Goal: Task Accomplishment & Management: Complete application form

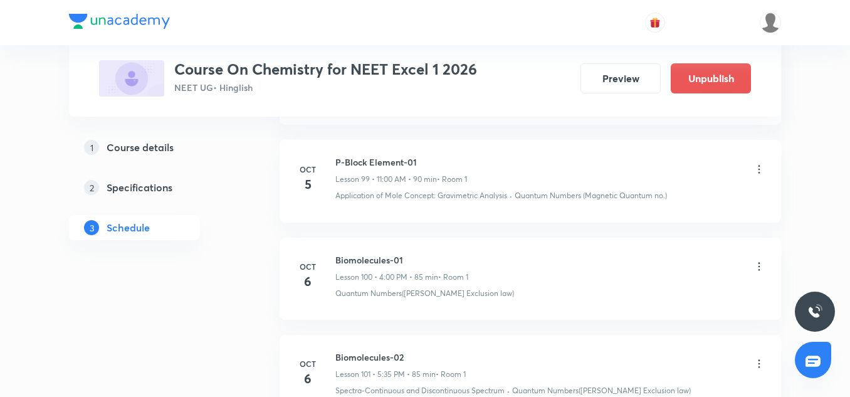
scroll to position [10615, 0]
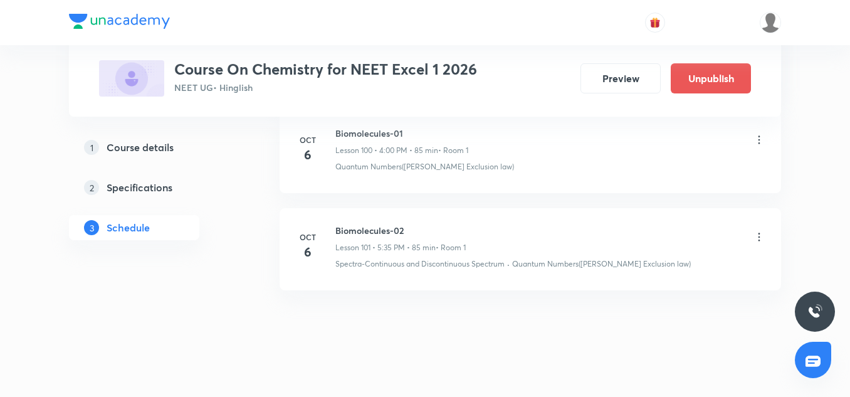
click at [384, 224] on h6 "Biomolecules-02" at bounding box center [400, 230] width 130 height 13
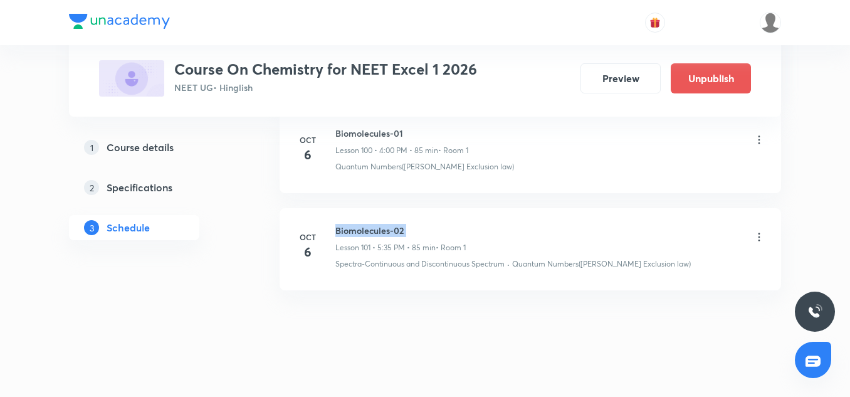
copy h6 "Biomolecules-02"
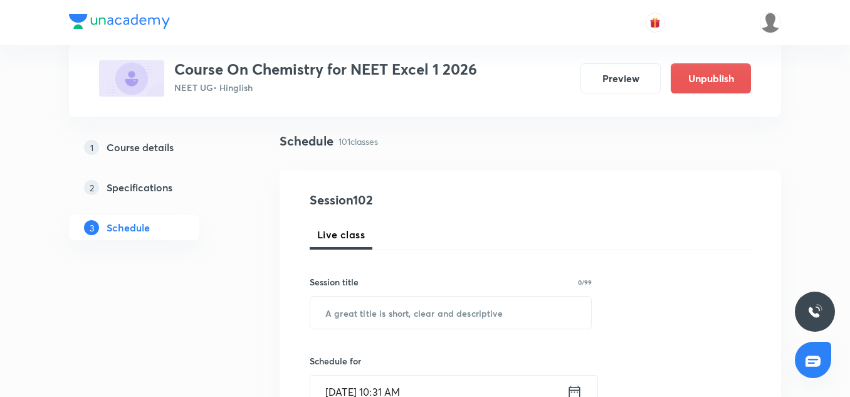
scroll to position [83, 0]
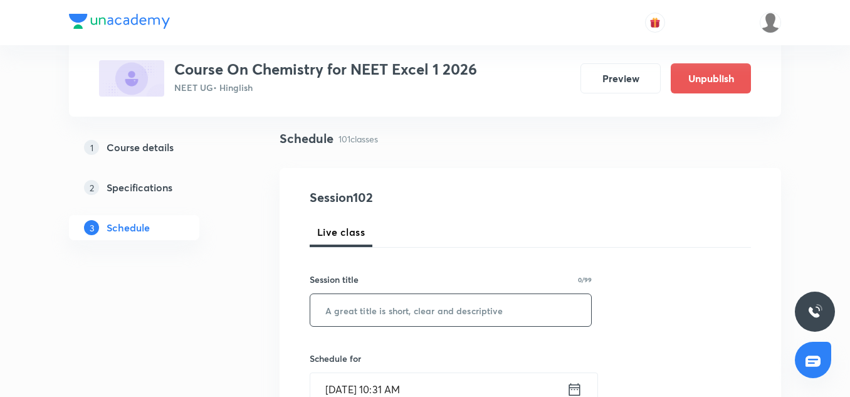
click at [366, 307] on input "text" at bounding box center [450, 310] width 281 height 32
paste input "Biomolecules-02"
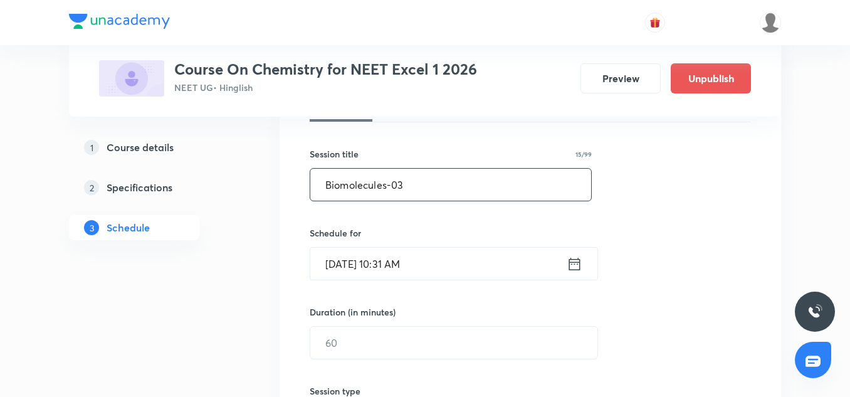
scroll to position [209, 0]
type input "Biomolecules-03"
click at [350, 262] on input "Oct 6, 2025, 10:31 AM" at bounding box center [438, 263] width 256 height 32
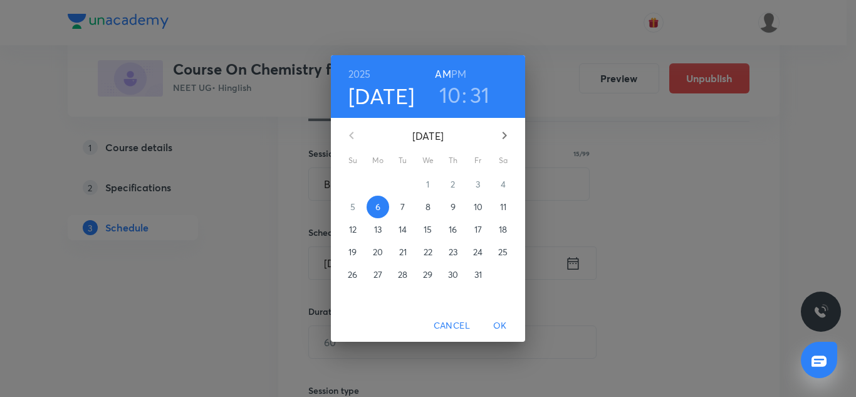
click at [399, 204] on span "7" at bounding box center [403, 207] width 23 height 13
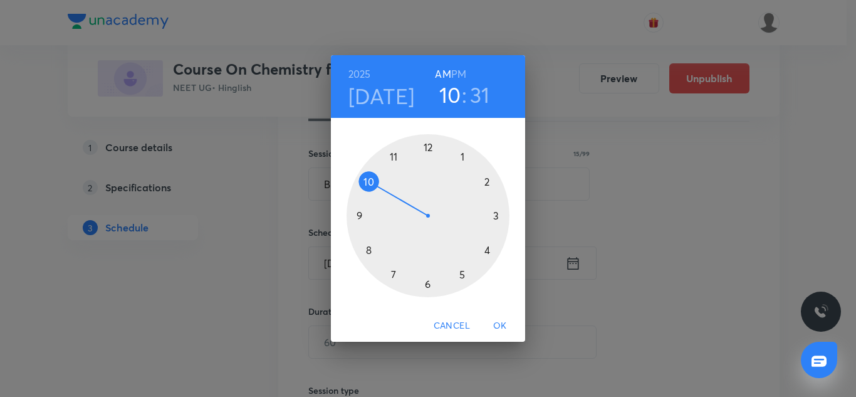
click at [492, 255] on div at bounding box center [428, 215] width 163 height 163
click at [430, 153] on div at bounding box center [428, 215] width 163 height 163
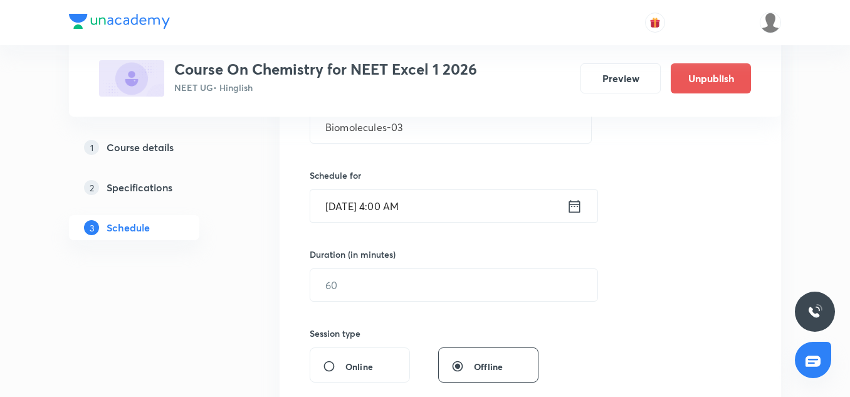
scroll to position [268, 0]
click at [333, 280] on input "text" at bounding box center [453, 282] width 287 height 32
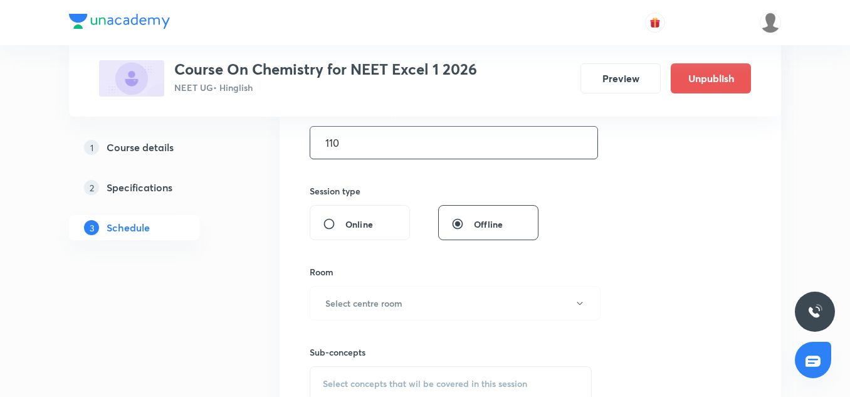
scroll to position [411, 0]
type input "110"
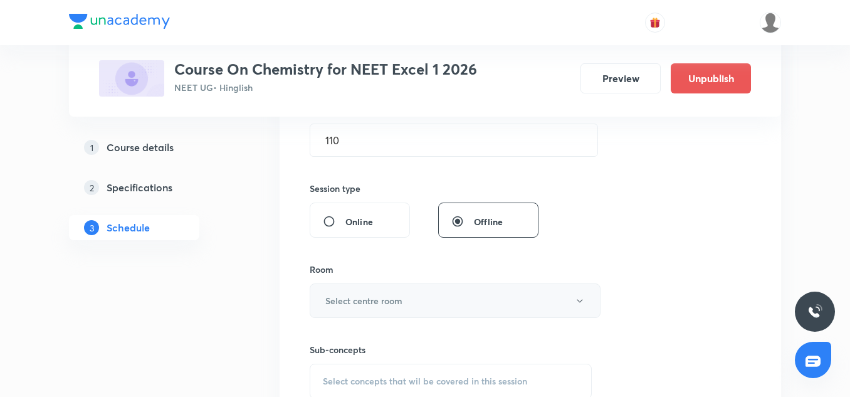
click at [369, 300] on h6 "Select centre room" at bounding box center [363, 300] width 77 height 13
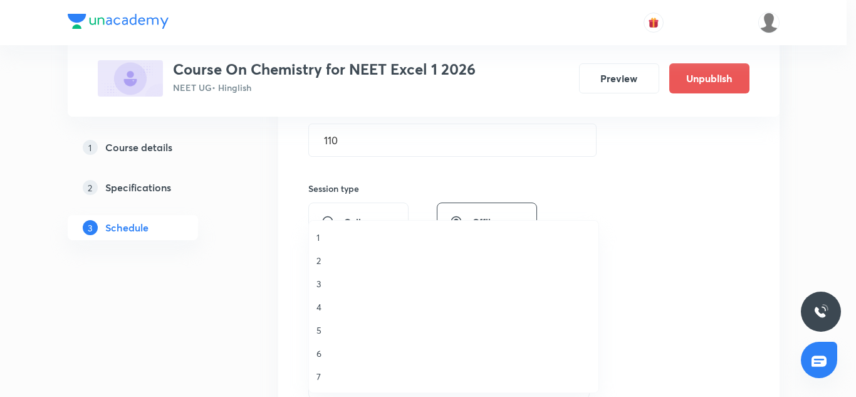
click at [323, 243] on span "1" at bounding box center [454, 237] width 275 height 13
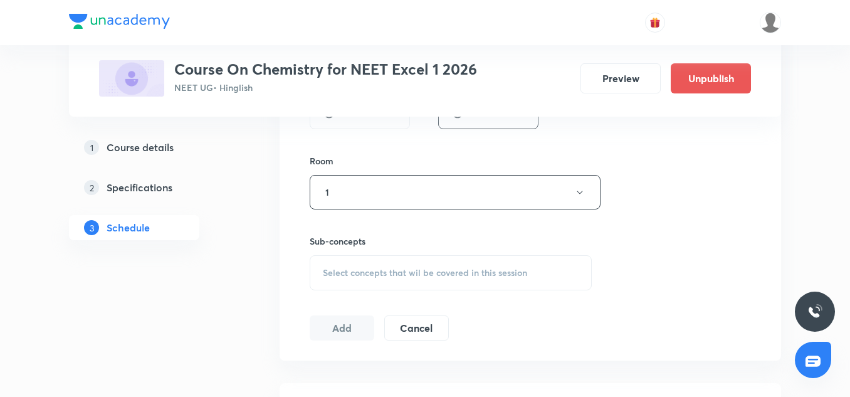
click at [367, 277] on span "Select concepts that wil be covered in this session" at bounding box center [425, 273] width 204 height 10
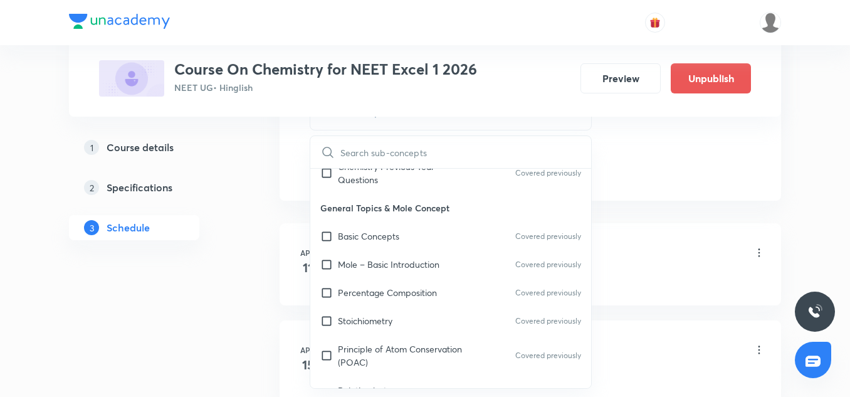
scroll to position [130, 0]
click at [364, 152] on input "text" at bounding box center [465, 152] width 251 height 32
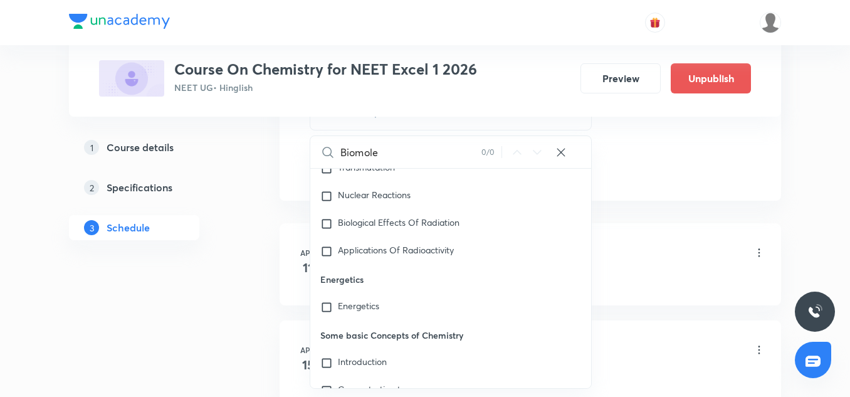
scroll to position [10077, 0]
type input "Biomole"
click at [389, 241] on div "Applications Of Radioactivity" at bounding box center [450, 250] width 281 height 28
checkbox input "true"
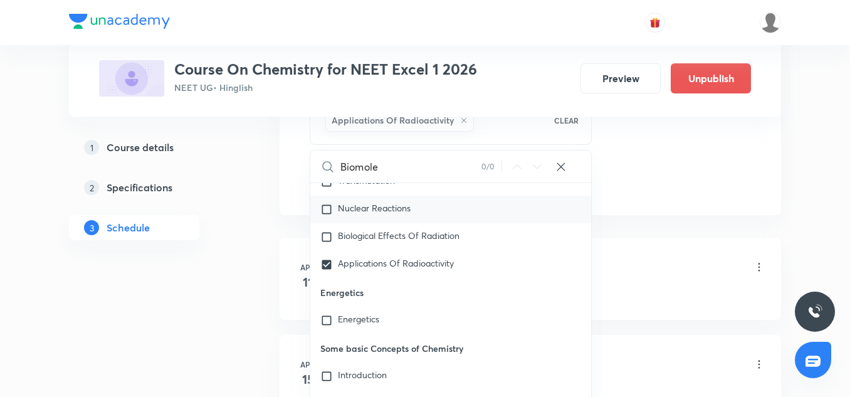
click at [377, 214] on span "Nuclear Reactions" at bounding box center [374, 208] width 73 height 12
checkbox input "true"
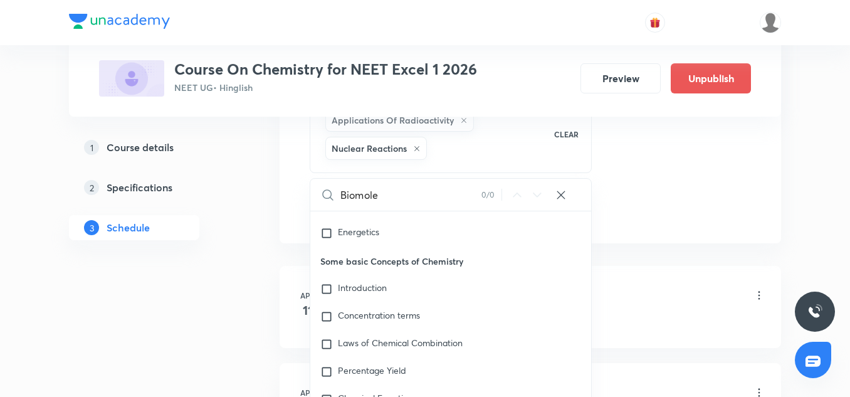
scroll to position [10193, 0]
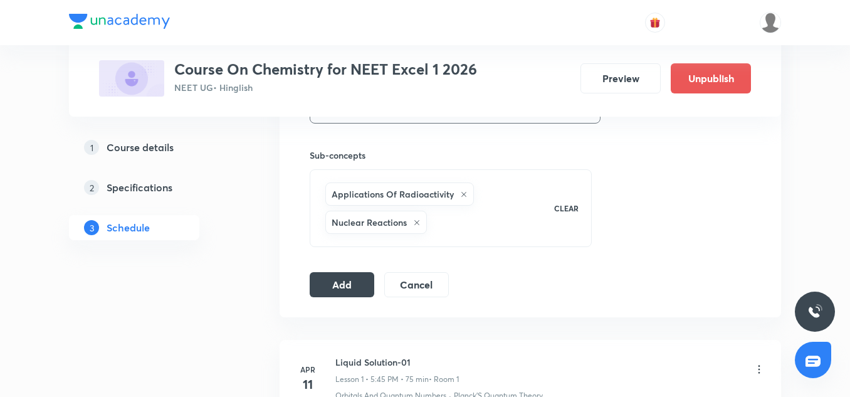
scroll to position [603, 0]
click at [345, 292] on button "Add" at bounding box center [342, 285] width 65 height 25
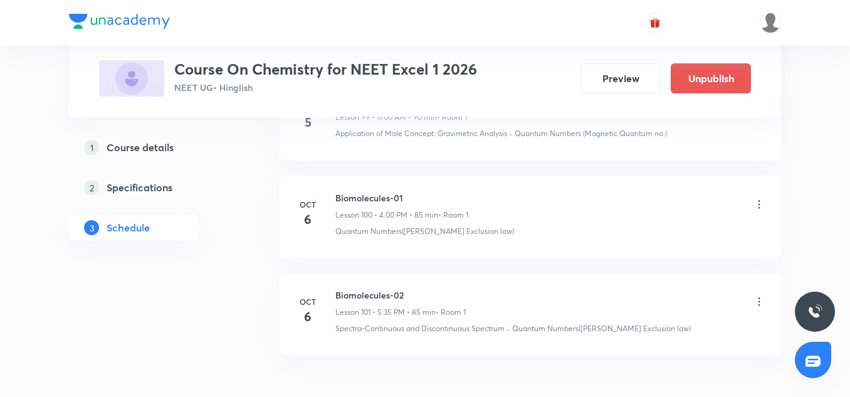
scroll to position [10592, 0]
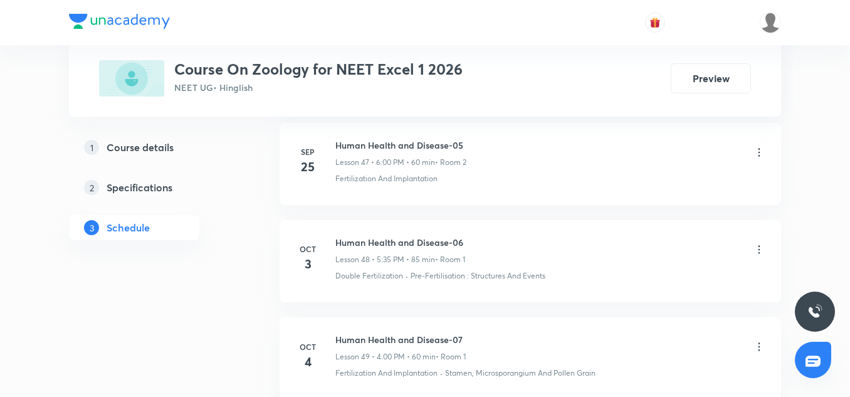
scroll to position [5414, 0]
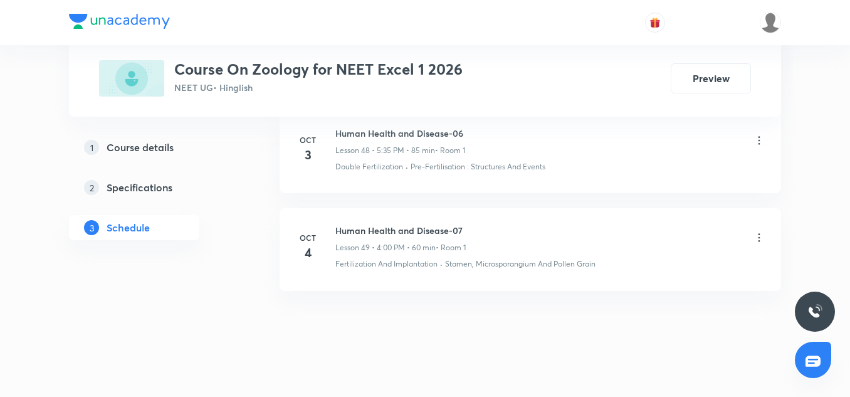
click at [423, 224] on h6 "Human Health and Disease-07" at bounding box center [400, 230] width 130 height 13
copy h6 "Human Health and Disease-07"
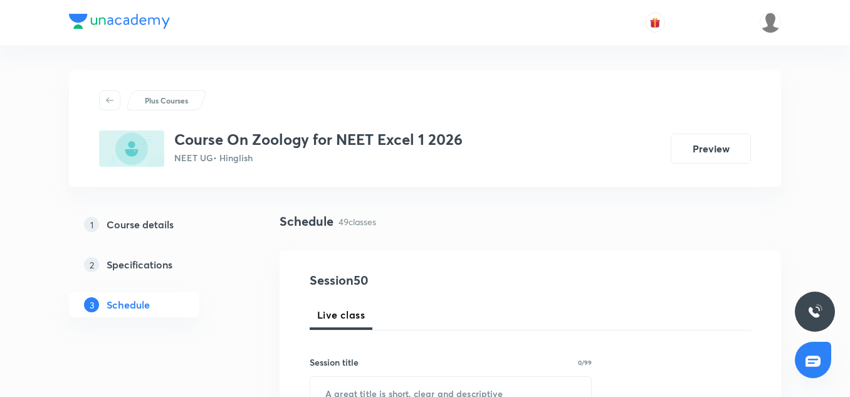
scroll to position [130, 0]
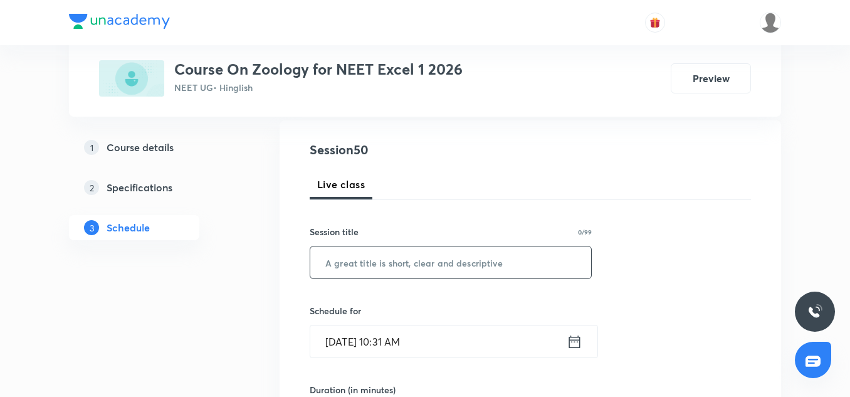
click at [392, 275] on input "text" at bounding box center [450, 262] width 281 height 32
paste input "Human Health and Disease-07"
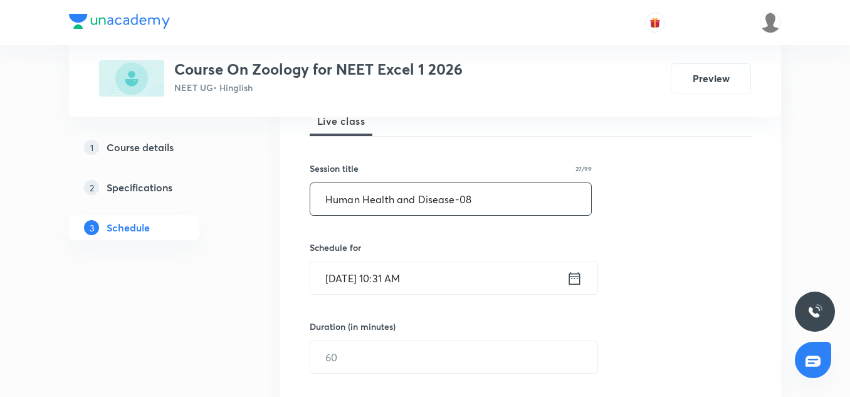
scroll to position [199, 0]
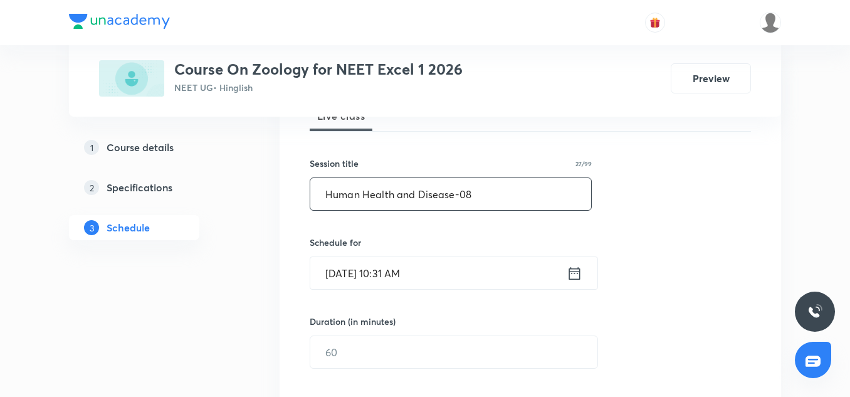
type input "Human Health and Disease-08"
click at [336, 281] on input "[DATE] 10:31 AM" at bounding box center [438, 273] width 256 height 32
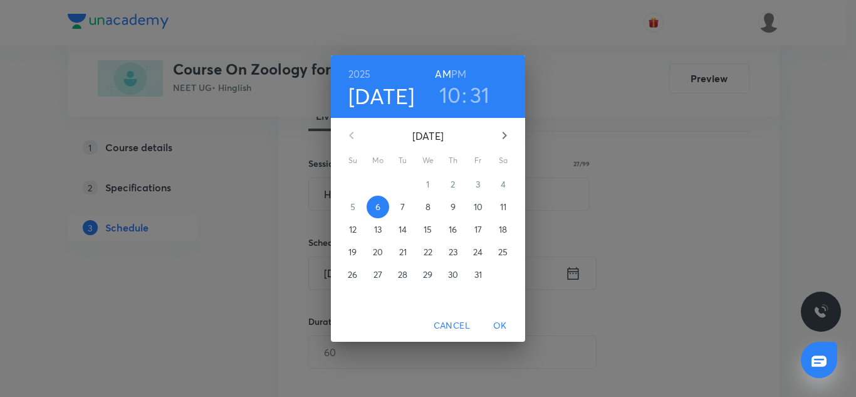
click at [402, 206] on p "7" at bounding box center [403, 207] width 4 height 13
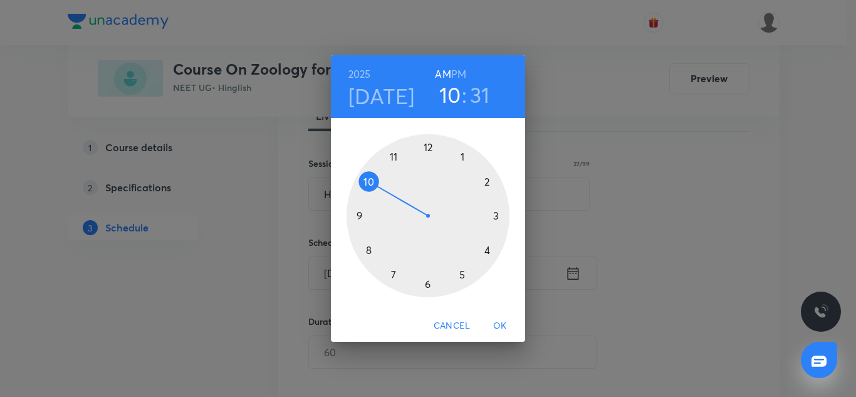
click at [431, 289] on div at bounding box center [428, 215] width 163 height 163
click at [429, 147] on div at bounding box center [428, 215] width 163 height 163
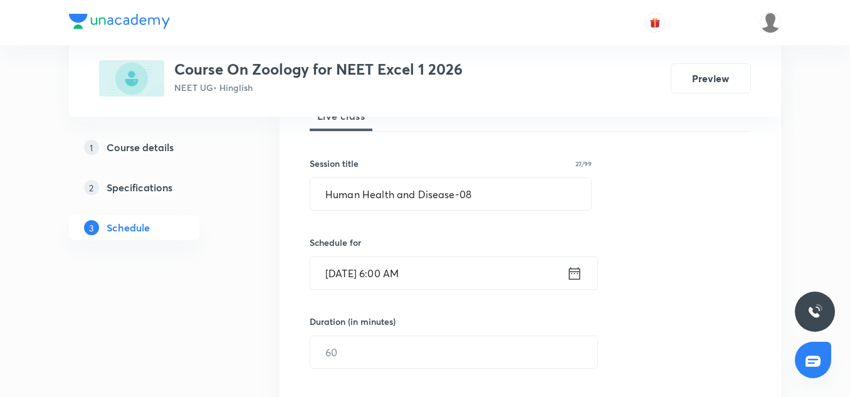
click at [435, 267] on input "Oct 7, 2025, 6:00 AM" at bounding box center [438, 273] width 256 height 32
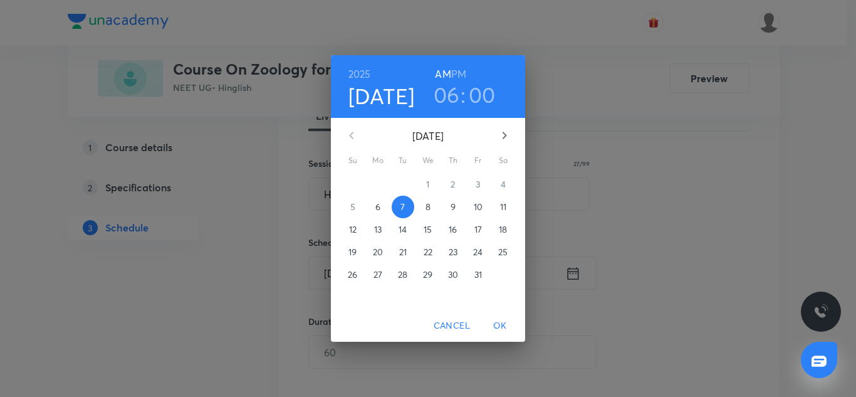
click at [460, 68] on h6 "PM" at bounding box center [458, 74] width 15 height 18
click at [504, 329] on span "OK" at bounding box center [500, 326] width 30 height 16
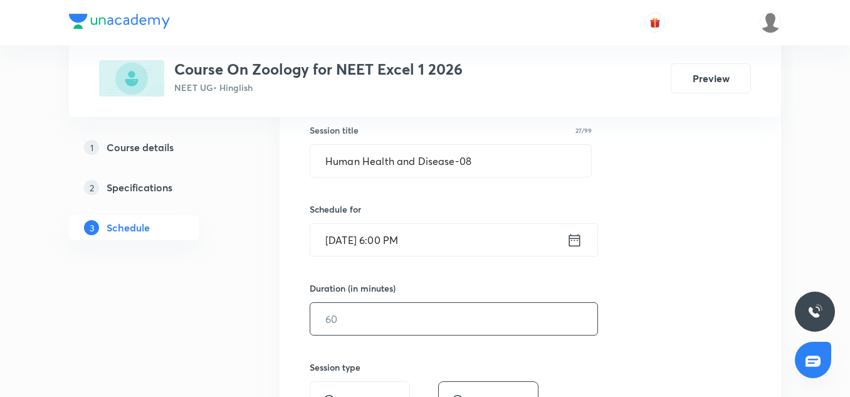
scroll to position [233, 0]
click at [362, 330] on input "text" at bounding box center [453, 318] width 287 height 32
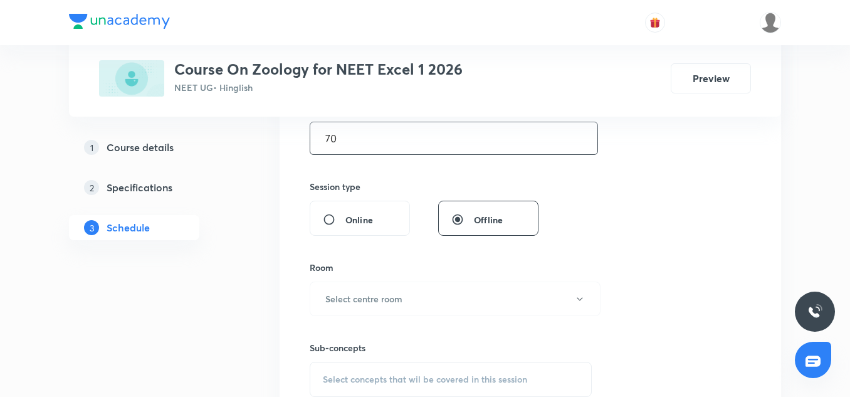
scroll to position [414, 0]
type input "70"
click at [372, 303] on h6 "Select centre room" at bounding box center [363, 297] width 77 height 13
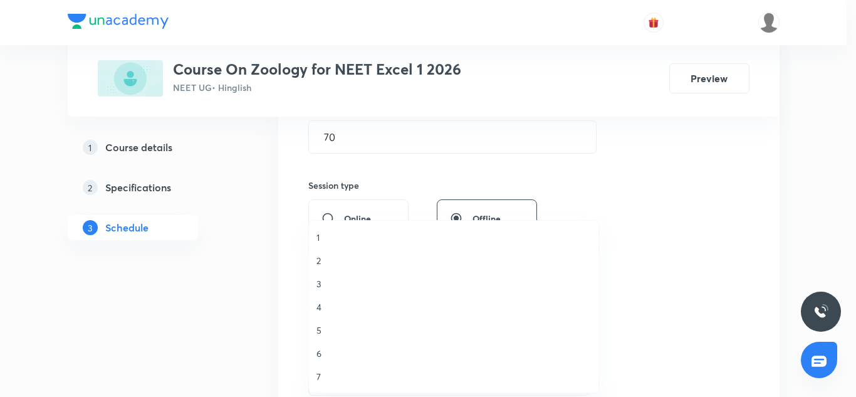
click at [340, 236] on span "1" at bounding box center [454, 237] width 275 height 13
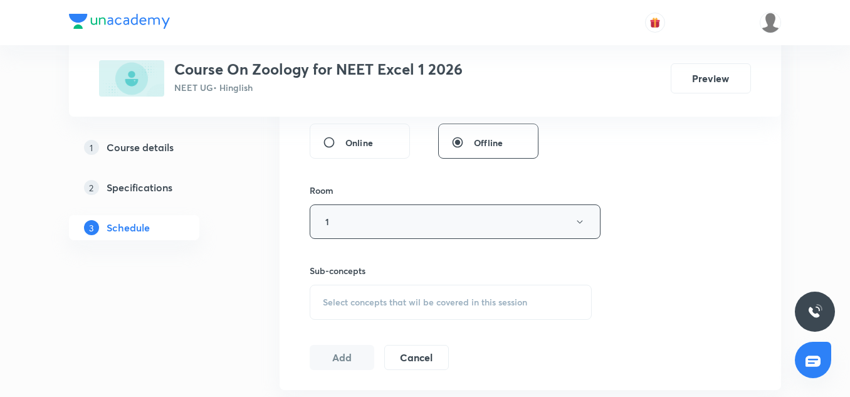
scroll to position [492, 0]
click at [386, 300] on span "Select concepts that wil be covered in this session" at bounding box center [425, 300] width 204 height 10
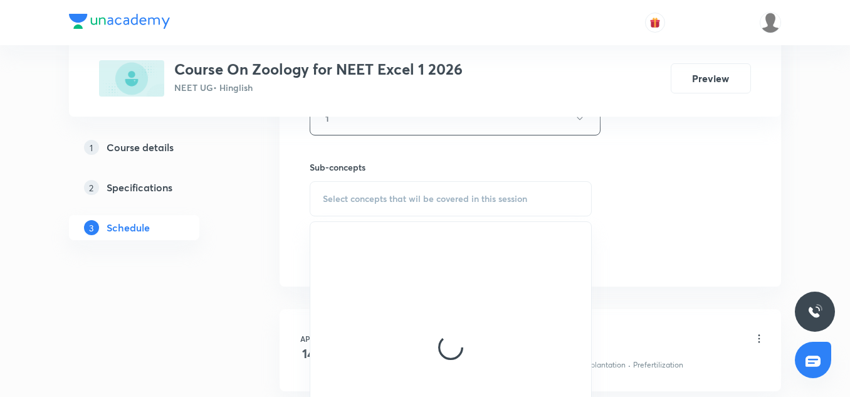
scroll to position [598, 0]
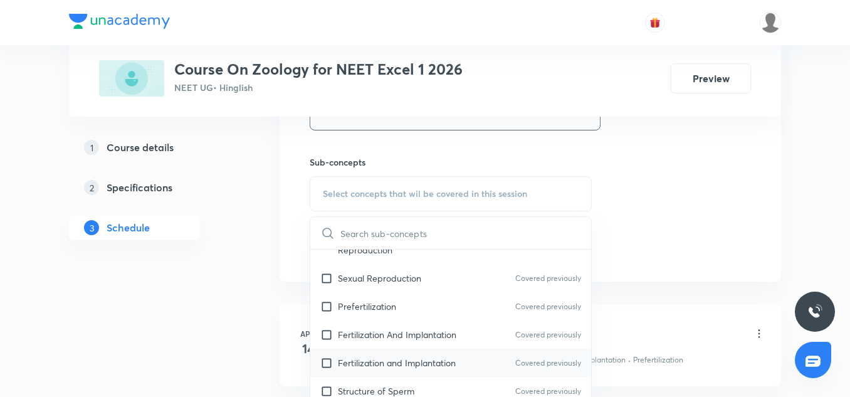
click at [414, 356] on p "Fertilization and Implantation" at bounding box center [397, 362] width 118 height 13
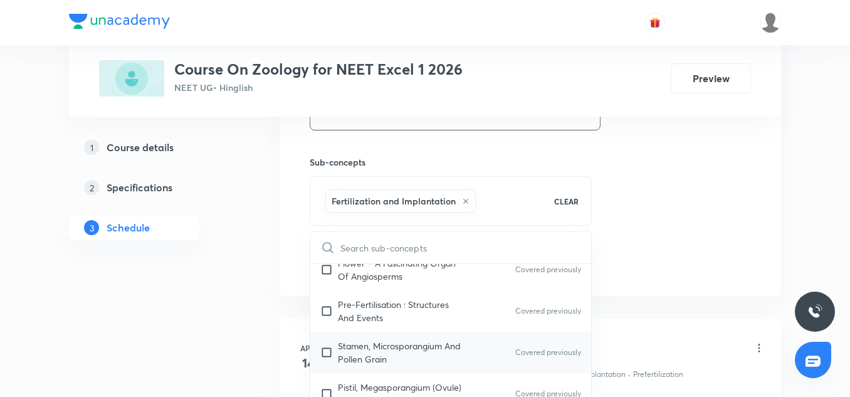
click at [375, 339] on p "Stamen, Microsporangium And Pollen Grain" at bounding box center [401, 352] width 127 height 26
checkbox input "true"
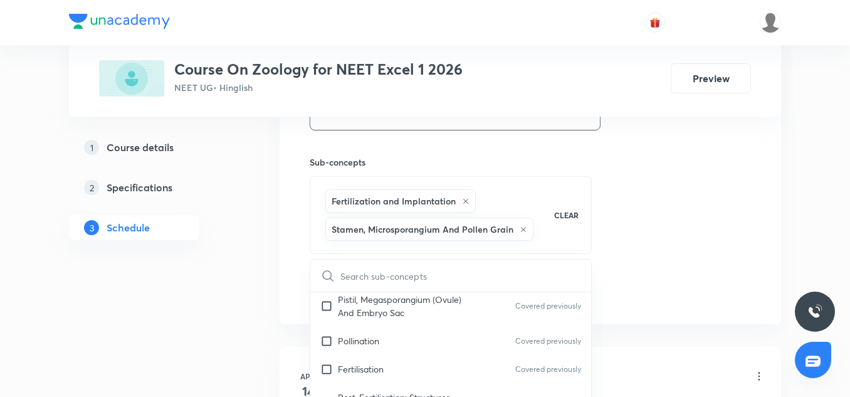
scroll to position [413, 0]
click at [402, 353] on div "Fertilisation Covered previously" at bounding box center [450, 367] width 281 height 28
checkbox input "true"
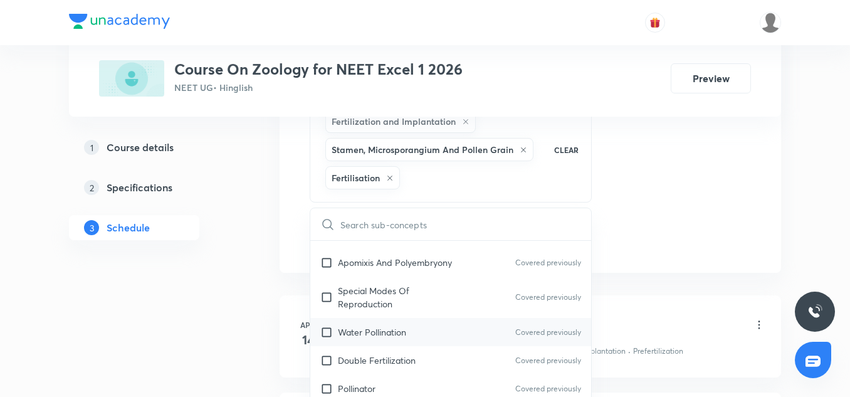
scroll to position [678, 0]
click at [372, 325] on p "Water Pollination" at bounding box center [372, 331] width 68 height 13
checkbox input "true"
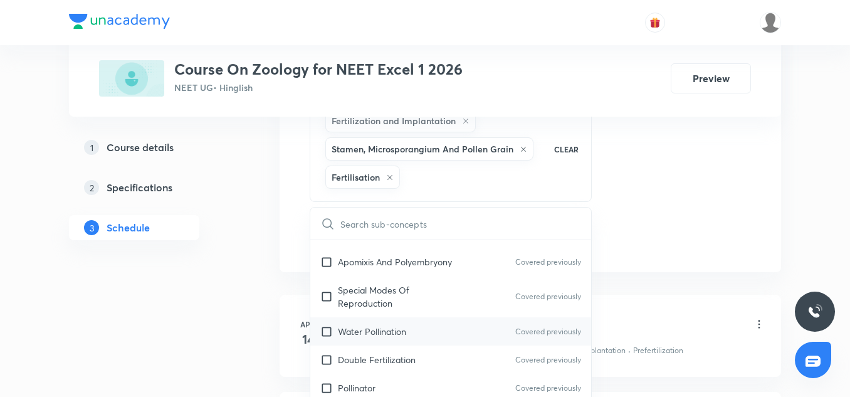
checkbox input "true"
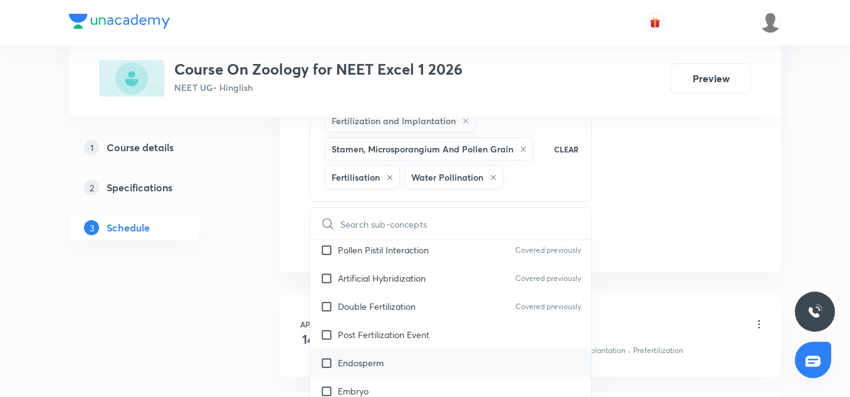
scroll to position [765, 0]
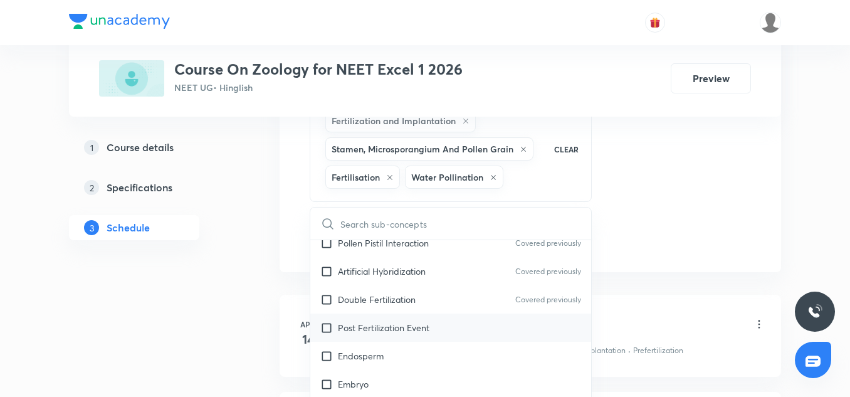
click at [375, 321] on p "Post Fertilization Event" at bounding box center [384, 327] width 92 height 13
checkbox input "true"
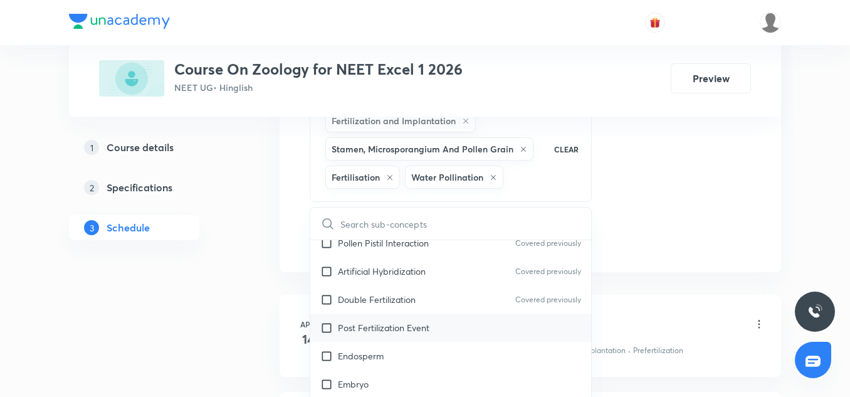
checkbox input "true"
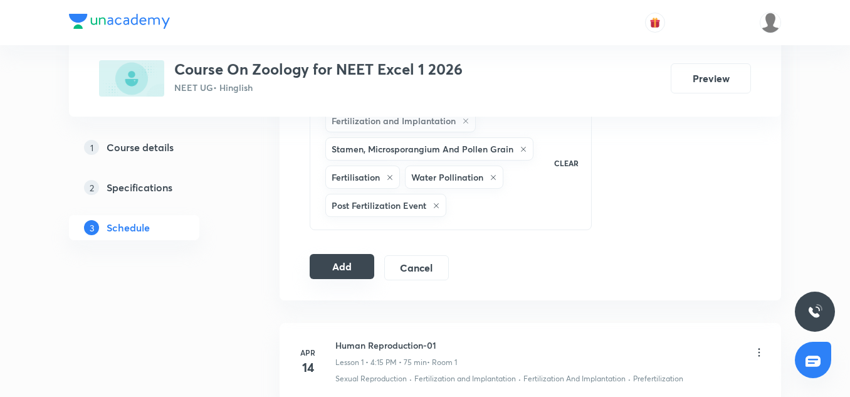
click at [359, 270] on button "Add" at bounding box center [342, 266] width 65 height 25
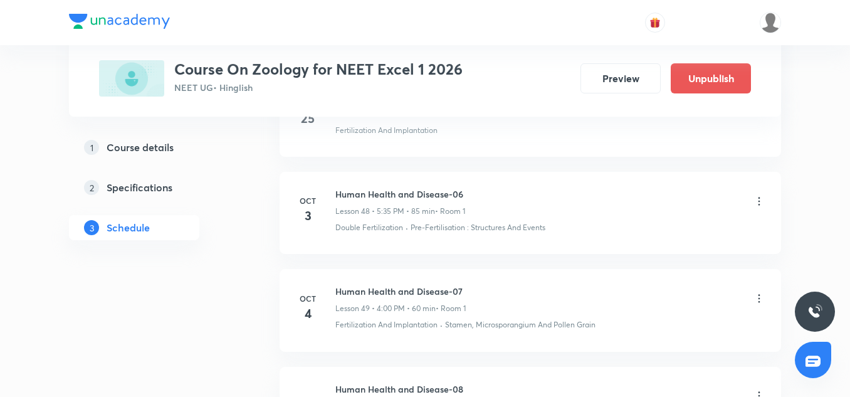
scroll to position [4947, 0]
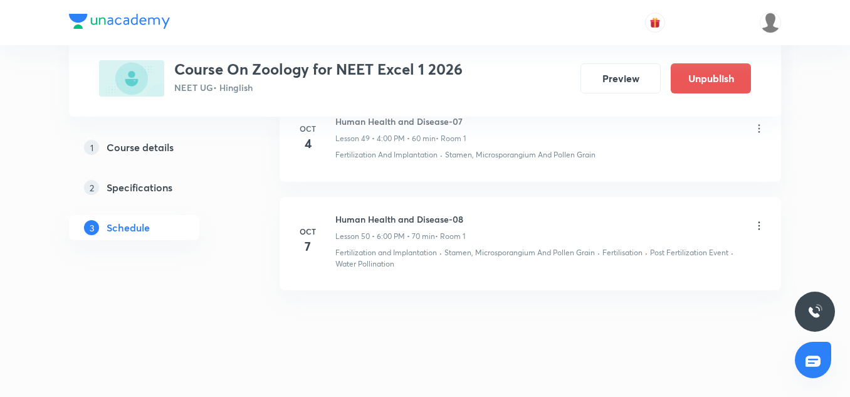
click at [376, 213] on h6 "Human Health and Disease-08" at bounding box center [400, 219] width 130 height 13
click at [362, 213] on h6 "Human Health and Disease-08" at bounding box center [400, 219] width 130 height 13
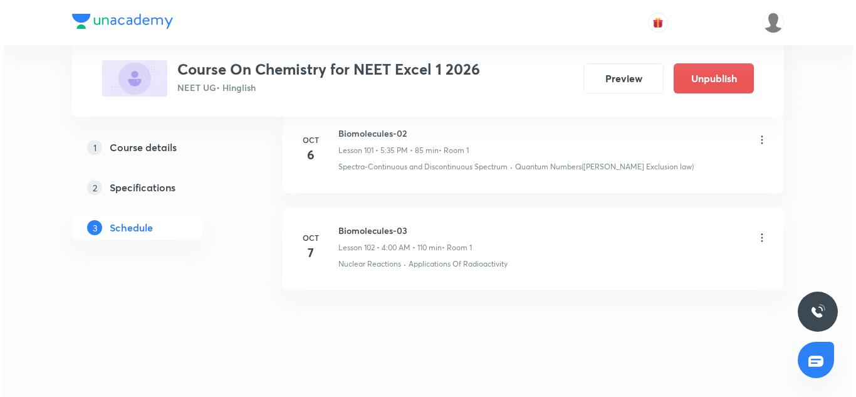
scroll to position [10712, 0]
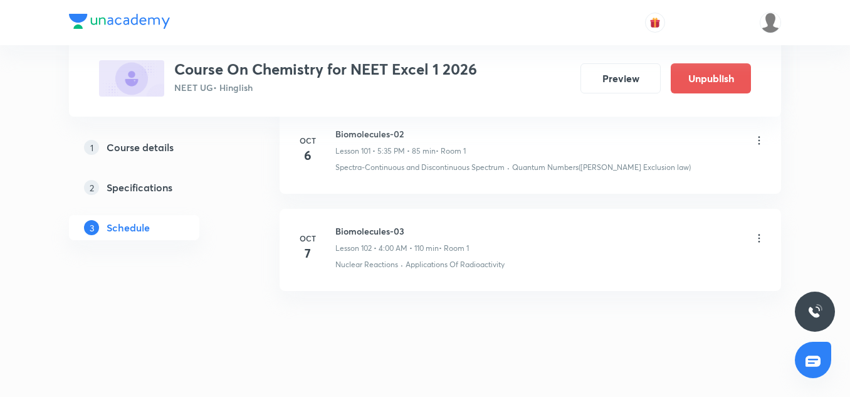
click at [756, 232] on icon at bounding box center [759, 238] width 13 height 13
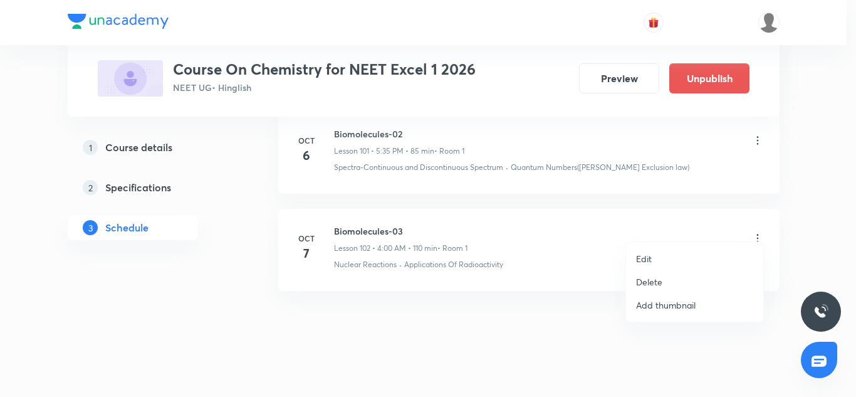
click at [650, 256] on p "Edit" at bounding box center [644, 258] width 16 height 13
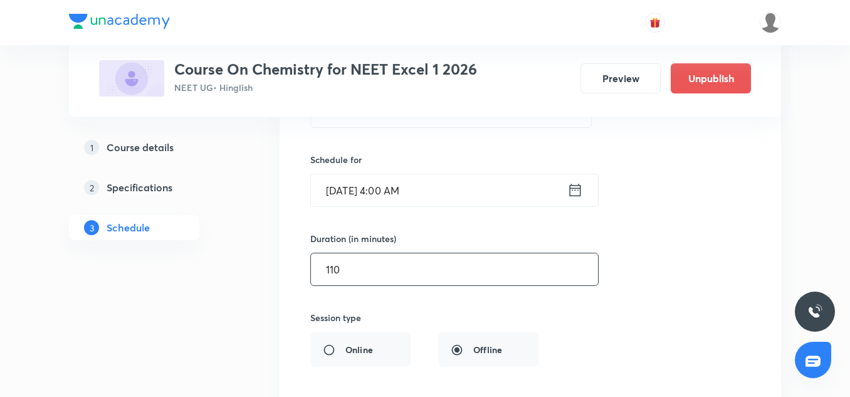
scroll to position [10295, 0]
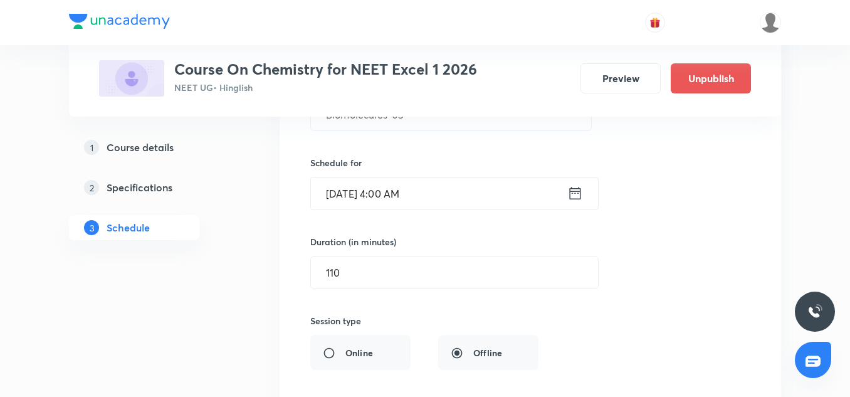
click at [405, 177] on input "[DATE] 4:00 AM" at bounding box center [439, 193] width 256 height 32
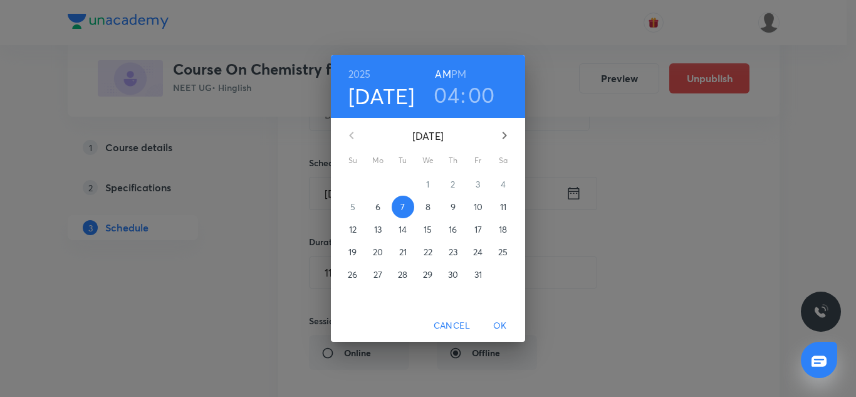
click at [458, 70] on h6 "PM" at bounding box center [458, 74] width 15 height 18
click at [507, 332] on span "OK" at bounding box center [500, 326] width 30 height 16
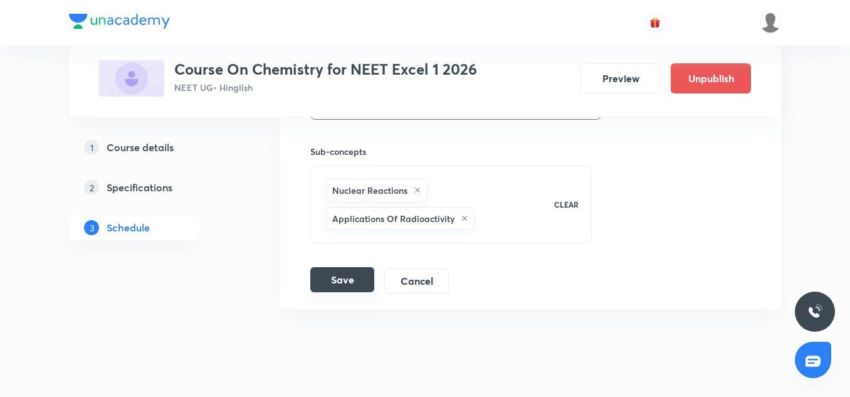
scroll to position [10628, 0]
click at [365, 266] on button "Save" at bounding box center [342, 278] width 64 height 25
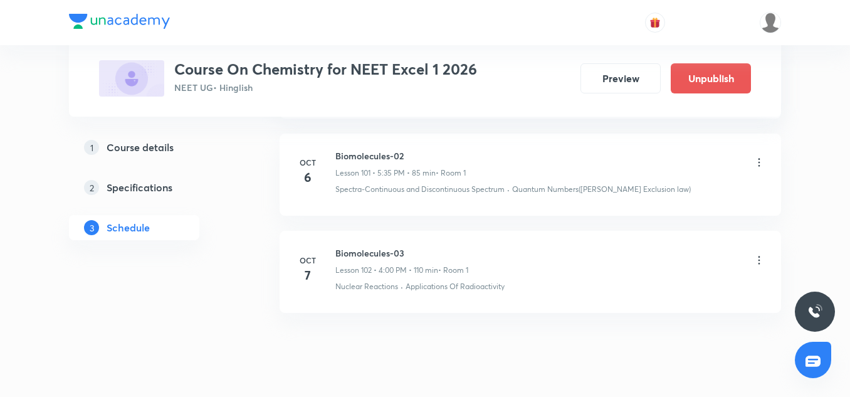
scroll to position [10689, 0]
click at [398, 248] on h6 "Biomolecules-03" at bounding box center [401, 253] width 133 height 13
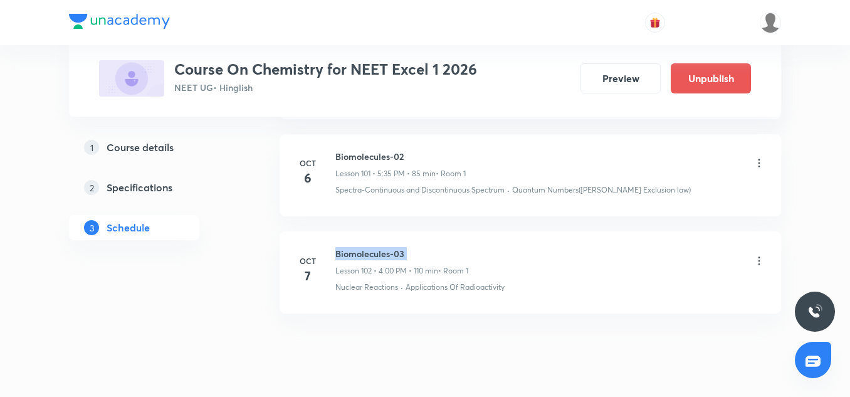
click at [398, 248] on h6 "Biomolecules-03" at bounding box center [401, 253] width 133 height 13
click at [397, 255] on div "Biomolecules-03 Lesson 102 • 4:00 PM • 110 min • Room 1" at bounding box center [401, 261] width 133 height 29
click at [397, 265] on p "Lesson 102 • 4:00 PM • 110 min" at bounding box center [386, 270] width 103 height 11
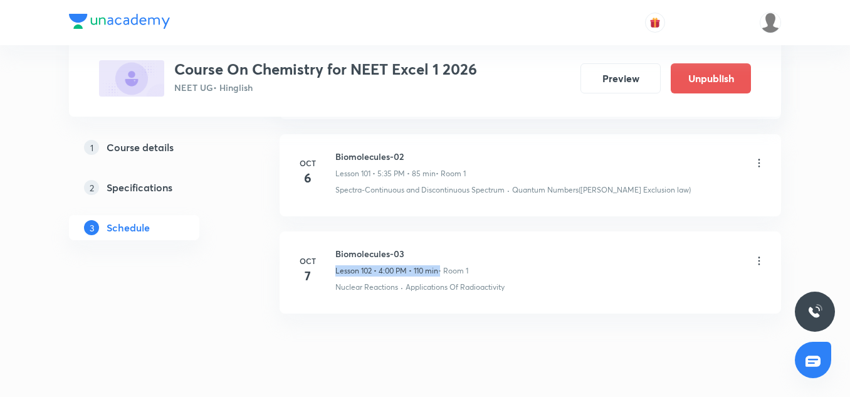
click at [397, 265] on p "Lesson 102 • 4:00 PM • 110 min" at bounding box center [386, 270] width 103 height 11
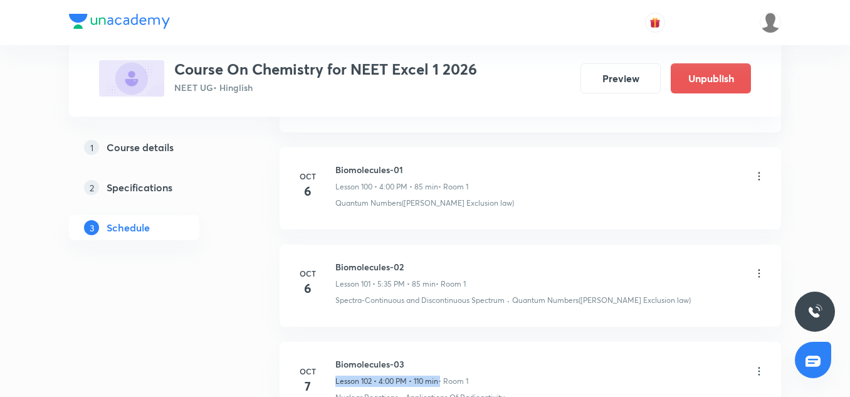
scroll to position [10599, 0]
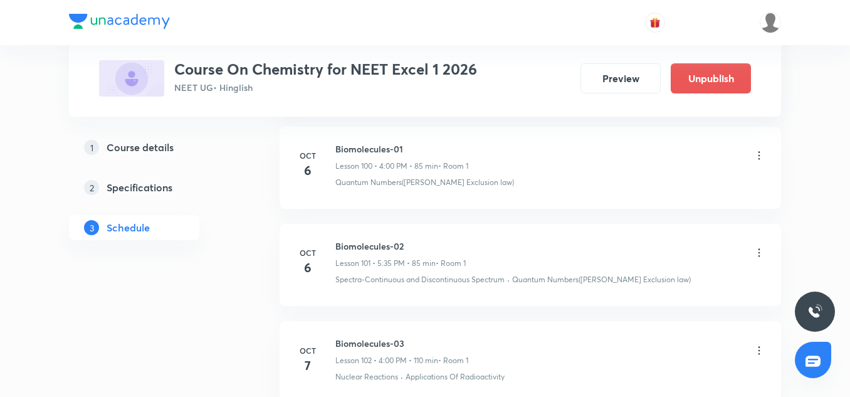
click at [391, 239] on h6 "Biomolecules-02" at bounding box center [400, 245] width 130 height 13
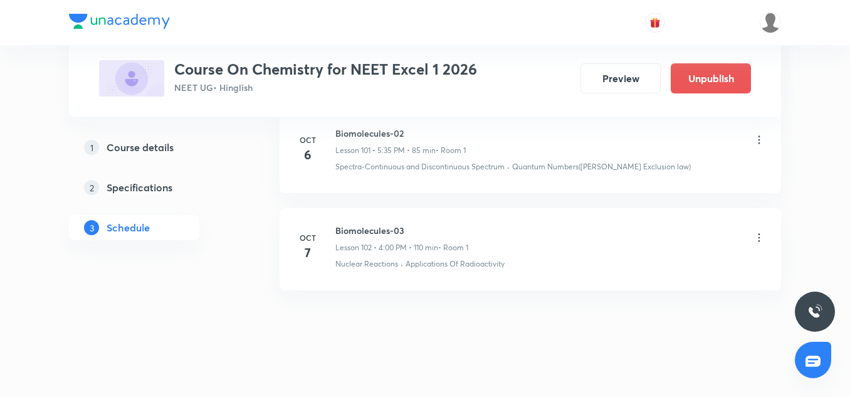
click at [359, 242] on p "Lesson 102 • 4:00 PM • 110 min" at bounding box center [386, 247] width 103 height 11
click at [409, 242] on p "Lesson 102 • 4:00 PM • 110 min" at bounding box center [386, 247] width 103 height 11
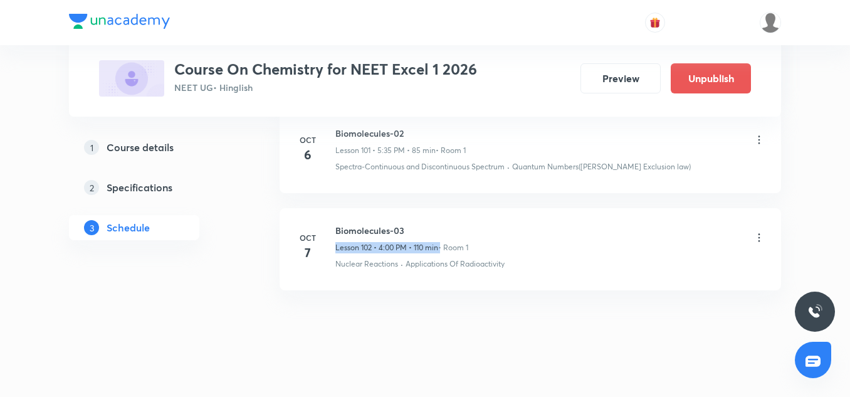
click at [409, 242] on p "Lesson 102 • 4:00 PM • 110 min" at bounding box center [386, 247] width 103 height 11
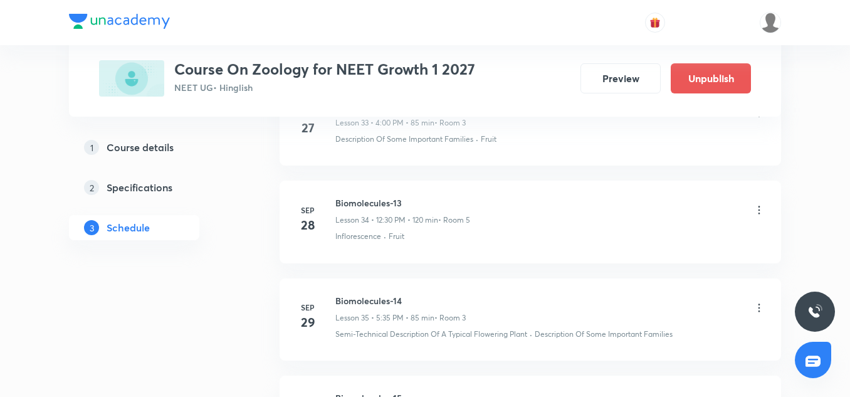
scroll to position [4223, 0]
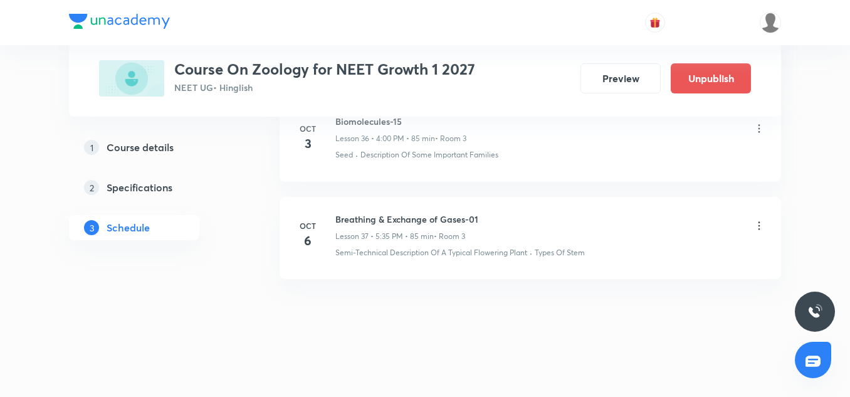
click at [436, 213] on li "[DATE] Breathing & Exchange of Gases-01 Lesson 37 • 5:35 PM • 85 min • Room 3 S…" at bounding box center [531, 238] width 502 height 82
click at [436, 213] on h6 "Breathing & Exchange of Gases-01" at bounding box center [406, 219] width 143 height 13
copy h6 "Breathing & Exchange of Gases-01"
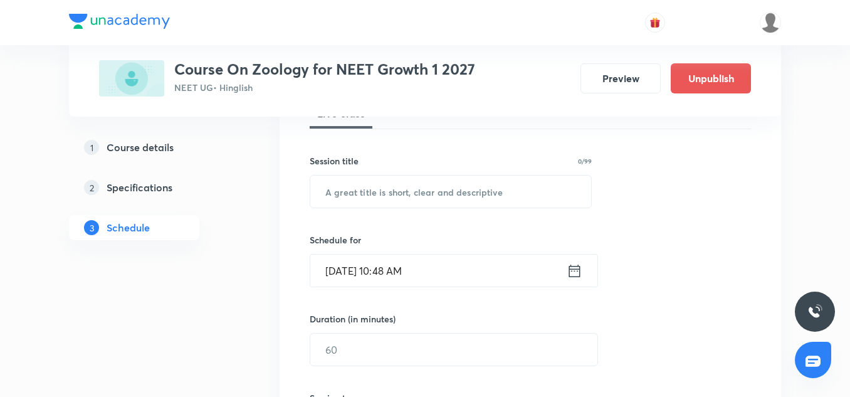
scroll to position [212, 0]
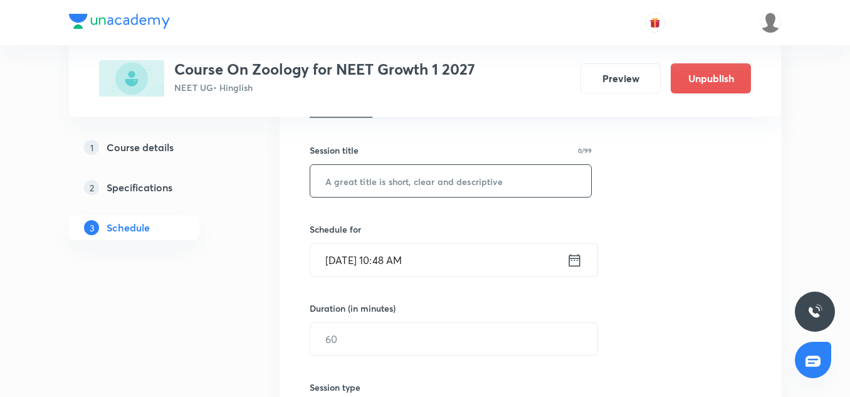
click at [387, 179] on input "text" at bounding box center [450, 181] width 281 height 32
paste input "Breathing & Exchange of Gases-01"
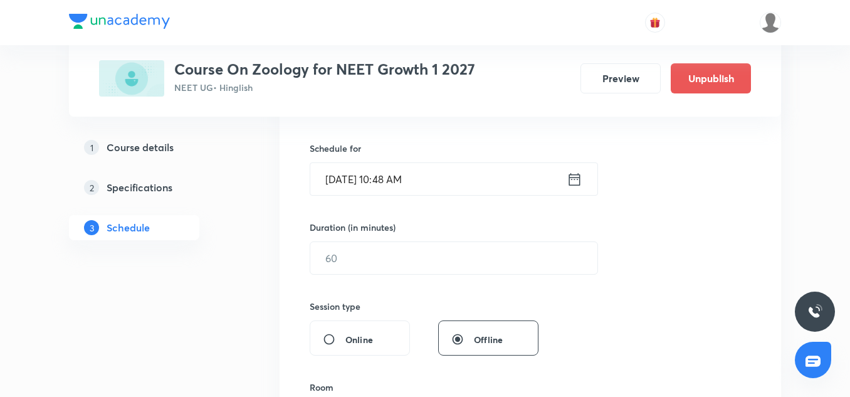
scroll to position [293, 0]
type input "Breathing & Exchange of Gases-02"
click at [342, 171] on input "[DATE] 10:48 AM" at bounding box center [438, 178] width 256 height 32
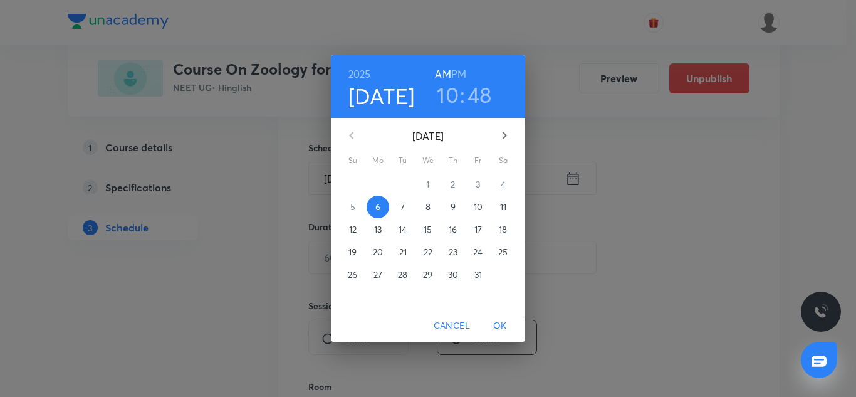
click at [404, 197] on button "7" at bounding box center [403, 207] width 23 height 23
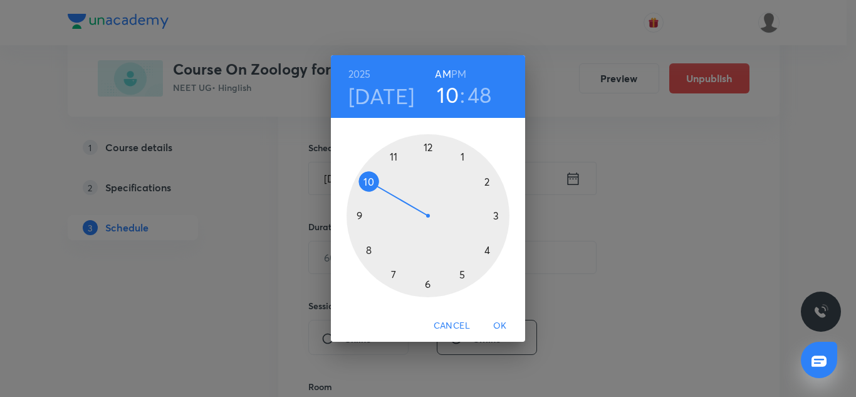
click at [486, 248] on div at bounding box center [428, 215] width 163 height 163
click at [427, 145] on div at bounding box center [428, 215] width 163 height 163
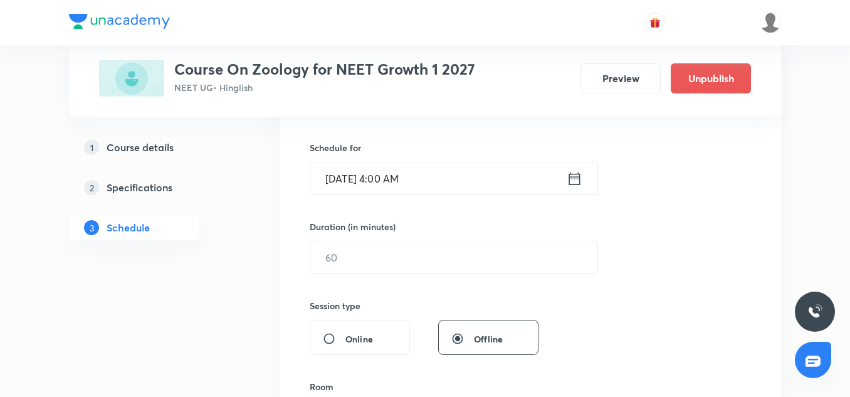
click at [437, 182] on input "[DATE] 4:00 AM" at bounding box center [438, 178] width 256 height 32
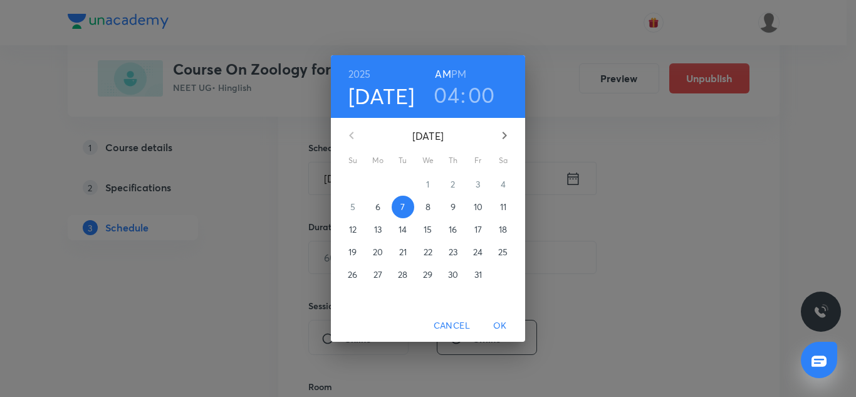
click at [463, 72] on h6 "PM" at bounding box center [458, 74] width 15 height 18
click at [507, 313] on div "Cancel OK" at bounding box center [428, 325] width 194 height 33
click at [505, 323] on span "OK" at bounding box center [500, 326] width 30 height 16
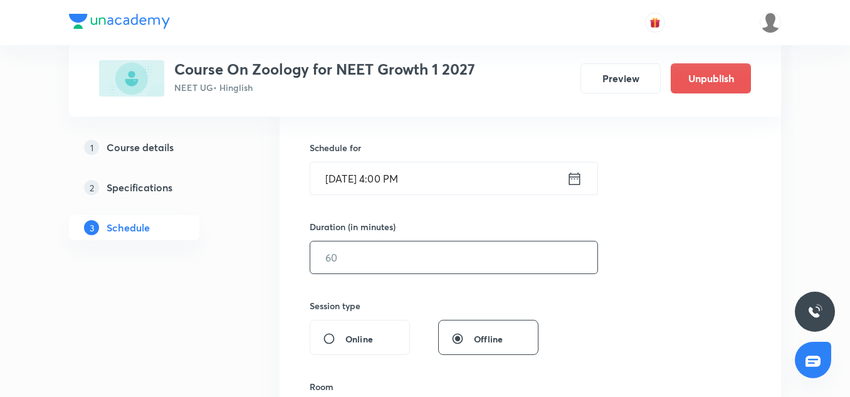
click at [366, 265] on input "text" at bounding box center [453, 257] width 287 height 32
click at [355, 261] on input "text" at bounding box center [453, 257] width 287 height 32
click at [434, 252] on input "text" at bounding box center [453, 257] width 287 height 32
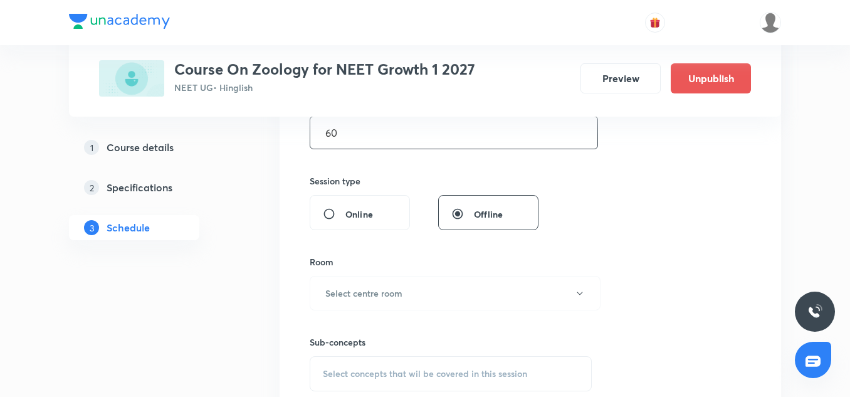
scroll to position [432, 0]
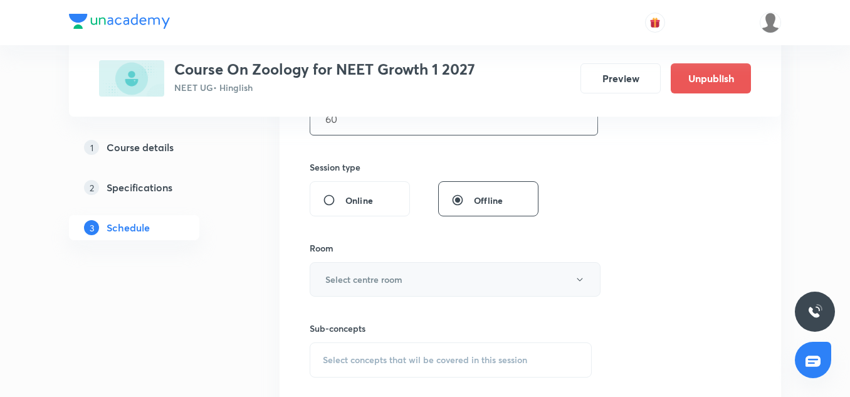
type input "60"
click at [374, 292] on button "Select centre room" at bounding box center [455, 279] width 291 height 34
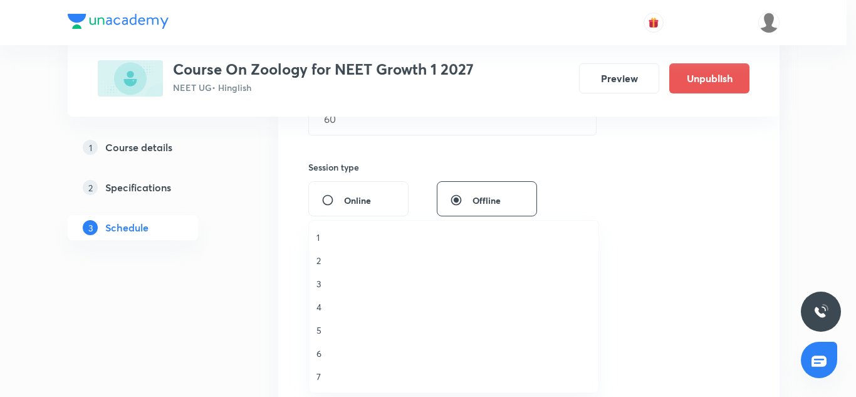
click at [312, 290] on li "3" at bounding box center [454, 283] width 290 height 23
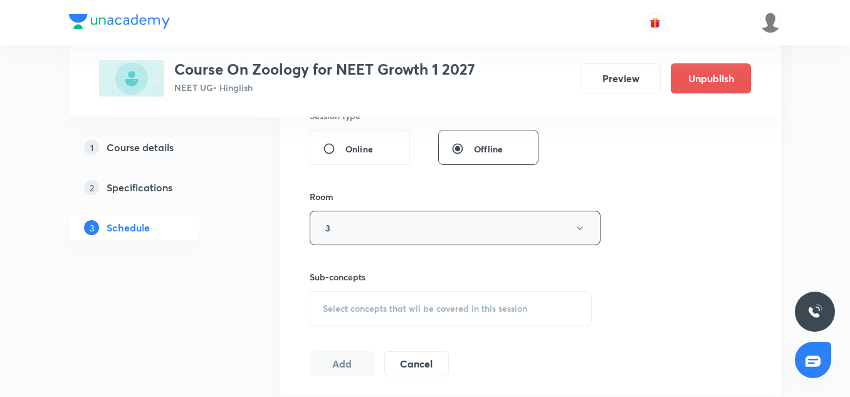
scroll to position [484, 0]
click at [365, 300] on div "Select concepts that wil be covered in this session" at bounding box center [451, 307] width 282 height 35
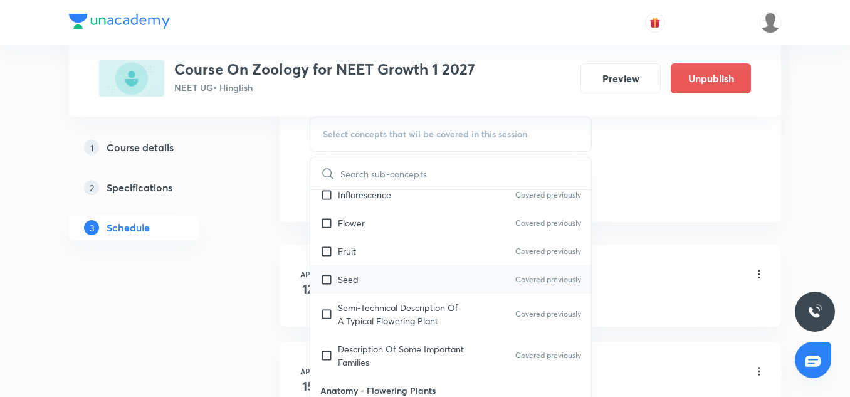
scroll to position [207, 0]
click at [350, 285] on p "Seed" at bounding box center [348, 278] width 21 height 13
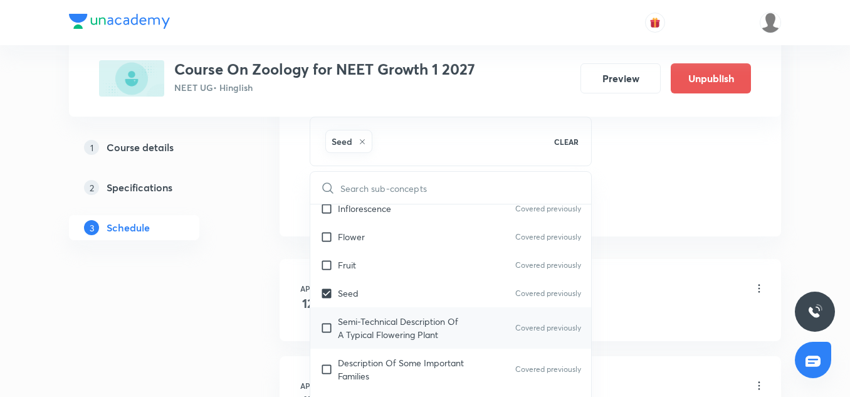
click at [376, 322] on p "Semi-Technical Description Of A Typical Flowering Plant" at bounding box center [401, 328] width 127 height 26
checkbox input "true"
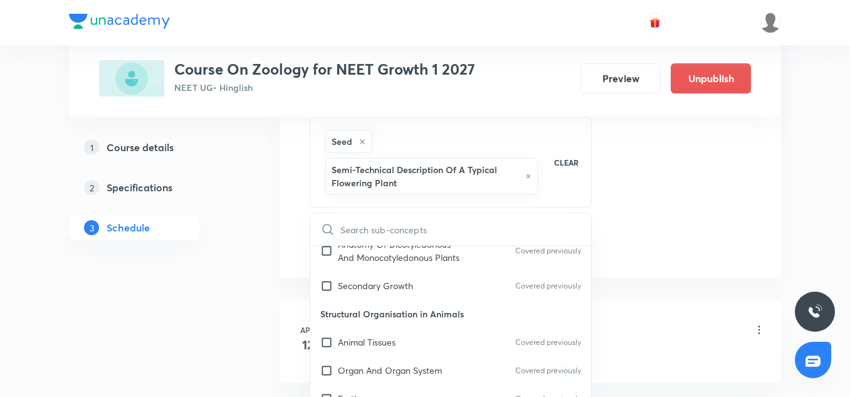
scroll to position [510, 0]
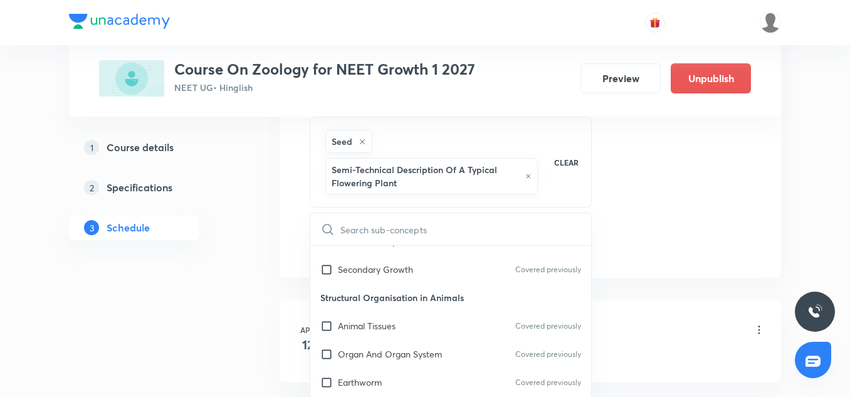
click at [372, 307] on p "Structural Organisation in Animals" at bounding box center [450, 297] width 281 height 28
click at [372, 273] on p "Secondary Growth" at bounding box center [375, 269] width 75 height 13
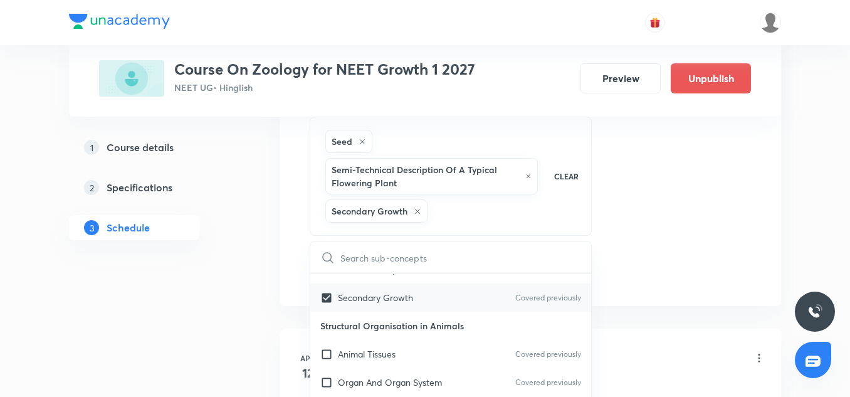
checkbox input "true"
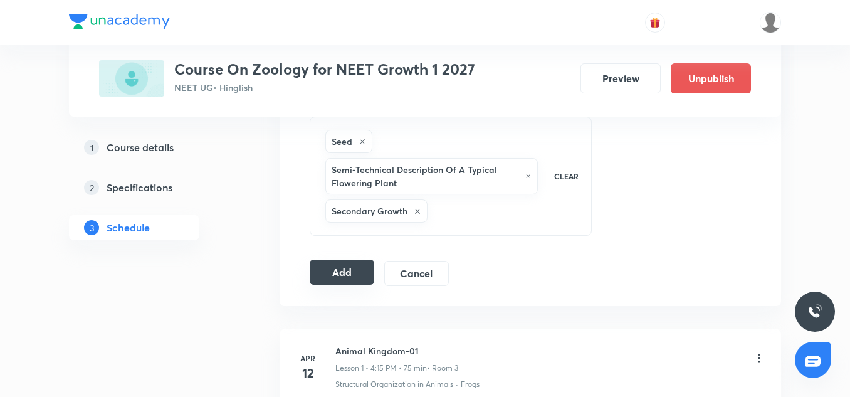
click at [357, 282] on button "Add" at bounding box center [342, 272] width 65 height 25
click at [347, 266] on button "Add" at bounding box center [342, 272] width 65 height 25
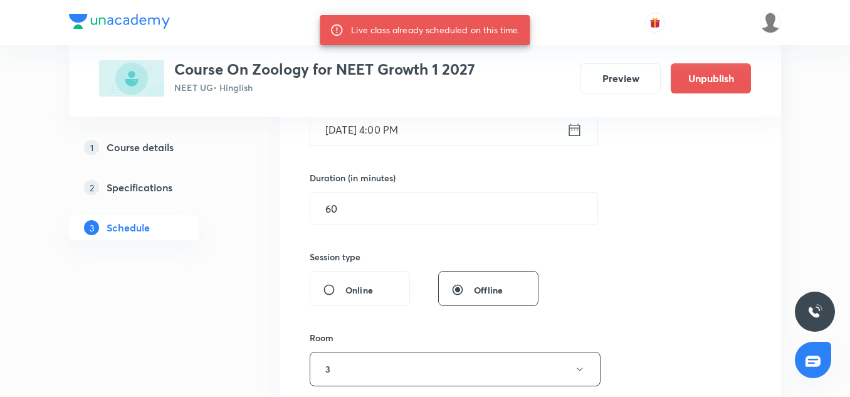
scroll to position [342, 0]
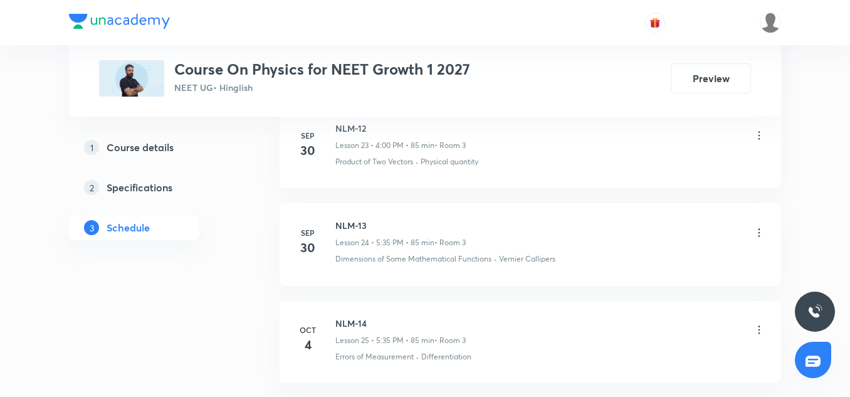
scroll to position [3042, 0]
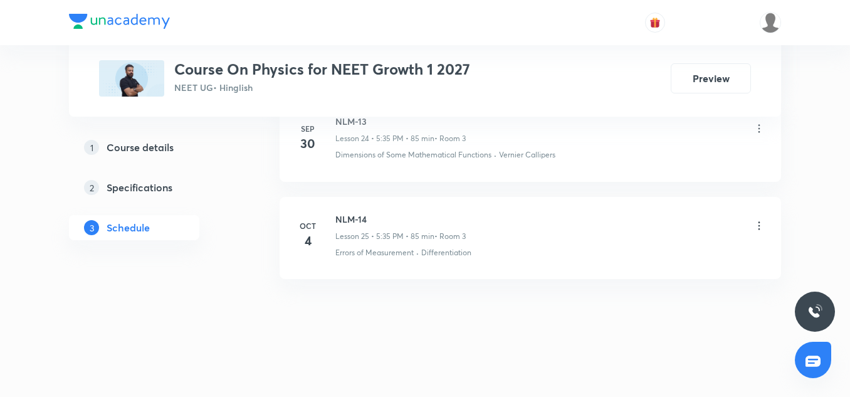
click at [360, 219] on h6 "NLM-14" at bounding box center [400, 219] width 130 height 13
copy h6 "NLM-14"
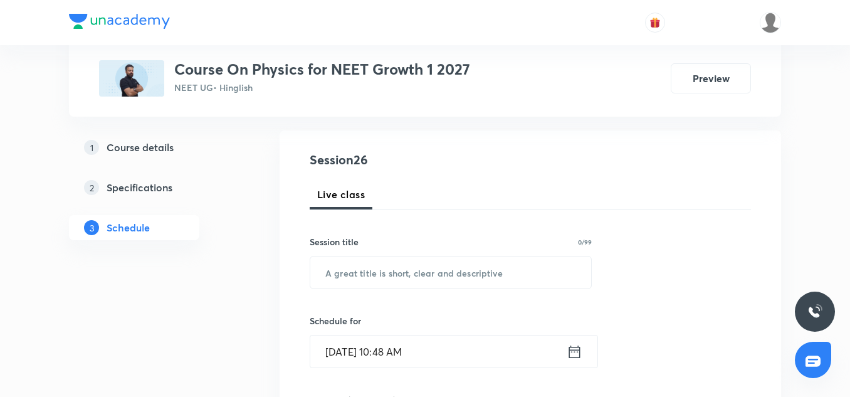
scroll to position [121, 0]
click at [362, 271] on input "text" at bounding box center [450, 272] width 281 height 32
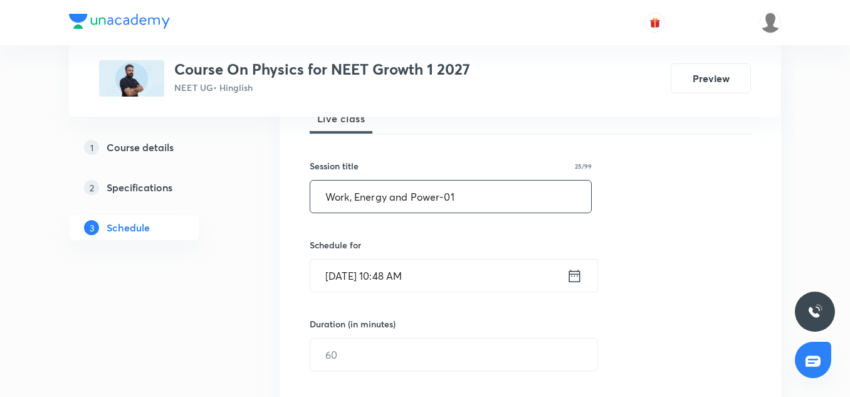
scroll to position [197, 0]
type input "Work, Energy and Power-01"
click at [340, 268] on input "Oct 6, 2025, 10:48 AM" at bounding box center [438, 275] width 256 height 32
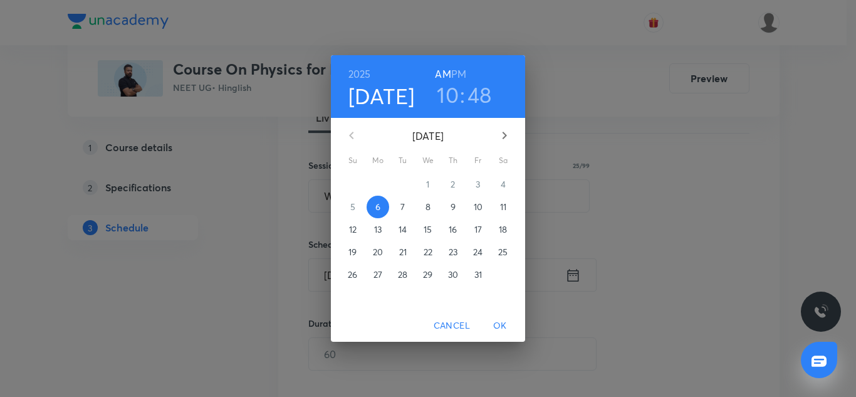
click at [406, 206] on span "7" at bounding box center [403, 207] width 23 height 13
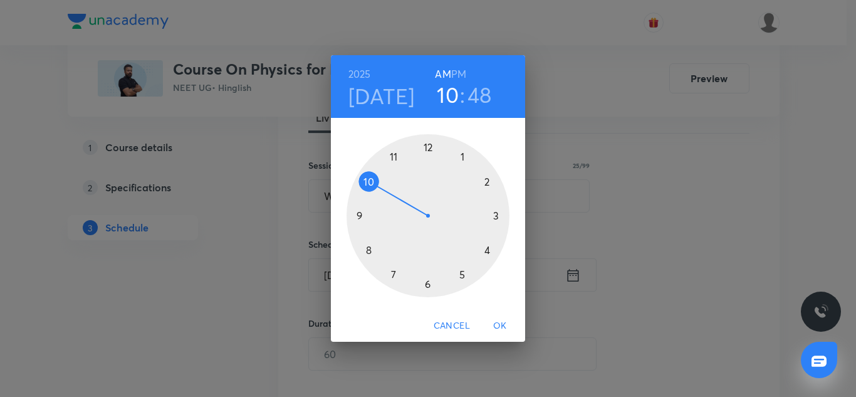
click at [460, 278] on div at bounding box center [428, 215] width 163 height 163
click at [486, 184] on div at bounding box center [428, 215] width 163 height 163
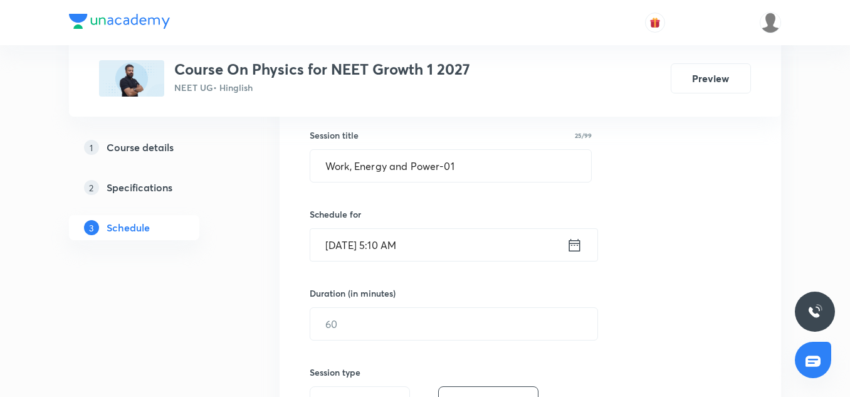
scroll to position [241, 0]
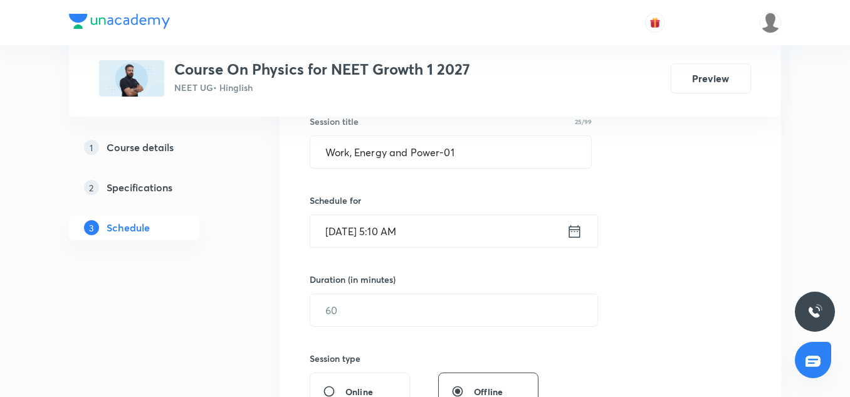
click at [448, 232] on input "Oct 7, 2025, 5:10 AM" at bounding box center [438, 231] width 256 height 32
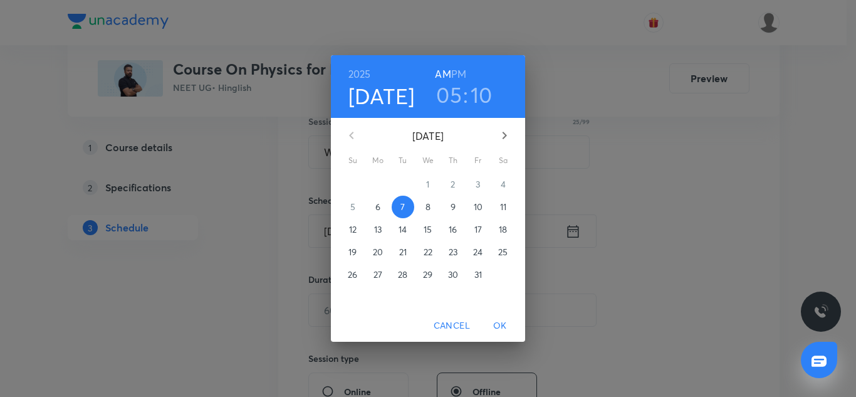
click at [463, 74] on h6 "PM" at bounding box center [458, 74] width 15 height 18
click at [496, 321] on span "OK" at bounding box center [500, 326] width 30 height 16
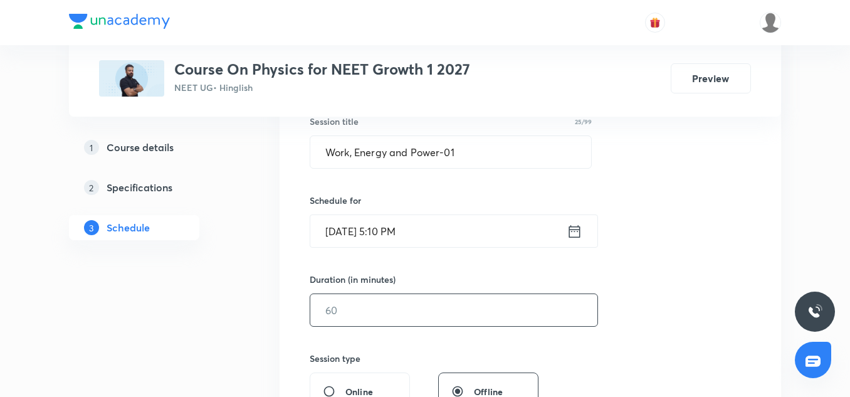
drag, startPoint x: 326, startPoint y: 292, endPoint x: 334, endPoint y: 305, distance: 16.0
click at [334, 305] on div "Duration (in minutes) ​" at bounding box center [424, 300] width 229 height 54
click at [334, 305] on input "text" at bounding box center [453, 310] width 287 height 32
click at [439, 313] on input "text" at bounding box center [453, 310] width 287 height 32
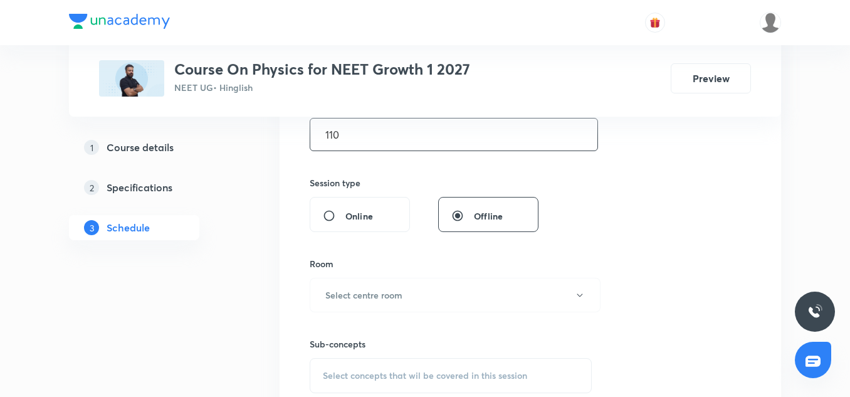
scroll to position [419, 0]
type input "110"
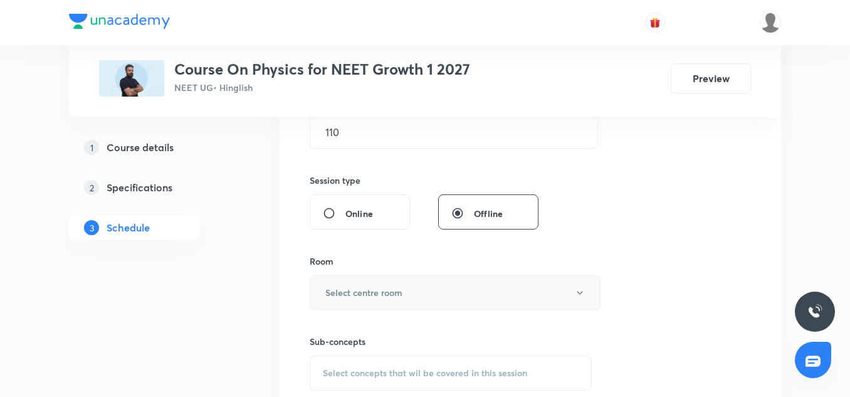
click at [401, 288] on h6 "Select centre room" at bounding box center [363, 292] width 77 height 13
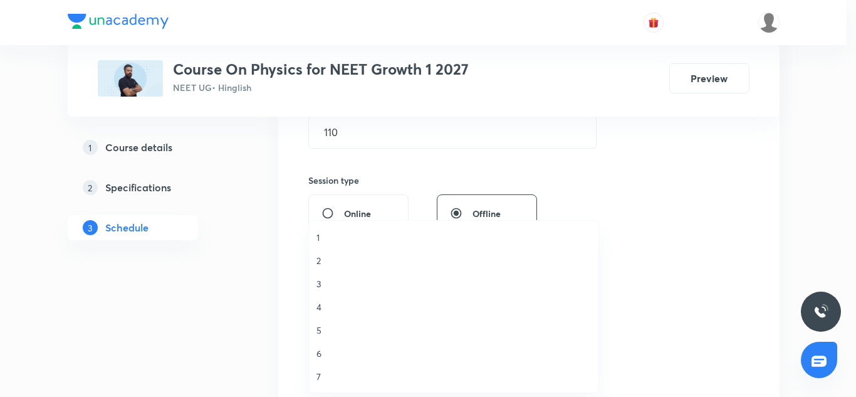
click at [317, 282] on span "3" at bounding box center [454, 283] width 275 height 13
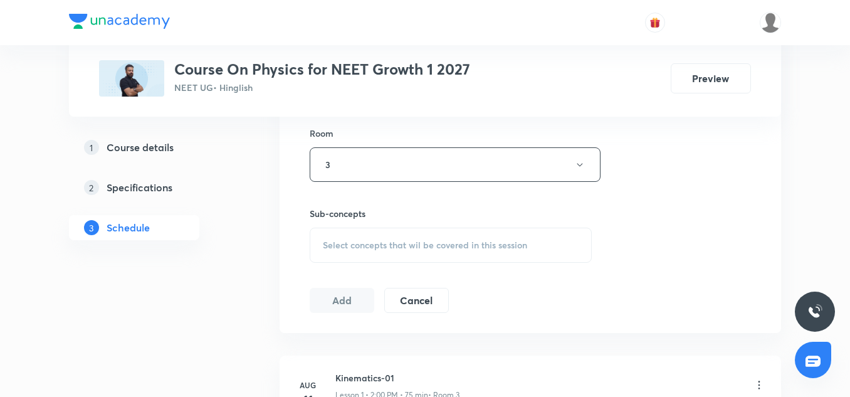
scroll to position [549, 0]
click at [398, 254] on div "Select concepts that wil be covered in this session" at bounding box center [451, 243] width 282 height 35
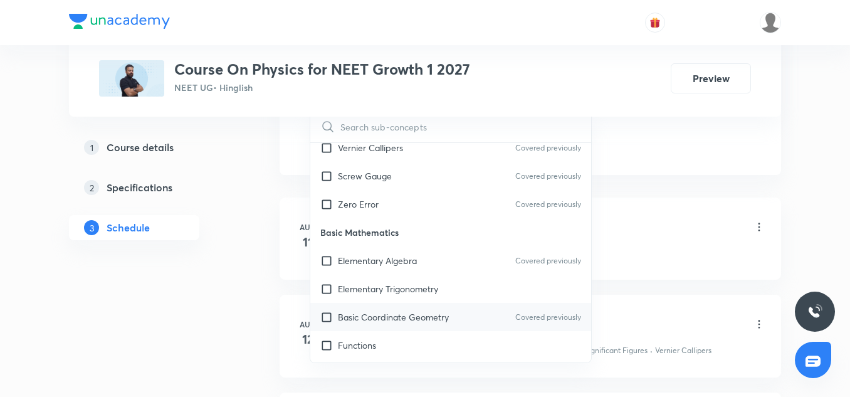
scroll to position [594, 0]
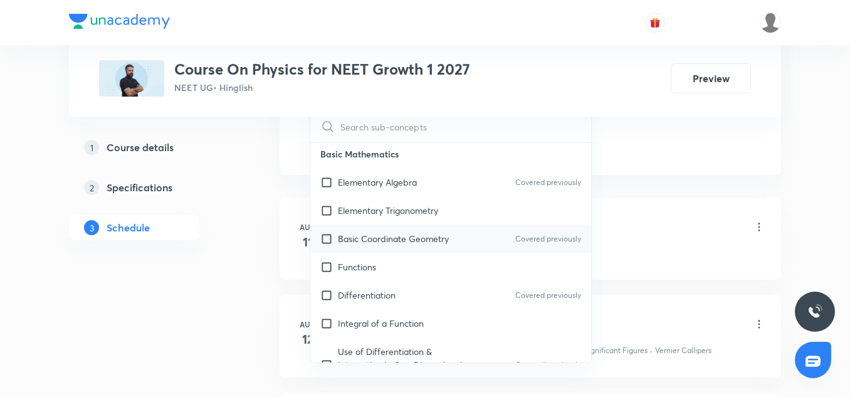
click at [380, 240] on p "Basic Coordinate Geometry" at bounding box center [393, 238] width 111 height 13
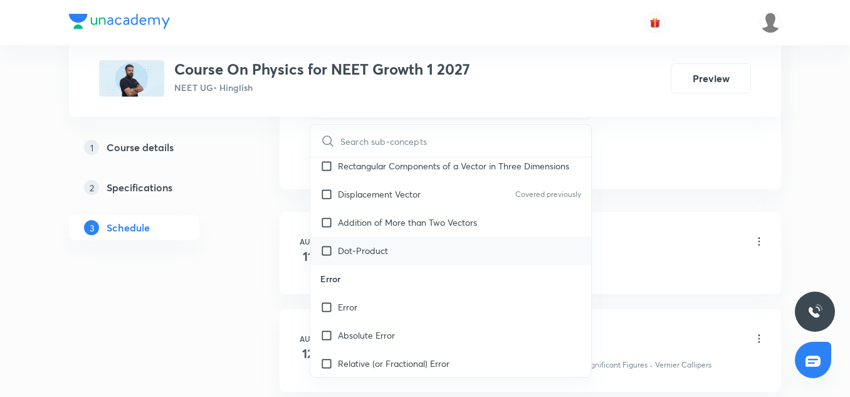
scroll to position [1103, 0]
click at [344, 261] on div "Dot-Product" at bounding box center [450, 250] width 281 height 28
checkbox input "true"
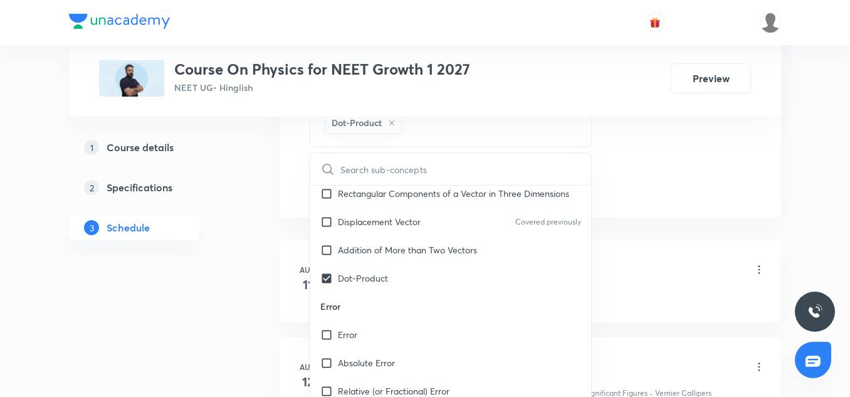
click at [374, 172] on input "text" at bounding box center [465, 169] width 251 height 32
click at [368, 187] on p "Rectangular Components of a Vector in Three Dimensions" at bounding box center [453, 193] width 231 height 13
checkbox input "true"
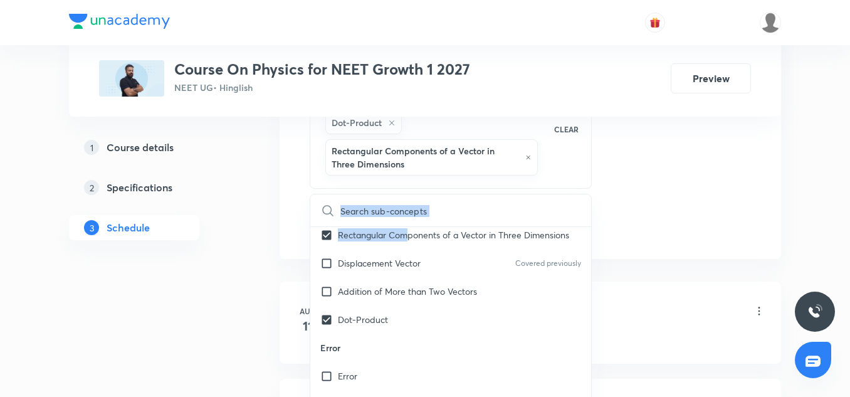
drag, startPoint x: 721, startPoint y: 185, endPoint x: 374, endPoint y: 231, distance: 349.8
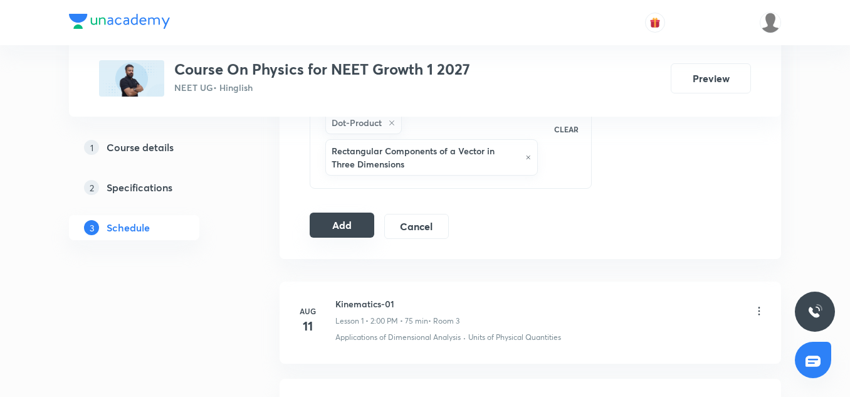
click at [364, 225] on button "Add" at bounding box center [342, 225] width 65 height 25
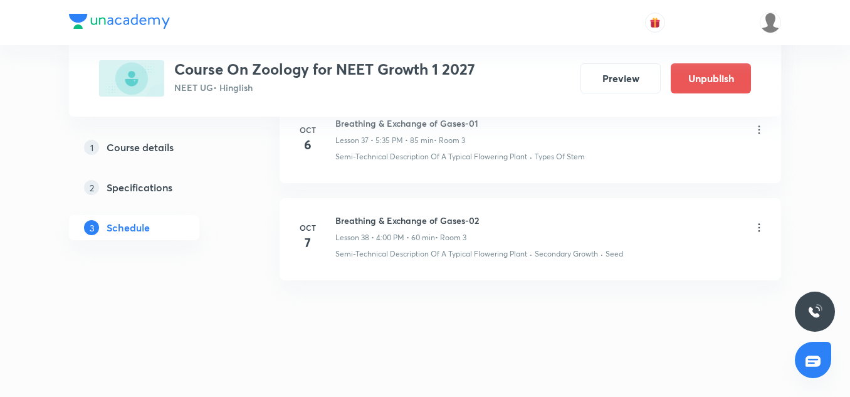
scroll to position [4320, 0]
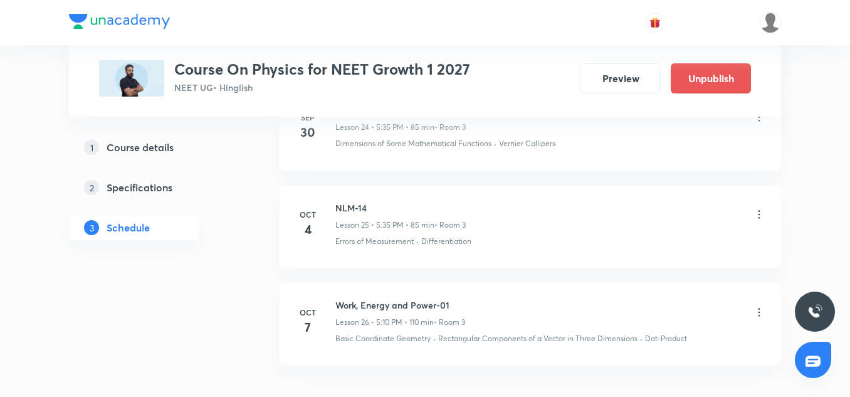
scroll to position [3052, 0]
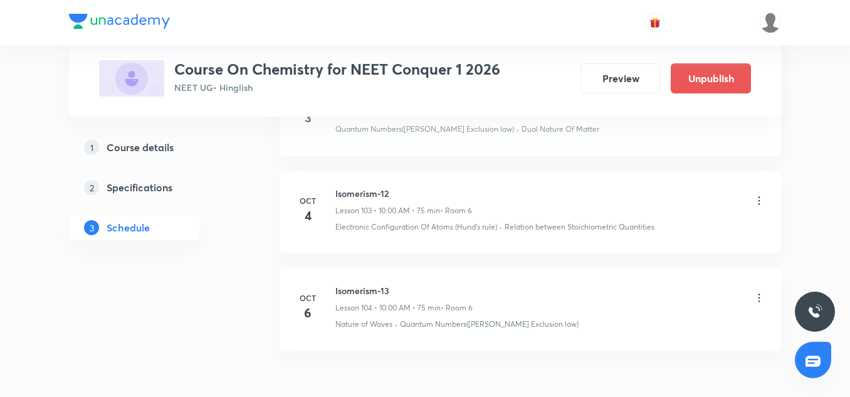
scroll to position [10920, 0]
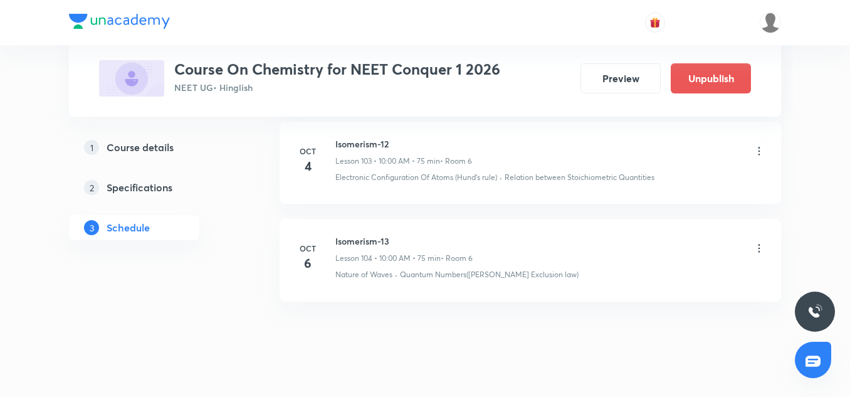
click at [386, 234] on h6 "Isomerism-13" at bounding box center [403, 240] width 137 height 13
copy h6 "Isomerism-13"
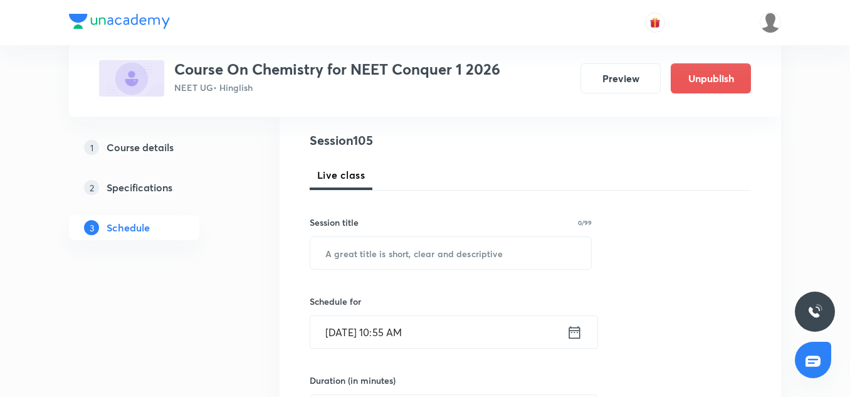
scroll to position [142, 0]
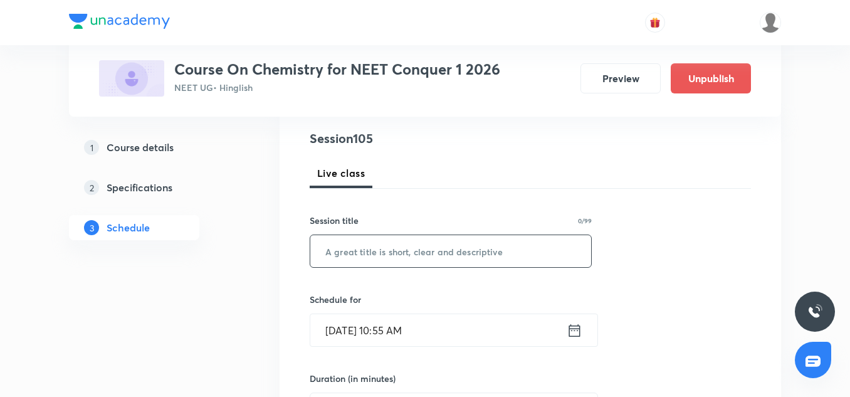
click at [377, 257] on input "text" at bounding box center [450, 251] width 281 height 32
paste input "Isomerism-13"
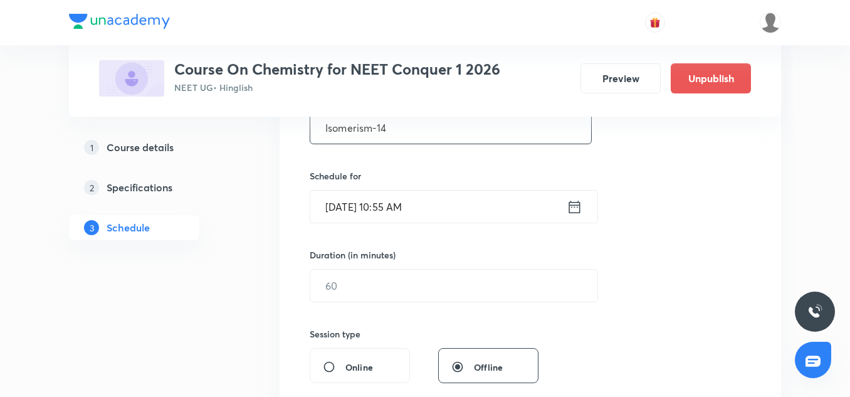
scroll to position [266, 0]
type input "Isomerism-14"
click at [315, 212] on input "Oct 6, 2025, 10:55 AM" at bounding box center [438, 205] width 256 height 32
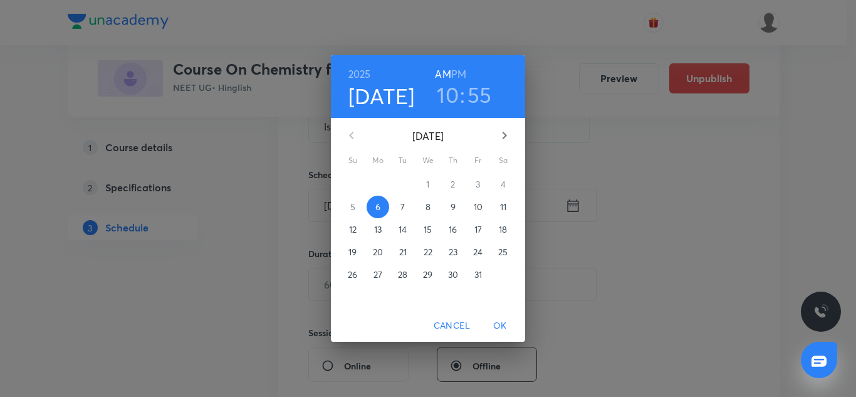
click at [402, 208] on p "7" at bounding box center [403, 207] width 4 height 13
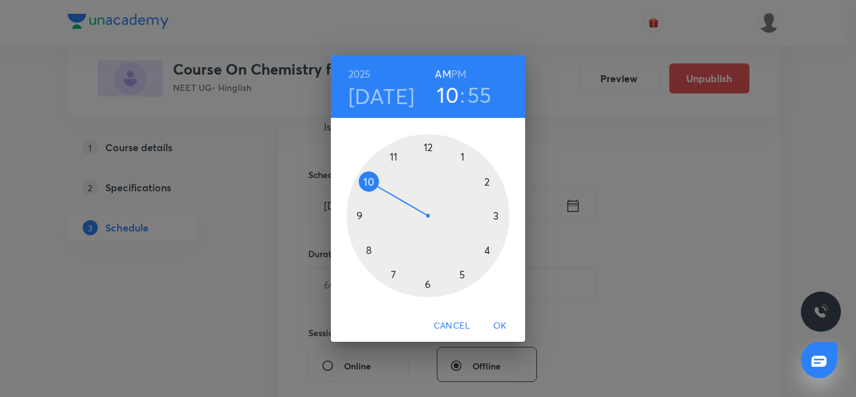
click at [488, 93] on h3 "55" at bounding box center [480, 94] width 24 height 26
click at [428, 145] on div at bounding box center [428, 215] width 163 height 163
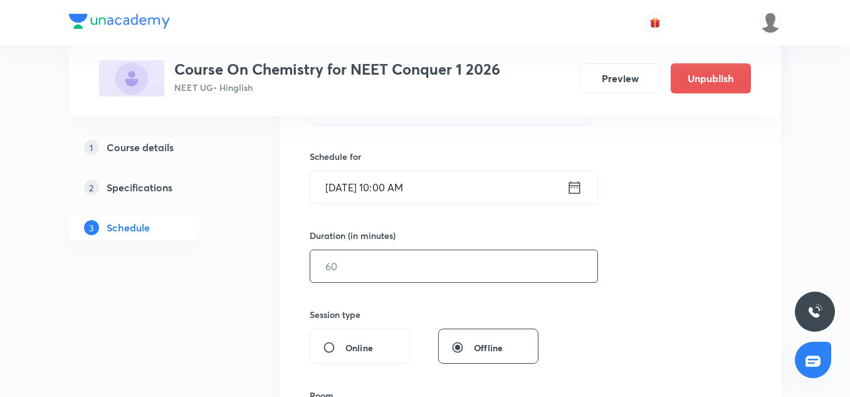
scroll to position [287, 0]
click at [402, 263] on input "text" at bounding box center [453, 264] width 287 height 32
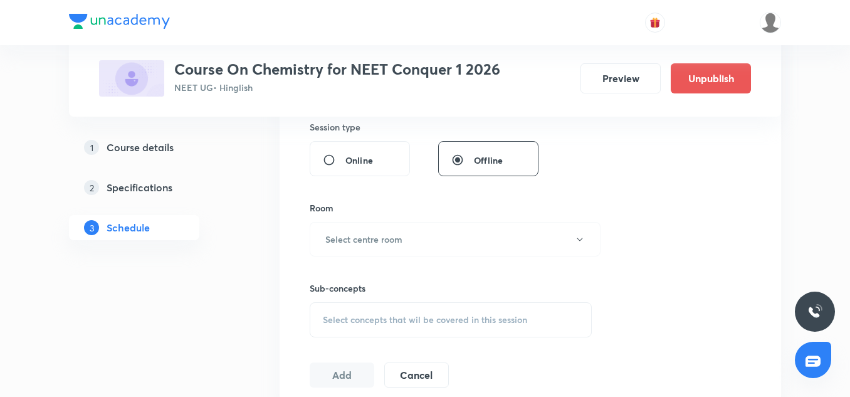
scroll to position [474, 0]
type input "75"
click at [385, 238] on h6 "Select centre room" at bounding box center [363, 237] width 77 height 13
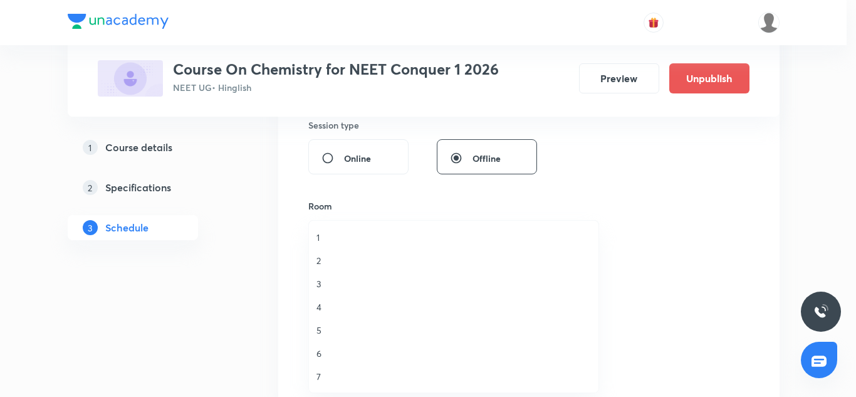
click at [328, 343] on li "6" at bounding box center [454, 353] width 290 height 23
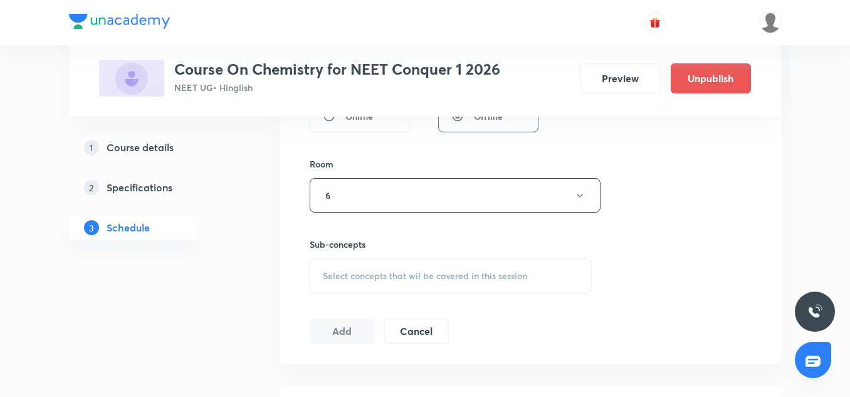
scroll to position [519, 0]
click at [399, 287] on div "Select concepts that wil be covered in this session" at bounding box center [451, 272] width 282 height 35
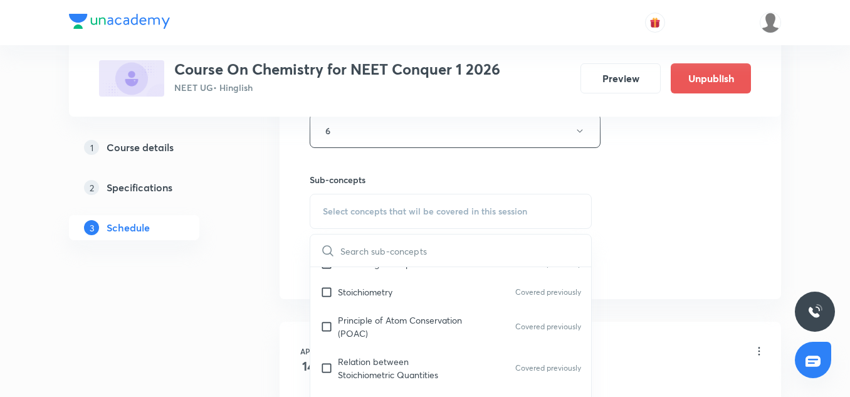
scroll to position [269, 0]
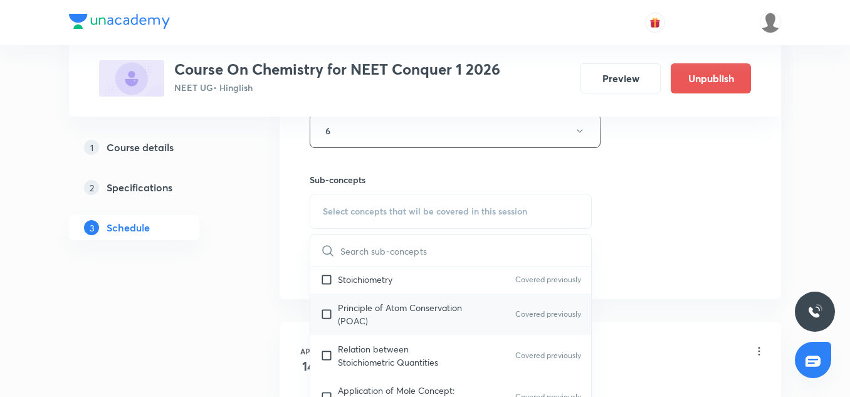
click at [406, 321] on p "Principle of Atom Conservation (POAC)" at bounding box center [401, 314] width 127 height 26
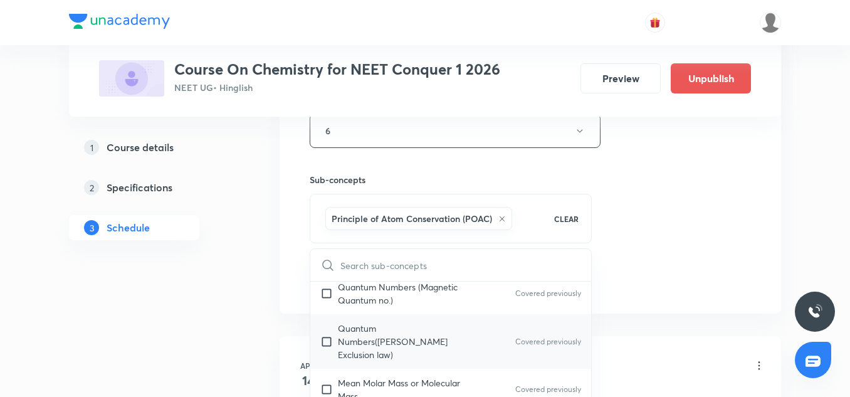
scroll to position [478, 0]
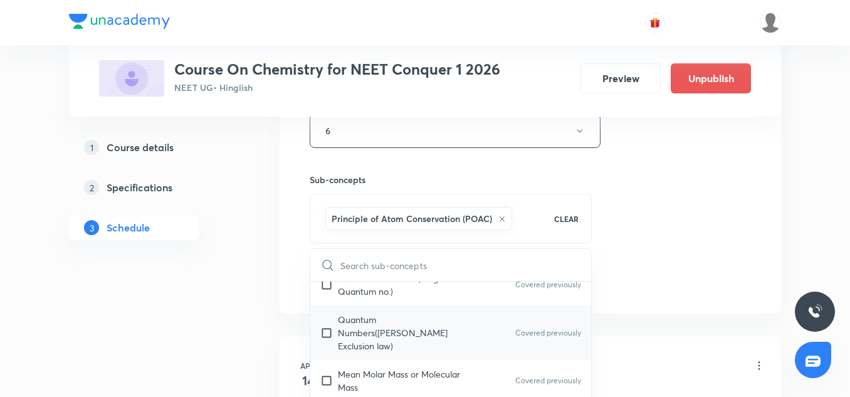
click at [366, 343] on div "Quantum Numbers(Pauli's Exclusion law) Covered previously" at bounding box center [450, 332] width 281 height 55
checkbox input "true"
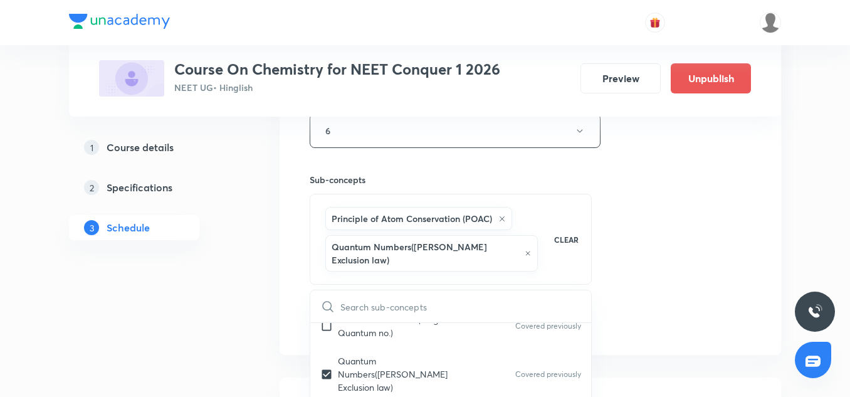
click at [750, 217] on div "Session 105 Live class Session title 12/99 Isomerism-14 ​ Schedule for Oct 7, 2…" at bounding box center [530, 12] width 441 height 644
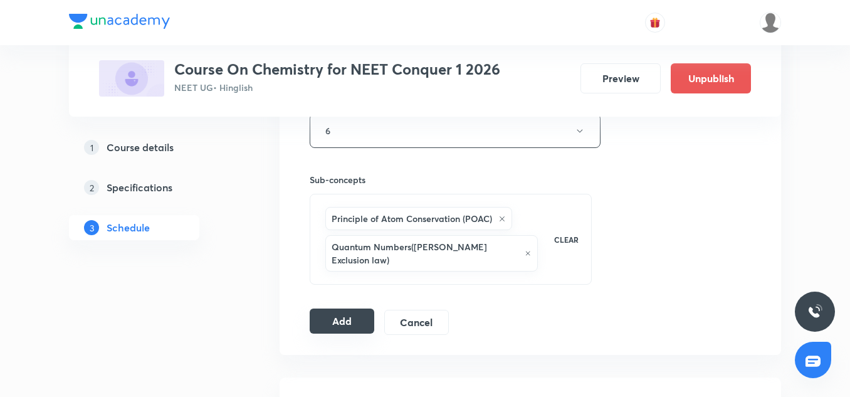
click at [369, 314] on button "Add" at bounding box center [342, 320] width 65 height 25
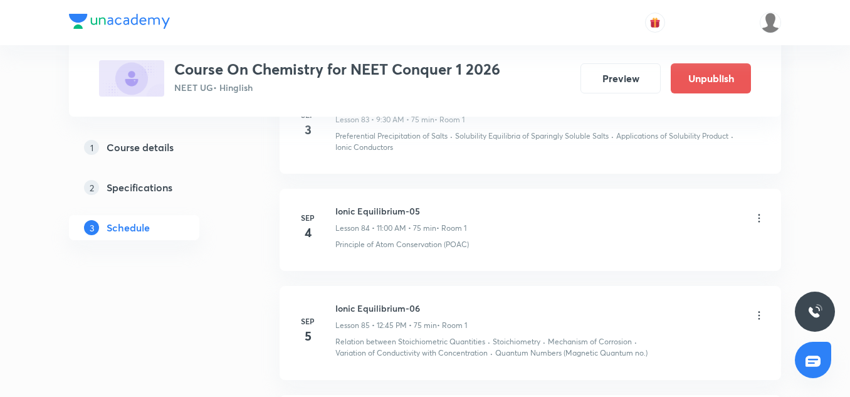
scroll to position [10441, 0]
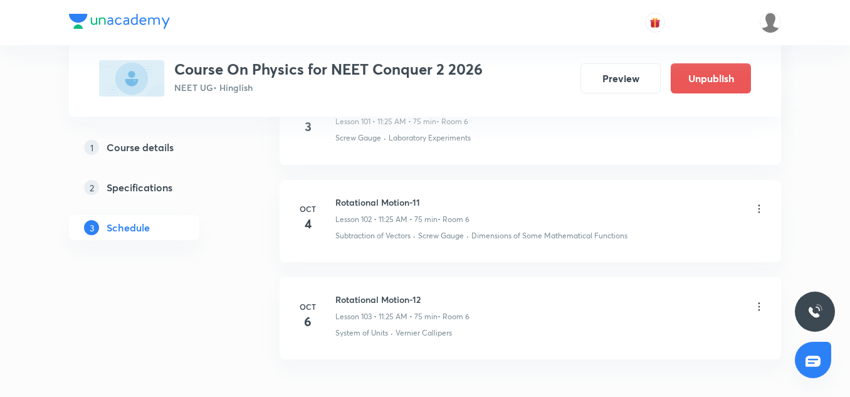
scroll to position [10789, 0]
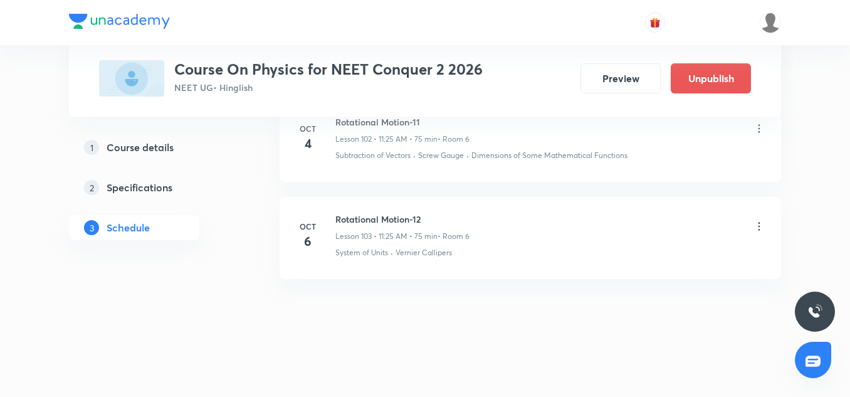
click at [384, 217] on h6 "Rotational Motion-12" at bounding box center [402, 219] width 134 height 13
copy h6 "Rotational Motion-12"
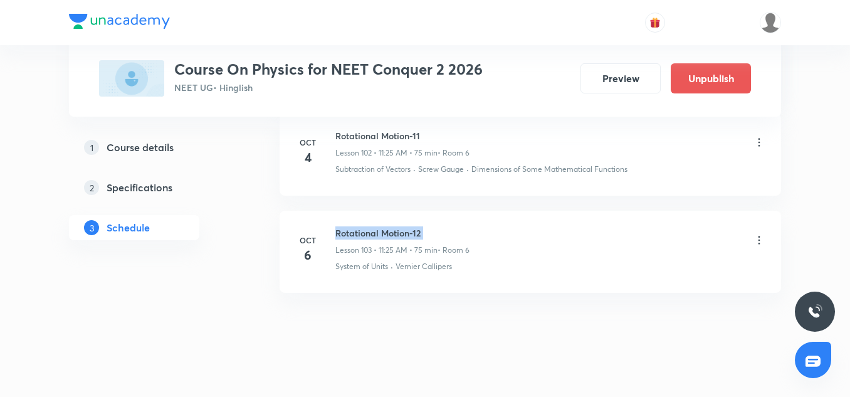
click at [384, 234] on h6 "Rotational Motion-12" at bounding box center [402, 232] width 134 height 13
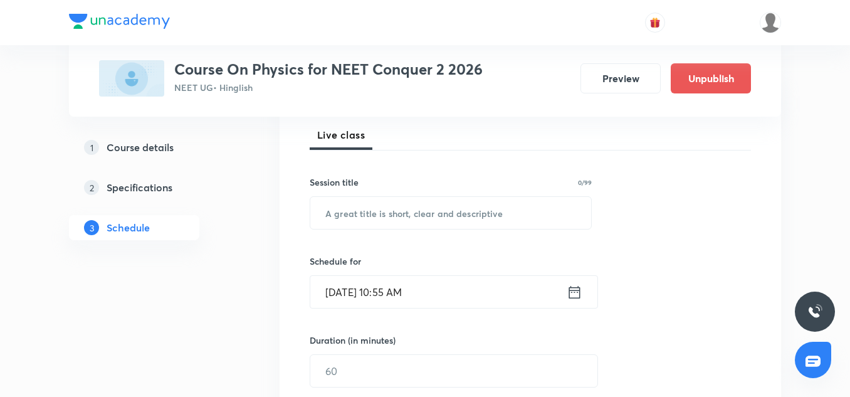
scroll to position [186, 0]
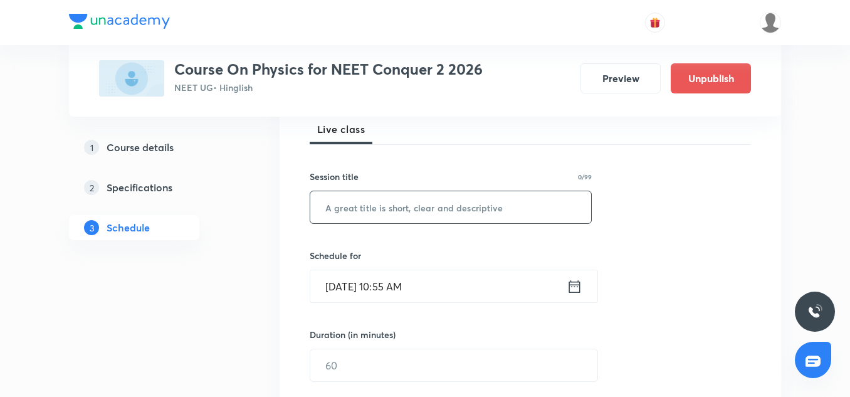
click at [372, 218] on input "text" at bounding box center [450, 207] width 281 height 32
paste input "Rotational Motion-12"
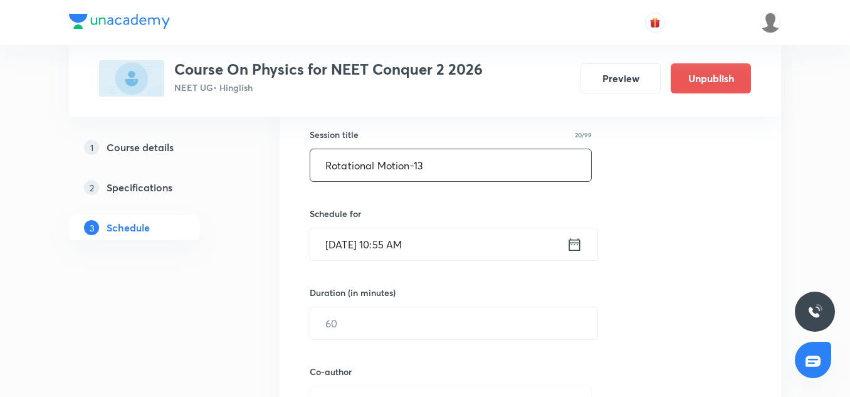
scroll to position [228, 0]
type input "Rotational Motion-13"
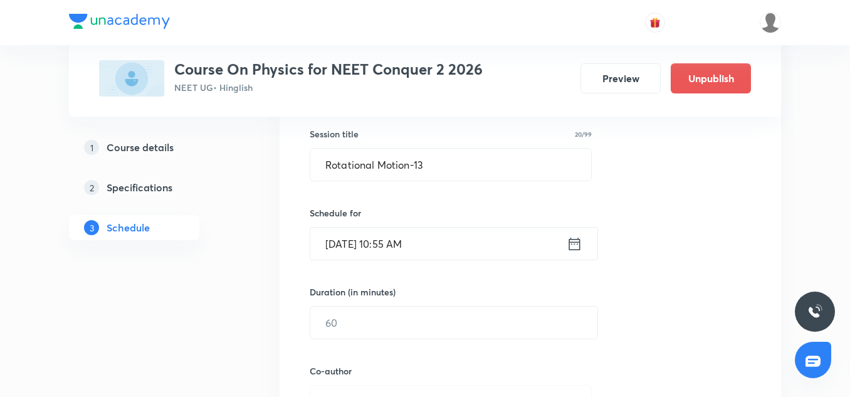
click at [346, 237] on input "Oct 6, 2025, 10:55 AM" at bounding box center [438, 244] width 256 height 32
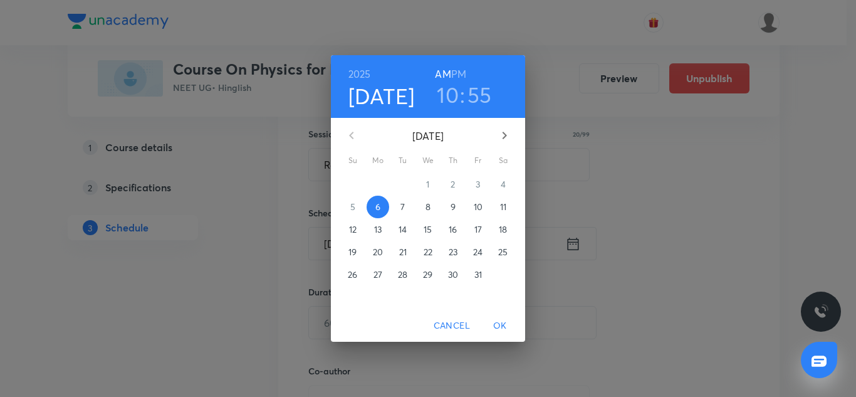
click at [401, 205] on p "7" at bounding box center [403, 207] width 4 height 13
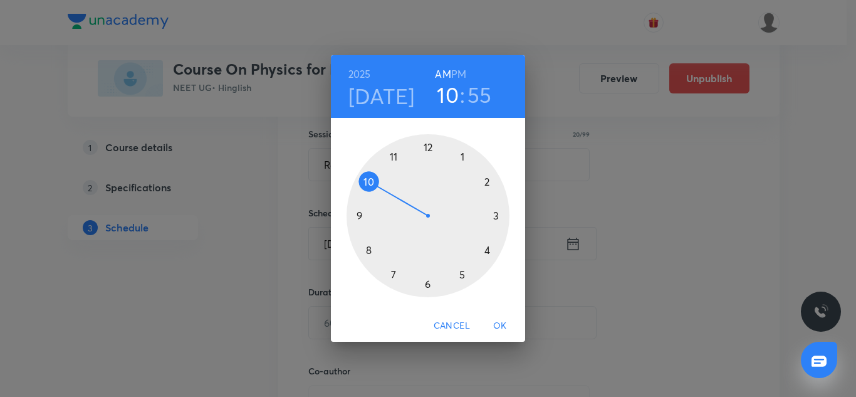
click at [394, 153] on div at bounding box center [428, 215] width 163 height 163
click at [464, 275] on div at bounding box center [428, 215] width 163 height 163
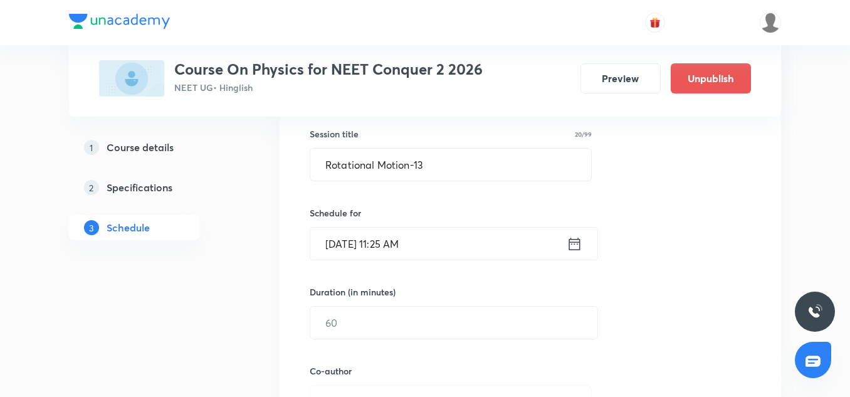
click at [437, 256] on input "Oct 7, 2025, 11:25 AM" at bounding box center [438, 244] width 256 height 32
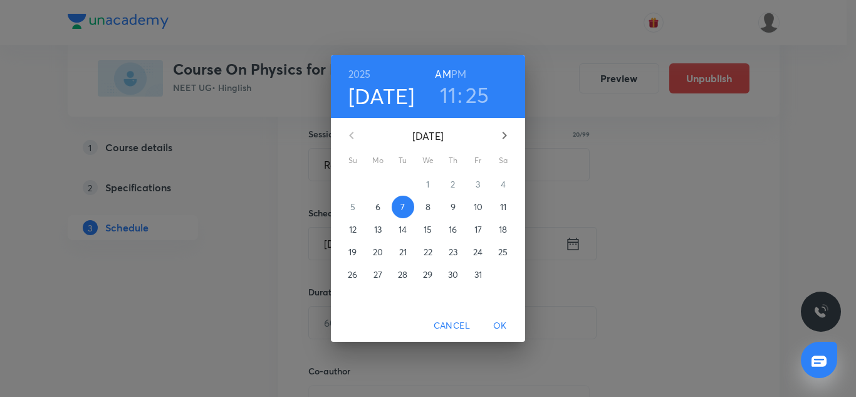
click at [626, 274] on div "2025 Oct 7 11 : 25 AM PM October 2025 Su Mo Tu We Th Fr Sa 28 29 30 1 2 3 4 5 6…" at bounding box center [428, 198] width 856 height 397
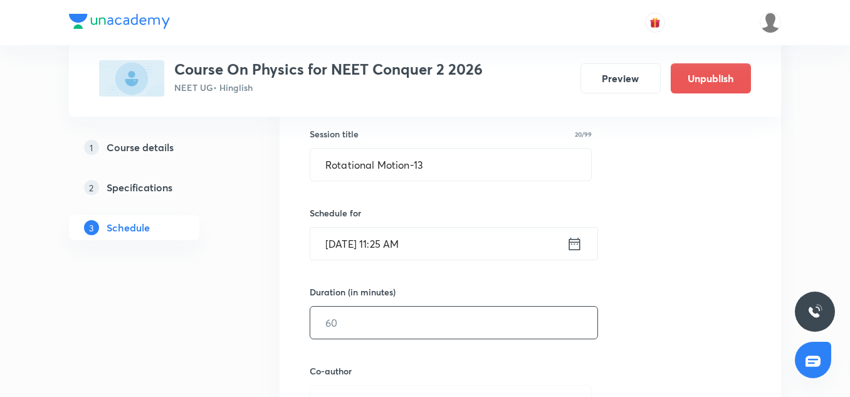
click at [358, 320] on input "text" at bounding box center [453, 323] width 287 height 32
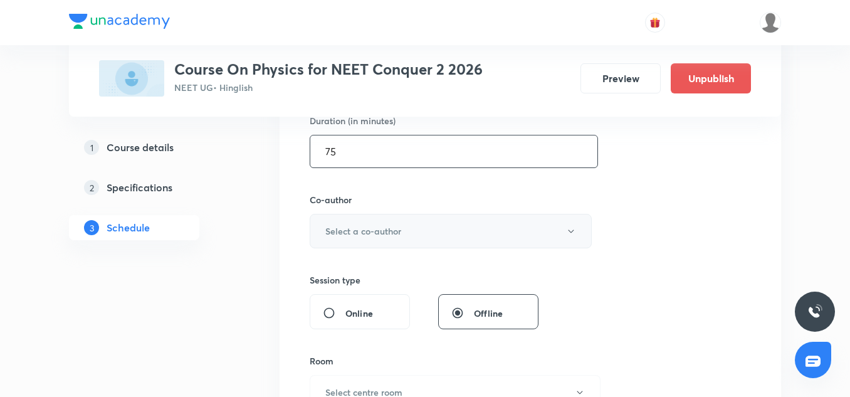
type input "75"
click at [352, 239] on button "Select a co-author" at bounding box center [451, 231] width 282 height 34
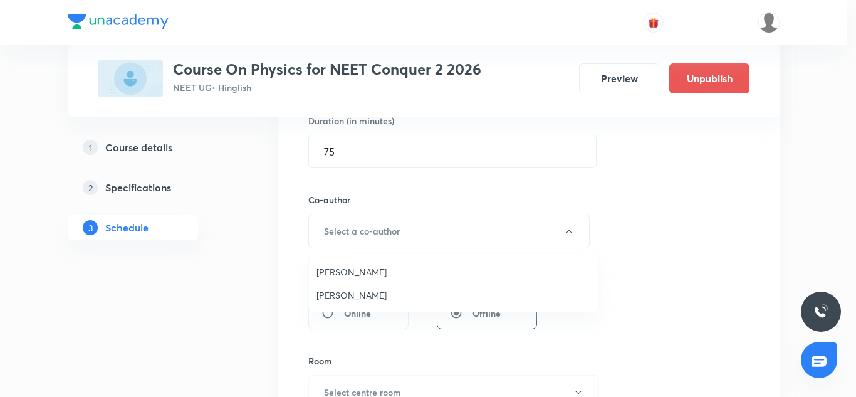
click at [359, 275] on span "Vinod Kumar Dixit" at bounding box center [454, 271] width 275 height 13
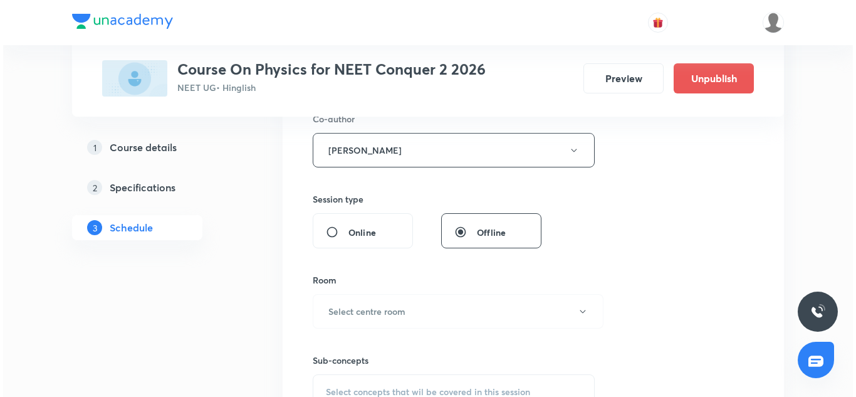
scroll to position [481, 0]
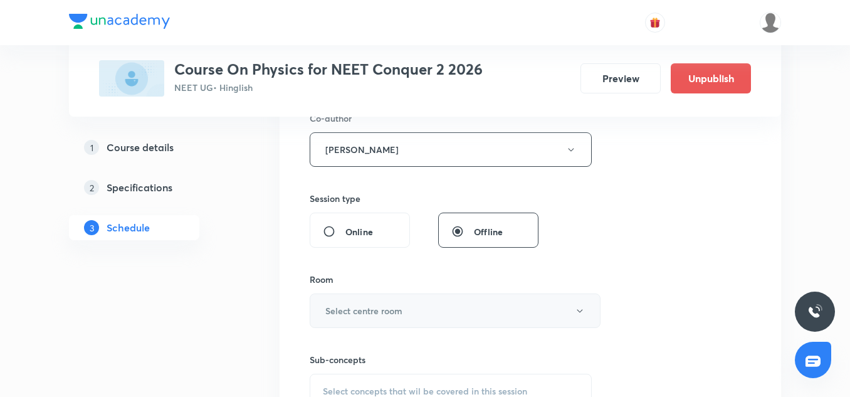
click at [355, 294] on button "Select centre room" at bounding box center [455, 310] width 291 height 34
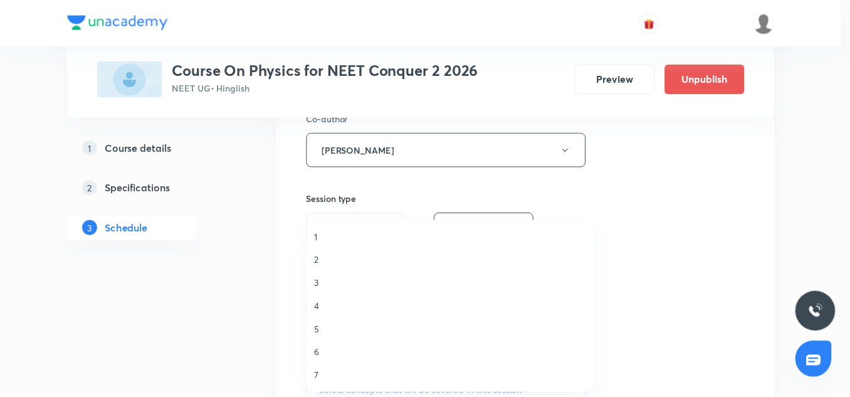
scroll to position [1, 0]
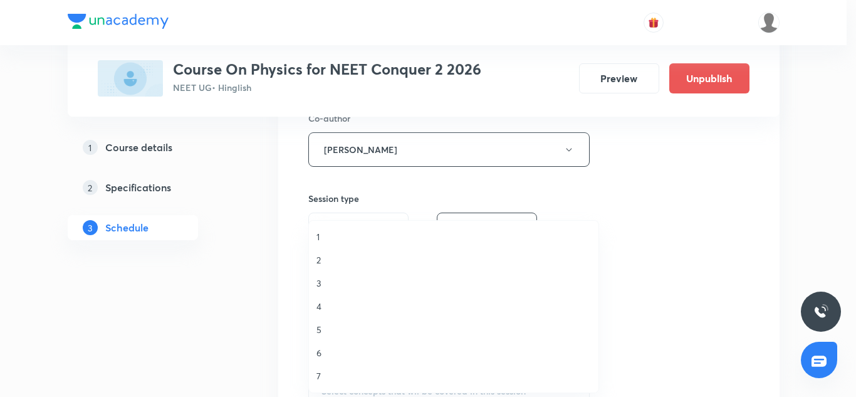
click at [326, 359] on span "6" at bounding box center [454, 352] width 275 height 13
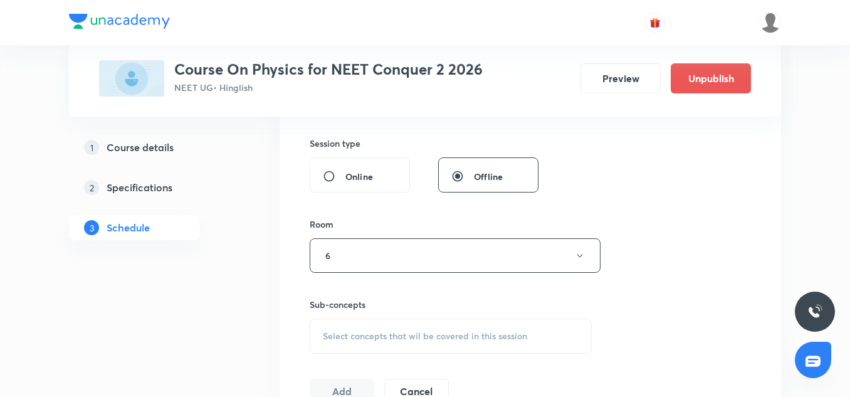
click at [374, 332] on span "Select concepts that wil be covered in this session" at bounding box center [425, 336] width 204 height 10
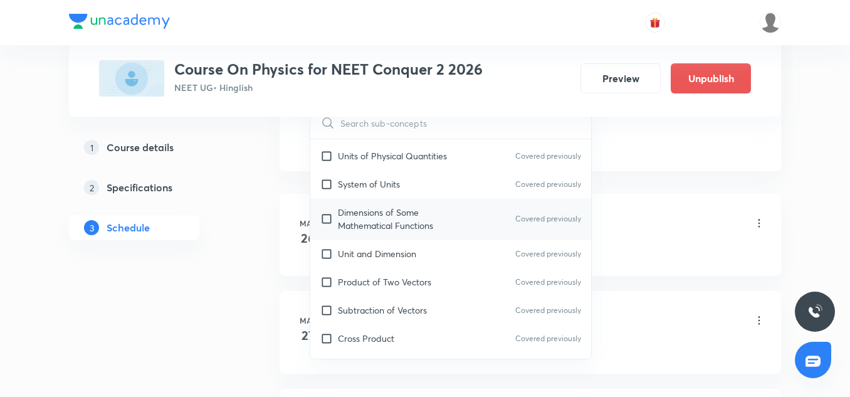
scroll to position [125, 0]
click at [372, 222] on p "Dimensions of Some Mathematical Functions" at bounding box center [401, 217] width 127 height 26
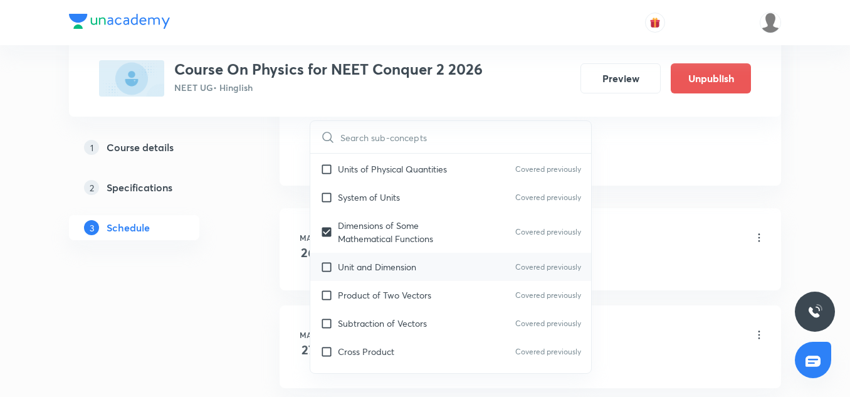
click at [400, 273] on p "Unit and Dimension" at bounding box center [377, 266] width 78 height 13
checkbox input "true"
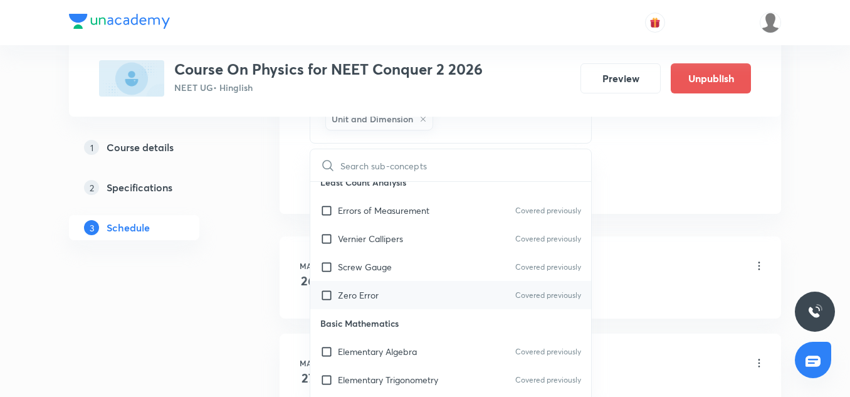
scroll to position [359, 0]
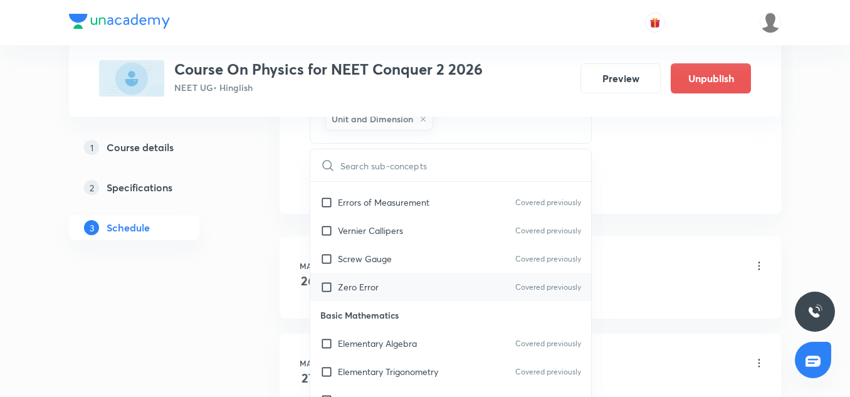
click at [395, 301] on div "Zero Error Covered previously" at bounding box center [450, 287] width 281 height 28
checkbox input "true"
click at [702, 266] on div "Basic of Physics-01 Lesson 1 • 10:00 AM • 75 min • Room 6" at bounding box center [550, 266] width 430 height 29
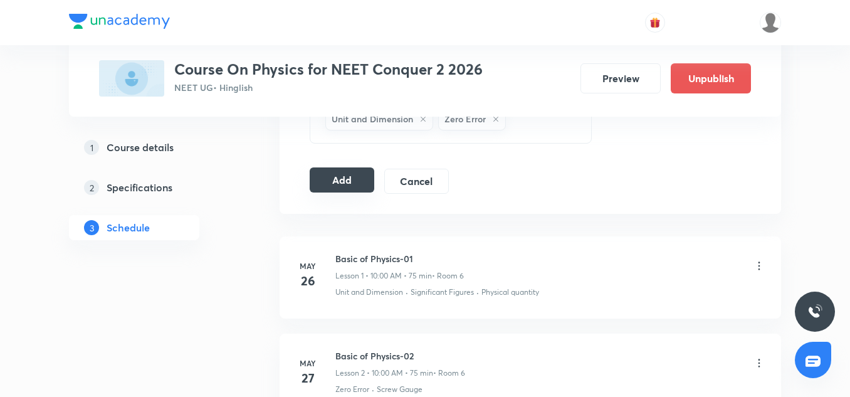
click at [361, 184] on button "Add" at bounding box center [342, 179] width 65 height 25
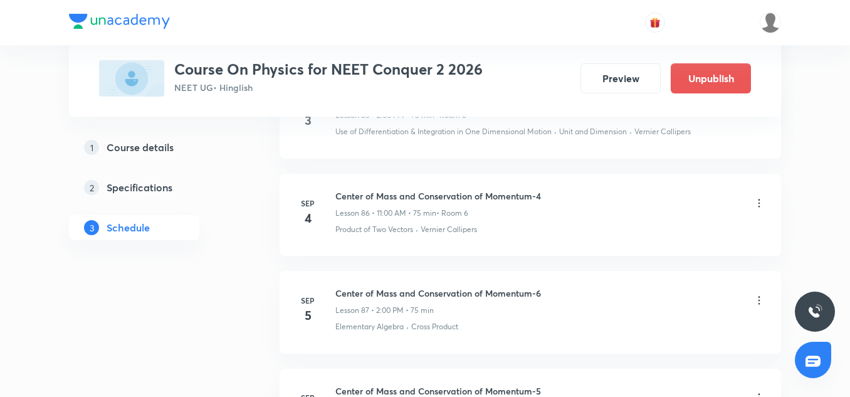
scroll to position [10230, 0]
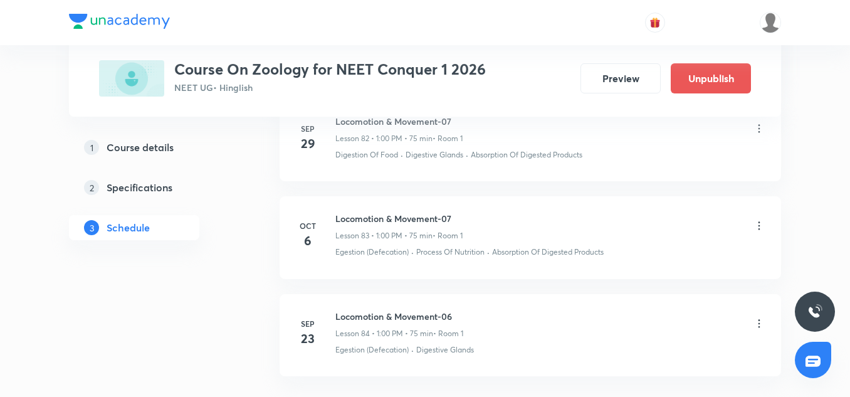
scroll to position [8790, 0]
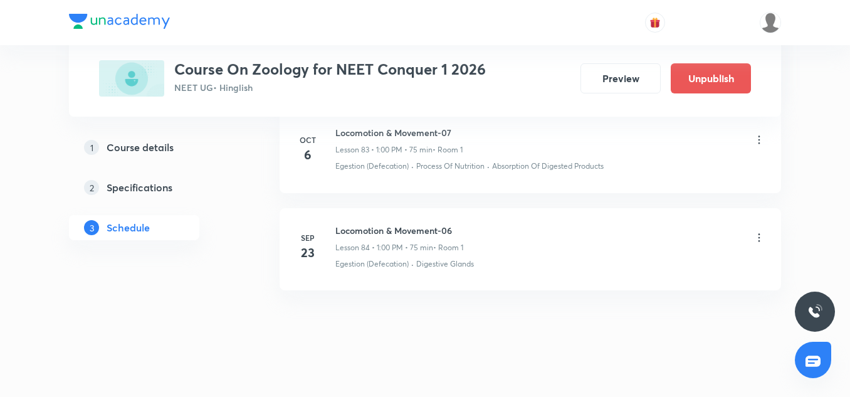
click at [390, 224] on h6 "Locomotion & Movement-06" at bounding box center [399, 230] width 128 height 13
copy h6 "Locomotion & Movement-06"
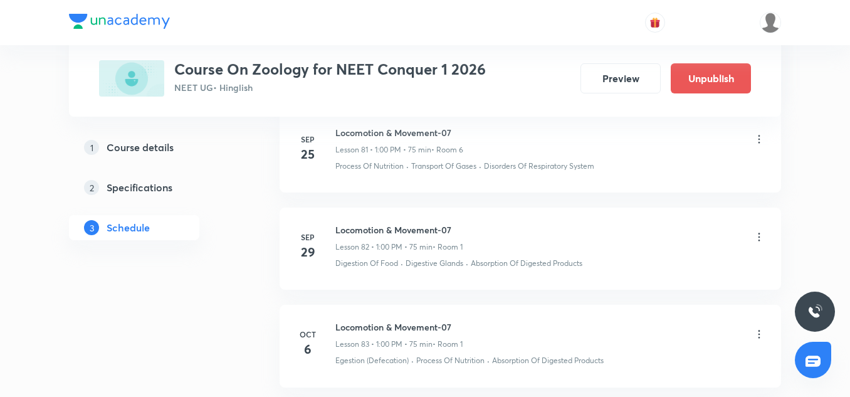
scroll to position [8597, 0]
click at [760, 328] on icon at bounding box center [760, 332] width 2 height 8
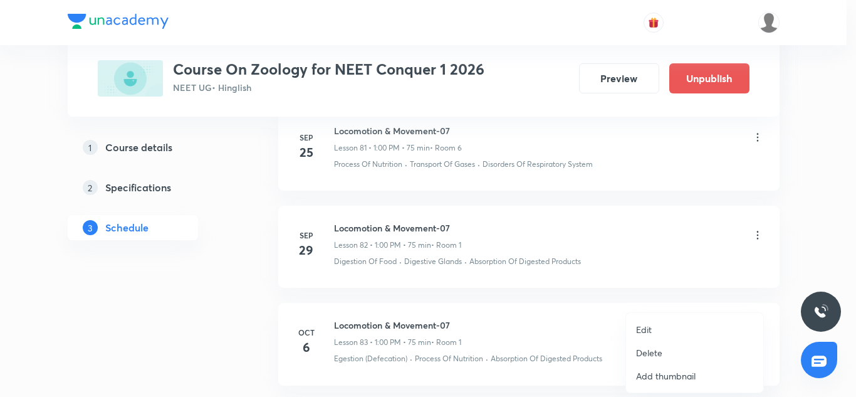
click at [655, 332] on li "Edit" at bounding box center [694, 329] width 137 height 23
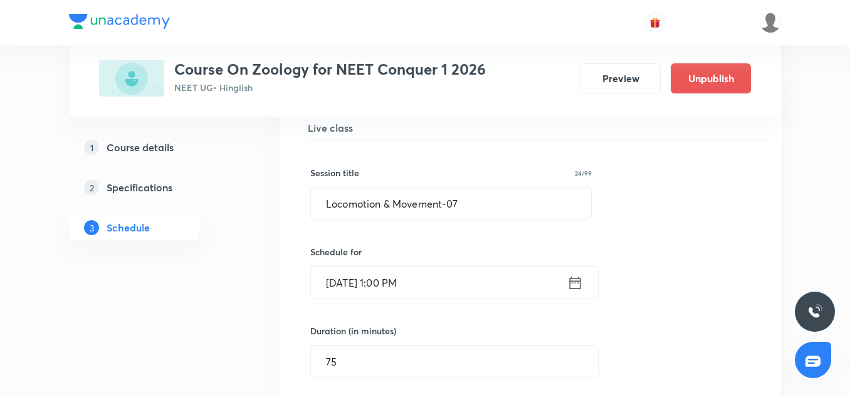
scroll to position [8183, 0]
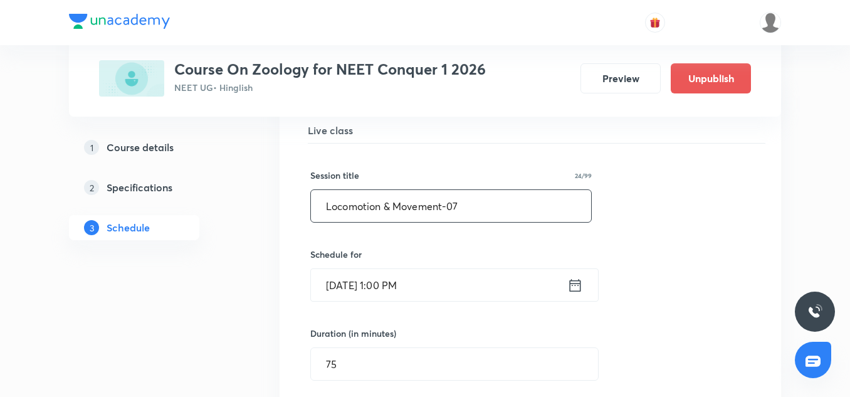
click at [468, 194] on input "Locomotion & Movement-07" at bounding box center [451, 206] width 280 height 32
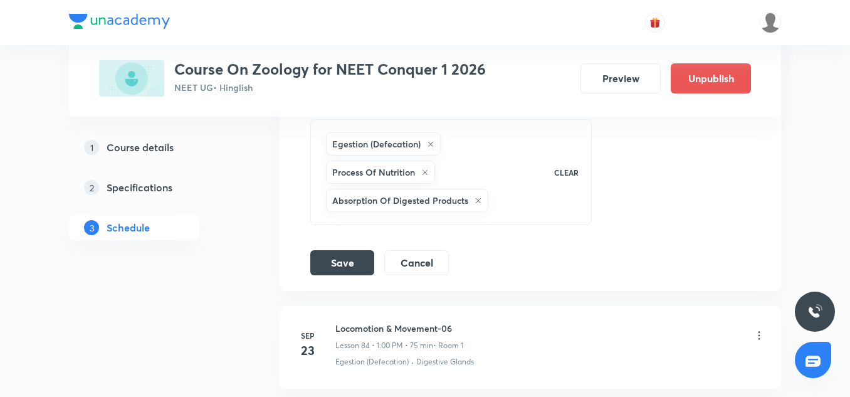
scroll to position [8657, 0]
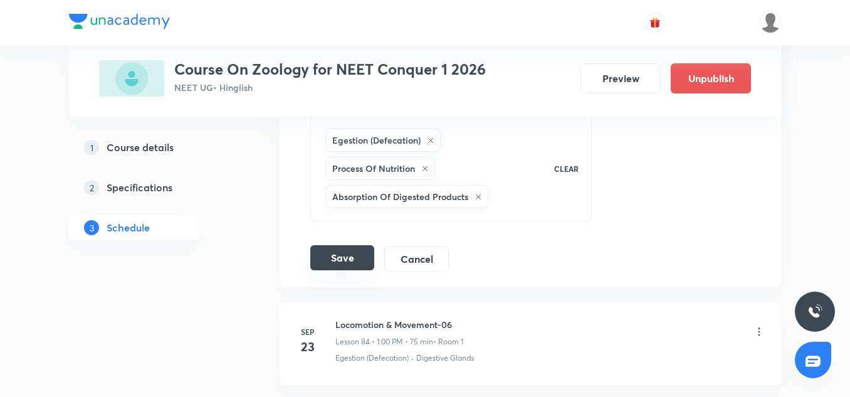
type input "Locomotion & Movement-08"
click at [334, 245] on button "Save" at bounding box center [342, 257] width 64 height 25
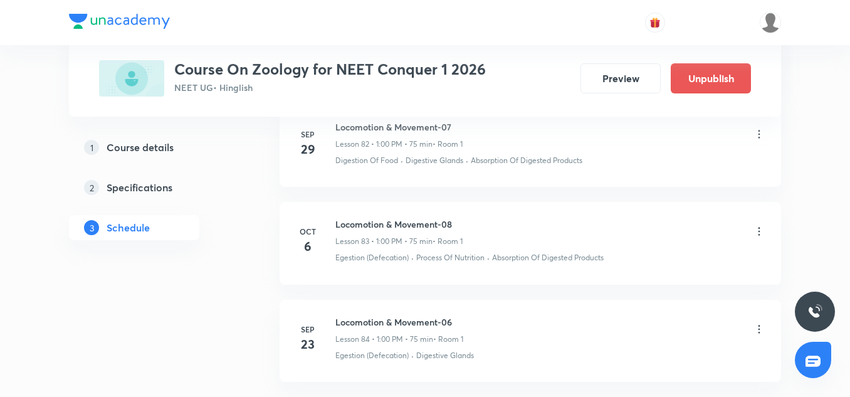
scroll to position [8123, 0]
click at [406, 217] on h6 "Locomotion & Movement-08" at bounding box center [398, 223] width 127 height 13
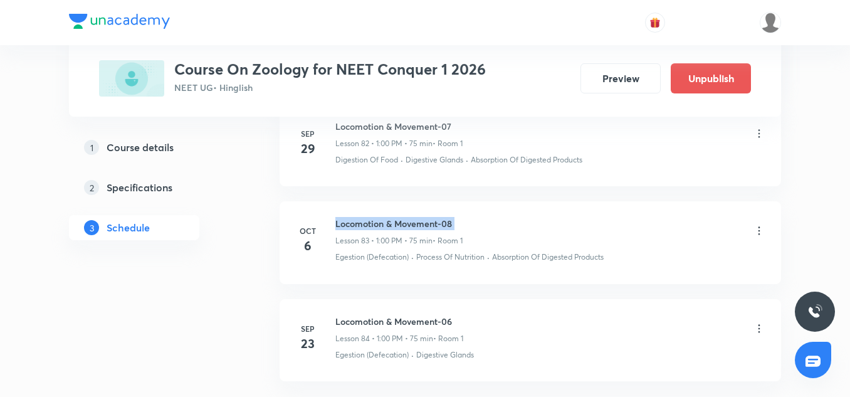
copy h6 "Locomotion & Movement-08"
click at [764, 322] on icon at bounding box center [759, 328] width 13 height 13
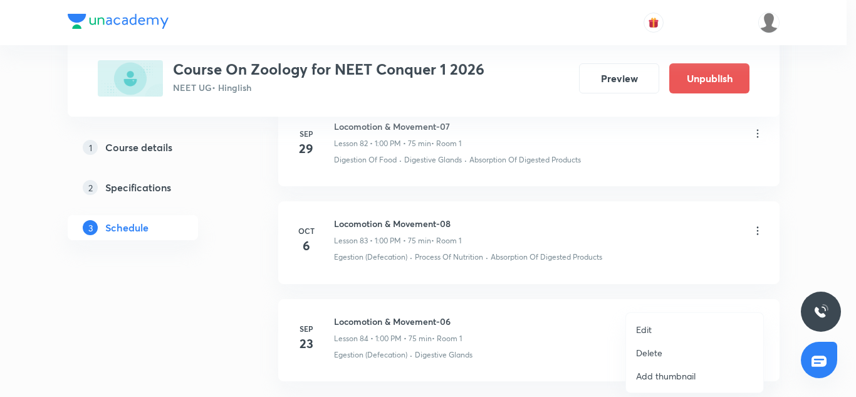
click at [646, 332] on p "Edit" at bounding box center [644, 329] width 16 height 13
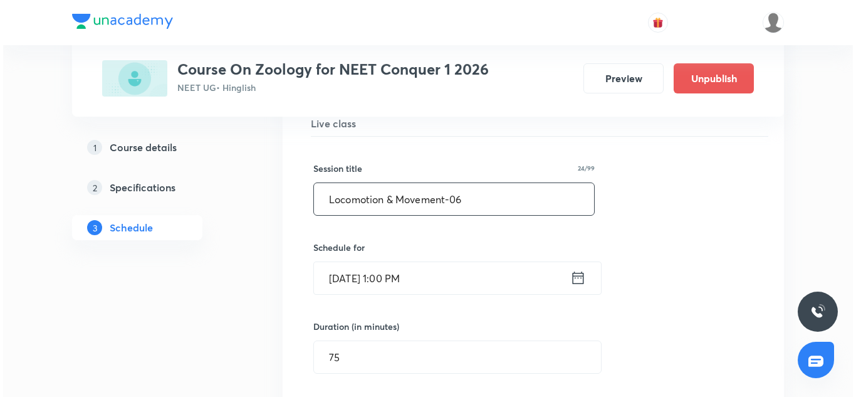
scroll to position [8293, 0]
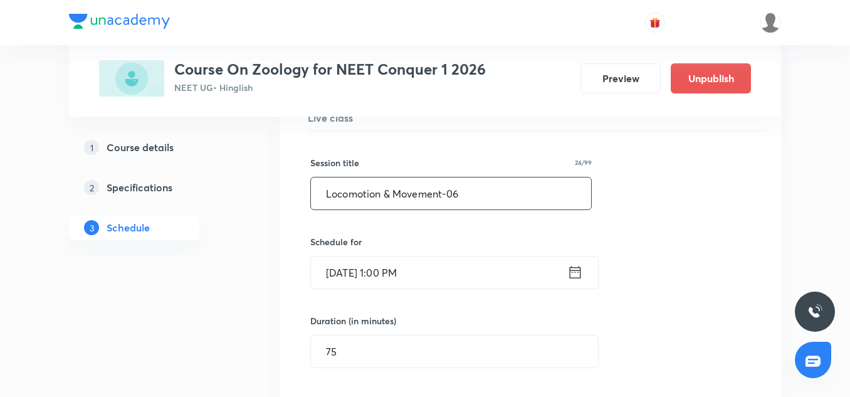
click at [396, 189] on input "Locomotion & Movement-06" at bounding box center [451, 193] width 280 height 32
paste input "8"
type input "Locomotion & Movement-09"
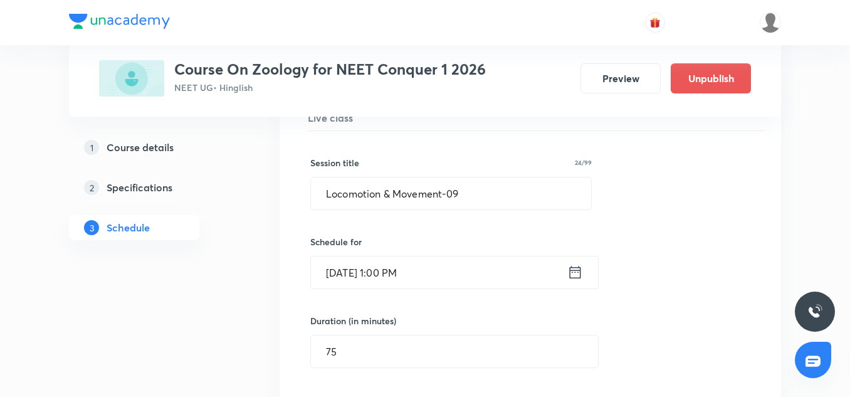
click at [353, 269] on input "[DATE] 1:00 PM" at bounding box center [439, 272] width 256 height 32
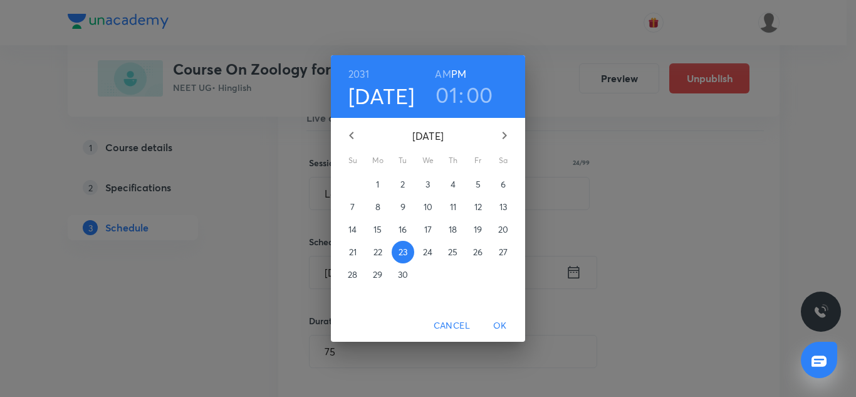
click at [361, 78] on h6 "2031" at bounding box center [359, 74] width 21 height 18
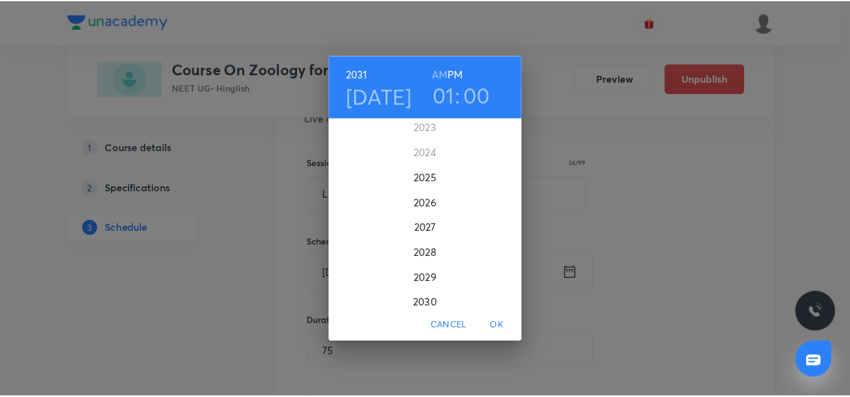
scroll to position [3088, 0]
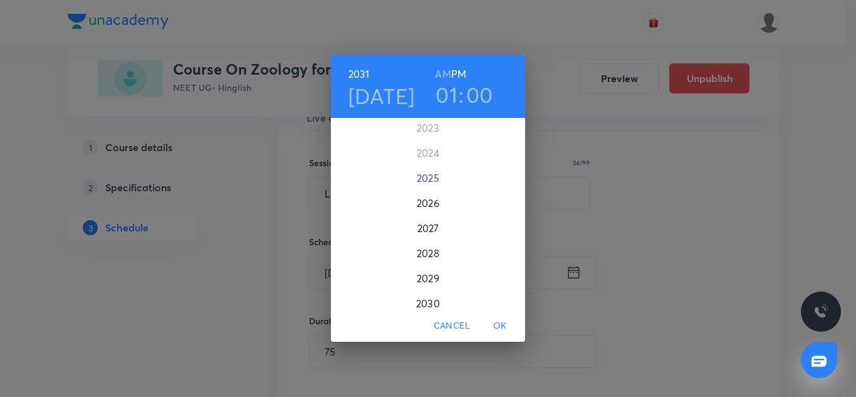
click at [431, 181] on div "2025" at bounding box center [428, 177] width 194 height 25
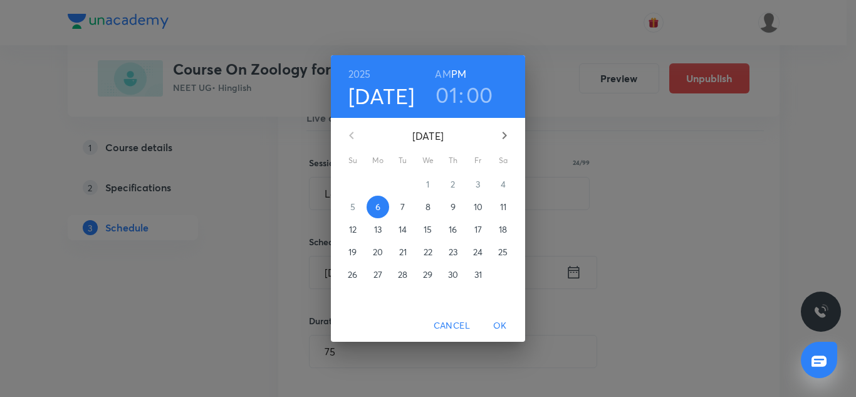
click at [405, 206] on p "7" at bounding box center [403, 207] width 4 height 13
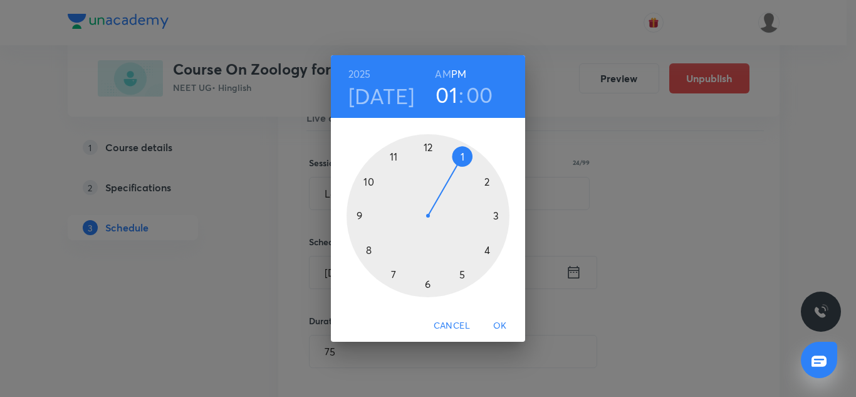
click at [507, 326] on span "OK" at bounding box center [500, 326] width 30 height 16
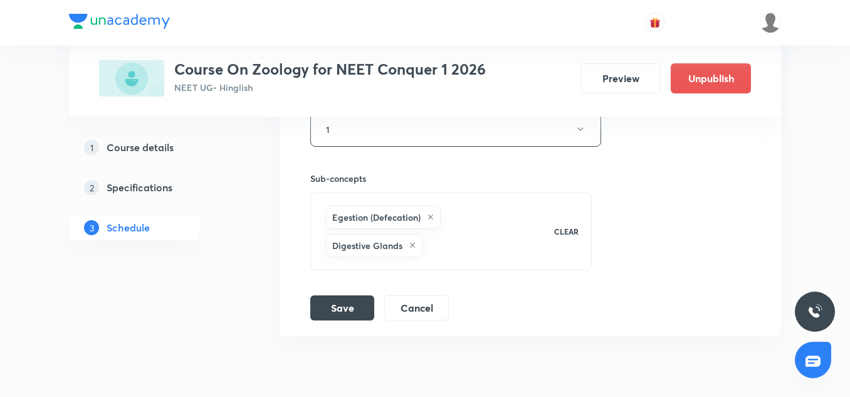
scroll to position [8679, 0]
click at [354, 312] on li "Locomotion & Movement-06 Lesson 84 • Room 1 Egestion (Defecation) · Digestive G…" at bounding box center [531, 4] width 502 height 663
click at [349, 298] on button "Save" at bounding box center [342, 305] width 64 height 25
drag, startPoint x: 349, startPoint y: 298, endPoint x: 347, endPoint y: 222, distance: 75.9
click at [347, 222] on div "Session title 24/99 Locomotion & Movement-09 ​ Schedule for [DATE] 1:00 PM ​ Du…" at bounding box center [530, 32] width 440 height 574
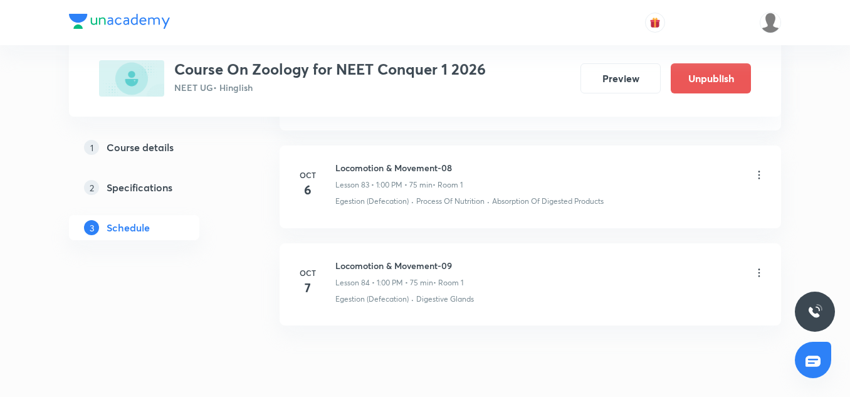
scroll to position [8175, 0]
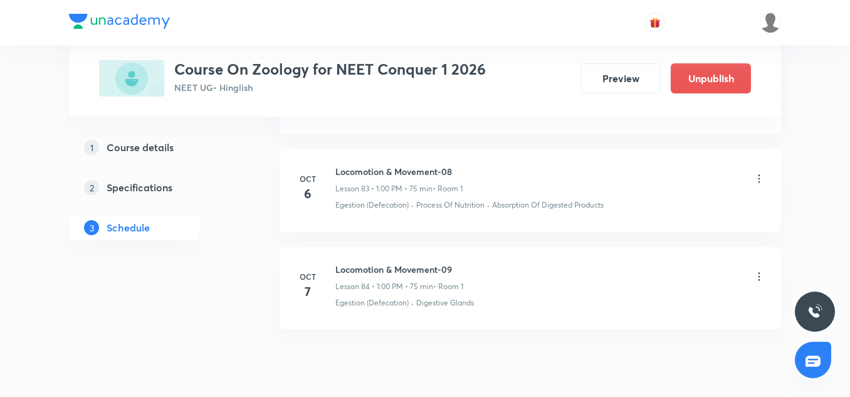
click at [754, 270] on icon at bounding box center [759, 276] width 13 height 13
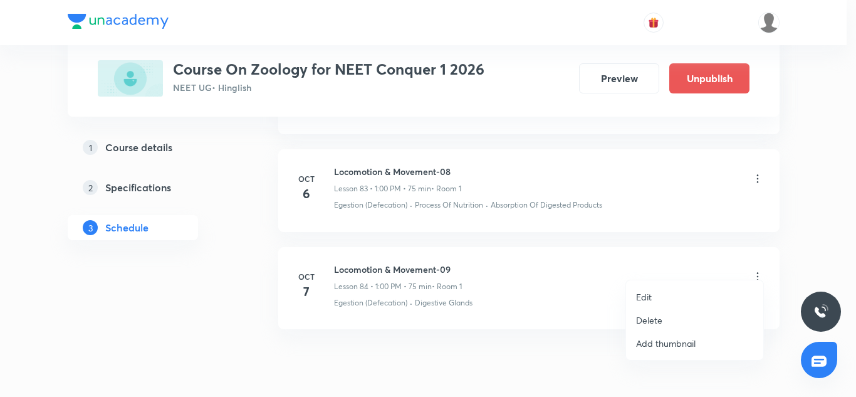
click at [653, 297] on li "Edit" at bounding box center [694, 296] width 137 height 23
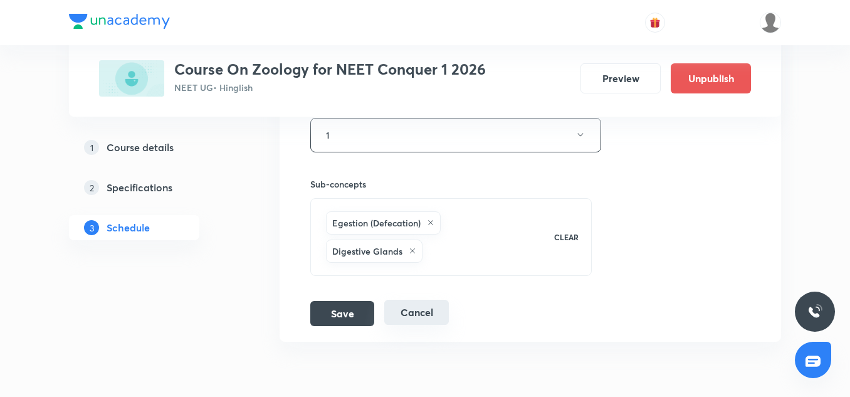
click at [438, 310] on button "Cancel" at bounding box center [416, 312] width 65 height 25
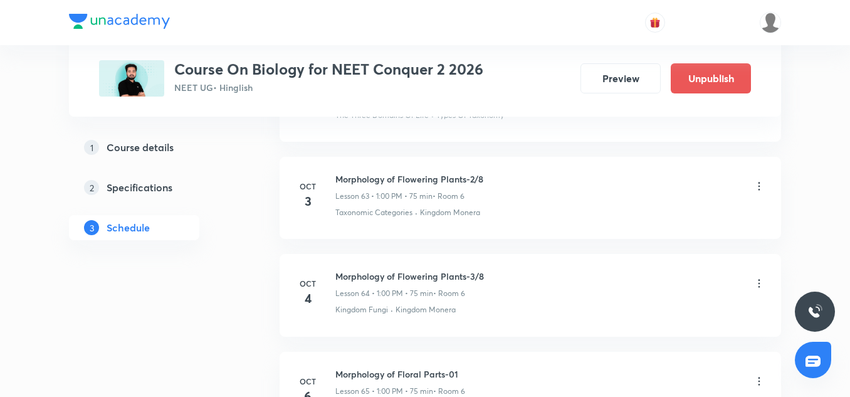
scroll to position [6950, 0]
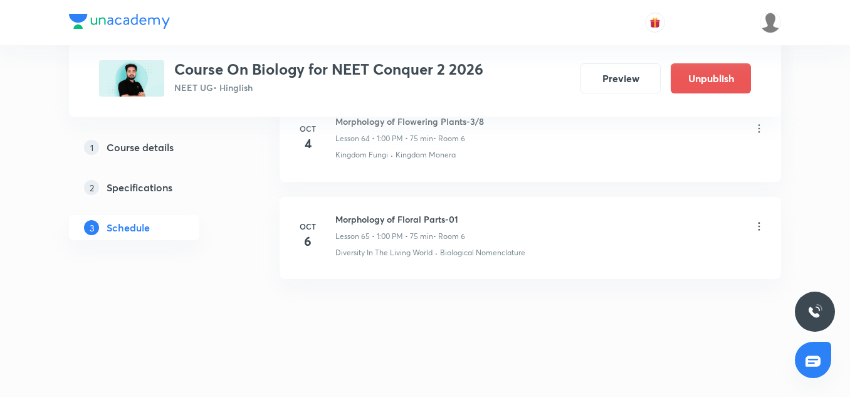
click at [405, 220] on h6 "Morphology of Floral Parts-01" at bounding box center [400, 219] width 130 height 13
copy h6 "Morphology of Floral Parts-01"
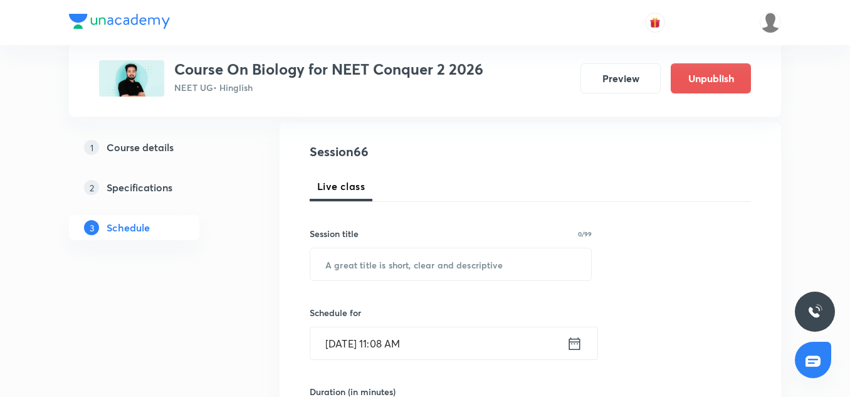
scroll to position [129, 0]
click at [379, 276] on input "text" at bounding box center [450, 264] width 281 height 32
paste input "Morphology of Floral Parts-01"
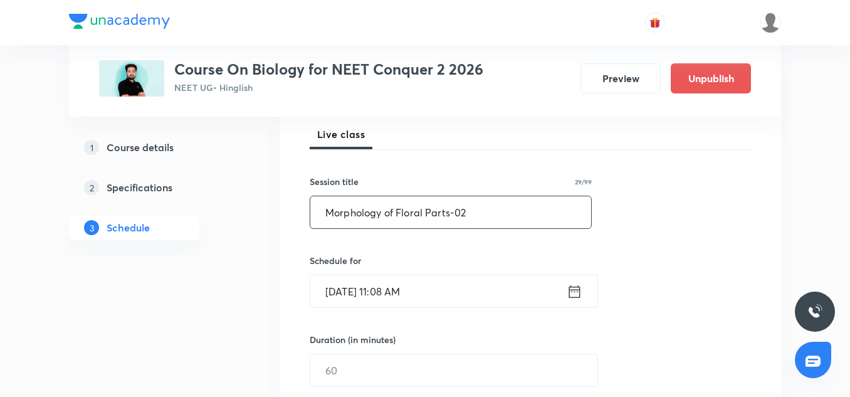
scroll to position [188, 0]
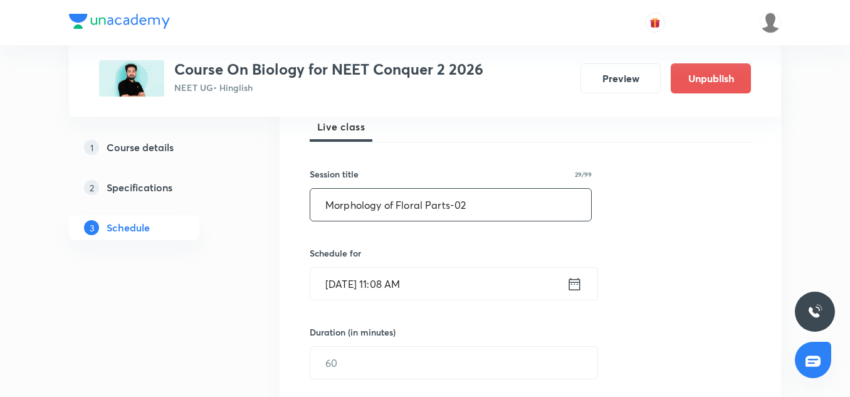
type input "Morphology of Floral Parts-02"
click at [343, 295] on input "Oct 6, 2025, 11:08 AM" at bounding box center [438, 284] width 256 height 32
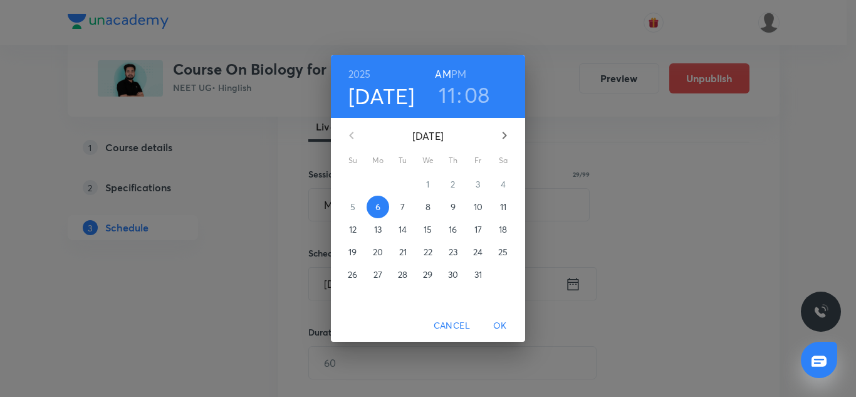
click at [401, 213] on p "7" at bounding box center [403, 207] width 4 height 13
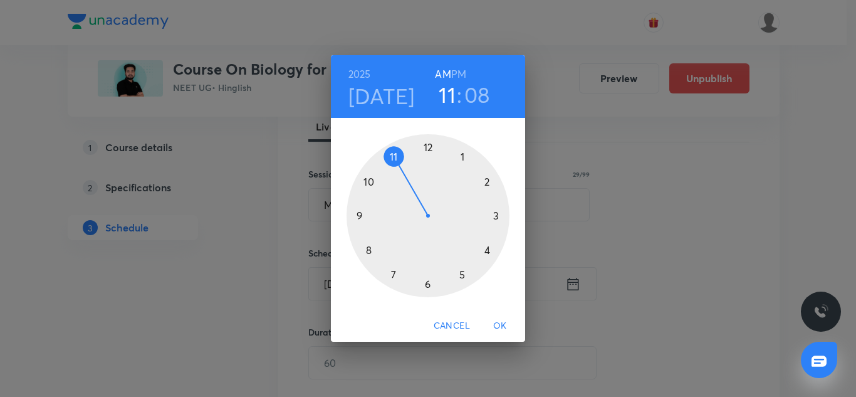
click at [462, 155] on div at bounding box center [428, 215] width 163 height 163
click at [429, 151] on div at bounding box center [428, 215] width 163 height 163
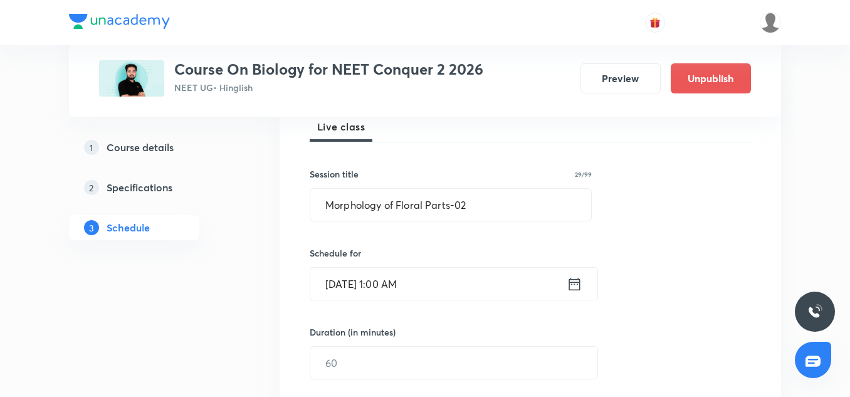
scroll to position [194, 0]
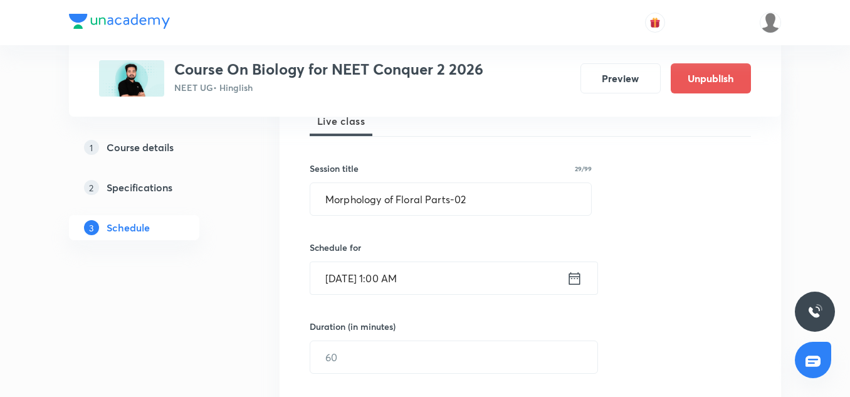
click at [449, 286] on input "Oct 7, 2025, 1:00 AM" at bounding box center [438, 278] width 256 height 32
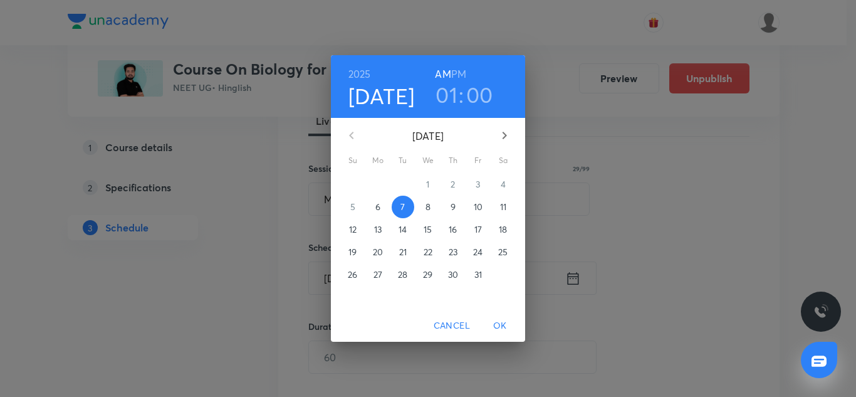
click at [461, 77] on h6 "PM" at bounding box center [458, 74] width 15 height 18
click at [504, 325] on span "OK" at bounding box center [500, 326] width 30 height 16
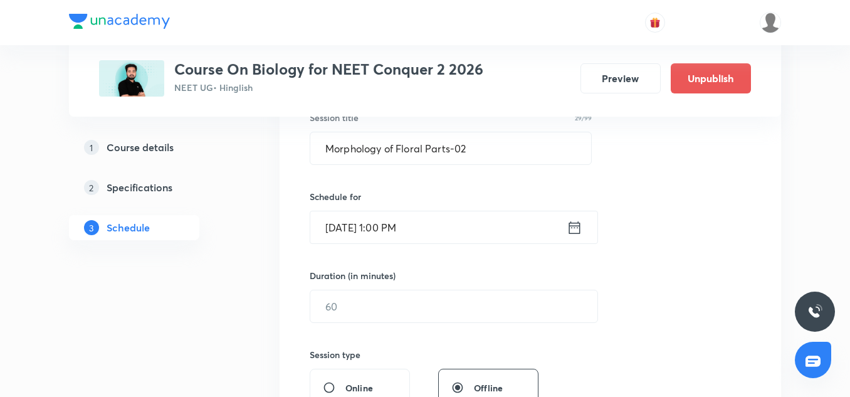
scroll to position [249, 0]
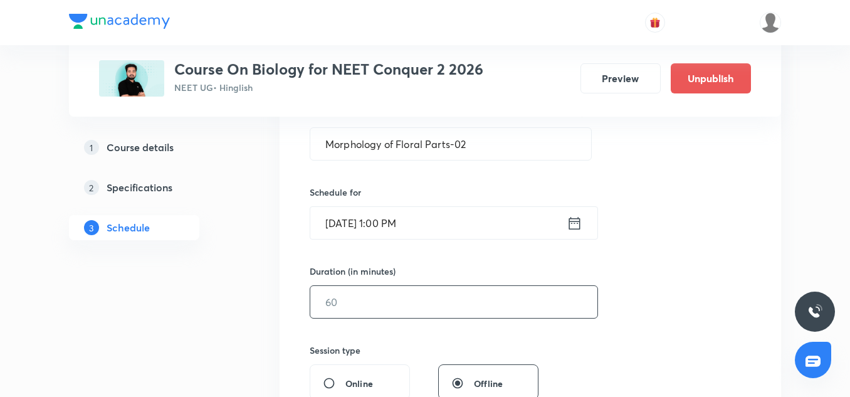
click at [399, 295] on input "text" at bounding box center [453, 302] width 287 height 32
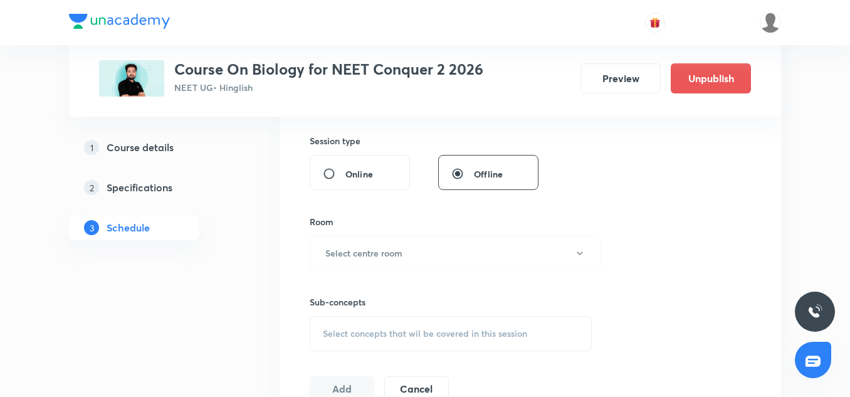
scroll to position [461, 0]
type input "75"
click at [376, 251] on h6 "Select centre room" at bounding box center [363, 250] width 77 height 13
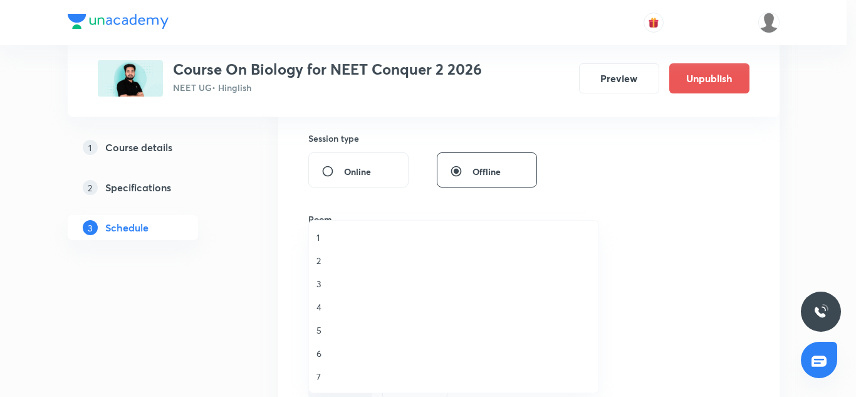
click at [324, 354] on span "6" at bounding box center [454, 353] width 275 height 13
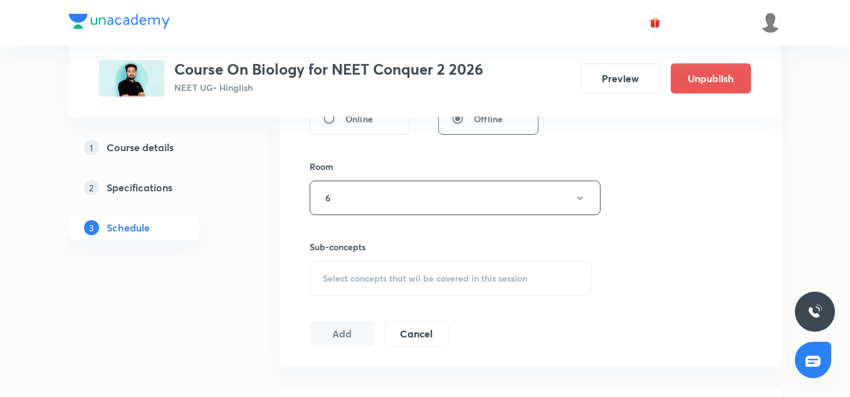
scroll to position [514, 0]
click at [364, 290] on div "Select concepts that wil be covered in this session" at bounding box center [451, 277] width 282 height 35
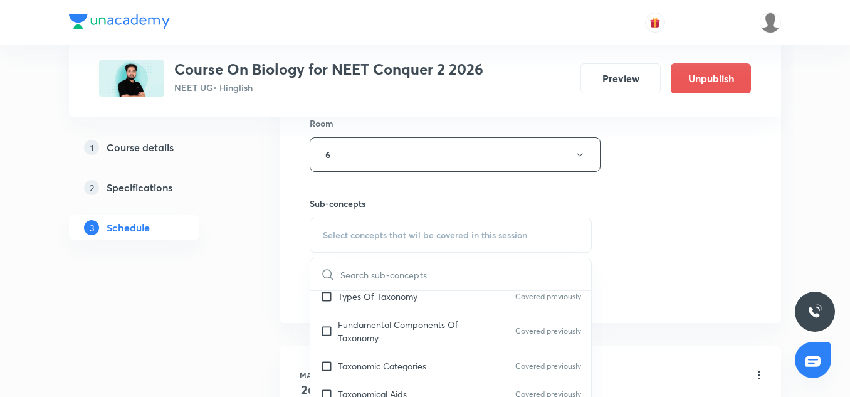
scroll to position [314, 0]
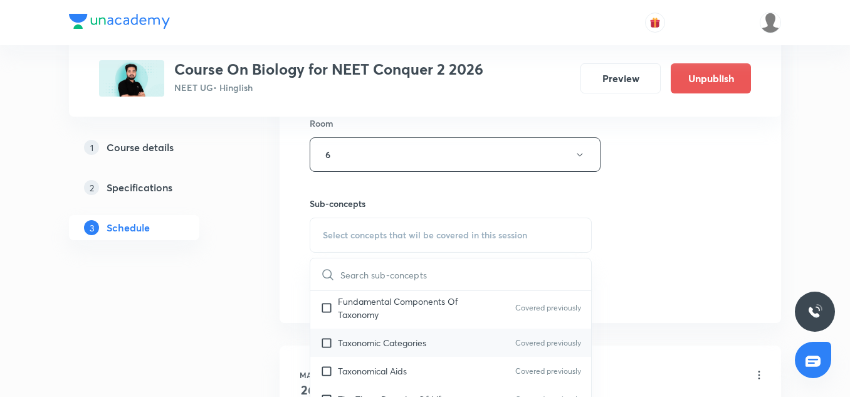
click at [382, 345] on p "Taxonomic Categories" at bounding box center [382, 342] width 88 height 13
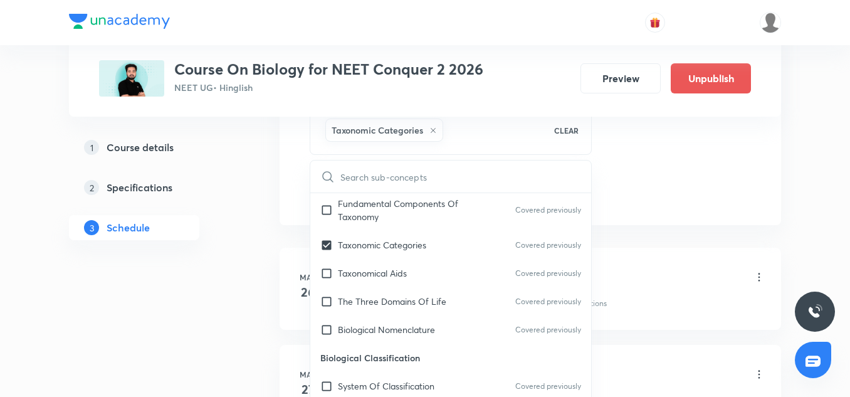
scroll to position [671, 0]
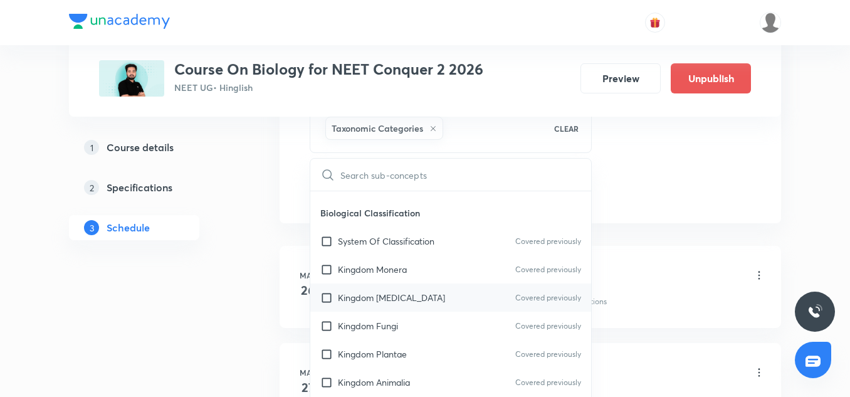
click at [379, 307] on div "Kingdom Protista Covered previously" at bounding box center [450, 297] width 281 height 28
checkbox input "true"
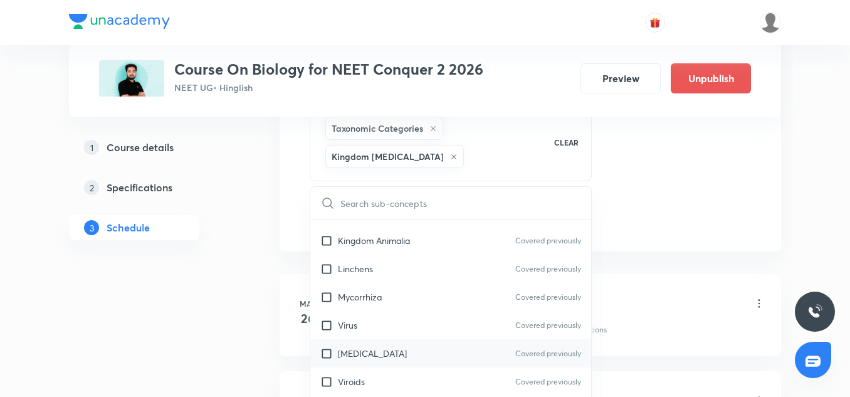
scroll to position [628, 0]
click at [372, 344] on div "Prions Covered previously" at bounding box center [450, 353] width 281 height 28
checkbox input "true"
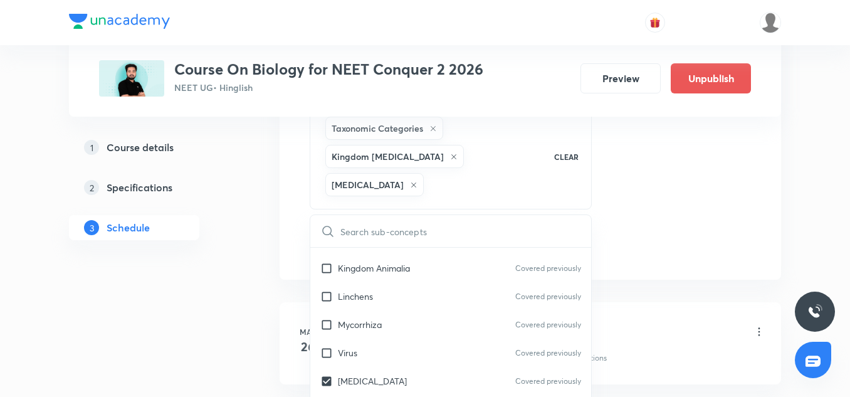
click at [672, 302] on li "May 26 Basic of Biology-01 Lesson 1 • 1:00 PM • 75 min • Room 6 Fundamental Com…" at bounding box center [531, 343] width 502 height 82
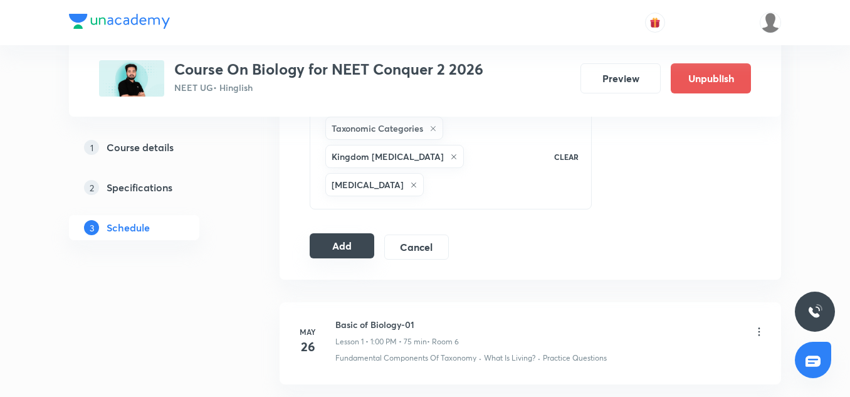
click at [352, 233] on button "Add" at bounding box center [342, 245] width 65 height 25
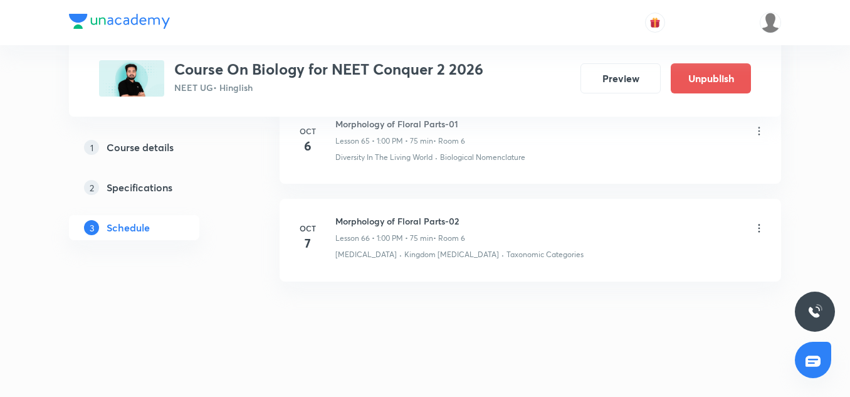
scroll to position [6456, 0]
click at [387, 229] on h6 "Morphology of Floral Parts-02" at bounding box center [400, 222] width 130 height 13
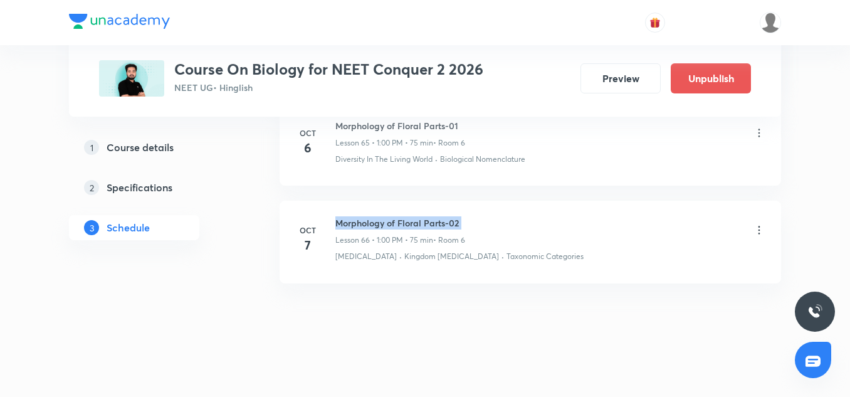
click at [370, 229] on h6 "Morphology of Floral Parts-02" at bounding box center [400, 222] width 130 height 13
click at [372, 229] on h6 "Morphology of Floral Parts-02" at bounding box center [400, 222] width 130 height 13
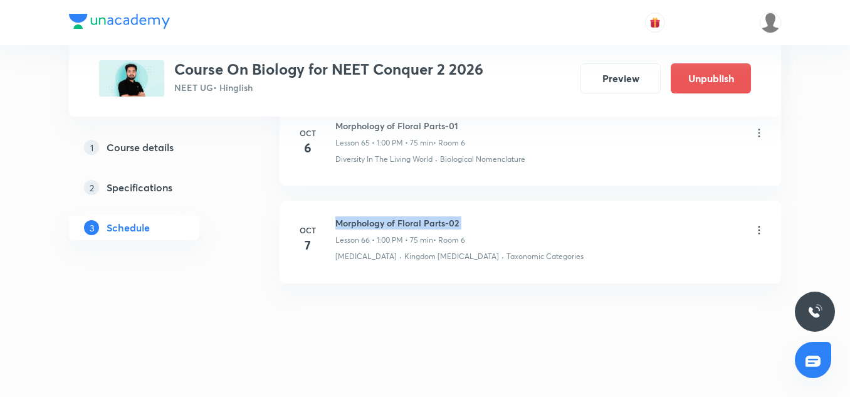
click at [372, 229] on h6 "Morphology of Floral Parts-02" at bounding box center [400, 222] width 130 height 13
click at [335, 238] on div "[DATE]" at bounding box center [315, 239] width 40 height 30
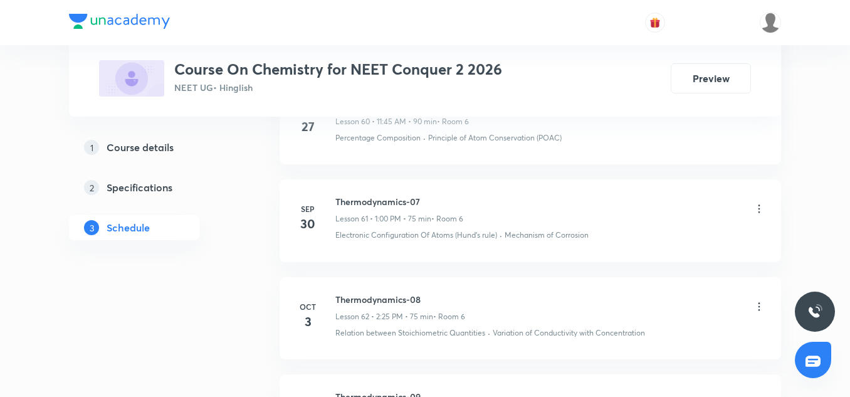
scroll to position [6812, 0]
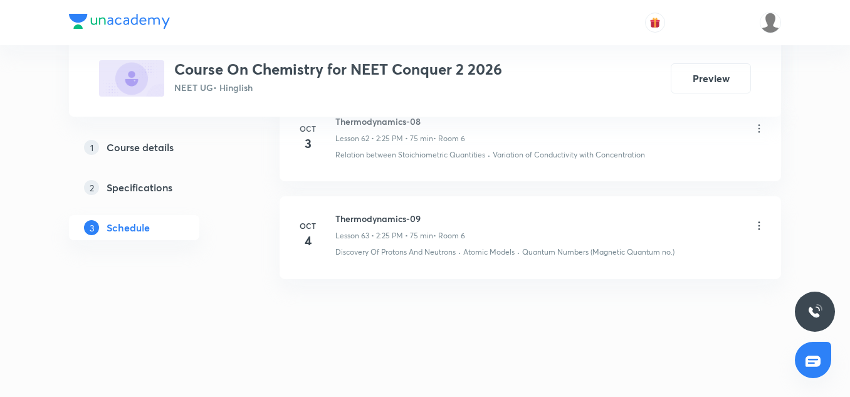
click at [374, 222] on h6 "Thermodynamics-09" at bounding box center [400, 218] width 130 height 13
copy h6 "Thermodynamics-09"
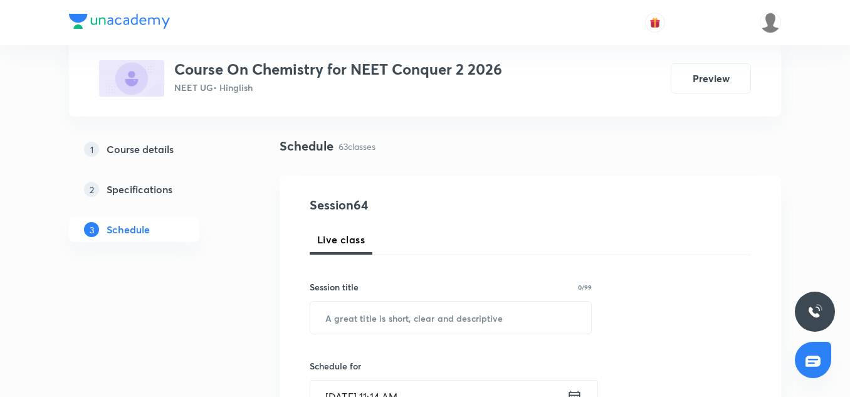
scroll to position [102, 0]
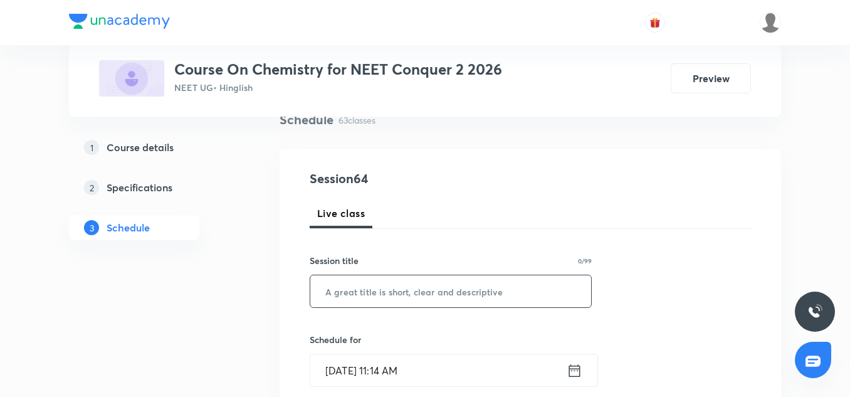
click at [340, 288] on input "text" at bounding box center [450, 291] width 281 height 32
paste input "Thermodynamics-09"
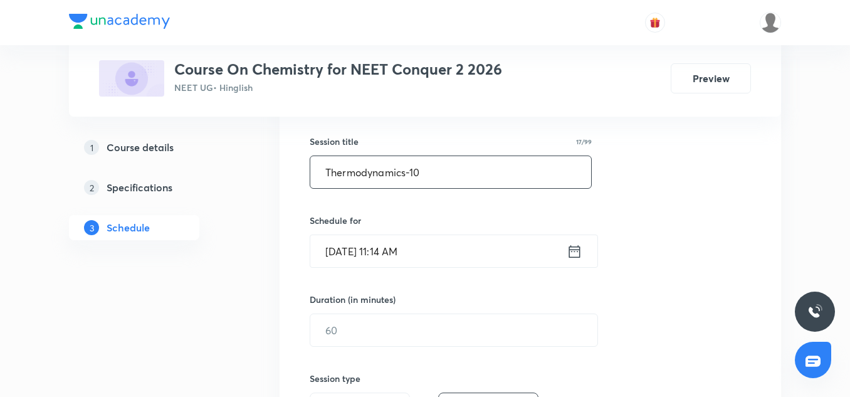
scroll to position [222, 0]
type input "Thermodynamics-10"
click at [343, 267] on div "Session 64 Live class Session title 17/99 Thermodynamics-10 ​ Schedule for [DAT…" at bounding box center [530, 343] width 441 height 589
click at [344, 258] on input "[DATE] 11:14 AM" at bounding box center [438, 250] width 256 height 32
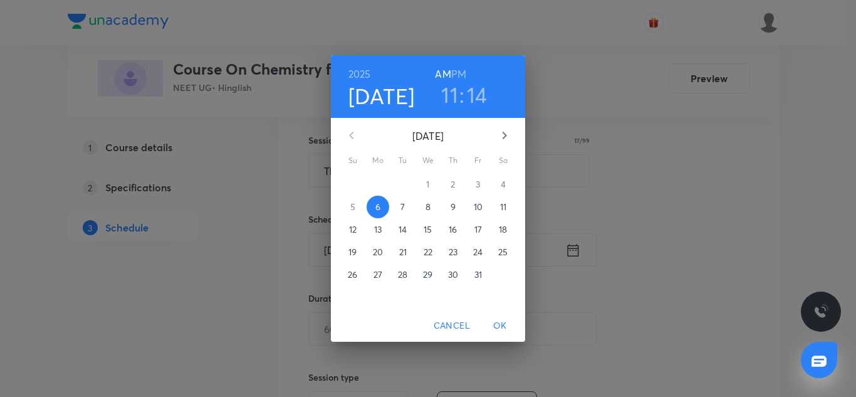
click at [408, 207] on span "7" at bounding box center [403, 207] width 23 height 13
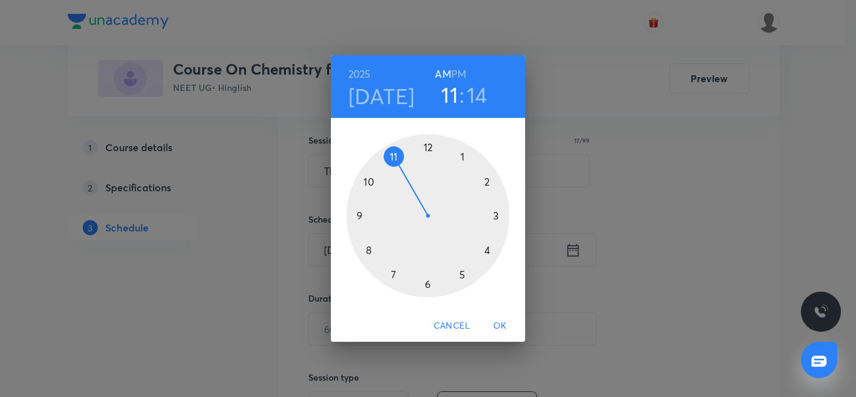
click at [488, 183] on div at bounding box center [428, 215] width 163 height 163
click at [461, 272] on div at bounding box center [428, 215] width 163 height 163
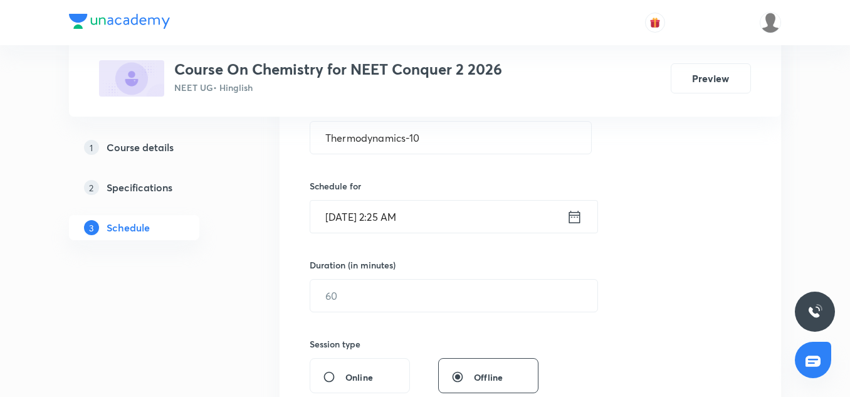
scroll to position [256, 0]
click at [428, 210] on input "[DATE] 2:25 AM" at bounding box center [438, 215] width 256 height 32
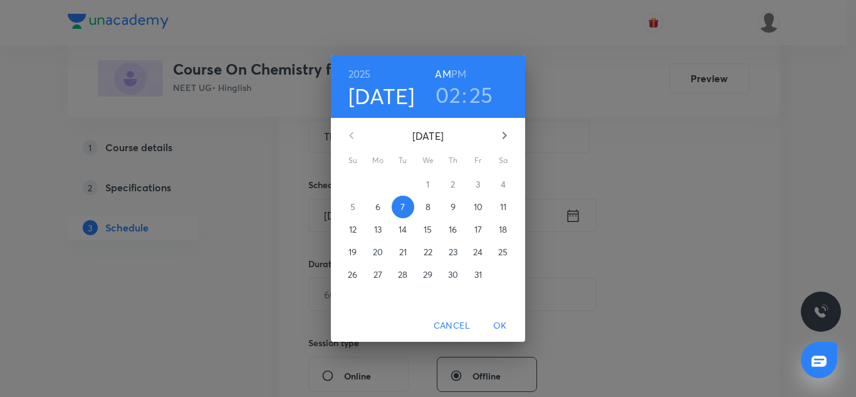
click at [463, 73] on h6 "PM" at bounding box center [458, 74] width 15 height 18
click at [499, 326] on span "OK" at bounding box center [500, 326] width 30 height 16
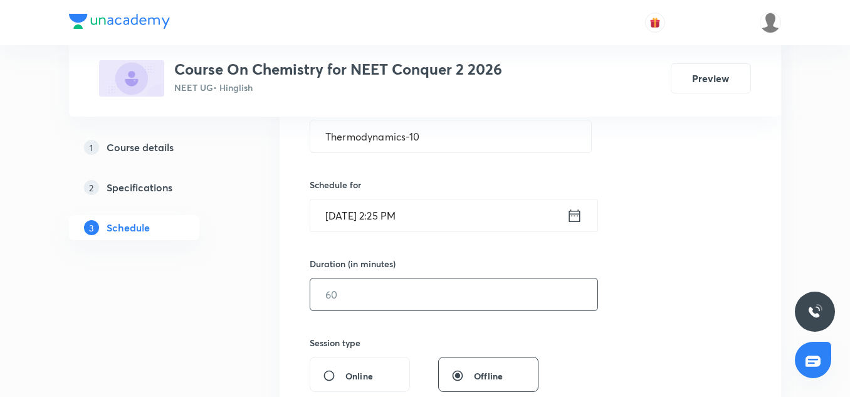
click at [354, 296] on input "text" at bounding box center [453, 294] width 287 height 32
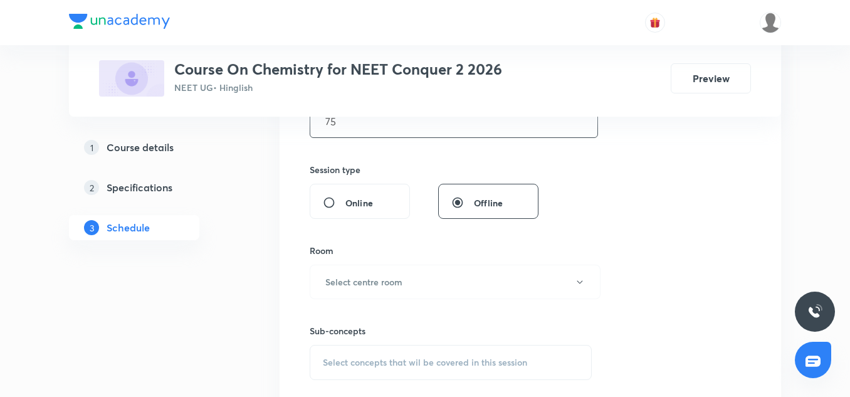
scroll to position [431, 0]
type input "75"
click at [349, 281] on h6 "Select centre room" at bounding box center [363, 280] width 77 height 13
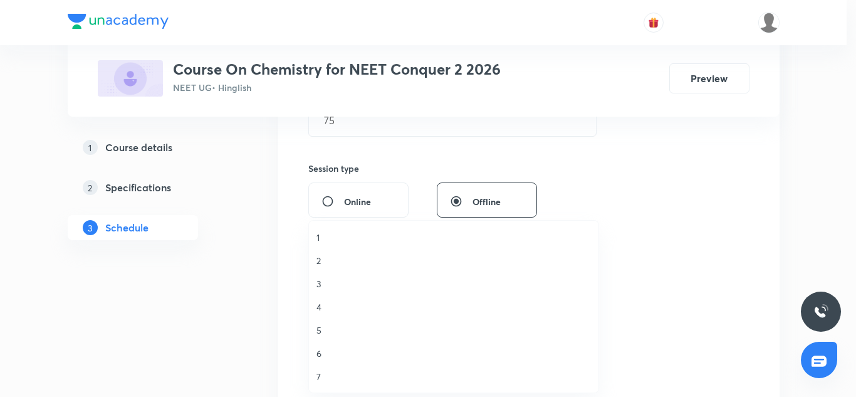
click at [321, 349] on span "6" at bounding box center [454, 353] width 275 height 13
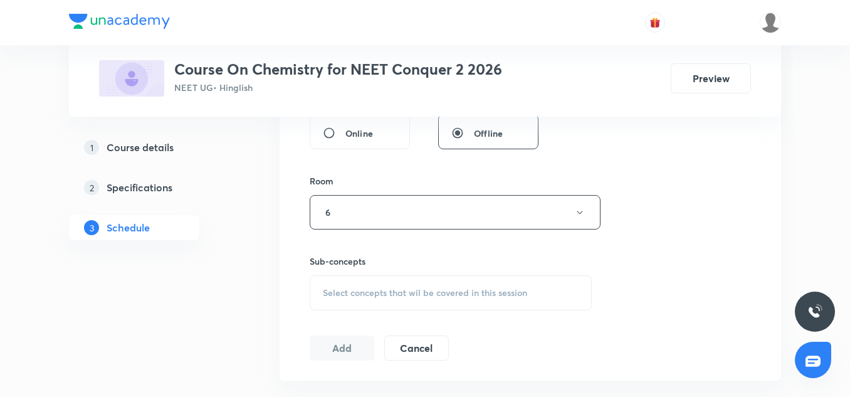
click at [365, 291] on span "Select concepts that wil be covered in this session" at bounding box center [425, 293] width 204 height 10
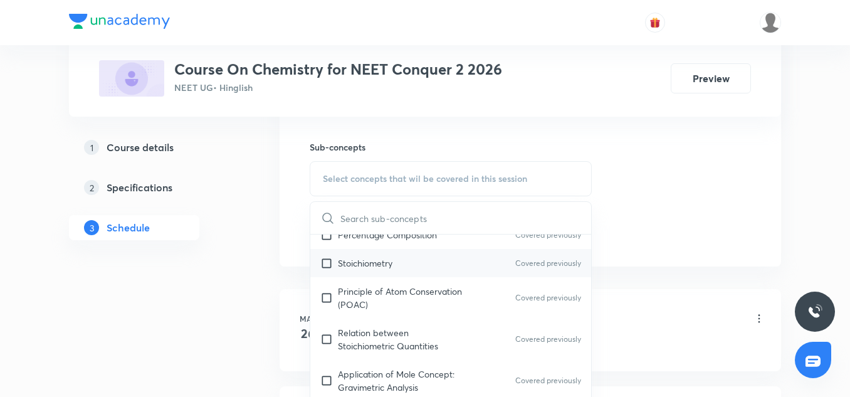
scroll to position [102, 0]
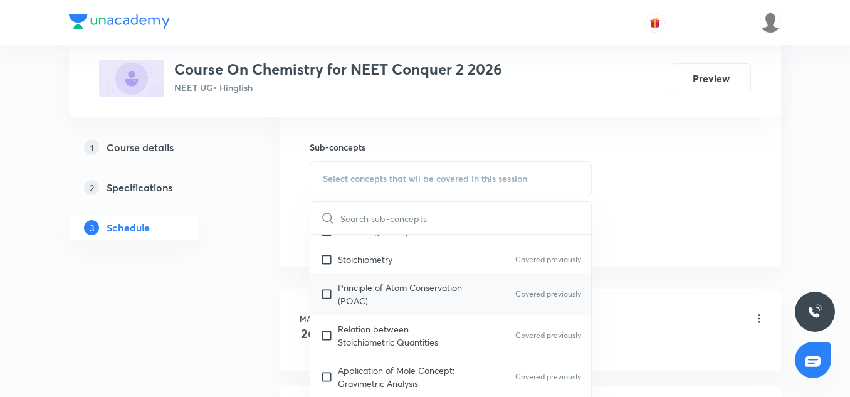
click at [400, 291] on p "Principle of Atom Conservation (POAC)" at bounding box center [401, 294] width 127 height 26
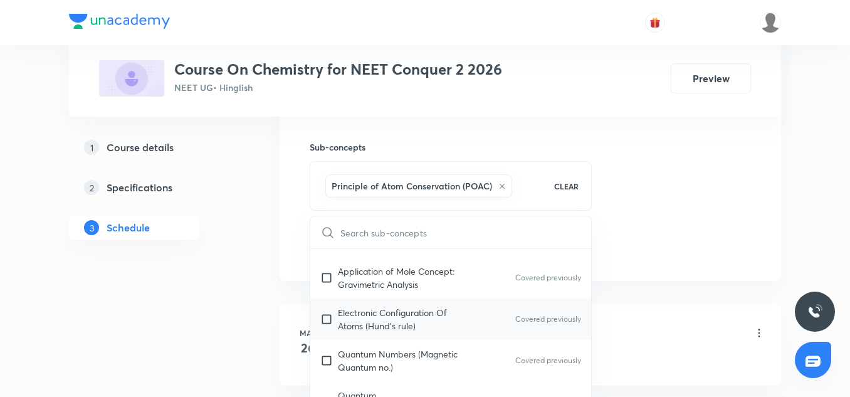
scroll to position [216, 0]
click at [387, 308] on p "Electronic Configuration Of Atoms (Hund's rule)" at bounding box center [401, 318] width 127 height 26
checkbox input "true"
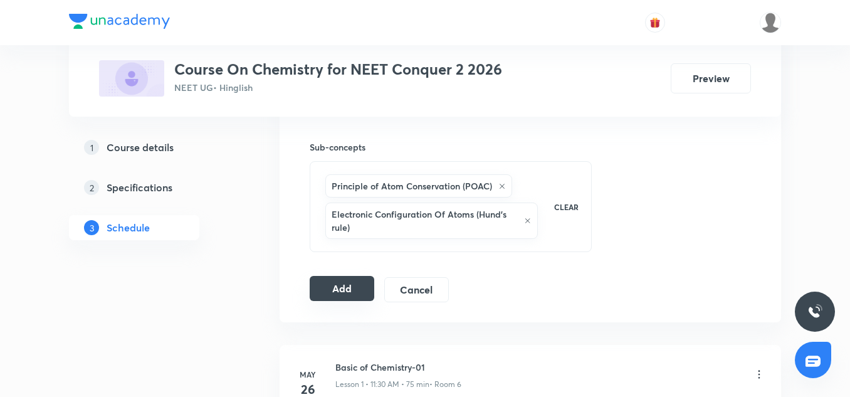
click at [365, 290] on button "Add" at bounding box center [342, 288] width 65 height 25
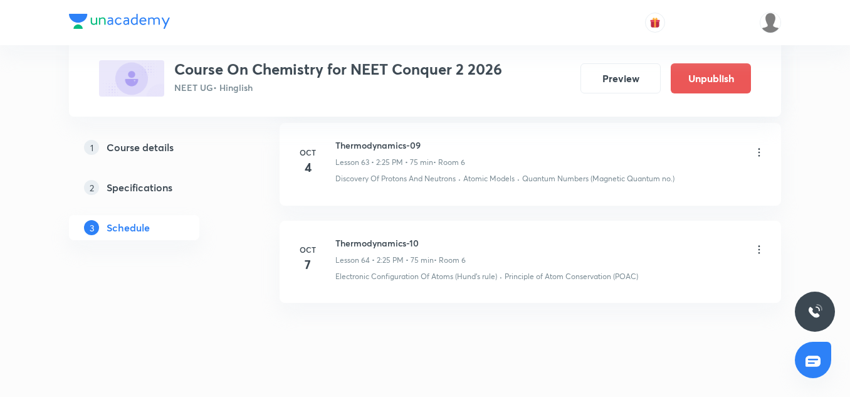
scroll to position [6333, 0]
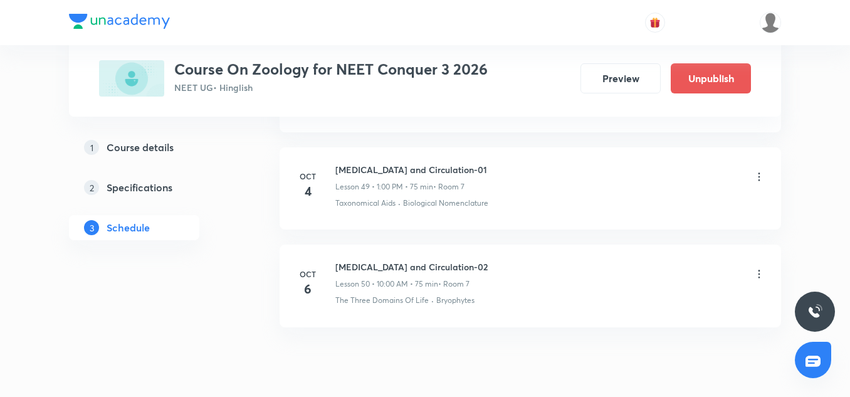
scroll to position [5478, 0]
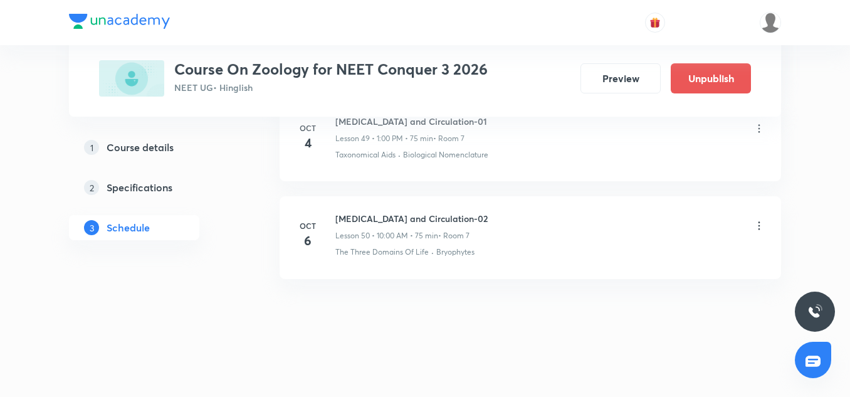
click at [423, 211] on li "[DATE] [MEDICAL_DATA] and Circulation-02 Lesson 50 • 10:00 AM • 75 min • Room 7…" at bounding box center [531, 237] width 502 height 82
copy h6 "[MEDICAL_DATA] and Circulation-02"
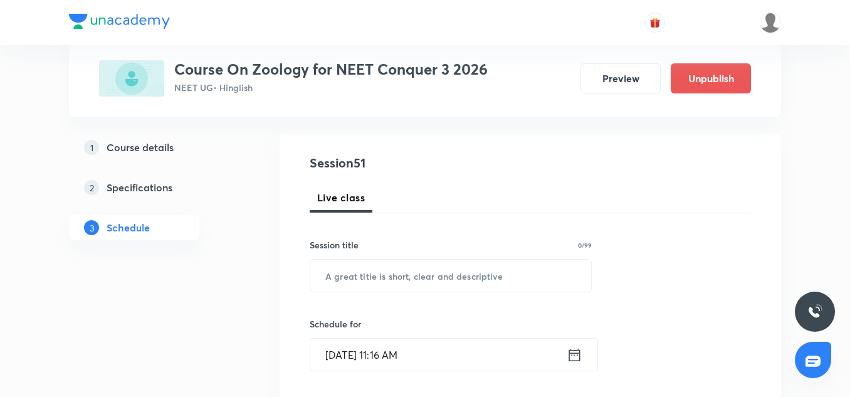
scroll to position [121, 0]
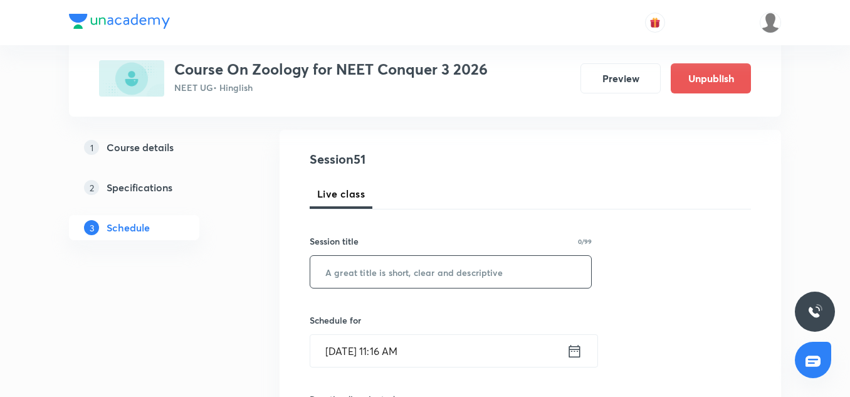
click at [368, 268] on input "text" at bounding box center [450, 272] width 281 height 32
paste input "[MEDICAL_DATA] and Circulation-02"
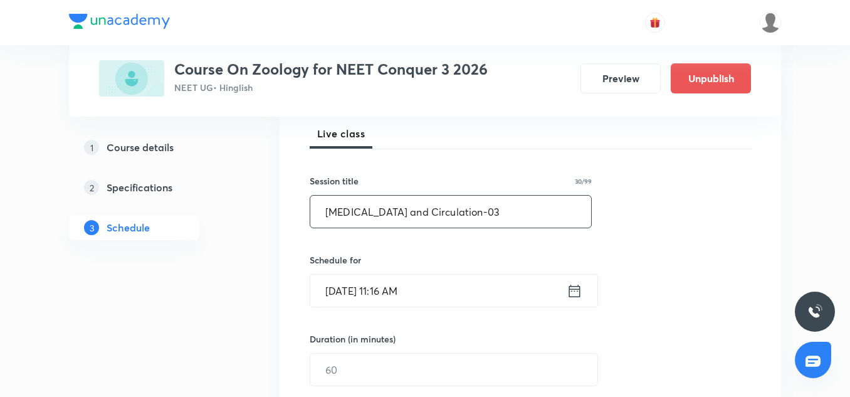
scroll to position [182, 0]
type input "[MEDICAL_DATA] and Circulation-03"
click at [337, 286] on input "[DATE] 11:16 AM" at bounding box center [438, 290] width 256 height 32
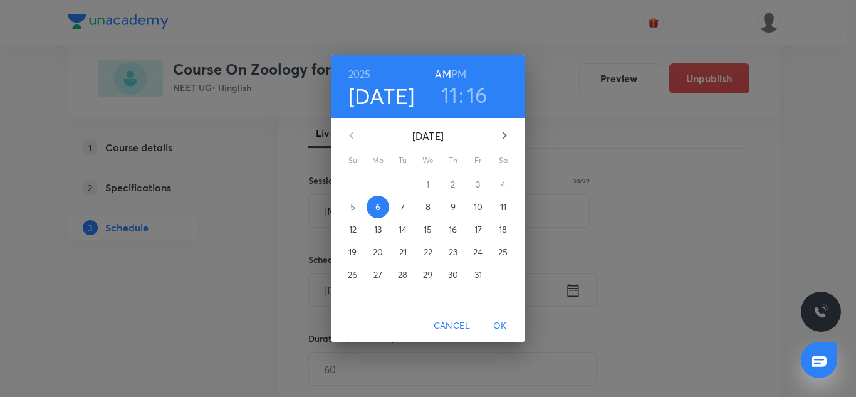
click at [402, 211] on p "7" at bounding box center [403, 207] width 4 height 13
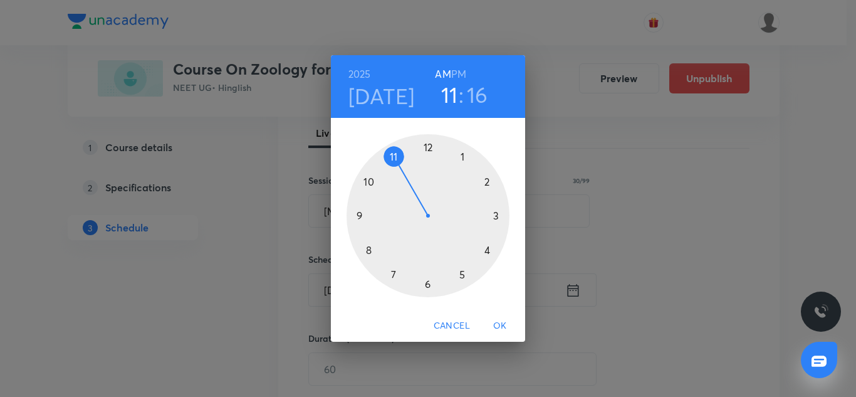
click at [371, 181] on div at bounding box center [428, 215] width 163 height 163
click at [427, 152] on div at bounding box center [428, 215] width 163 height 163
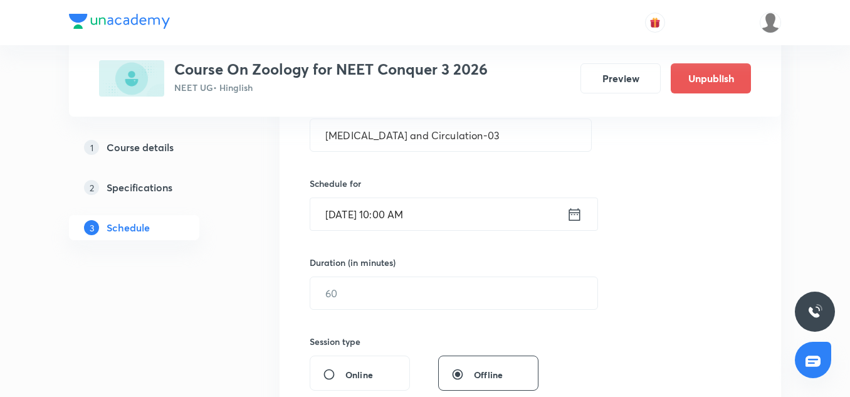
scroll to position [259, 0]
click at [394, 281] on input "text" at bounding box center [453, 292] width 287 height 32
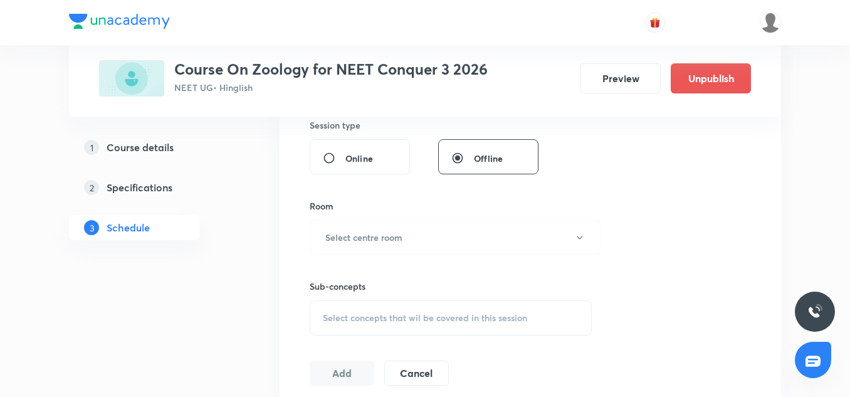
scroll to position [475, 0]
type input "75"
click at [382, 252] on button "Select centre room" at bounding box center [455, 236] width 291 height 34
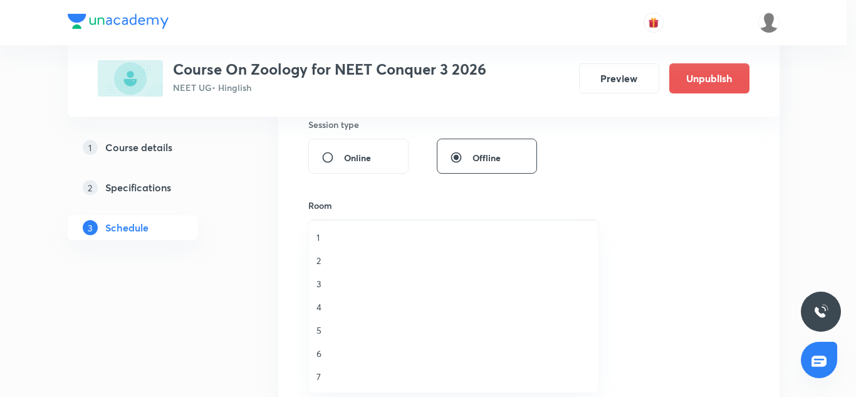
click at [323, 377] on span "7" at bounding box center [454, 376] width 275 height 13
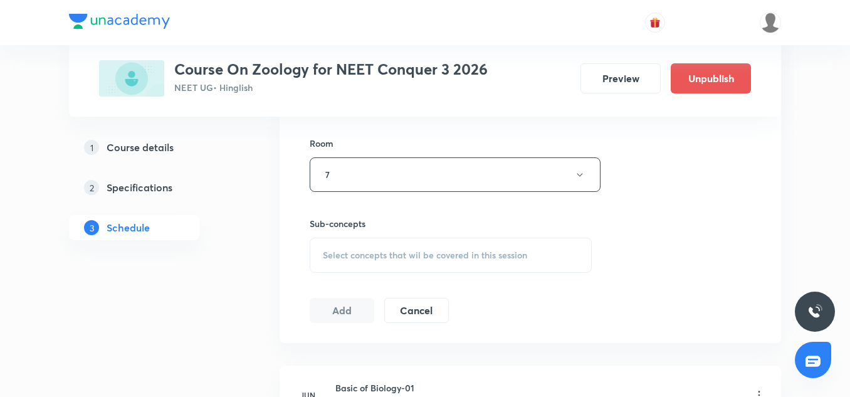
click at [427, 271] on div "Select concepts that wil be covered in this session" at bounding box center [451, 255] width 282 height 35
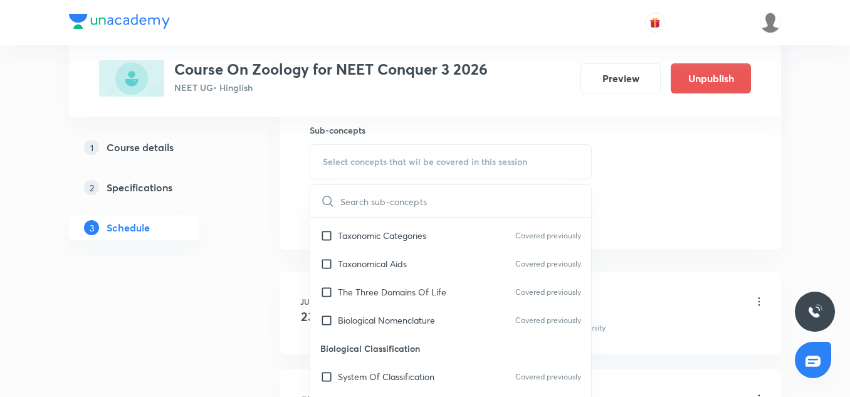
scroll to position [184, 0]
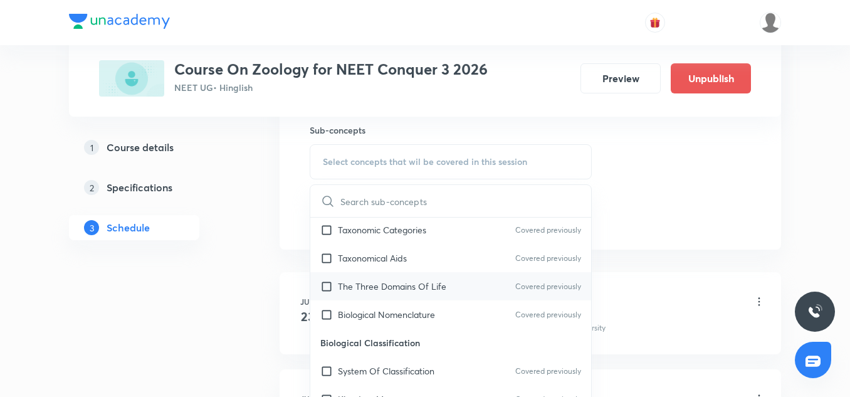
click at [402, 285] on p "The Three Domains Of Life" at bounding box center [392, 286] width 108 height 13
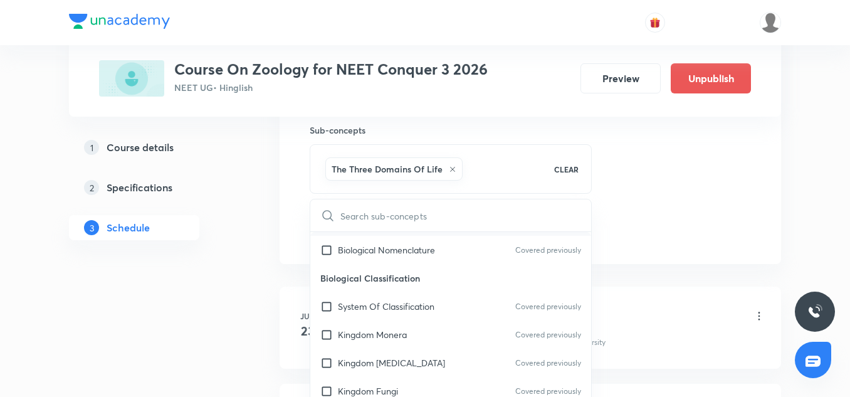
scroll to position [266, 0]
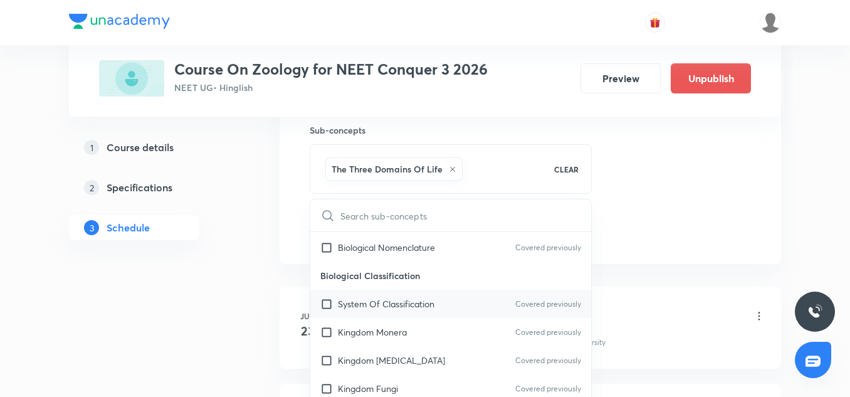
click at [386, 300] on p "System Of Classification" at bounding box center [386, 303] width 97 height 13
checkbox input "true"
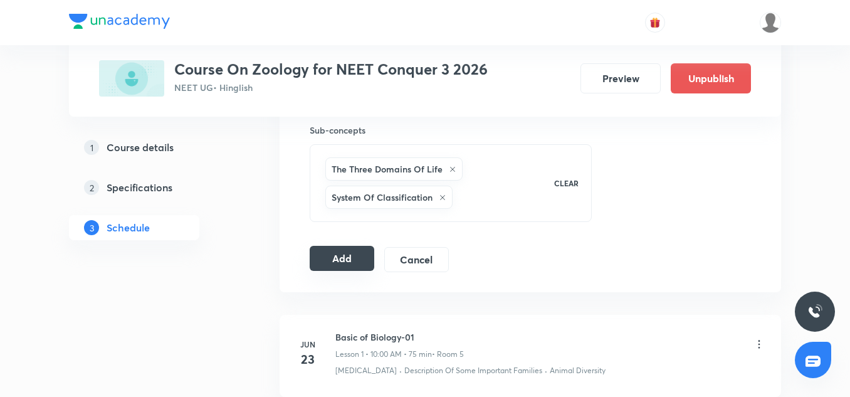
click at [317, 266] on button "Add" at bounding box center [342, 258] width 65 height 25
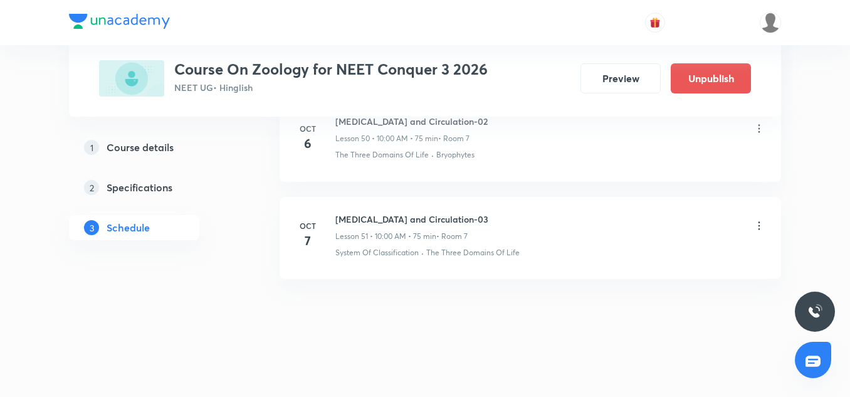
scroll to position [4964, 0]
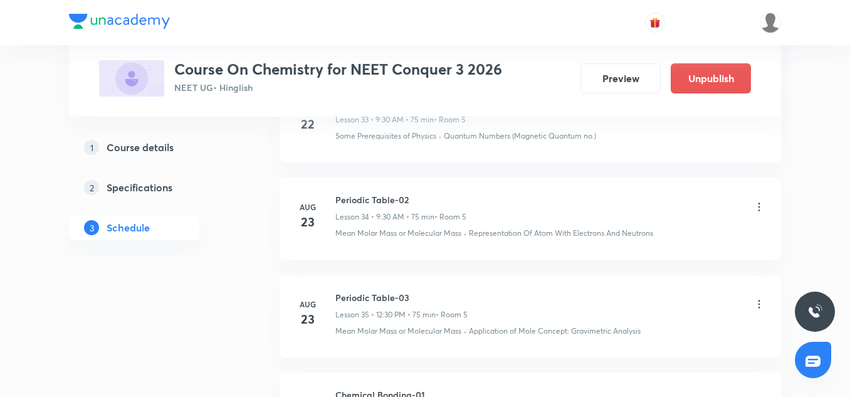
scroll to position [6626, 0]
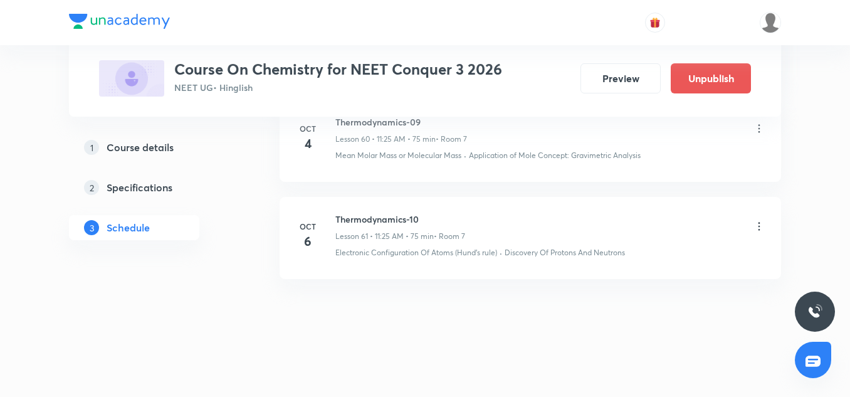
click at [392, 216] on h6 "Thermodynamics-10" at bounding box center [400, 219] width 130 height 13
copy h6 "Thermodynamics-10"
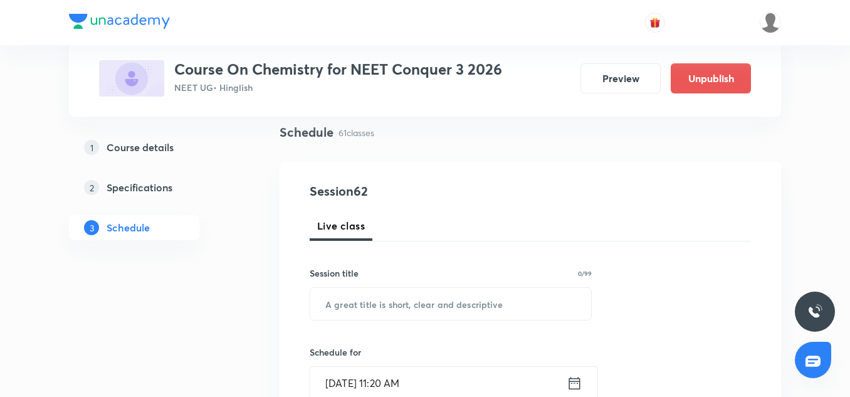
scroll to position [95, 0]
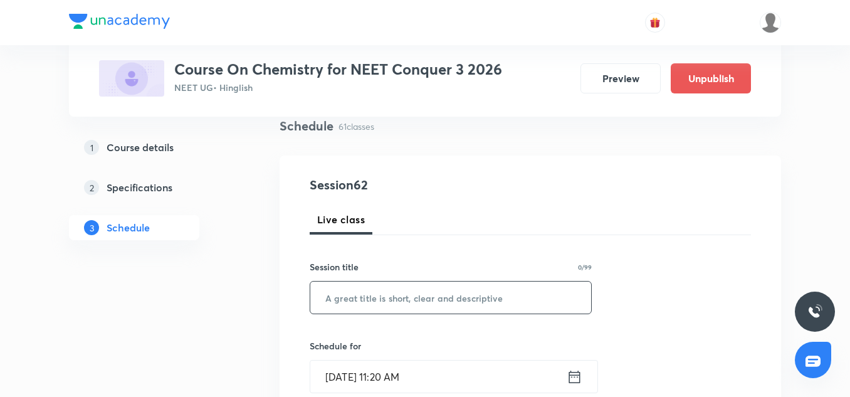
click at [367, 308] on input "text" at bounding box center [450, 297] width 281 height 32
paste input "Thermodynamics-10"
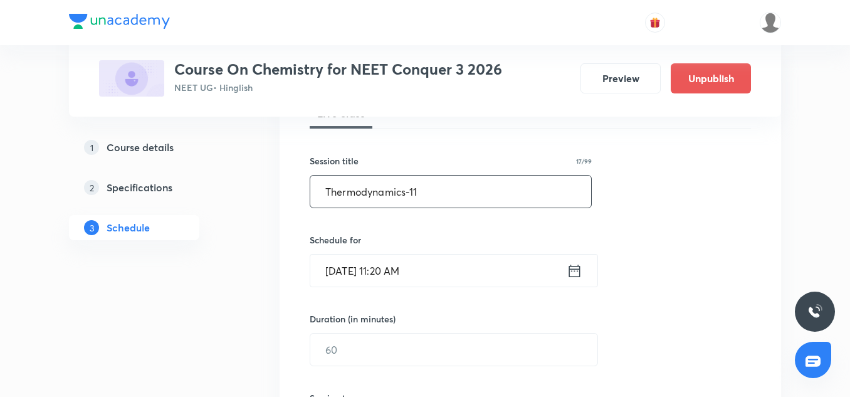
scroll to position [202, 0]
type input "Thermodynamics-11"
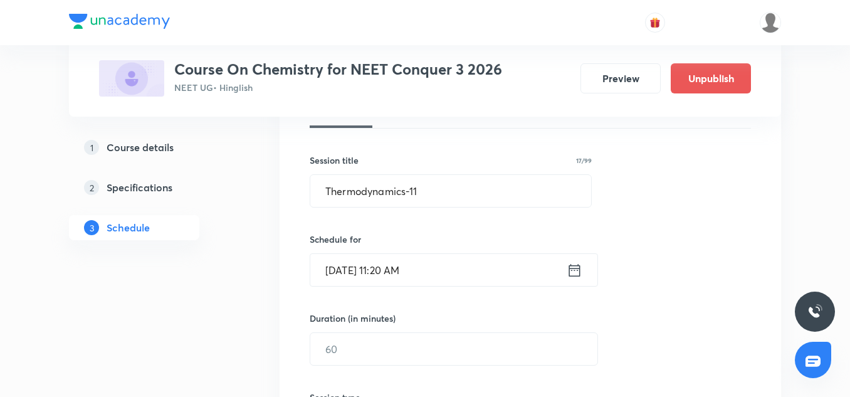
click at [342, 275] on input "[DATE] 11:20 AM" at bounding box center [438, 270] width 256 height 32
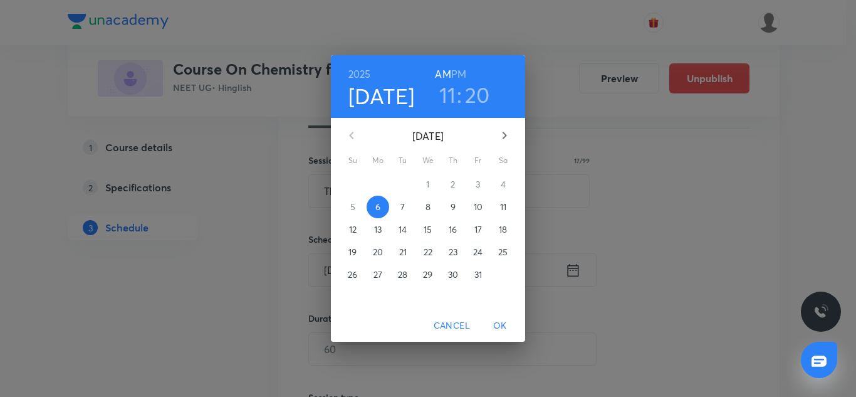
click at [406, 201] on span "7" at bounding box center [403, 207] width 23 height 13
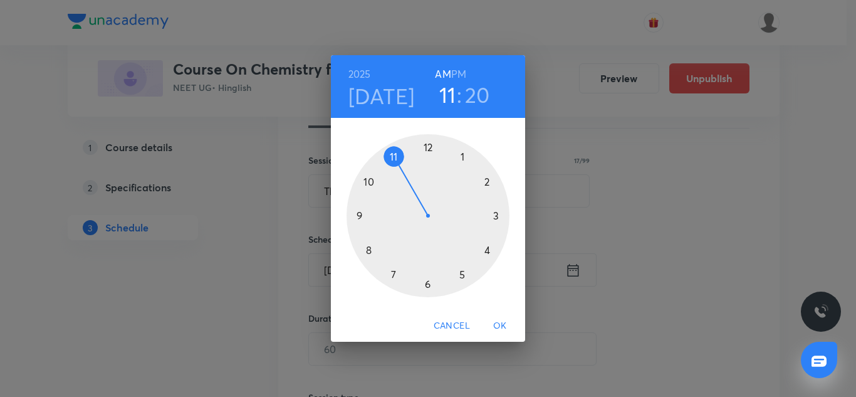
click at [474, 90] on h3 "20" at bounding box center [477, 94] width 25 height 26
click at [465, 275] on div at bounding box center [428, 215] width 163 height 163
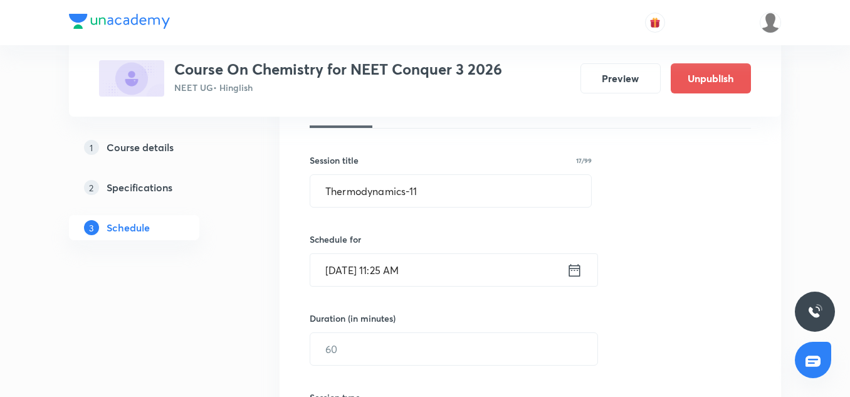
scroll to position [216, 0]
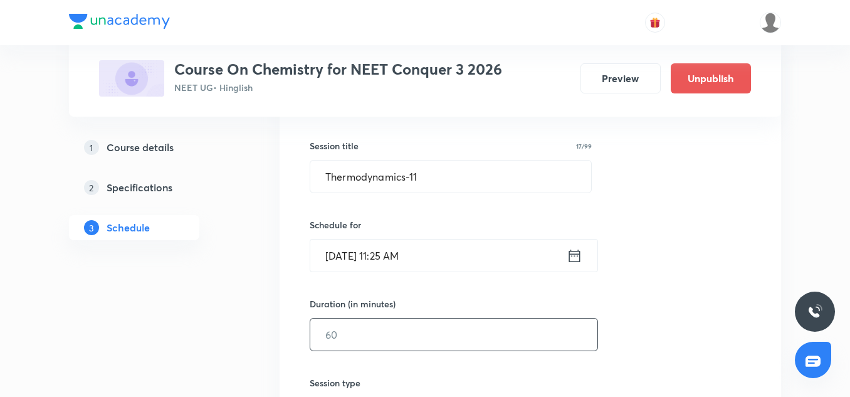
click at [378, 331] on input "text" at bounding box center [453, 334] width 287 height 32
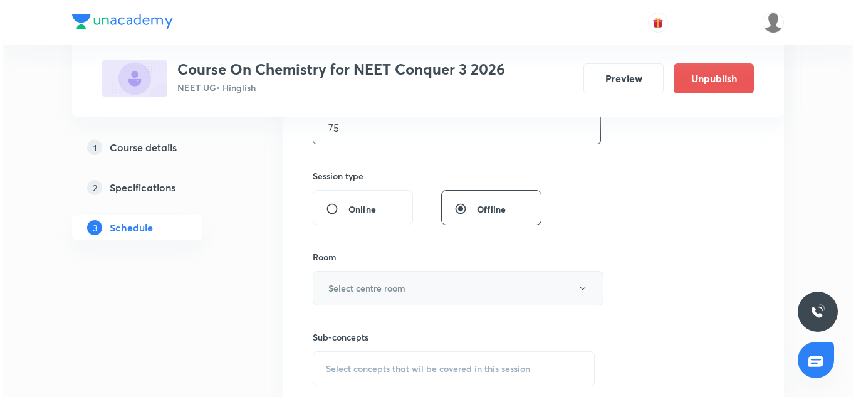
scroll to position [425, 0]
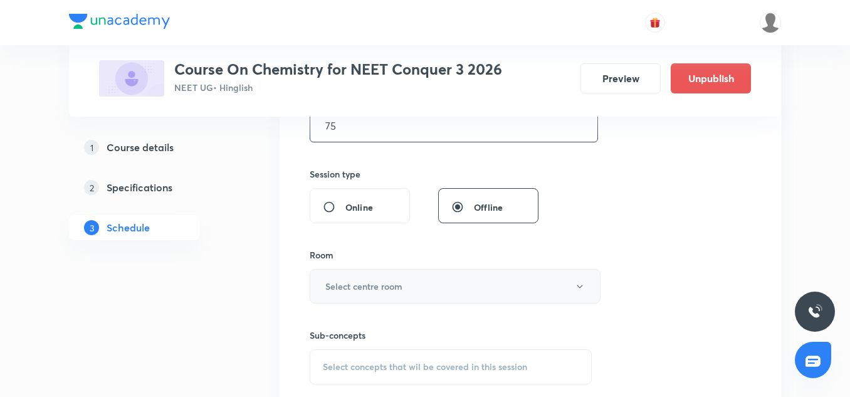
type input "75"
click at [357, 284] on h6 "Select centre room" at bounding box center [363, 286] width 77 height 13
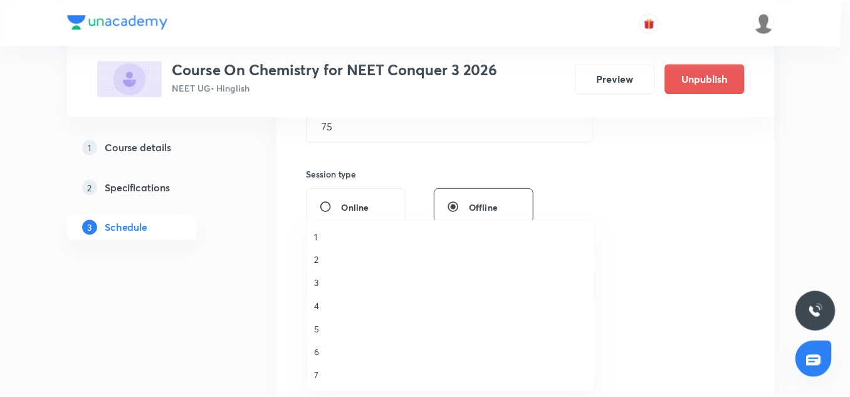
scroll to position [1, 0]
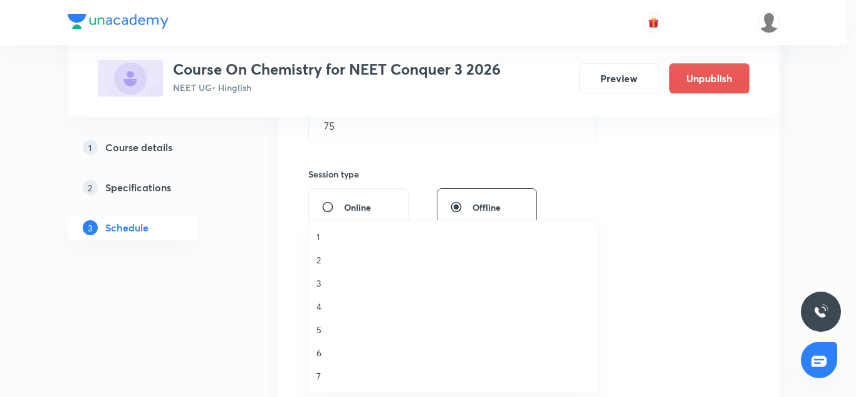
click at [326, 371] on span "7" at bounding box center [454, 375] width 275 height 13
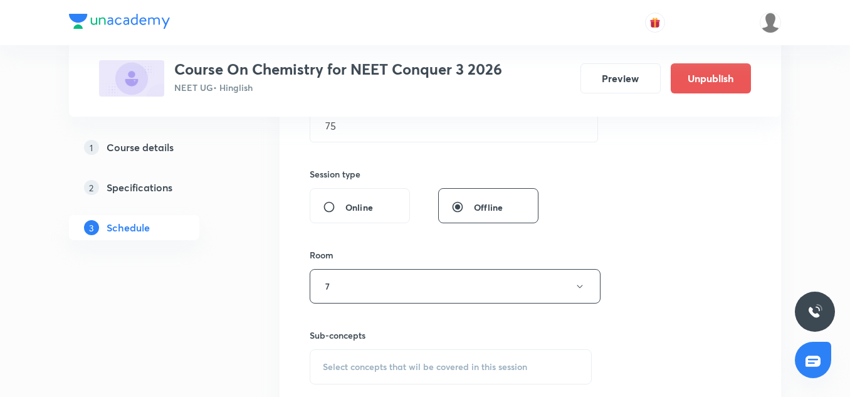
scroll to position [501, 0]
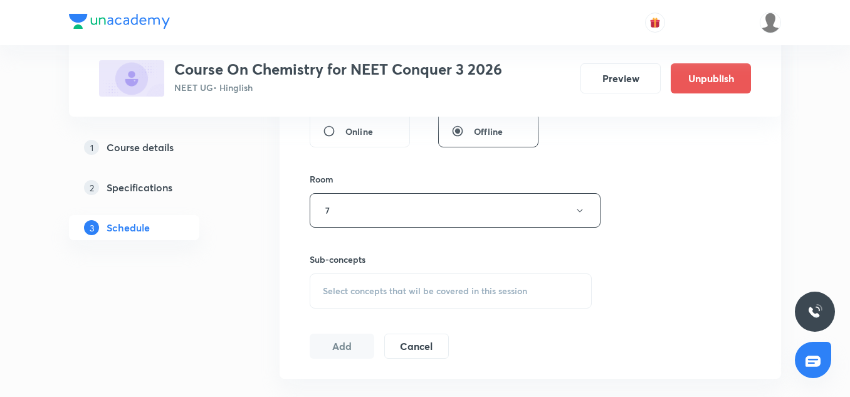
click at [369, 298] on div "Select concepts that wil be covered in this session" at bounding box center [451, 290] width 282 height 35
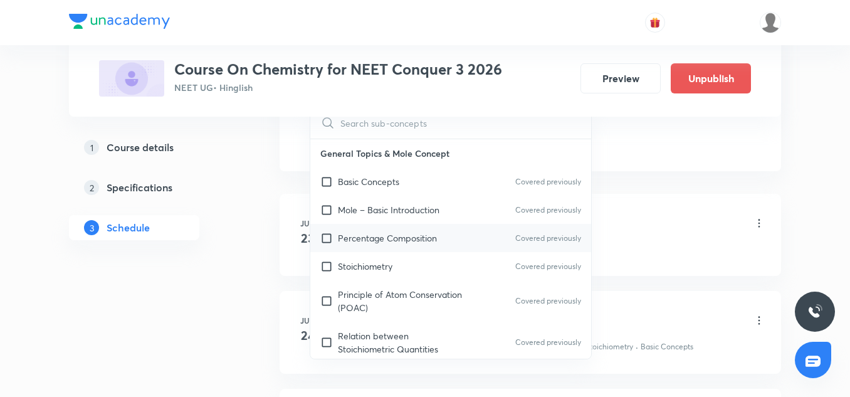
scroll to position [28, 0]
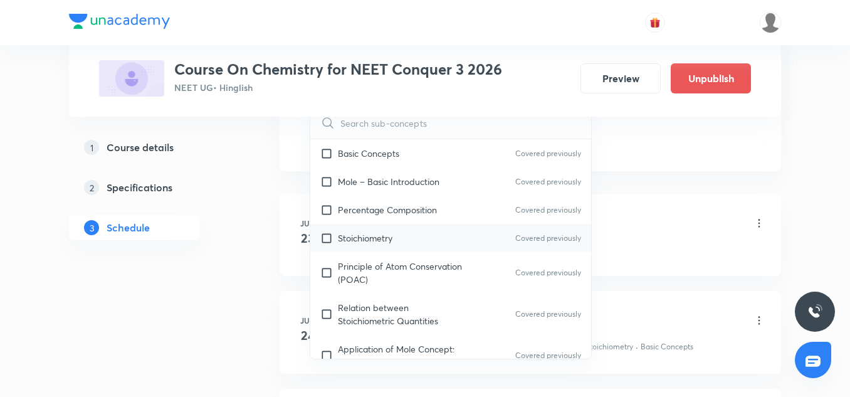
click at [377, 239] on p "Stoichiometry" at bounding box center [365, 237] width 55 height 13
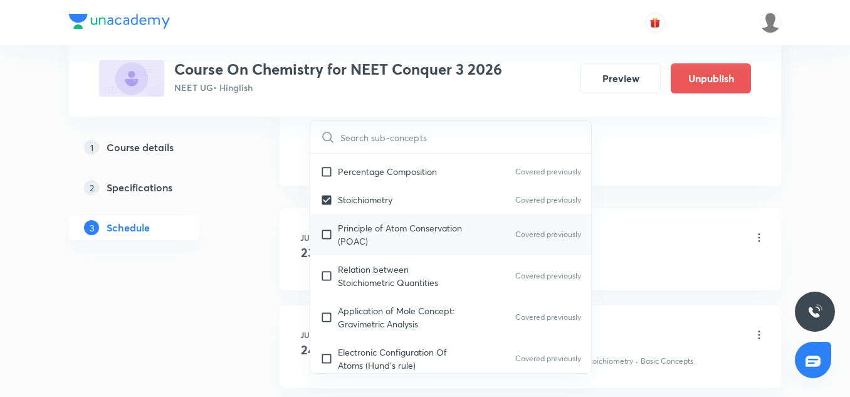
scroll to position [81, 0]
click at [369, 270] on p "Relation between Stoichiometric Quantities" at bounding box center [401, 275] width 127 height 26
checkbox input "true"
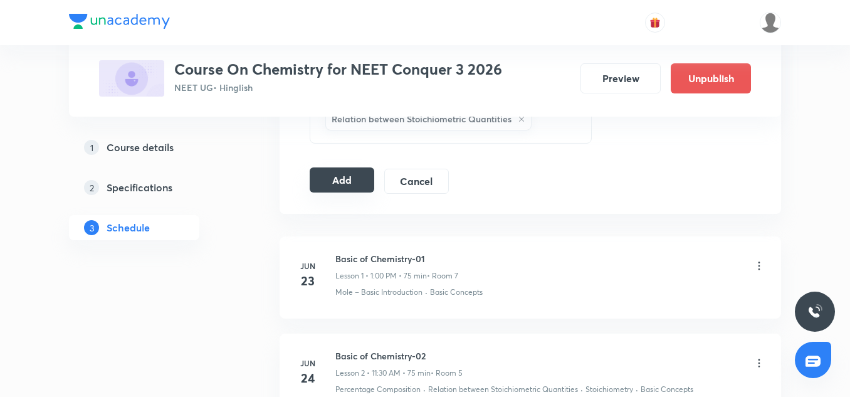
click at [330, 186] on button "Add" at bounding box center [342, 179] width 65 height 25
click at [330, 186] on button "Add" at bounding box center [342, 181] width 65 height 25
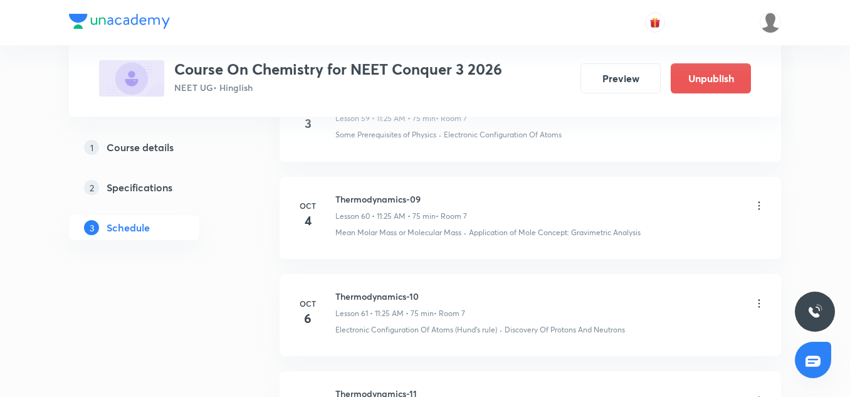
scroll to position [6147, 0]
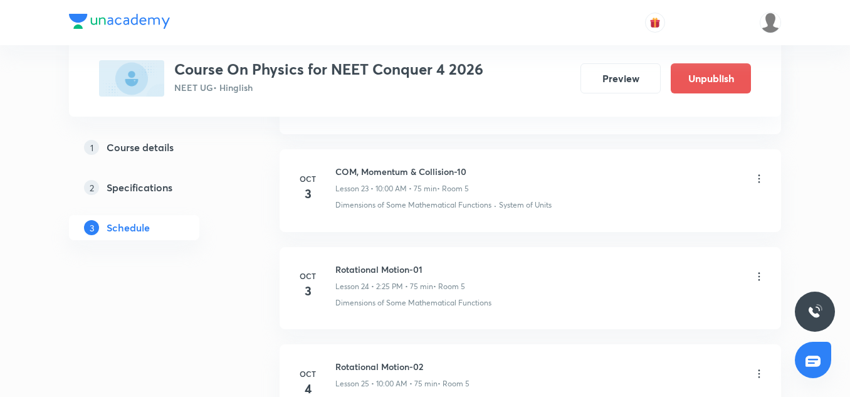
scroll to position [3219, 0]
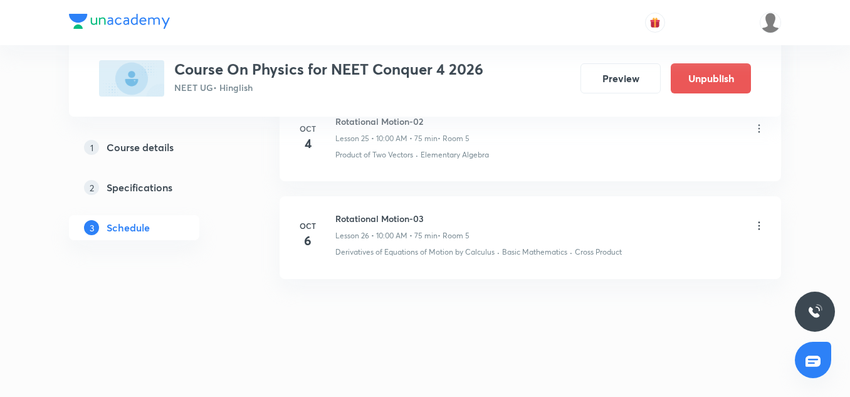
drag, startPoint x: 401, startPoint y: 224, endPoint x: 401, endPoint y: 218, distance: 6.9
click at [401, 218] on h6 "Rotational Motion-03" at bounding box center [402, 218] width 134 height 13
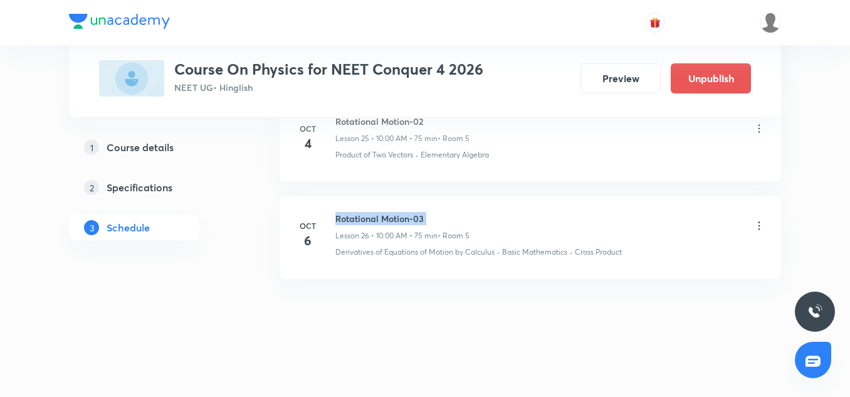
click at [401, 218] on h6 "Rotational Motion-03" at bounding box center [402, 218] width 134 height 13
copy h6 "Rotational Motion-03"
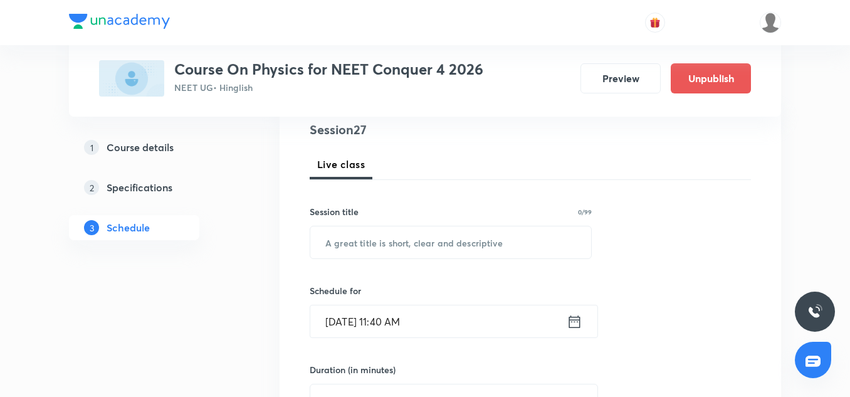
scroll to position [152, 0]
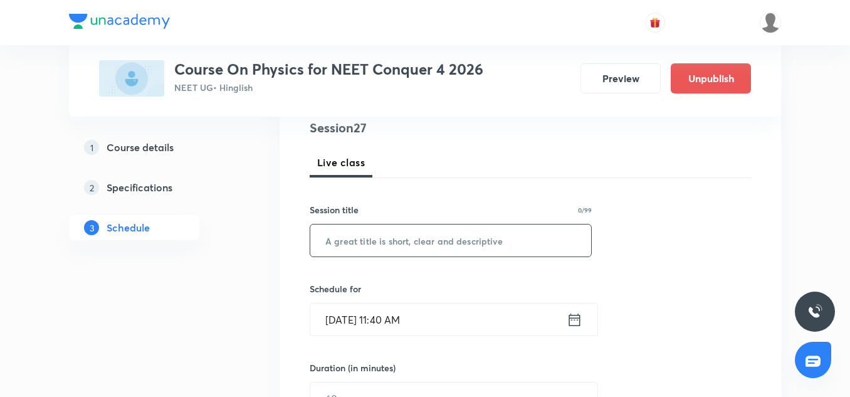
click at [374, 241] on input "text" at bounding box center [450, 240] width 281 height 32
paste input "Rotational Motion-03"
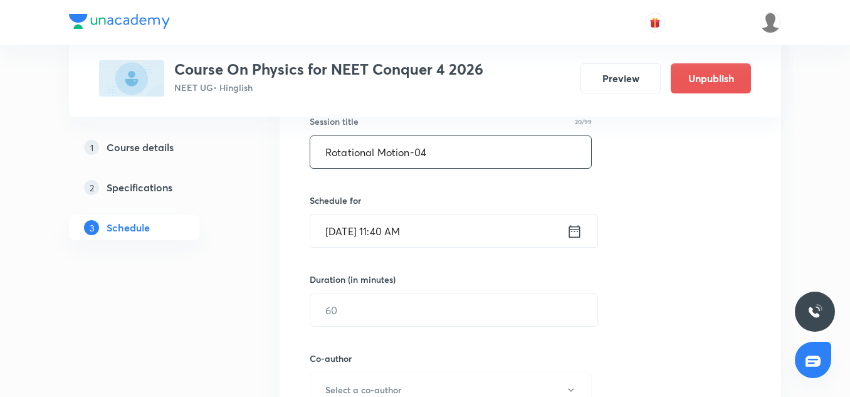
scroll to position [242, 0]
type input "Rotational Motion-04"
click at [356, 235] on input "[DATE] 11:40 AM" at bounding box center [438, 230] width 256 height 32
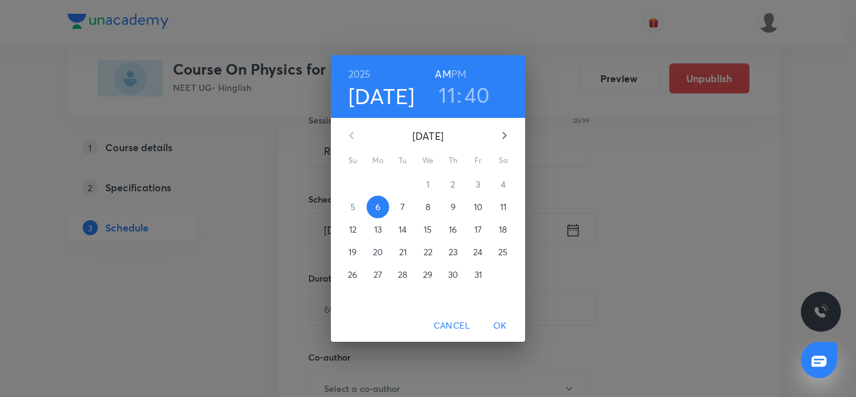
click at [402, 207] on p "7" at bounding box center [403, 207] width 4 height 13
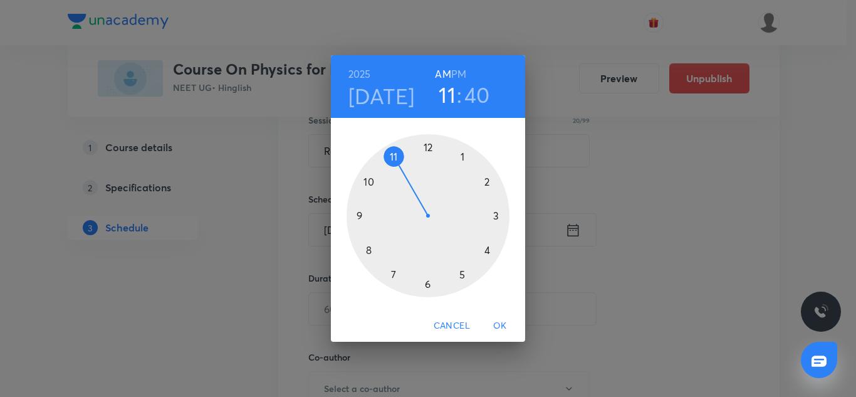
click at [367, 181] on div at bounding box center [428, 215] width 163 height 163
click at [428, 147] on div at bounding box center [428, 215] width 163 height 163
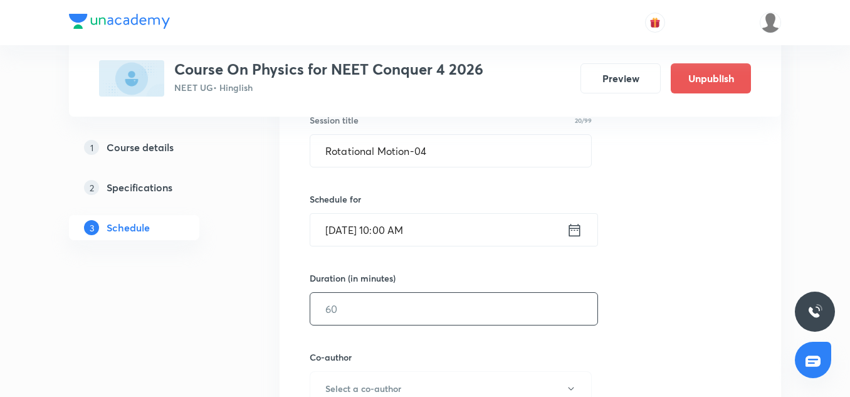
click at [384, 316] on input "text" at bounding box center [453, 309] width 287 height 32
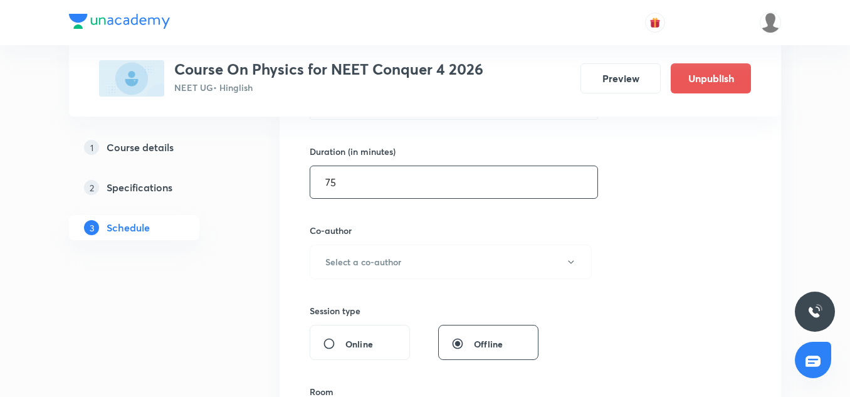
scroll to position [370, 0]
type input "75"
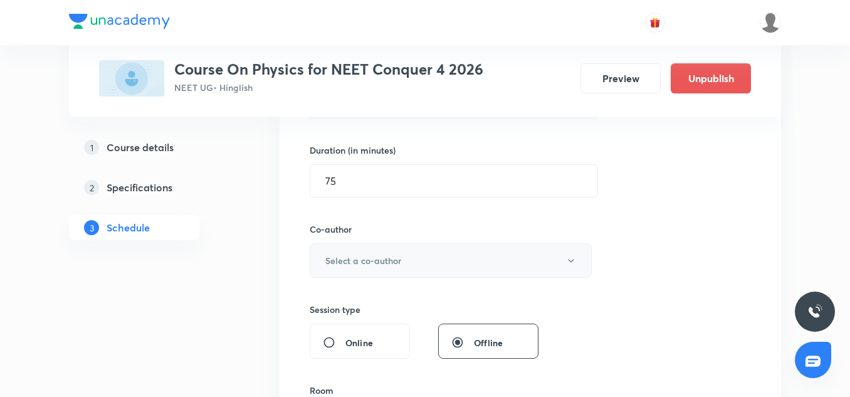
click at [366, 264] on h6 "Select a co-author" at bounding box center [363, 260] width 76 height 13
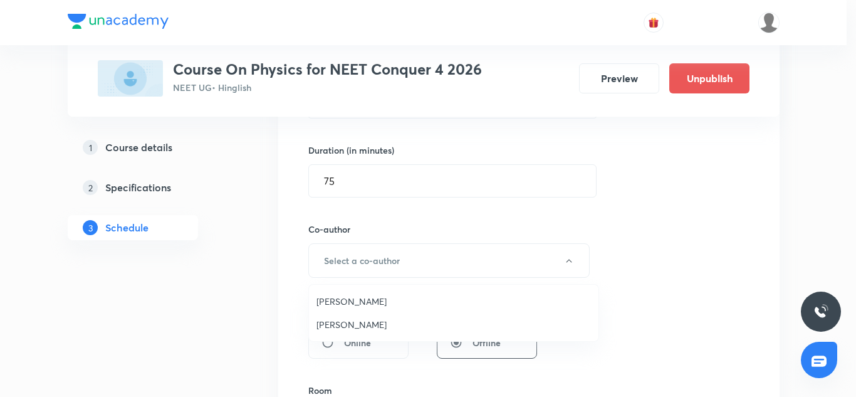
click at [363, 297] on span "[PERSON_NAME]" at bounding box center [454, 301] width 275 height 13
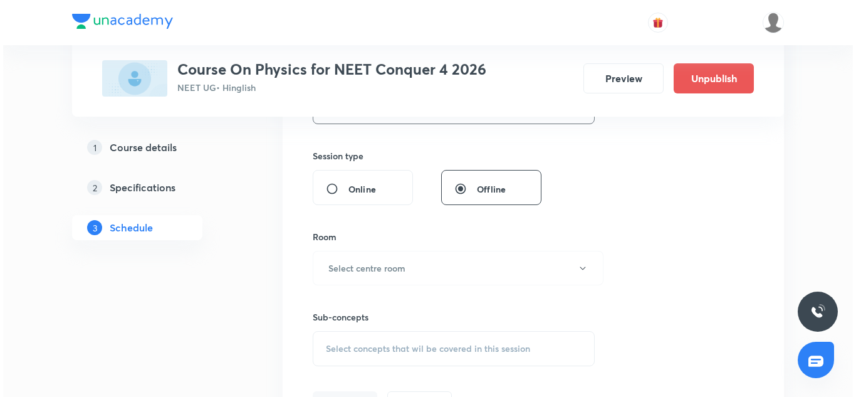
scroll to position [527, 0]
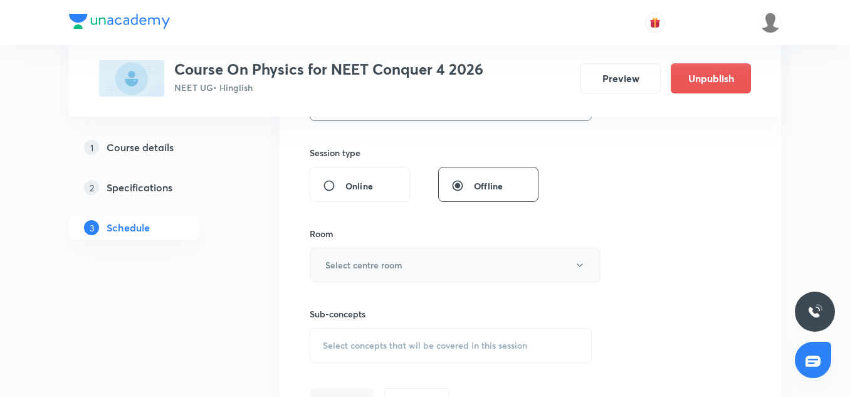
click at [350, 253] on button "Select centre room" at bounding box center [455, 265] width 291 height 34
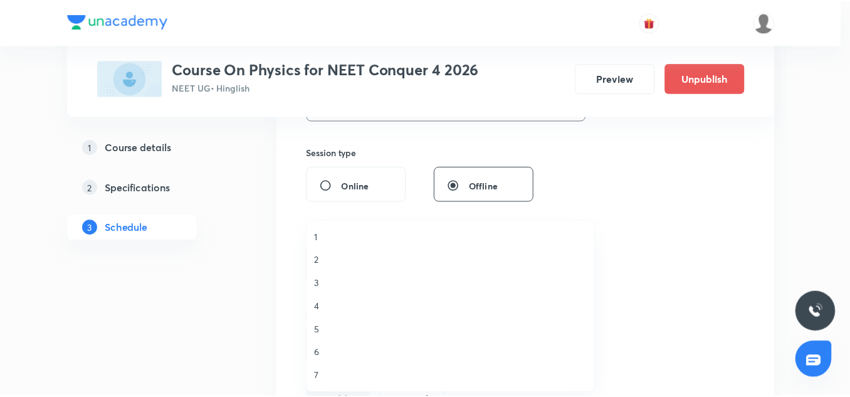
scroll to position [1, 0]
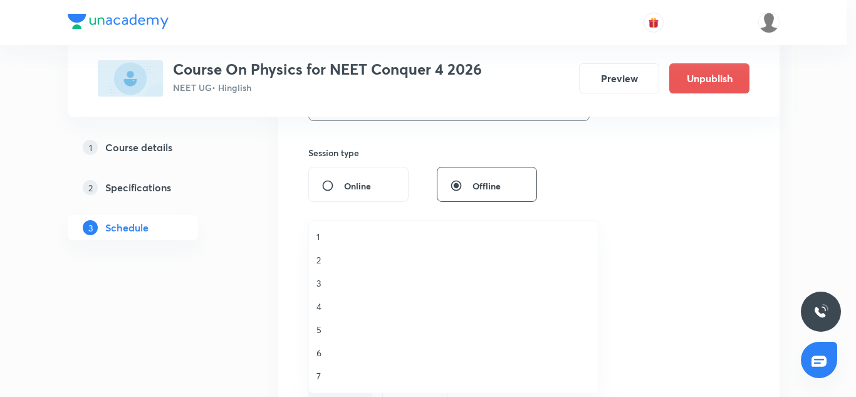
click at [323, 327] on span "5" at bounding box center [454, 329] width 275 height 13
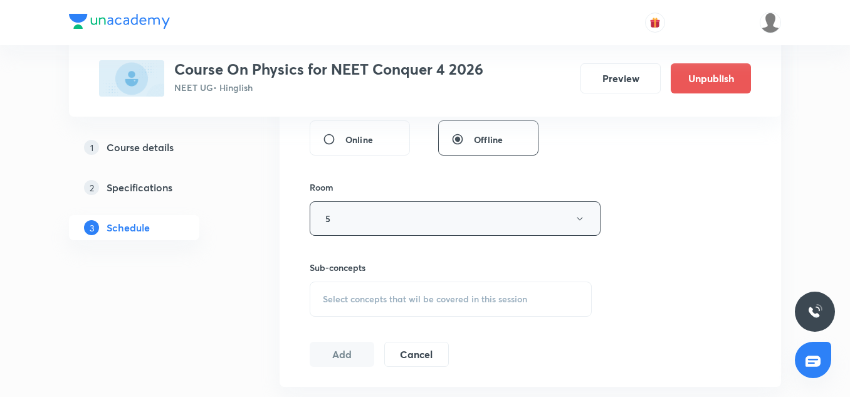
scroll to position [577, 0]
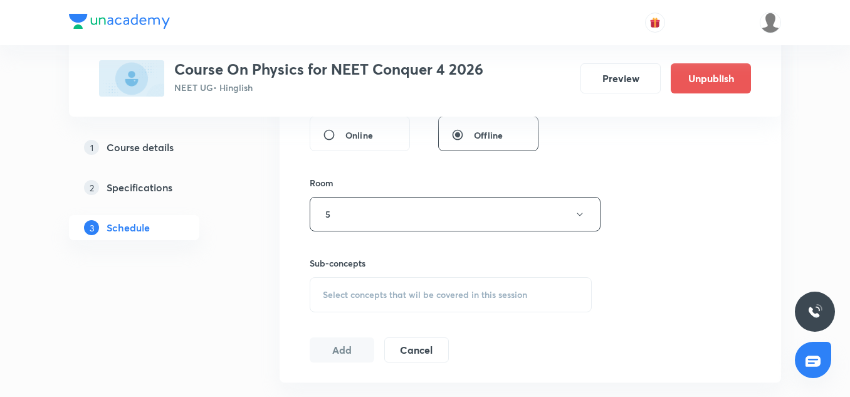
click at [378, 293] on span "Select concepts that wil be covered in this session" at bounding box center [425, 295] width 204 height 10
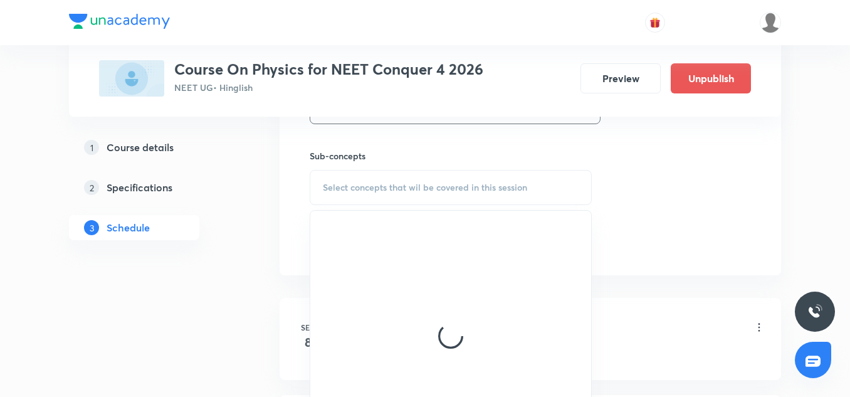
scroll to position [686, 0]
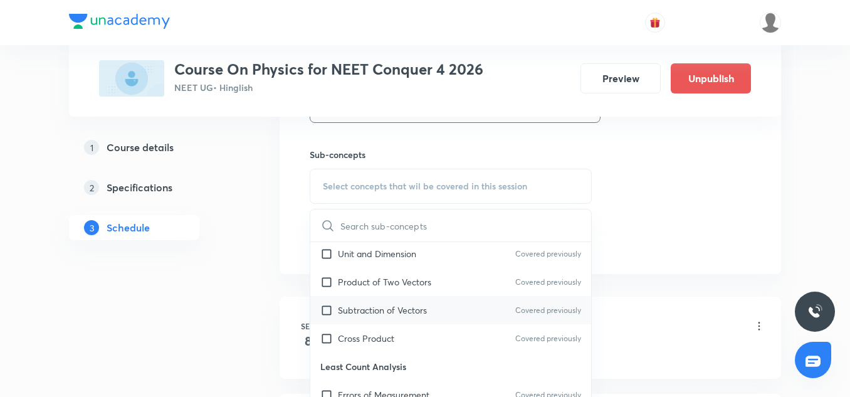
click at [349, 314] on p "Subtraction of Vectors" at bounding box center [382, 309] width 89 height 13
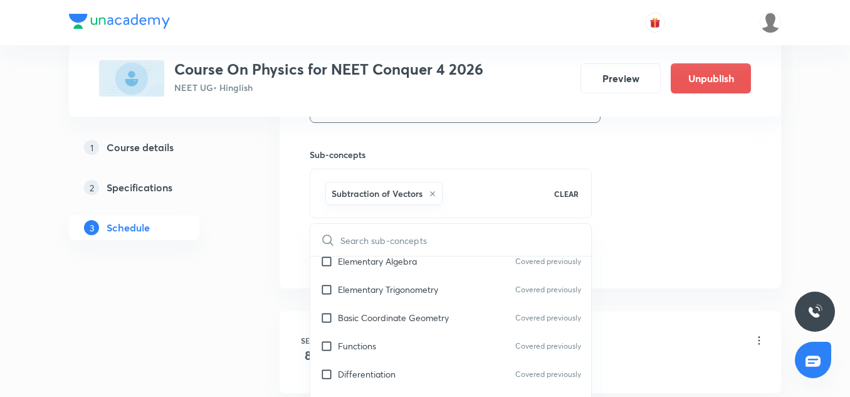
scroll to position [648, 0]
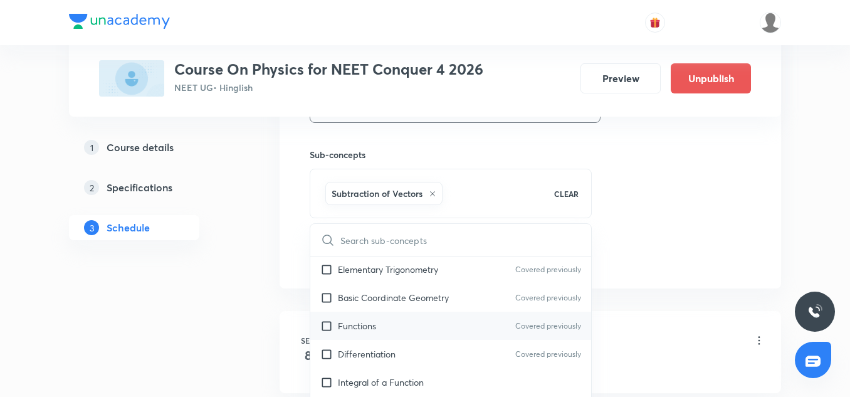
click at [343, 327] on p "Functions" at bounding box center [357, 325] width 38 height 13
checkbox input "true"
click at [352, 308] on div "Basic Coordinate Geometry Covered previously" at bounding box center [450, 297] width 281 height 28
checkbox input "true"
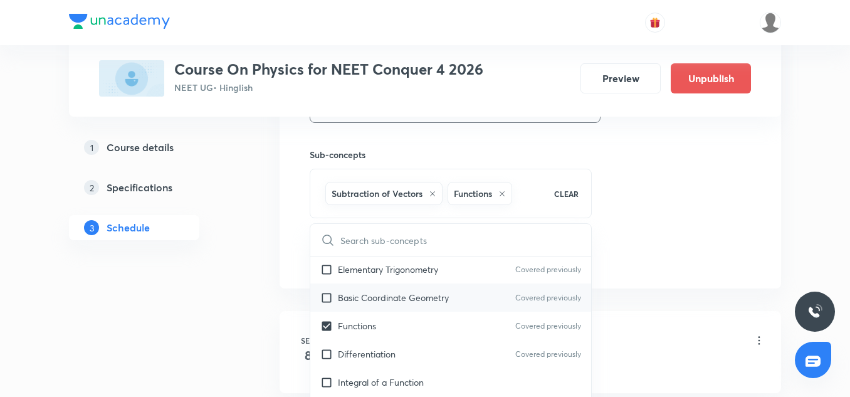
checkbox input "true"
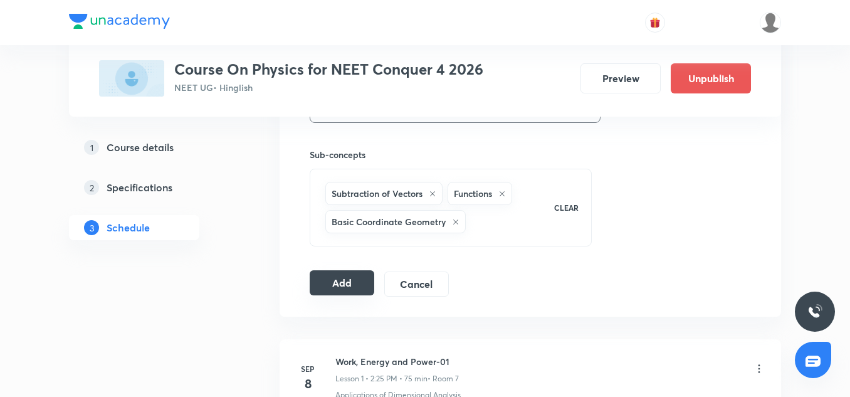
click at [351, 279] on button "Add" at bounding box center [342, 282] width 65 height 25
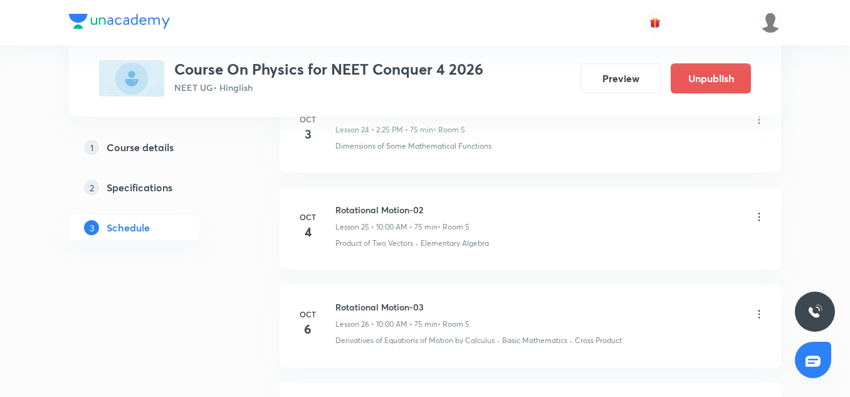
scroll to position [2660, 0]
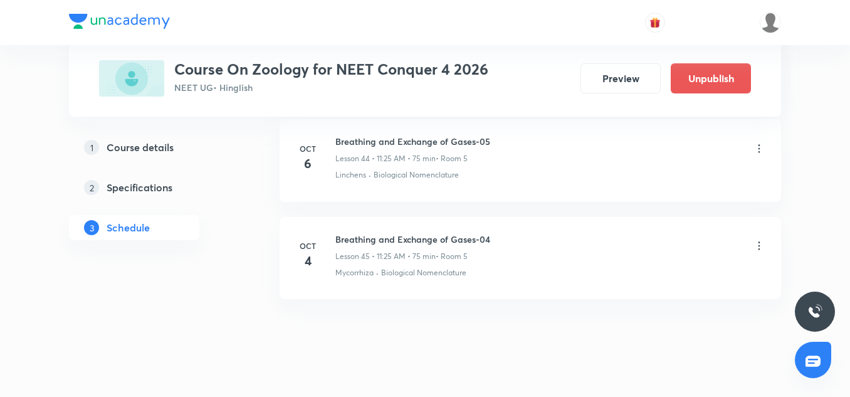
scroll to position [4989, 0]
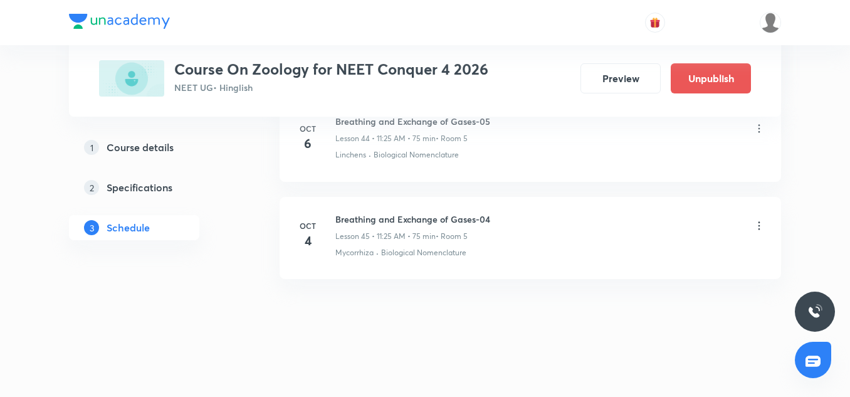
click at [381, 221] on h6 "Breathing and Exchange of Gases-04" at bounding box center [412, 219] width 155 height 13
copy h6 "Breathing and Exchange of Gases-04"
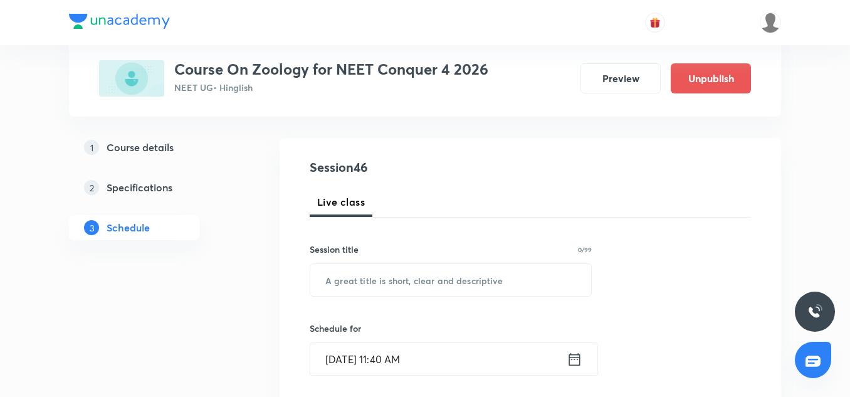
scroll to position [114, 0]
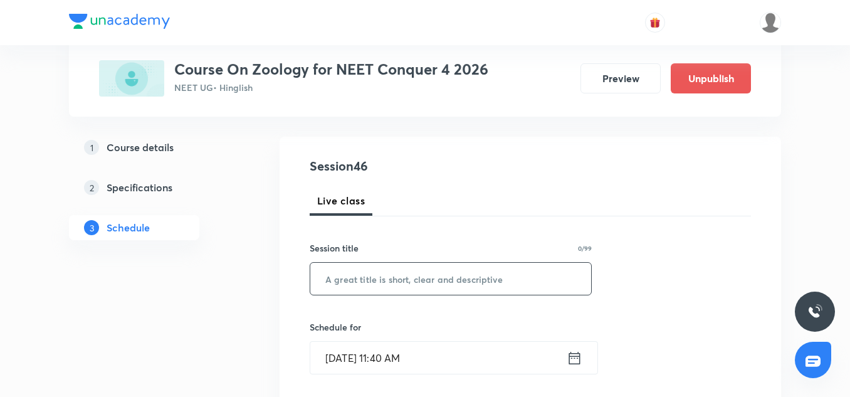
click at [372, 276] on input "text" at bounding box center [450, 279] width 281 height 32
paste input "Breathing and Exchange of Gases-04"
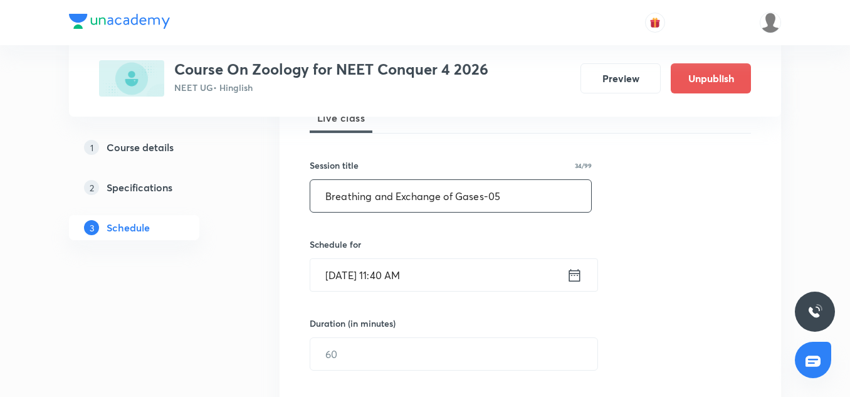
scroll to position [200, 0]
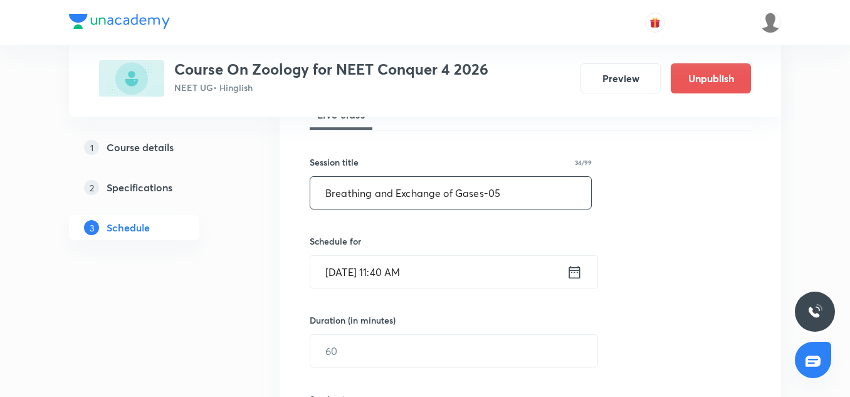
type input "Breathing and Exchange of Gases-05"
click at [328, 272] on input "[DATE] 11:40 AM" at bounding box center [438, 272] width 256 height 32
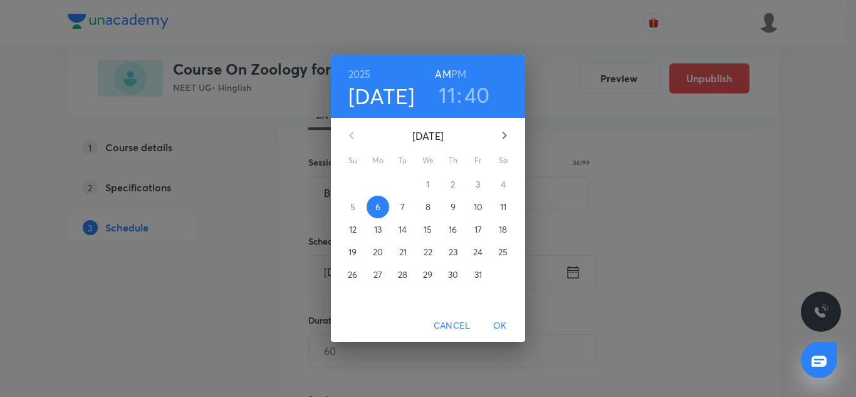
click at [397, 209] on span "7" at bounding box center [403, 207] width 23 height 13
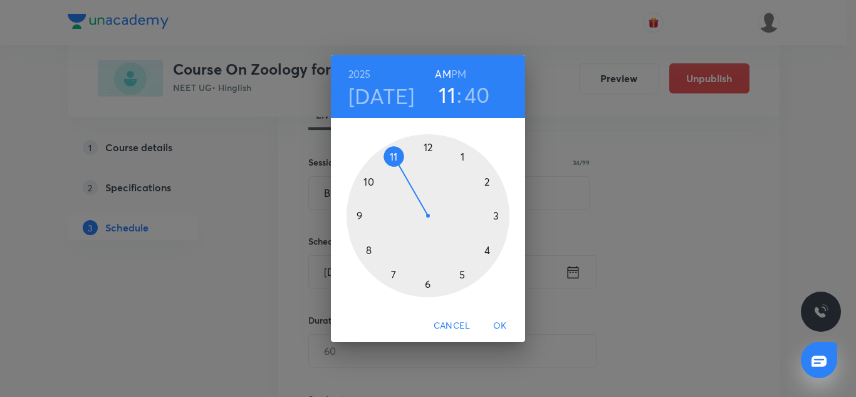
click at [473, 97] on h3 "40" at bounding box center [478, 94] width 26 height 26
click at [466, 275] on div at bounding box center [428, 215] width 163 height 163
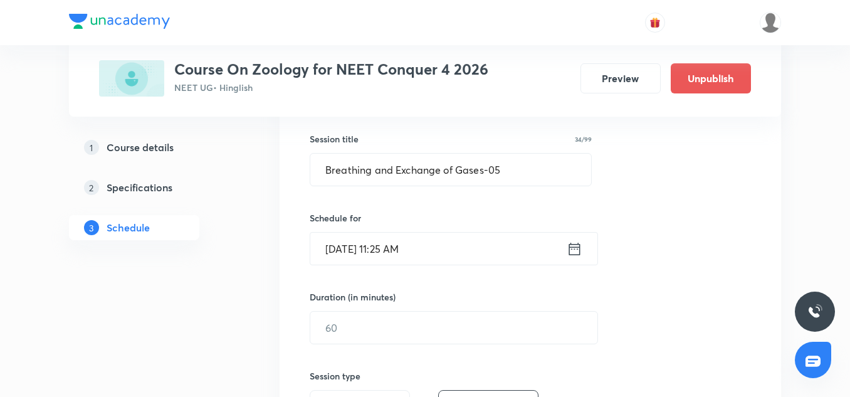
scroll to position [225, 0]
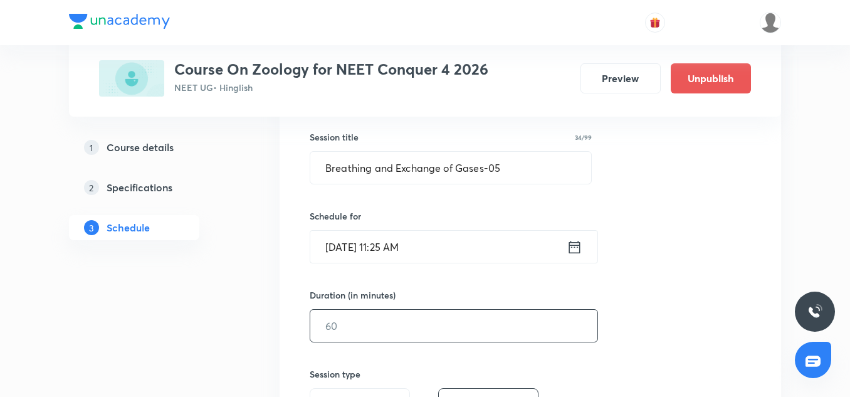
click at [389, 312] on input "text" at bounding box center [453, 326] width 287 height 32
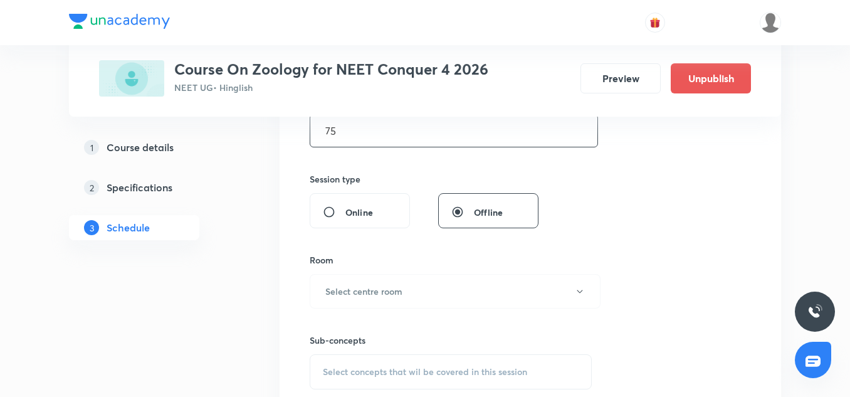
scroll to position [421, 0]
type input "75"
click at [381, 275] on button "Select centre room" at bounding box center [455, 290] width 291 height 34
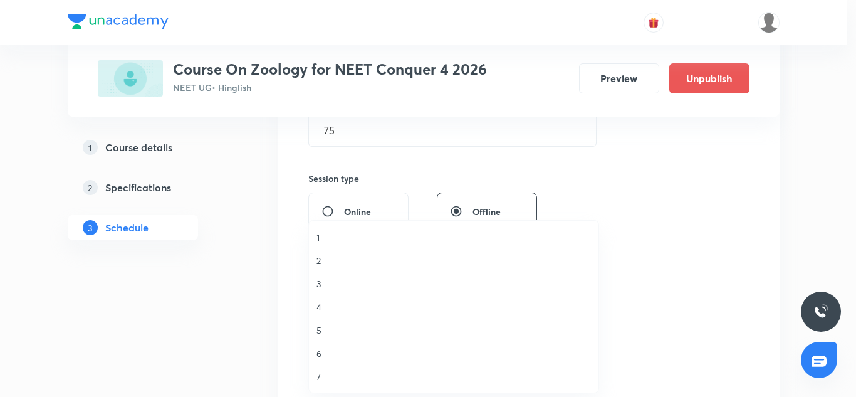
click at [318, 331] on span "5" at bounding box center [454, 329] width 275 height 13
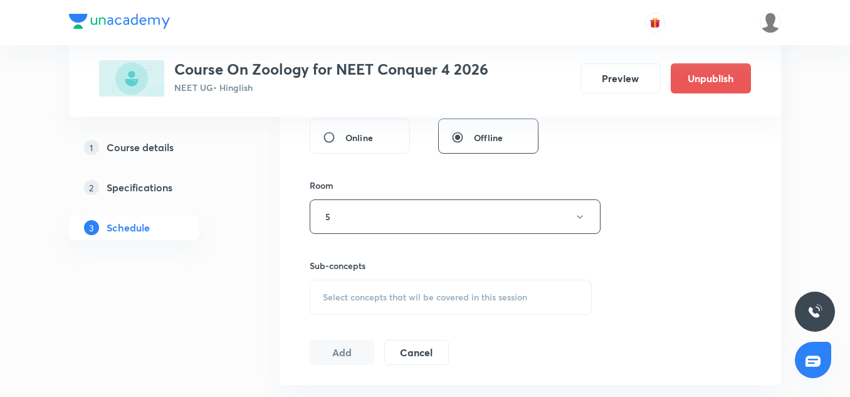
scroll to position [497, 0]
click at [345, 310] on div "Select concepts that wil be covered in this session" at bounding box center [451, 294] width 282 height 35
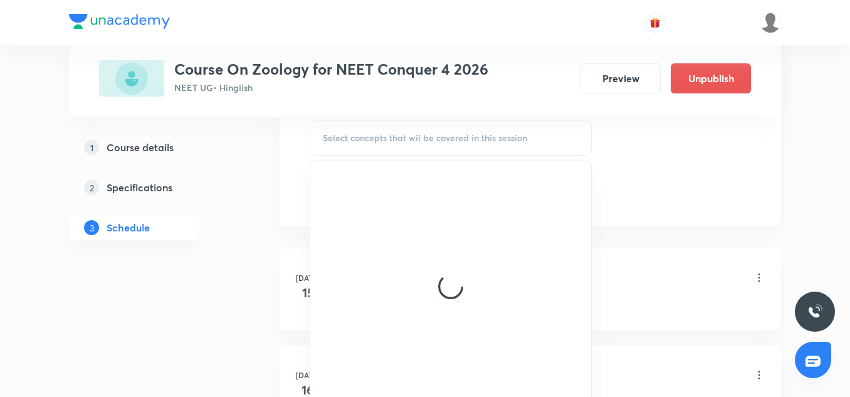
scroll to position [655, 0]
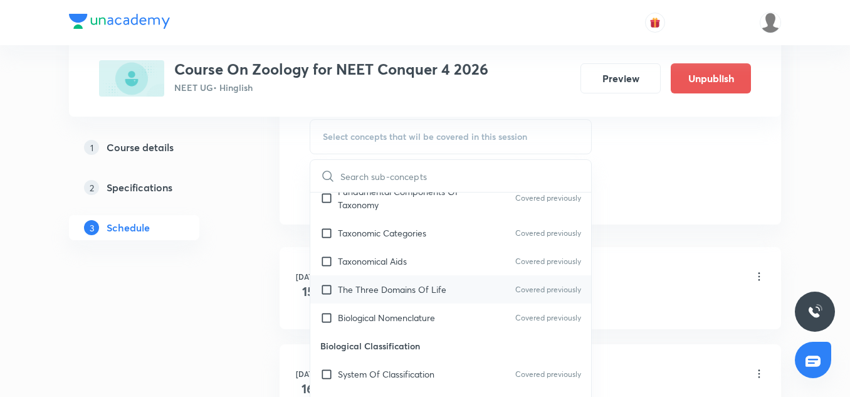
click at [373, 283] on p "The Three Domains Of Life" at bounding box center [392, 289] width 108 height 13
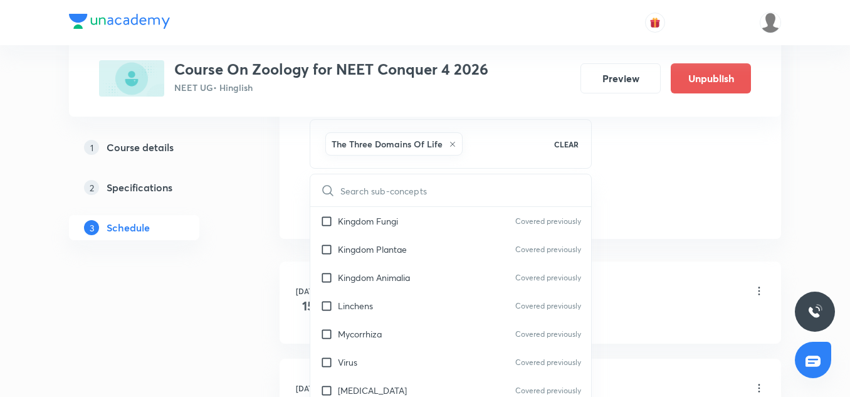
scroll to position [419, 0]
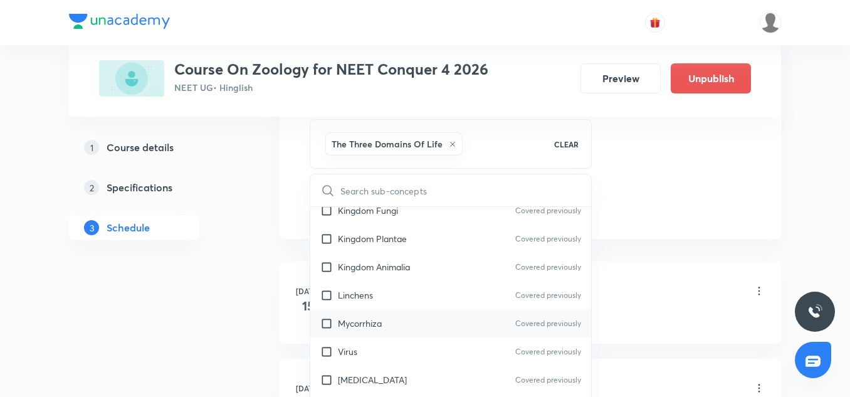
click at [364, 313] on div "Mycorrhiza Covered previously" at bounding box center [450, 323] width 281 height 28
checkbox input "true"
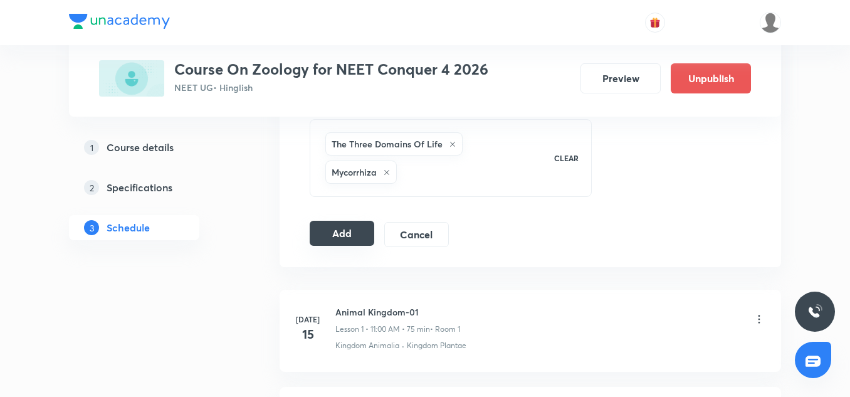
click at [347, 234] on button "Add" at bounding box center [342, 233] width 65 height 25
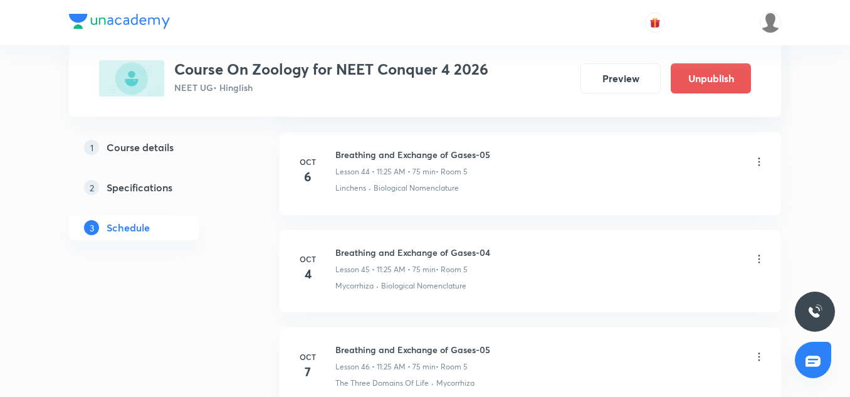
scroll to position [4510, 0]
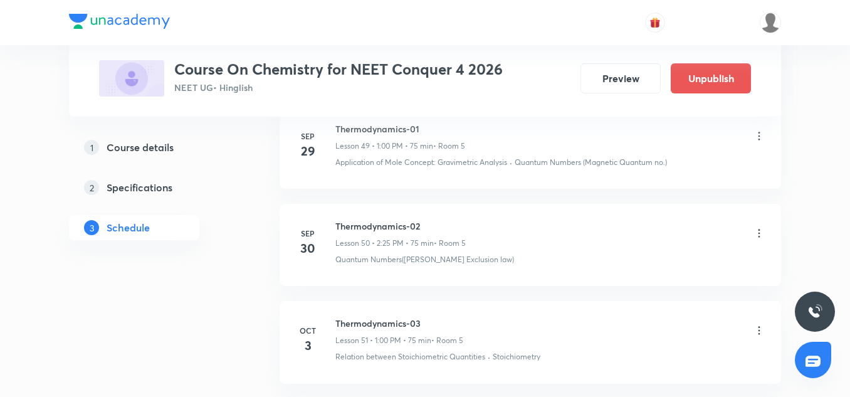
scroll to position [5791, 0]
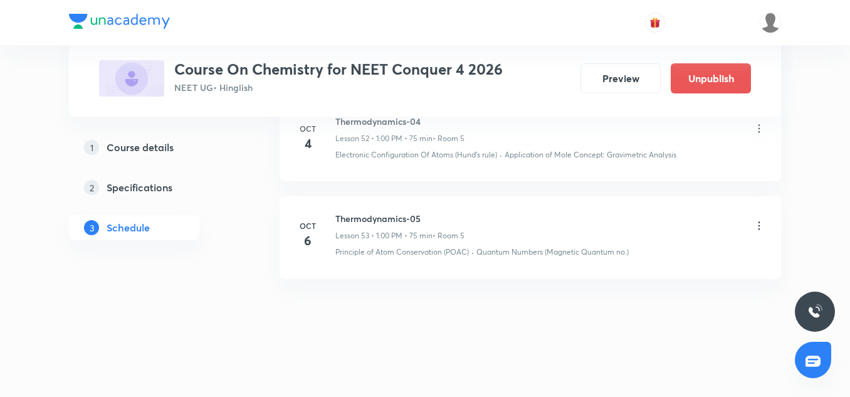
click at [388, 216] on h6 "Thermodynamics-05" at bounding box center [399, 218] width 129 height 13
copy h6 "Thermodynamics-05"
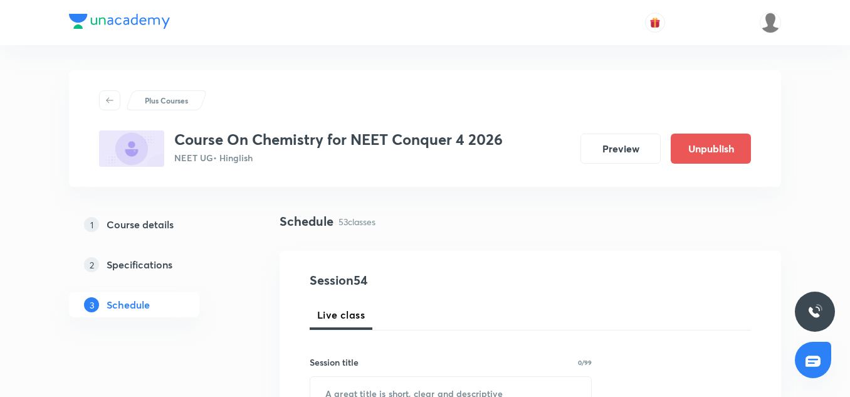
scroll to position [112, 0]
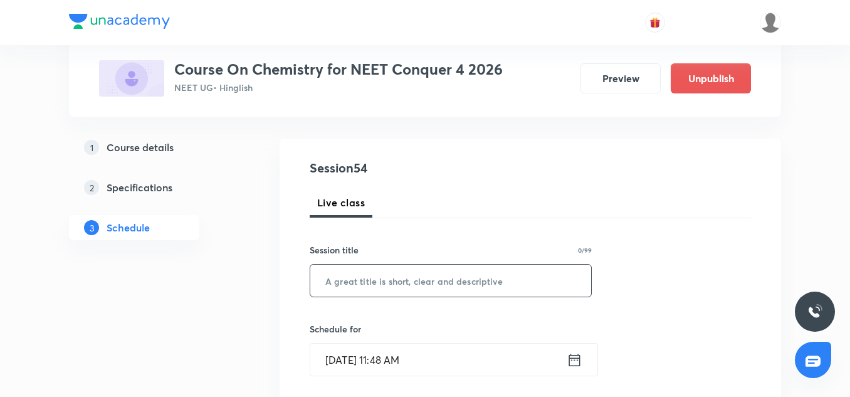
click at [377, 290] on input "text" at bounding box center [450, 281] width 281 height 32
paste input "Thermodynamics-05"
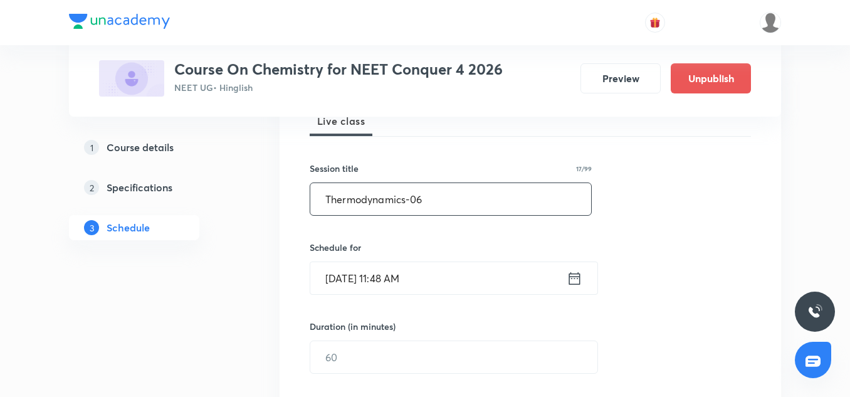
scroll to position [195, 0]
type input "Thermodynamics-06"
click at [330, 292] on input "[DATE] 11:48 AM" at bounding box center [438, 277] width 256 height 32
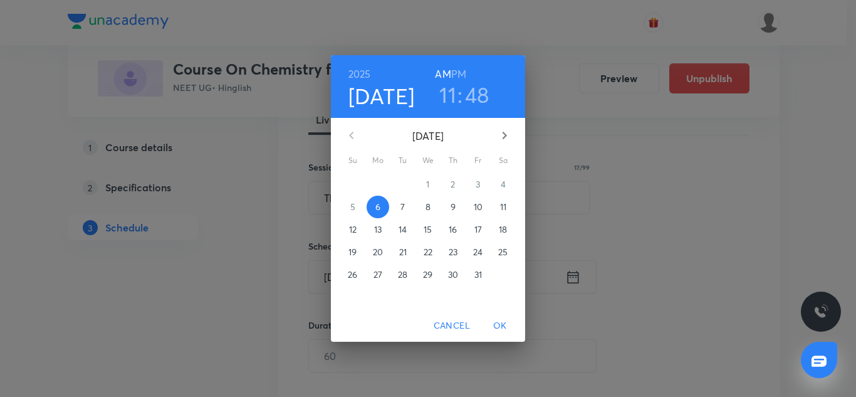
click at [401, 207] on p "7" at bounding box center [403, 207] width 4 height 13
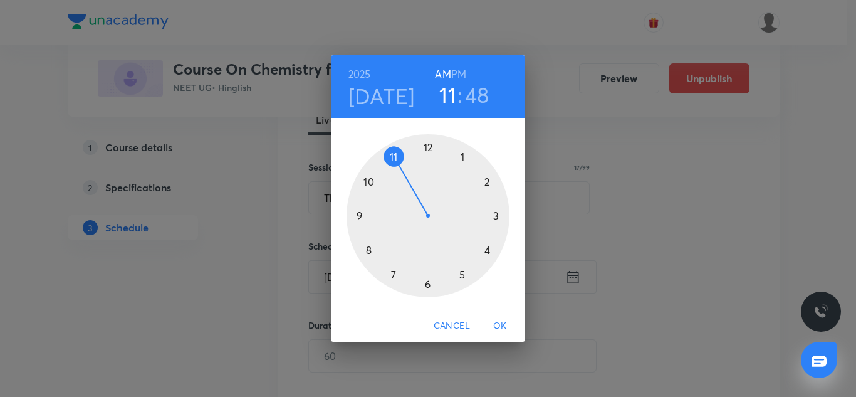
click at [465, 162] on div at bounding box center [428, 215] width 163 height 163
click at [430, 149] on div at bounding box center [428, 215] width 163 height 163
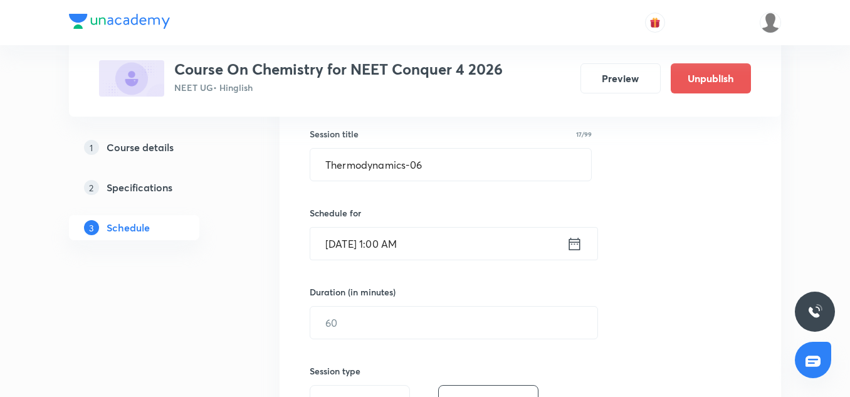
scroll to position [229, 0]
click at [428, 250] on input "[DATE] 1:00 AM" at bounding box center [438, 242] width 256 height 32
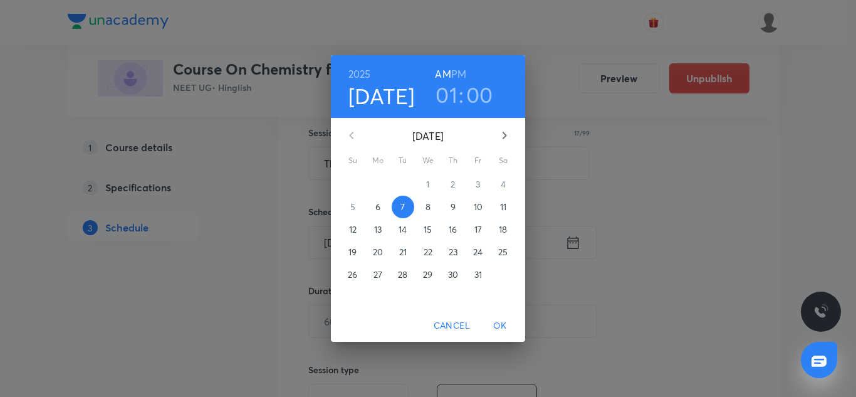
click at [468, 77] on div "[DATE] 01 : 00 AM PM" at bounding box center [428, 86] width 174 height 43
click at [460, 75] on h6 "PM" at bounding box center [458, 74] width 15 height 18
click at [508, 324] on span "OK" at bounding box center [500, 326] width 30 height 16
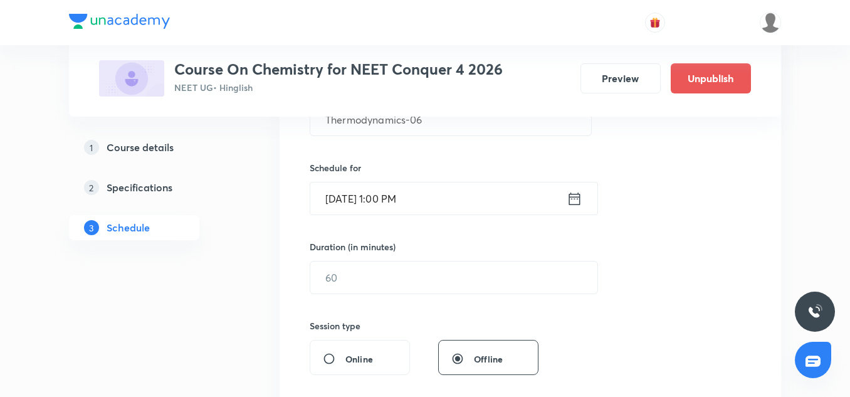
scroll to position [276, 0]
click at [345, 277] on input "text" at bounding box center [453, 275] width 287 height 32
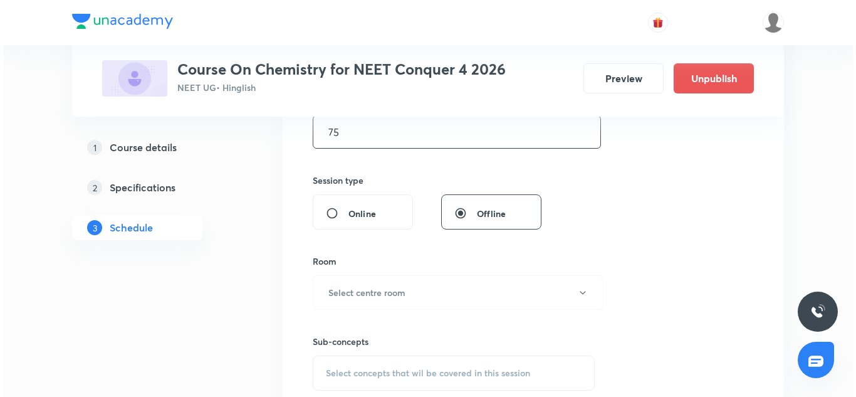
scroll to position [467, 0]
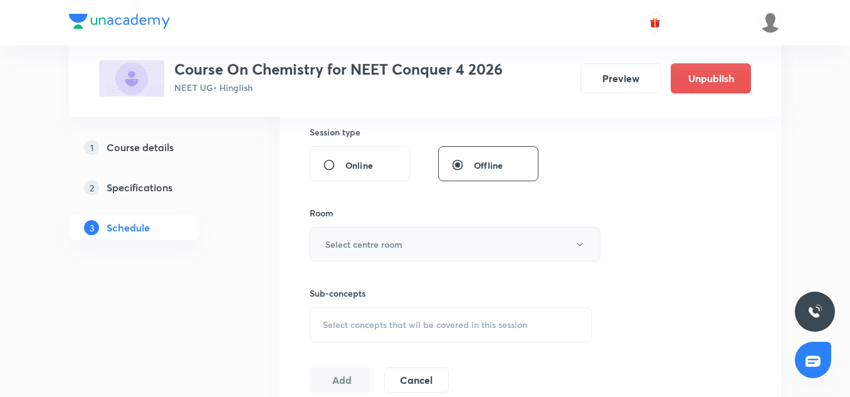
type input "75"
click at [347, 251] on button "Select centre room" at bounding box center [455, 244] width 291 height 34
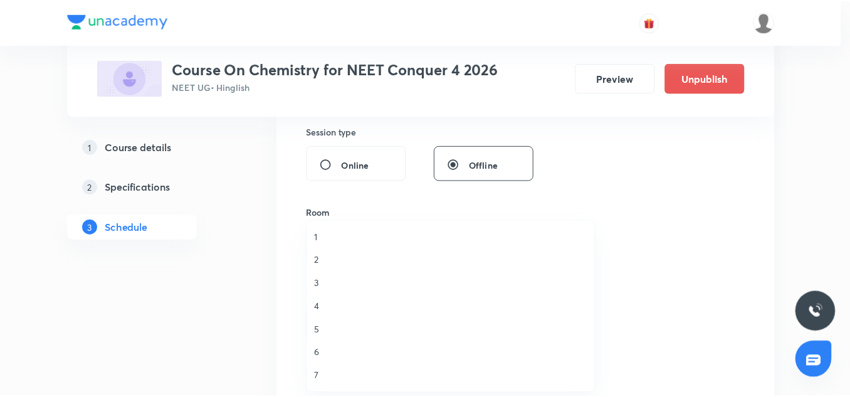
scroll to position [1, 0]
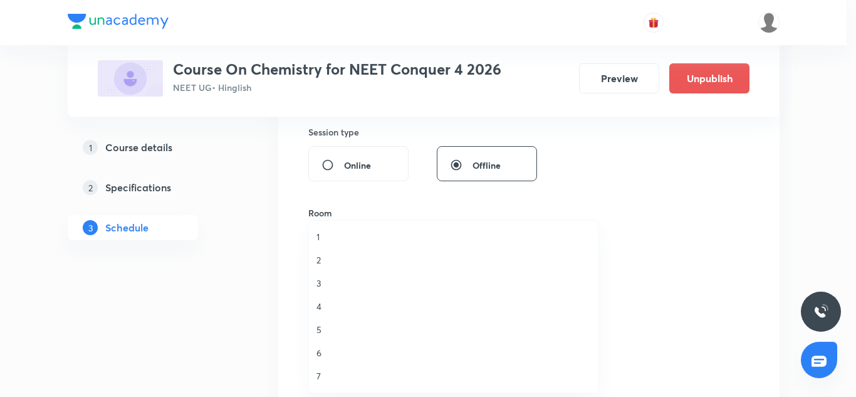
click at [319, 338] on li "5" at bounding box center [454, 329] width 290 height 23
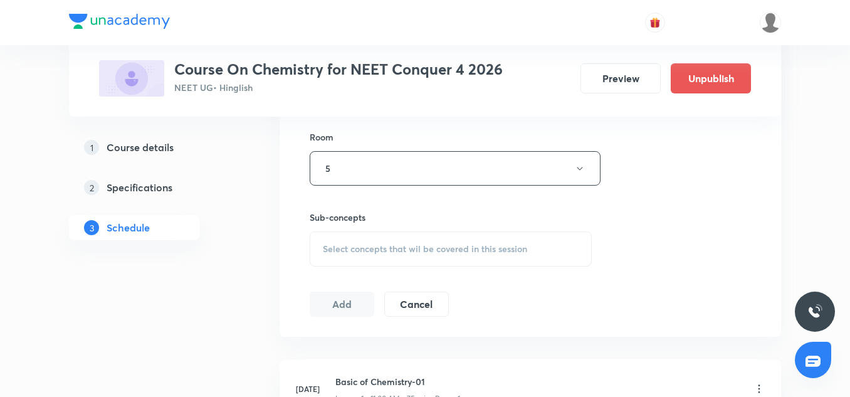
scroll to position [544, 0]
click at [359, 271] on div "Session 54 Live class Session title 17/99 Thermodynamics-06 ​ Schedule for [DAT…" at bounding box center [530, 21] width 441 height 589
click at [354, 251] on span "Select concepts that wil be covered in this session" at bounding box center [425, 248] width 204 height 10
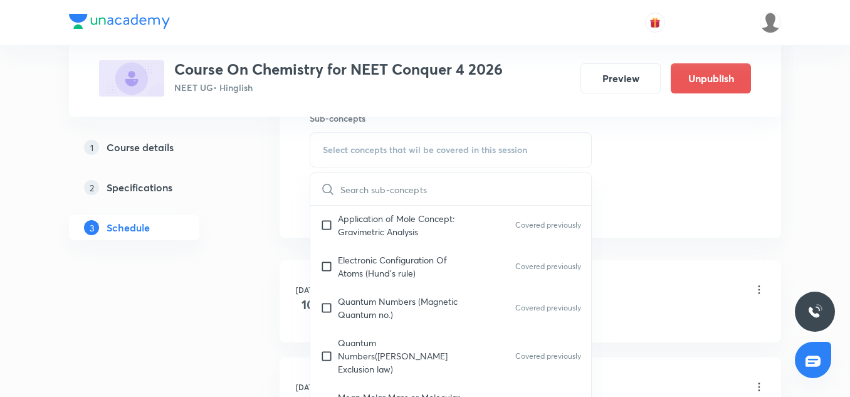
scroll to position [239, 0]
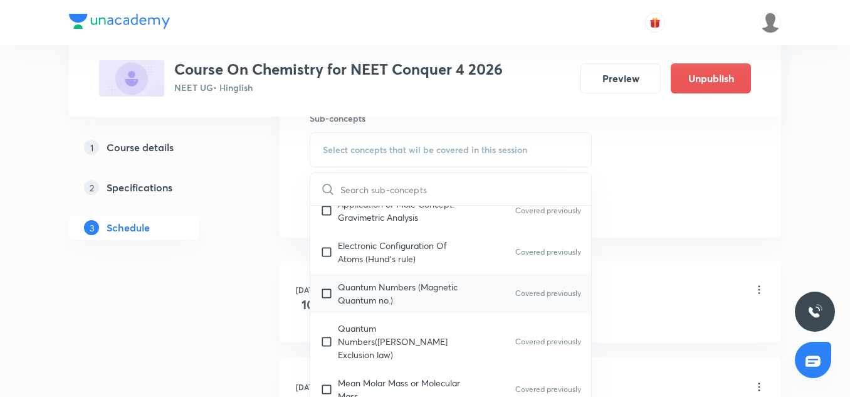
click at [383, 273] on div "Quantum Numbers (Magnetic Quantum no.) Covered previously" at bounding box center [450, 293] width 281 height 41
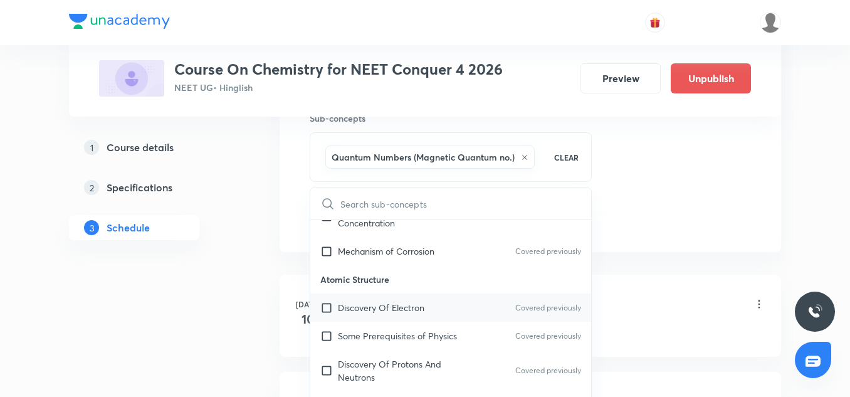
scroll to position [480, 0]
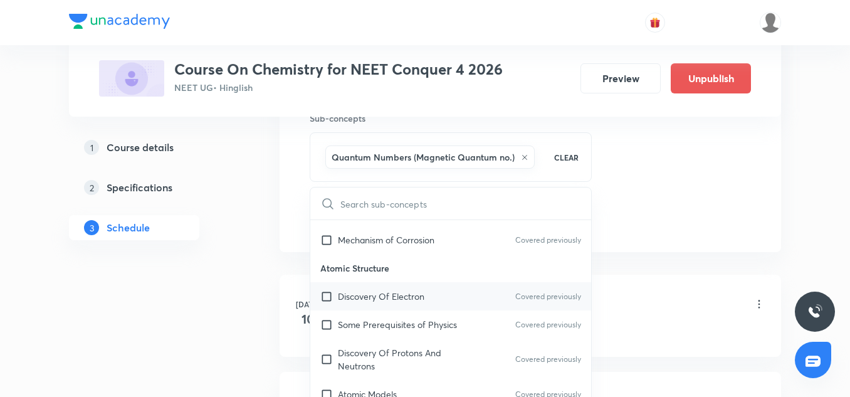
click at [370, 293] on div "Discovery Of Electron Covered previously" at bounding box center [450, 296] width 281 height 28
checkbox input "true"
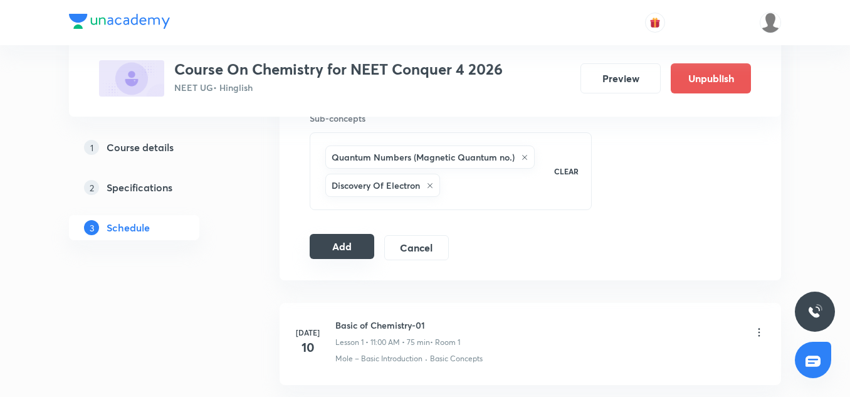
click at [345, 248] on button "Add" at bounding box center [342, 246] width 65 height 25
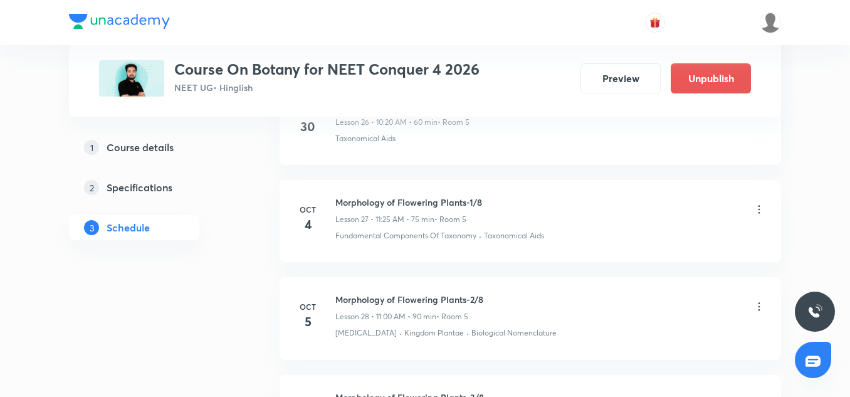
scroll to position [3432, 0]
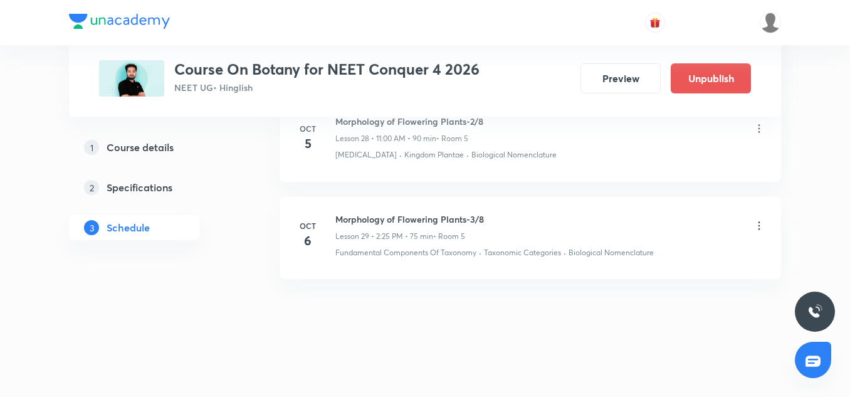
click at [401, 220] on h6 "Morphology of Flowering Plants-3/8" at bounding box center [409, 219] width 149 height 13
copy h6 "Morphology of Flowering Plants-3/8"
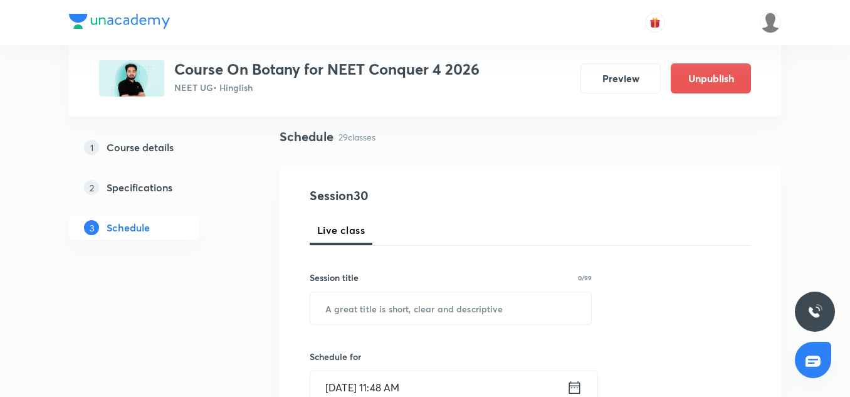
scroll to position [85, 0]
click at [373, 296] on input "text" at bounding box center [450, 308] width 281 height 32
paste input "Morphology of Flowering Plants-3/8"
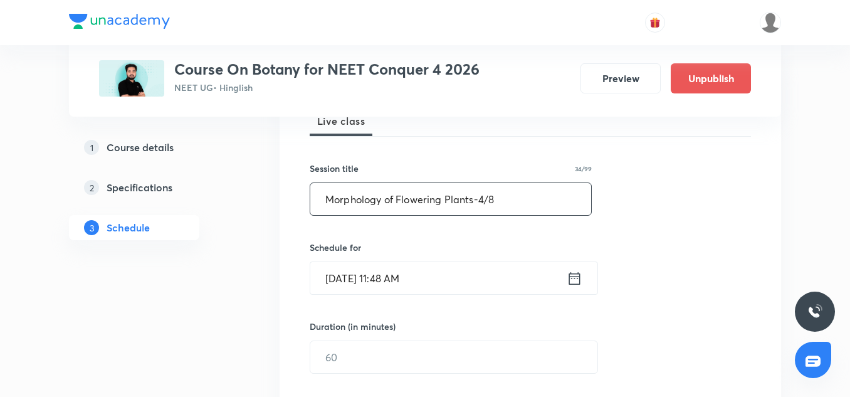
scroll to position [194, 0]
type input "Morphology of Flowering Plants-4/8"
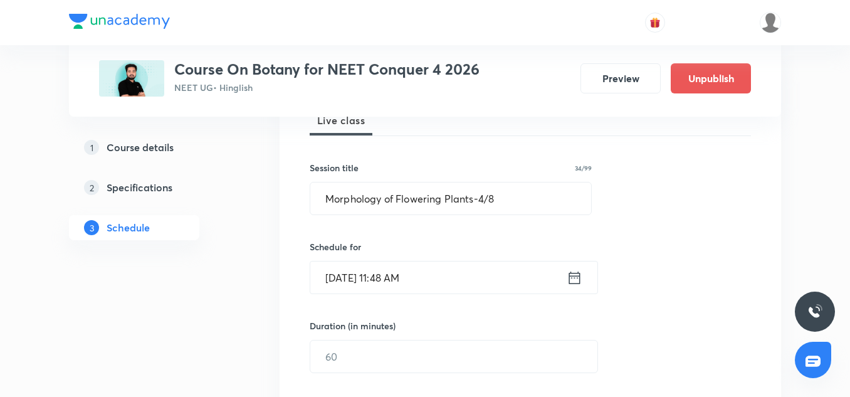
click at [362, 270] on input "Oct 6, 2025, 11:48 AM" at bounding box center [438, 277] width 256 height 32
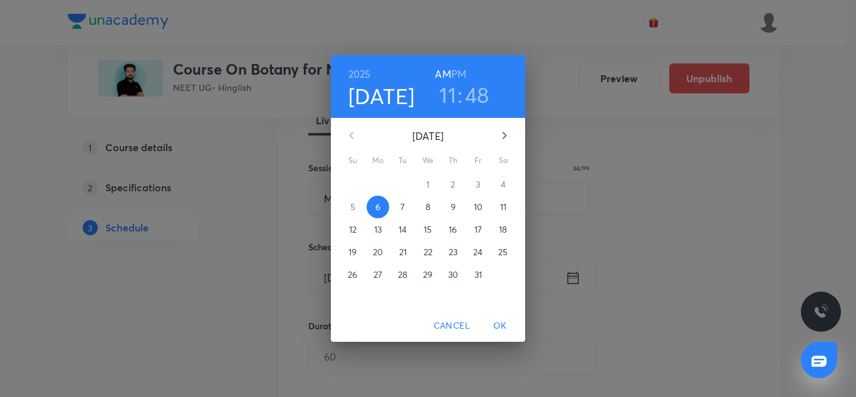
click at [402, 211] on p "7" at bounding box center [403, 207] width 4 height 13
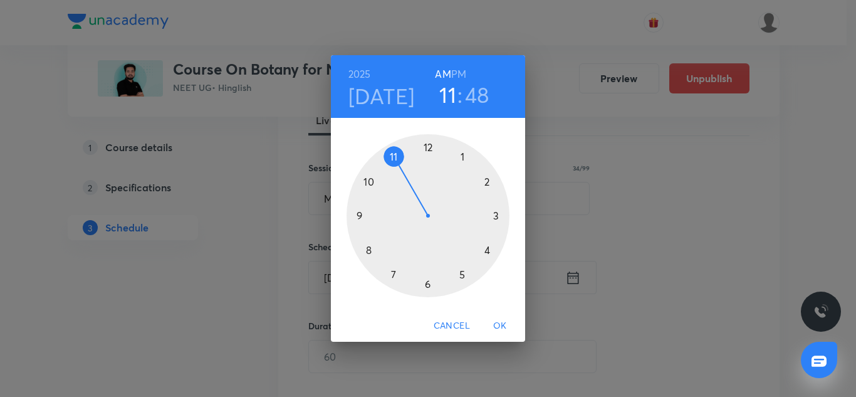
click at [488, 182] on div at bounding box center [428, 215] width 163 height 163
click at [463, 275] on div at bounding box center [428, 215] width 163 height 163
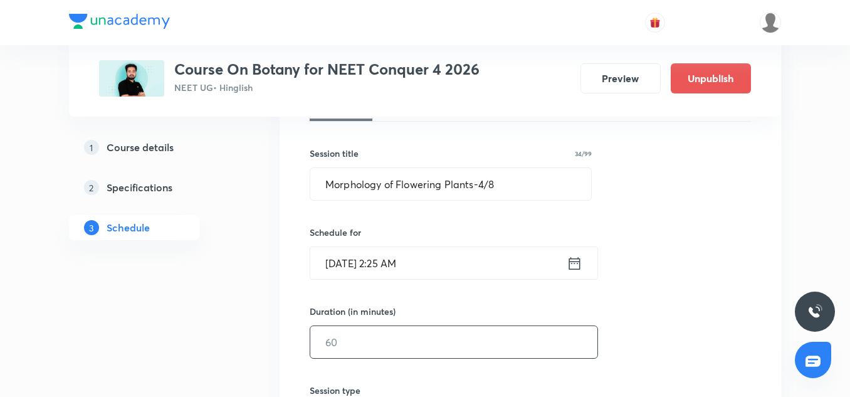
scroll to position [211, 0]
click at [441, 265] on input "Oct 7, 2025, 2:25 AM" at bounding box center [438, 261] width 256 height 32
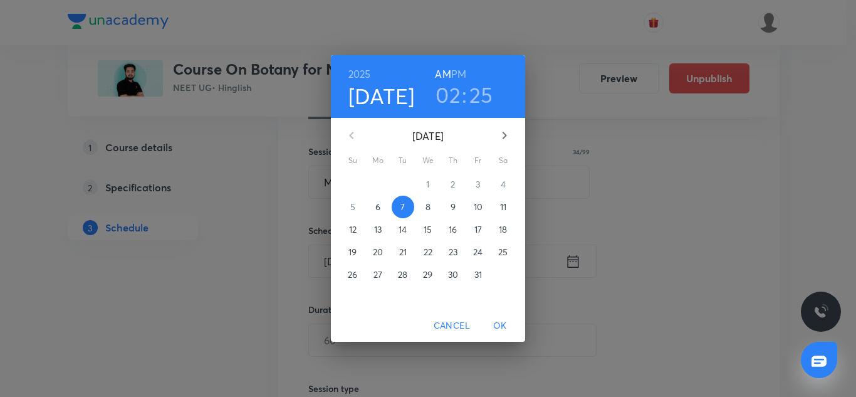
click at [464, 73] on h6 "PM" at bounding box center [458, 74] width 15 height 18
click at [500, 319] on span "OK" at bounding box center [500, 326] width 30 height 16
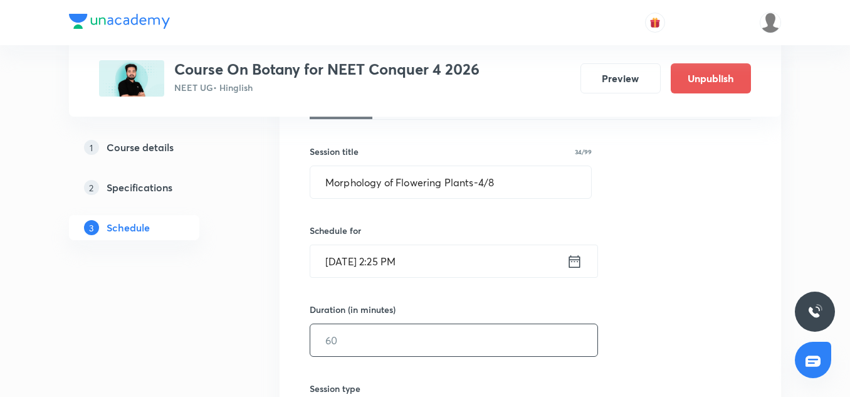
click at [374, 337] on input "text" at bounding box center [453, 340] width 287 height 32
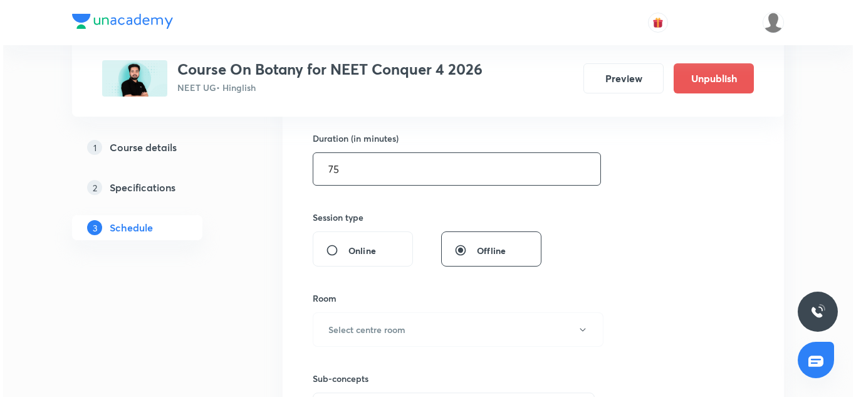
scroll to position [382, 0]
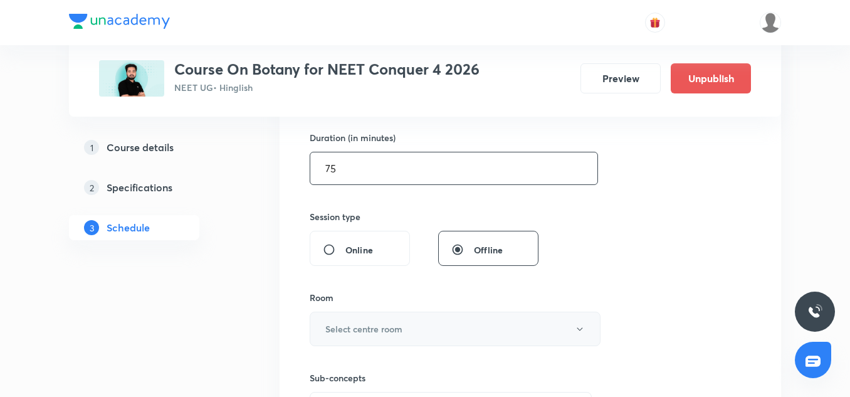
type input "75"
click at [376, 324] on h6 "Select centre room" at bounding box center [363, 328] width 77 height 13
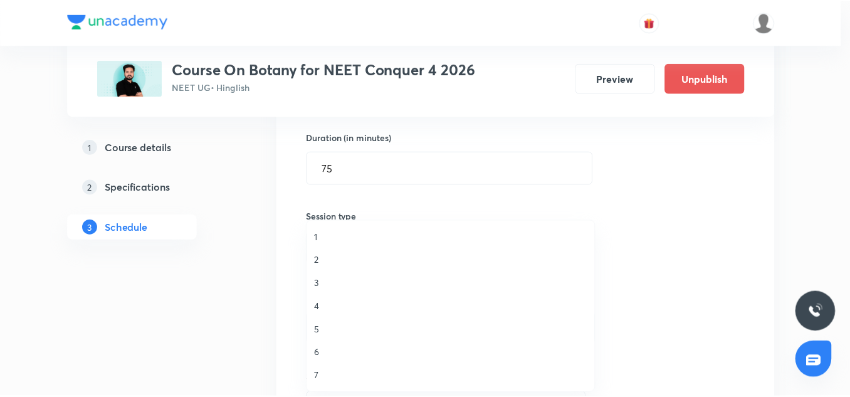
scroll to position [1, 0]
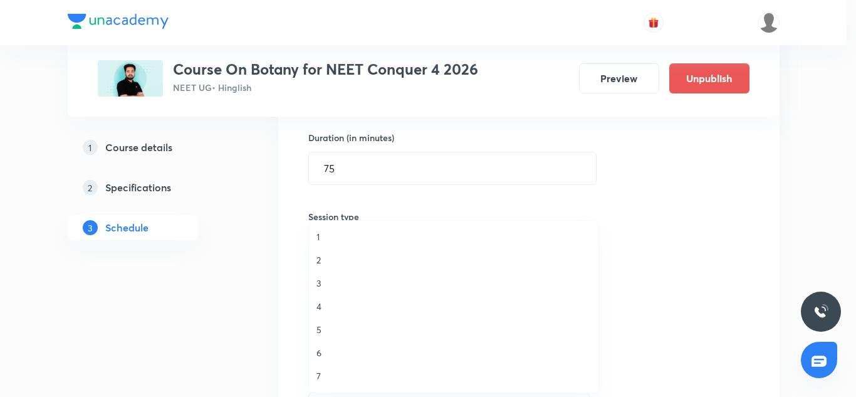
click at [328, 324] on span "5" at bounding box center [454, 329] width 275 height 13
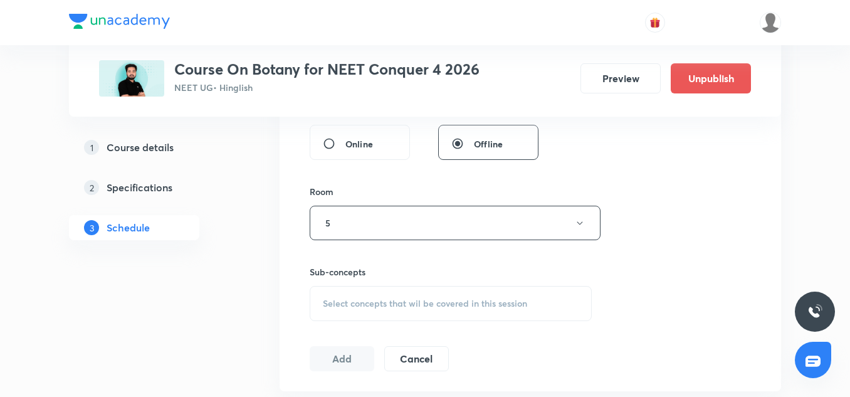
click at [376, 303] on span "Select concepts that wil be covered in this session" at bounding box center [425, 303] width 204 height 10
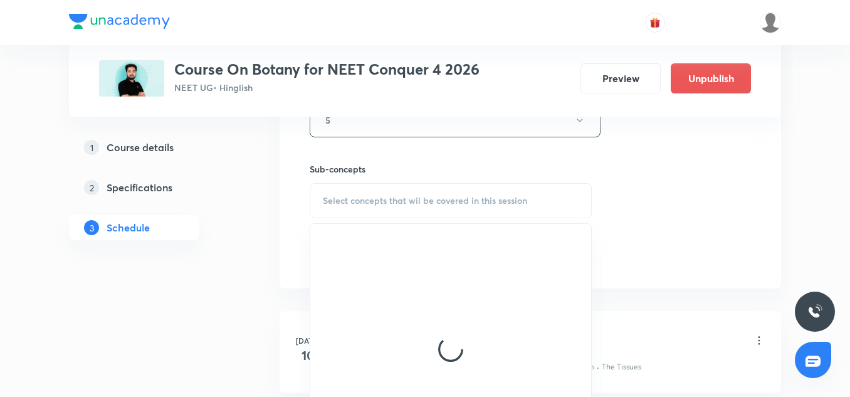
scroll to position [592, 0]
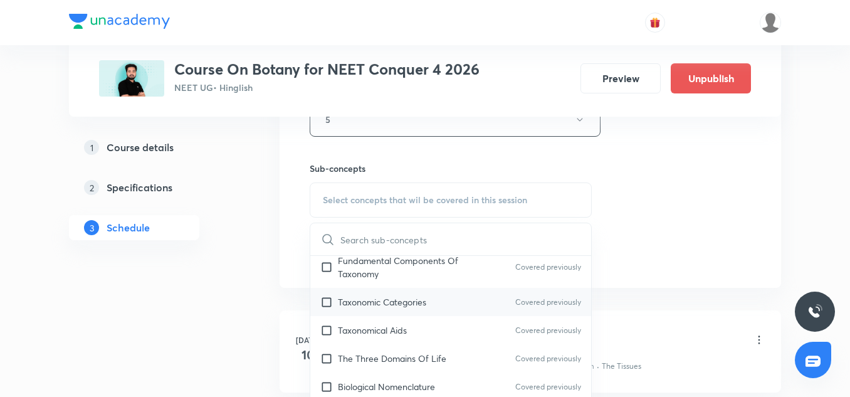
click at [374, 310] on div "Taxonomic Categories Covered previously" at bounding box center [450, 302] width 281 height 28
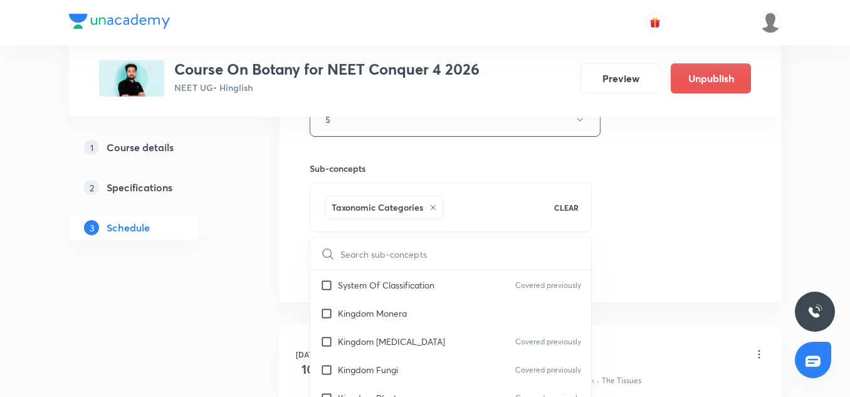
scroll to position [327, 0]
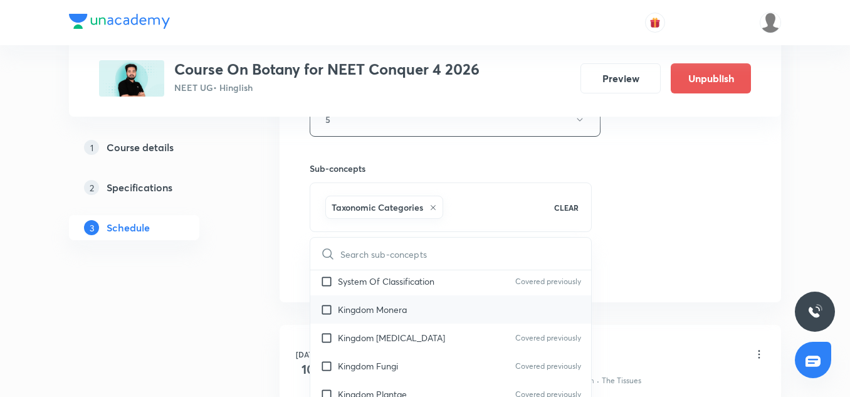
click at [370, 323] on div "Kingdom Monera" at bounding box center [450, 309] width 281 height 28
checkbox input "true"
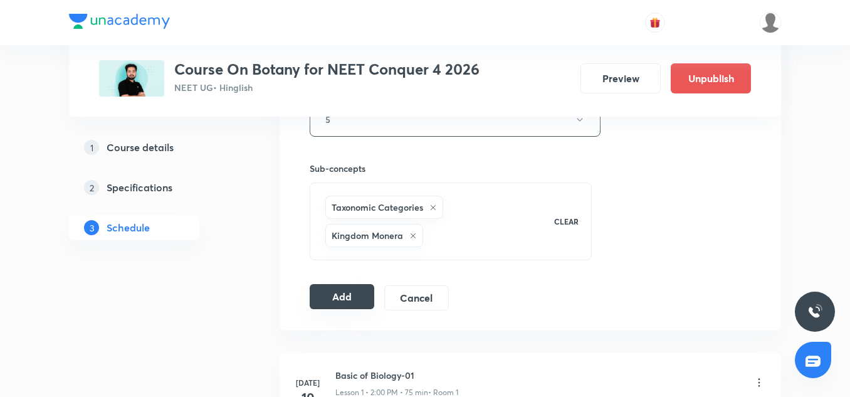
click at [349, 297] on button "Add" at bounding box center [342, 296] width 65 height 25
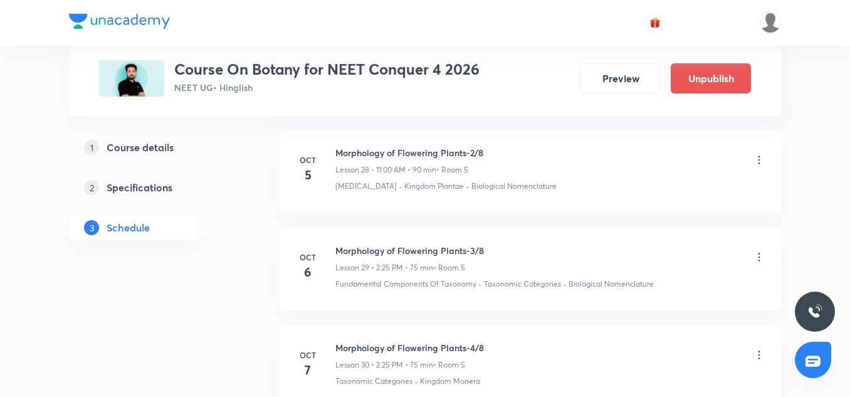
scroll to position [2953, 0]
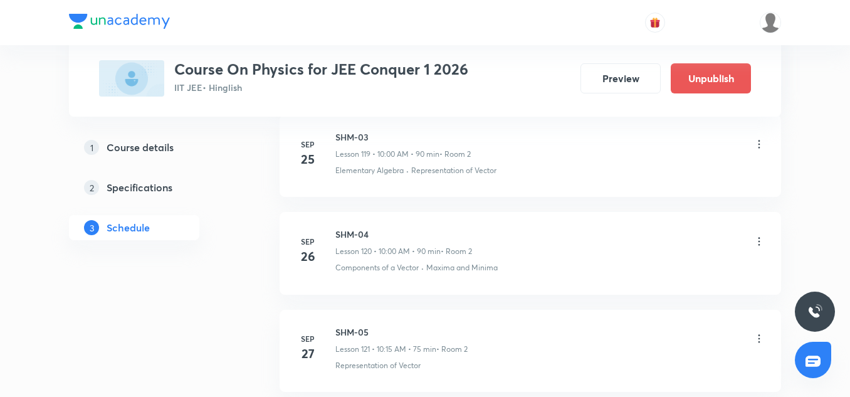
scroll to position [12935, 0]
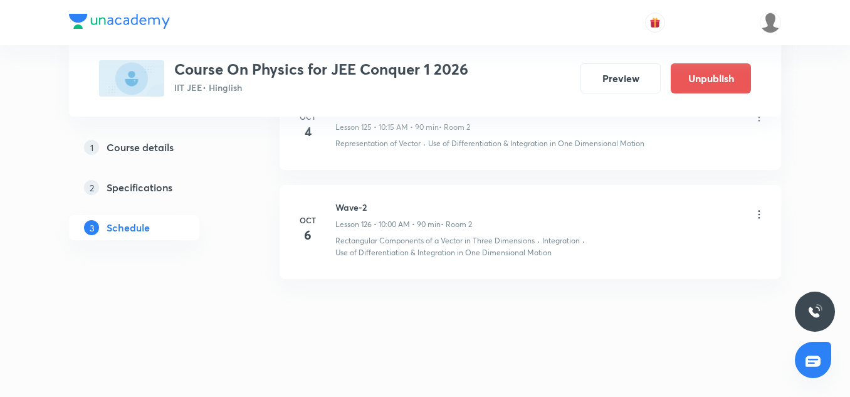
click at [355, 207] on h6 "Wave-2" at bounding box center [403, 207] width 137 height 13
copy h6 "Wave-2"
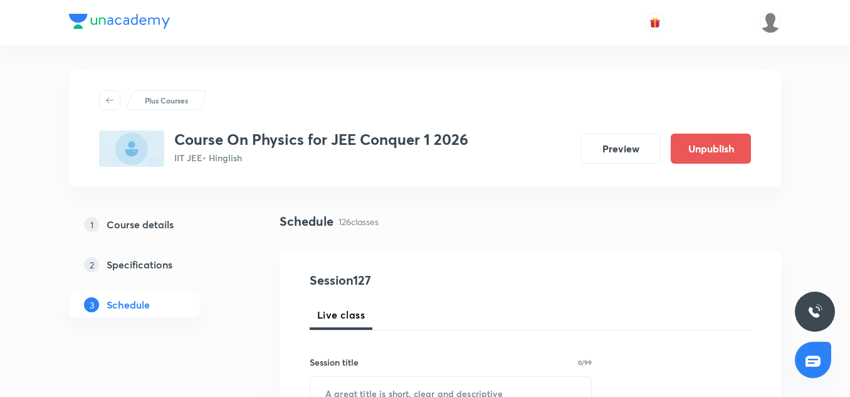
scroll to position [127, 0]
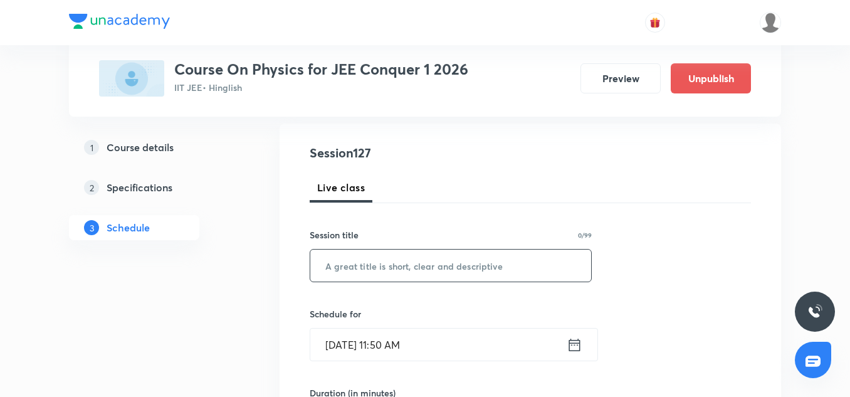
click at [349, 275] on input "text" at bounding box center [450, 266] width 281 height 32
paste input "Wave-2"
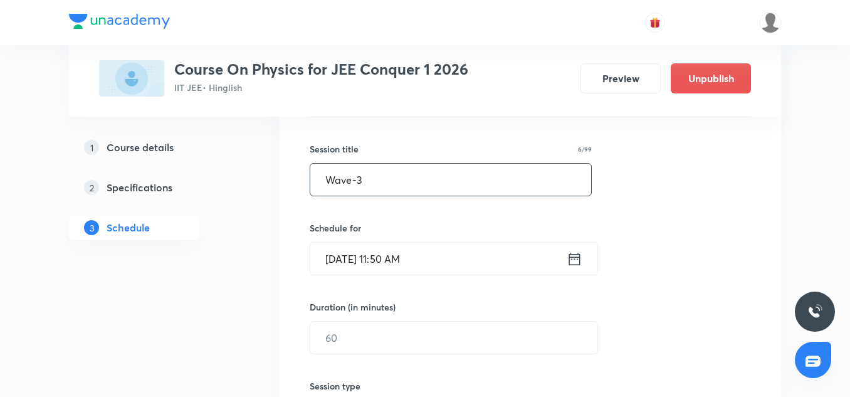
type input "Wave-3"
click at [325, 250] on input "[DATE] 11:50 AM" at bounding box center [438, 259] width 256 height 32
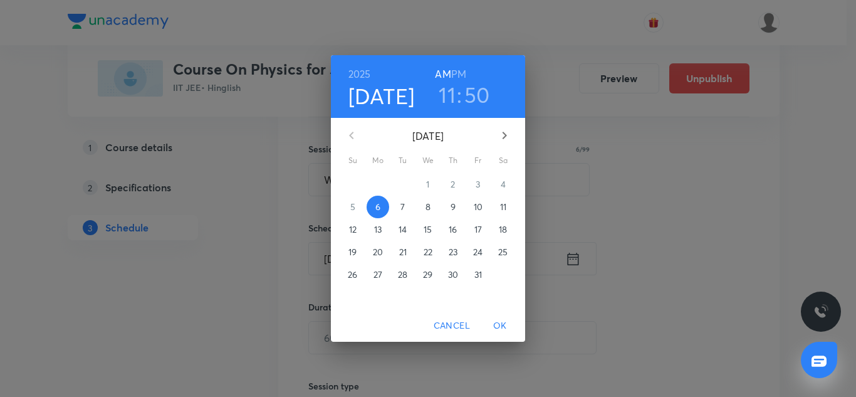
click at [401, 209] on p "7" at bounding box center [403, 207] width 4 height 13
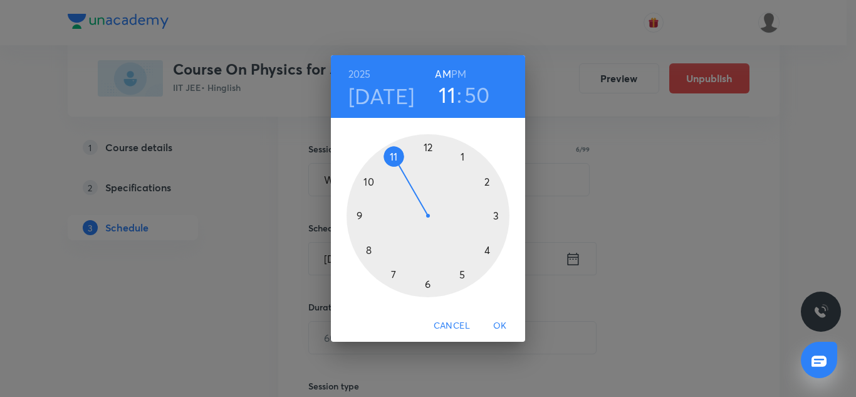
click at [369, 180] on div at bounding box center [428, 215] width 163 height 163
click at [429, 150] on div at bounding box center [428, 215] width 163 height 163
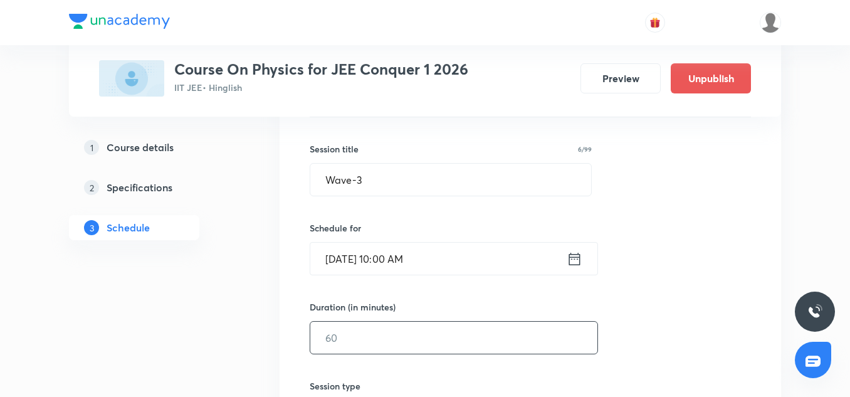
click at [375, 333] on input "text" at bounding box center [453, 338] width 287 height 32
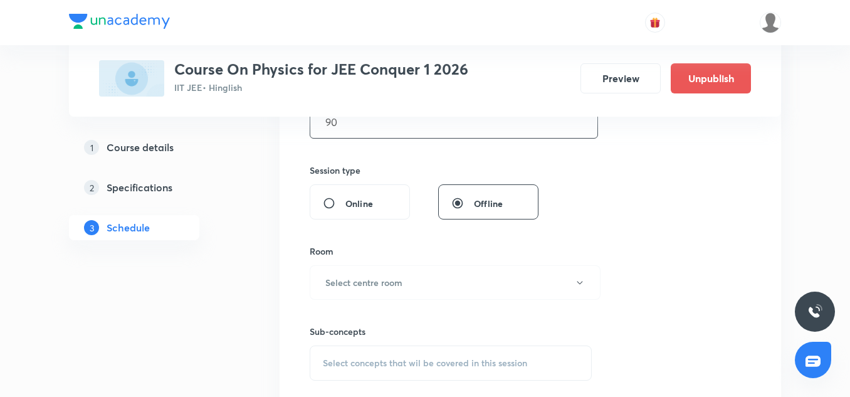
scroll to position [434, 0]
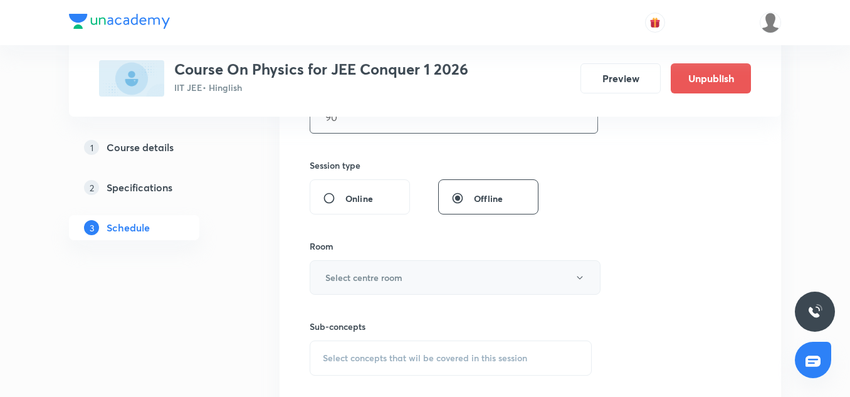
type input "90"
click at [366, 291] on button "Select centre room" at bounding box center [455, 277] width 291 height 34
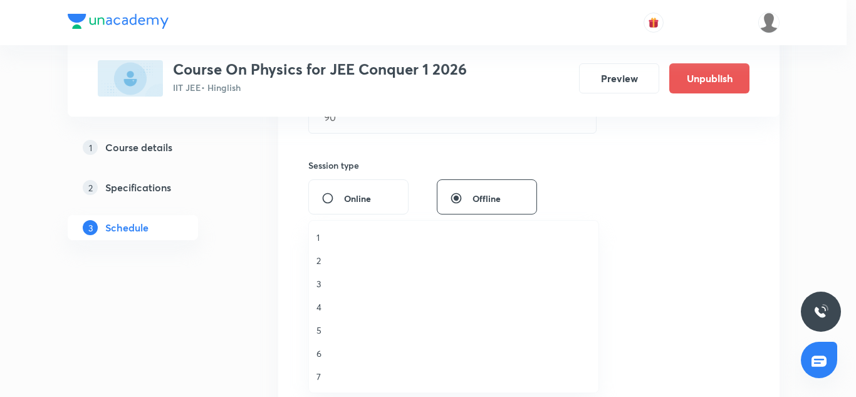
click at [331, 269] on li "2" at bounding box center [454, 260] width 290 height 23
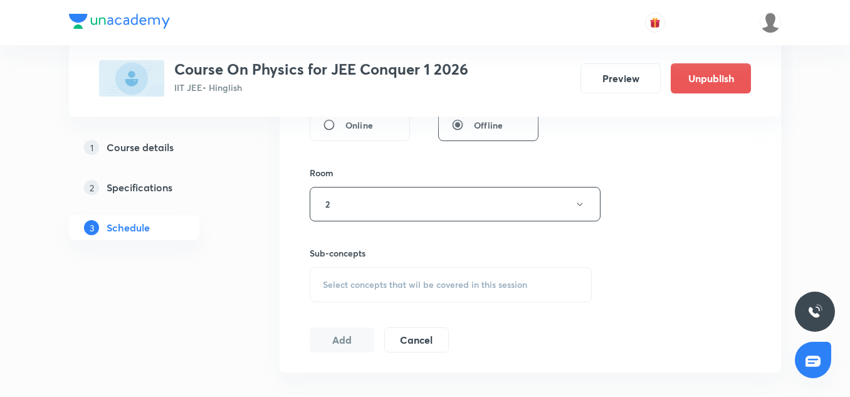
scroll to position [512, 0]
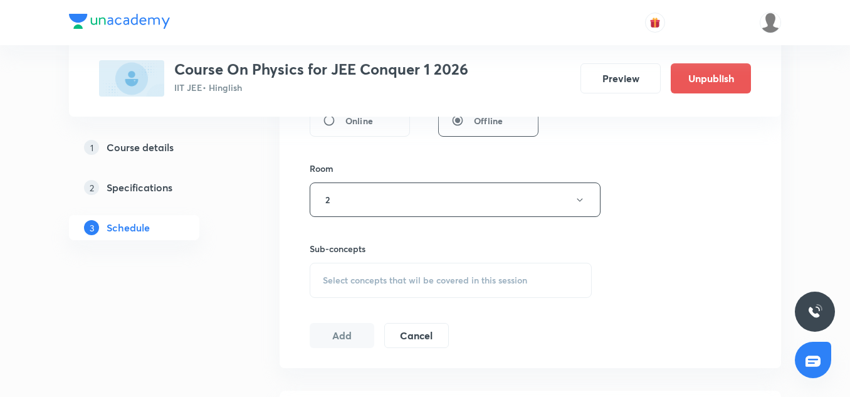
click at [377, 271] on div "Select concepts that wil be covered in this session" at bounding box center [451, 280] width 282 height 35
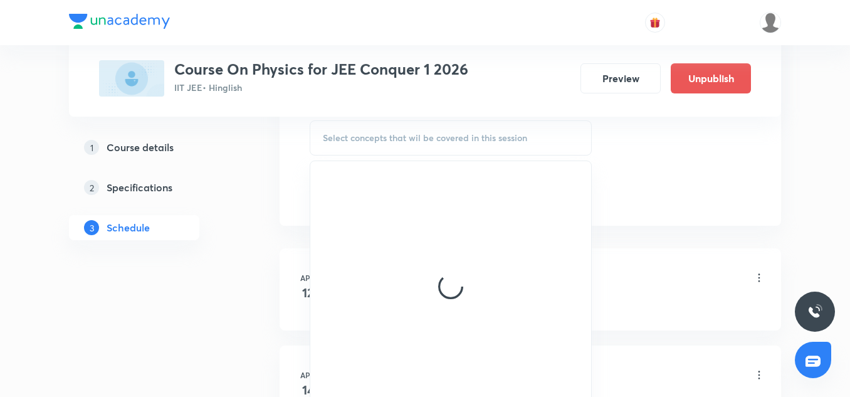
scroll to position [655, 0]
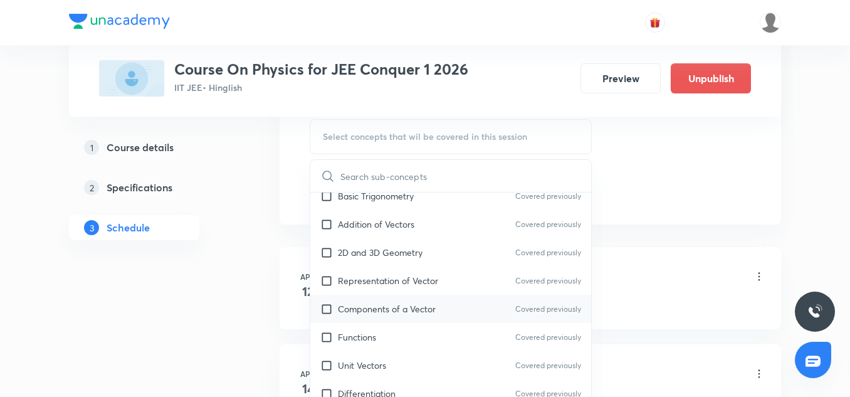
click at [389, 298] on div "Components of a Vector Covered previously" at bounding box center [450, 309] width 281 height 28
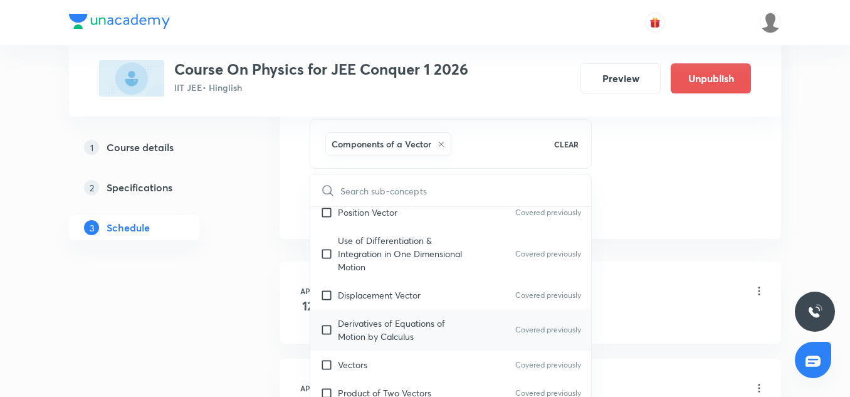
scroll to position [484, 0]
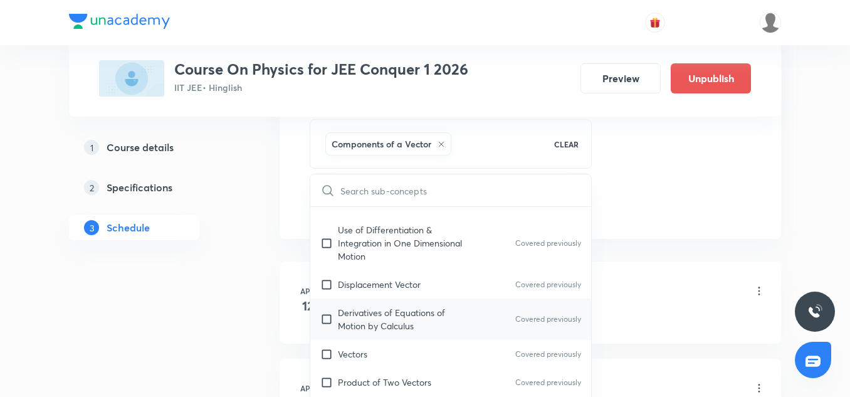
click at [428, 316] on p "Derivatives of Equations of Motion by Calculus" at bounding box center [401, 319] width 127 height 26
checkbox input "true"
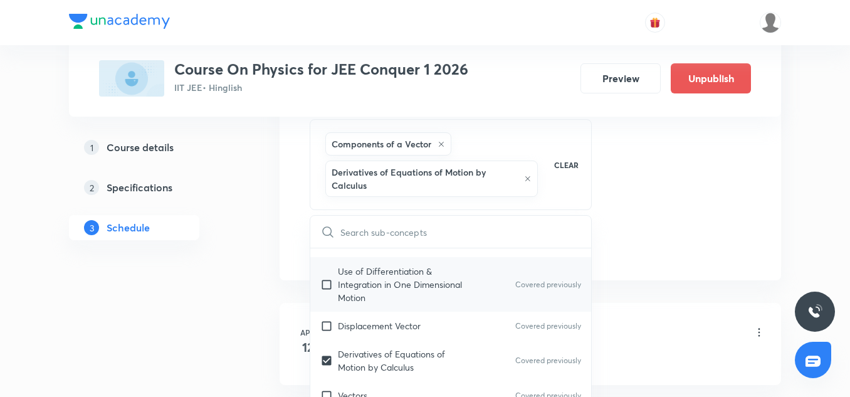
click at [418, 275] on p "Use of Differentiation & Integration in One Dimensional Motion" at bounding box center [401, 284] width 127 height 39
checkbox input "true"
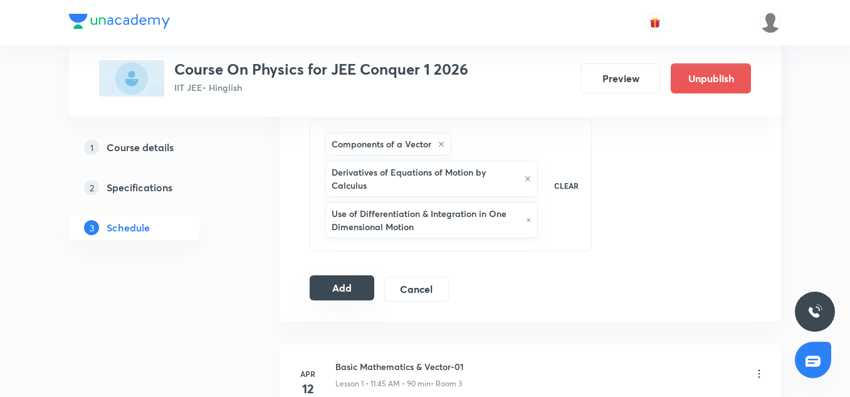
click at [350, 293] on button "Add" at bounding box center [342, 287] width 65 height 25
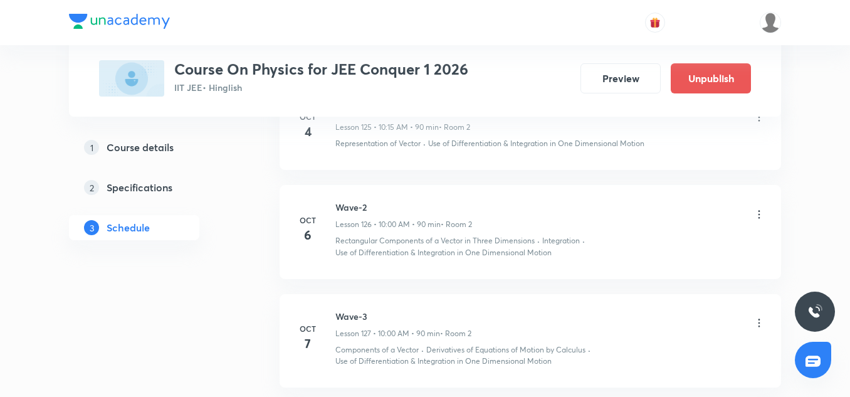
scroll to position [12467, 0]
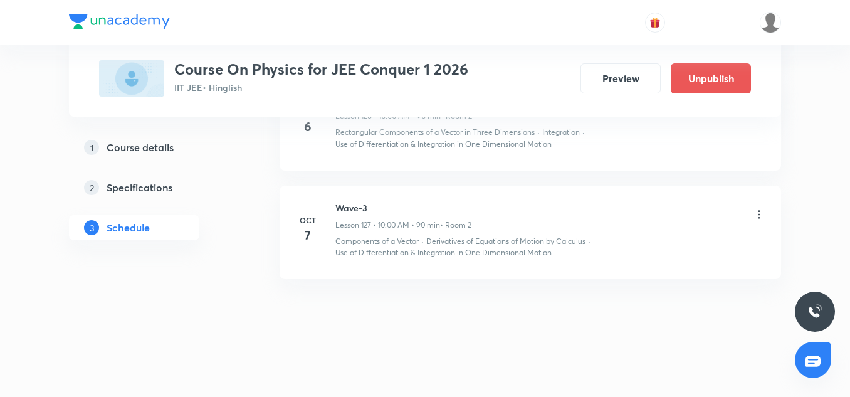
click at [352, 203] on h6 "Wave-3" at bounding box center [403, 207] width 136 height 13
copy h6 "Wave-3"
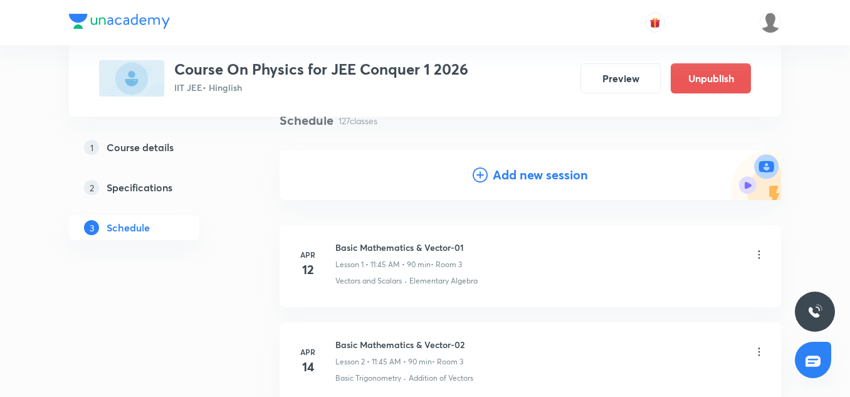
scroll to position [102, 0]
click at [532, 169] on h4 "Add new session" at bounding box center [540, 174] width 95 height 19
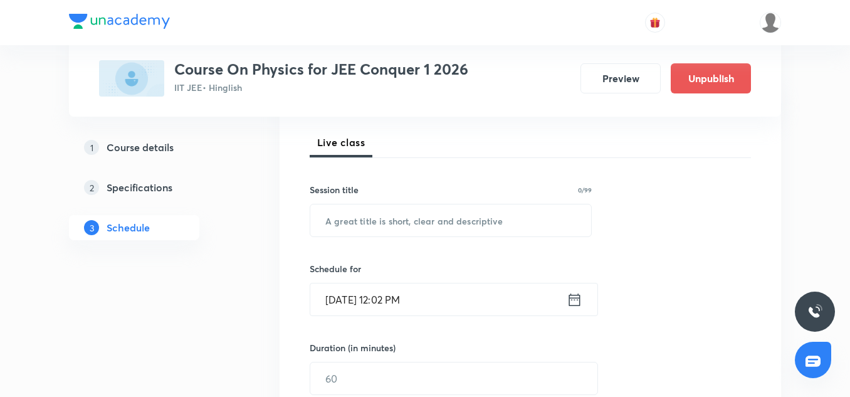
scroll to position [173, 0]
click at [328, 231] on input "text" at bounding box center [450, 220] width 281 height 32
paste input "Wave-3"
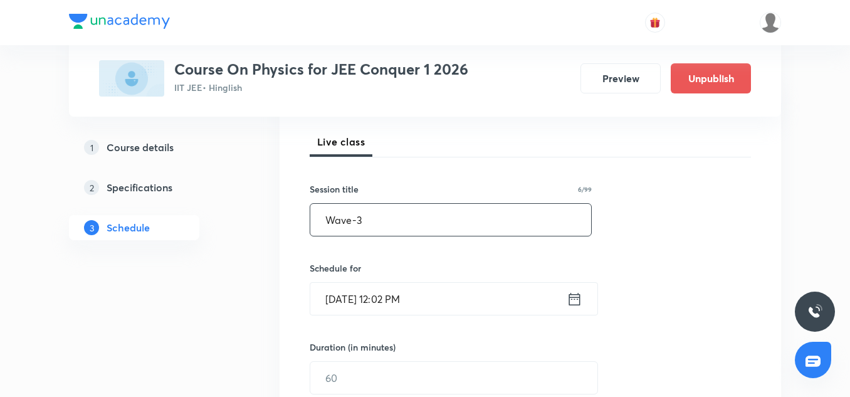
click at [344, 230] on input "Wave-3" at bounding box center [450, 220] width 281 height 32
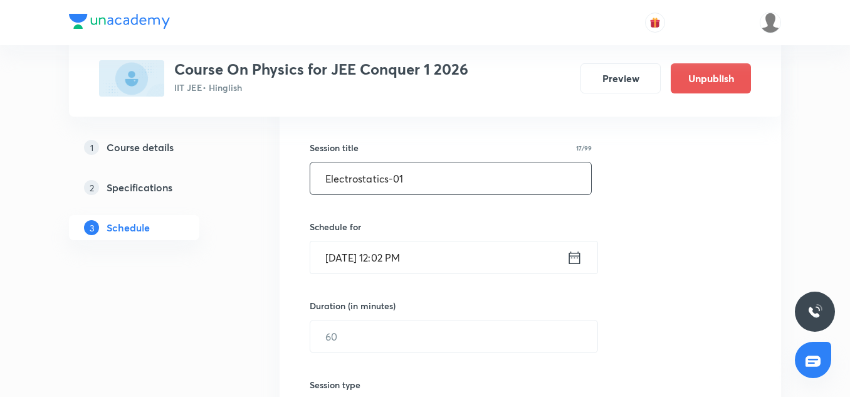
scroll to position [215, 0]
type input "Electrostatics-01"
click at [337, 261] on input "Oct 6, 2025, 12:02 PM" at bounding box center [438, 257] width 256 height 32
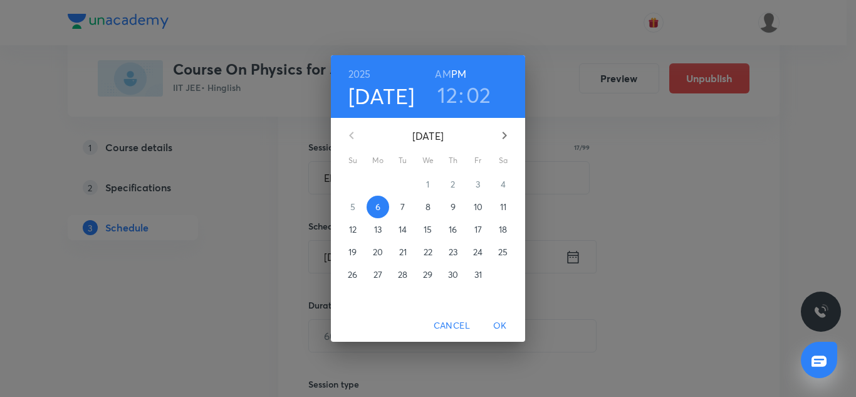
click at [429, 204] on p "8" at bounding box center [428, 207] width 5 height 13
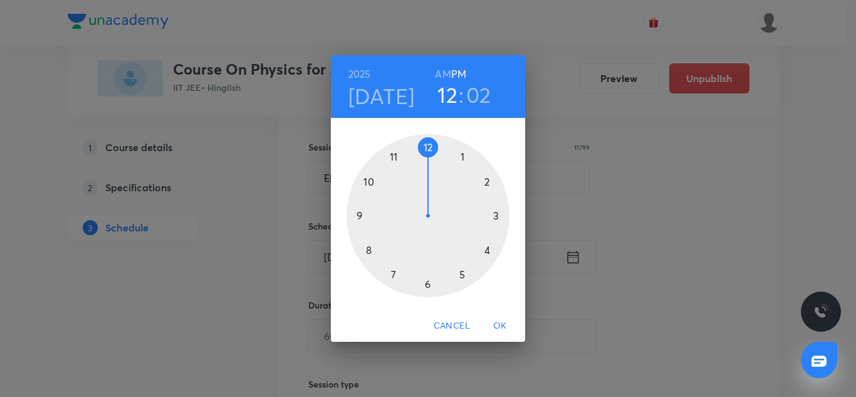
click at [439, 68] on h6 "AM" at bounding box center [443, 74] width 16 height 18
click at [446, 96] on h3 "12" at bounding box center [448, 94] width 20 height 26
click at [371, 186] on div at bounding box center [428, 215] width 163 height 163
click at [429, 150] on div at bounding box center [428, 215] width 163 height 163
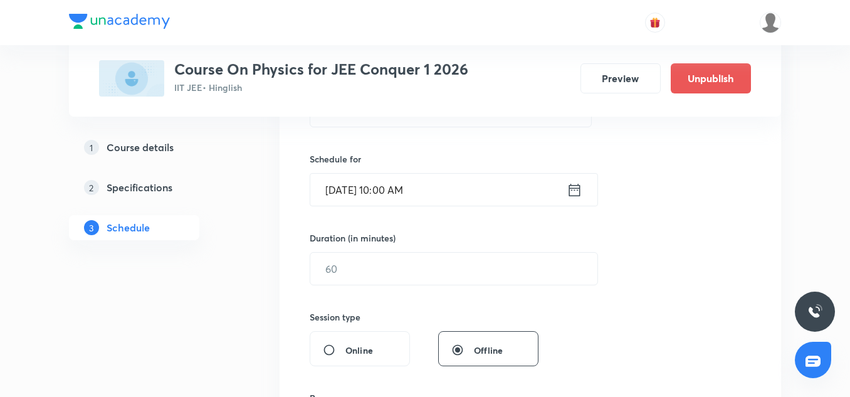
scroll to position [288, 0]
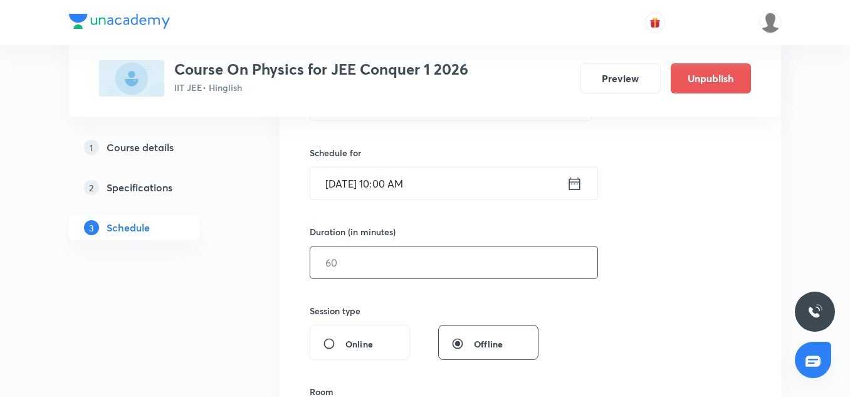
click at [356, 271] on input "text" at bounding box center [453, 262] width 287 height 32
click at [343, 265] on input "text" at bounding box center [453, 262] width 287 height 32
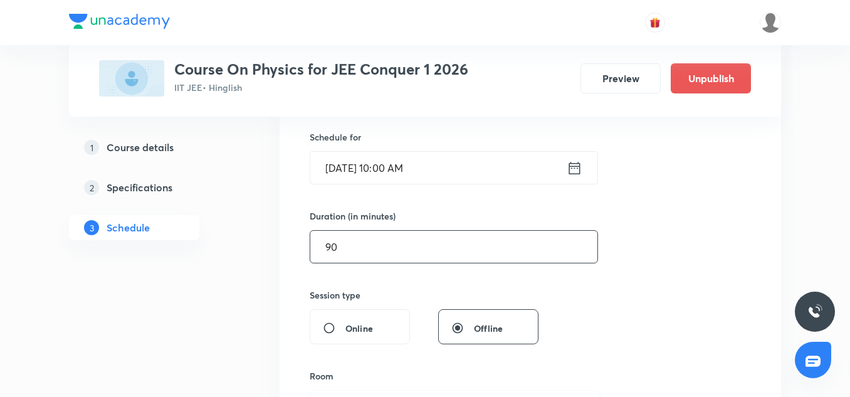
scroll to position [421, 0]
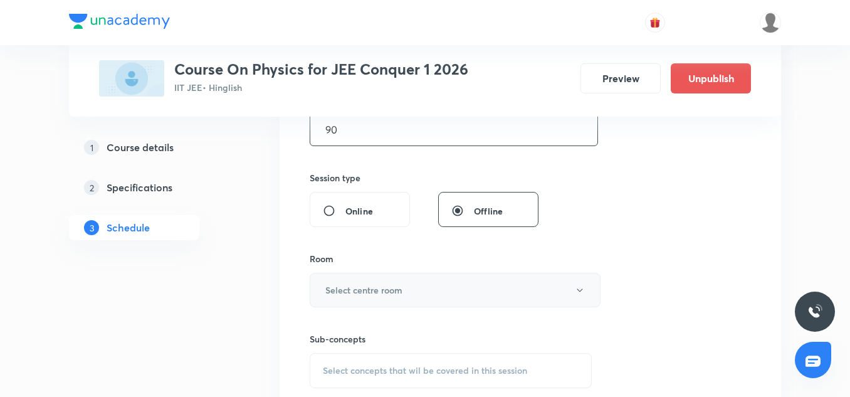
type input "90"
click at [371, 291] on h6 "Select centre room" at bounding box center [363, 289] width 77 height 13
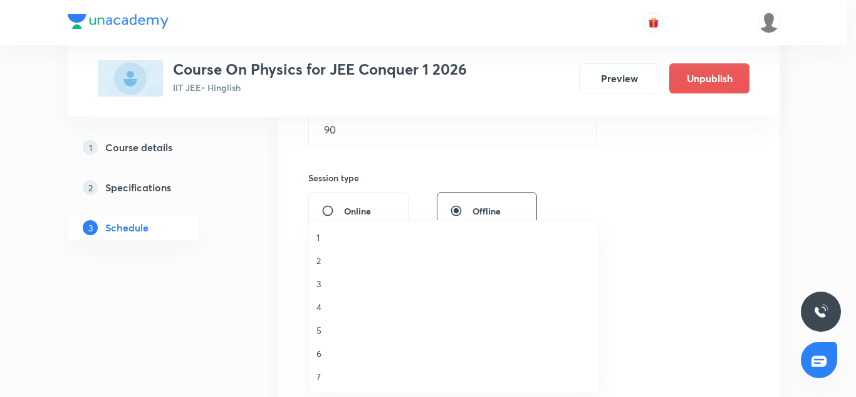
click at [329, 262] on span "2" at bounding box center [454, 260] width 275 height 13
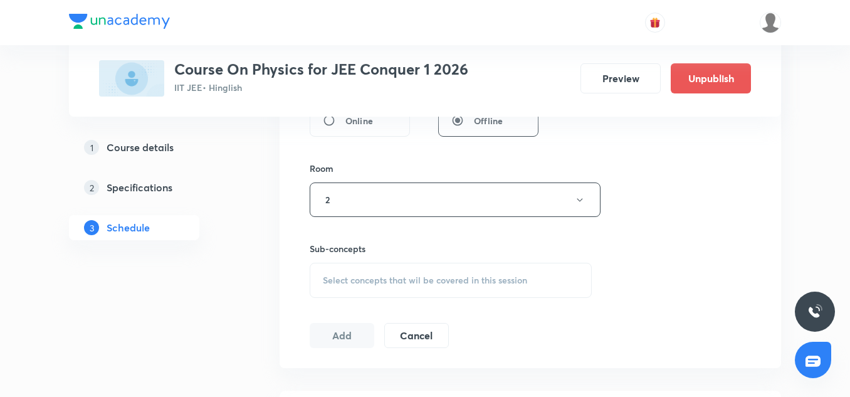
click at [374, 280] on span "Select concepts that wil be covered in this session" at bounding box center [425, 280] width 204 height 10
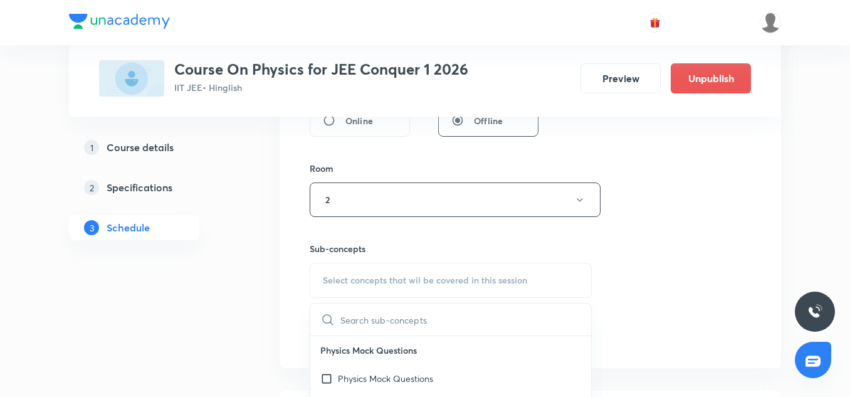
scroll to position [609, 0]
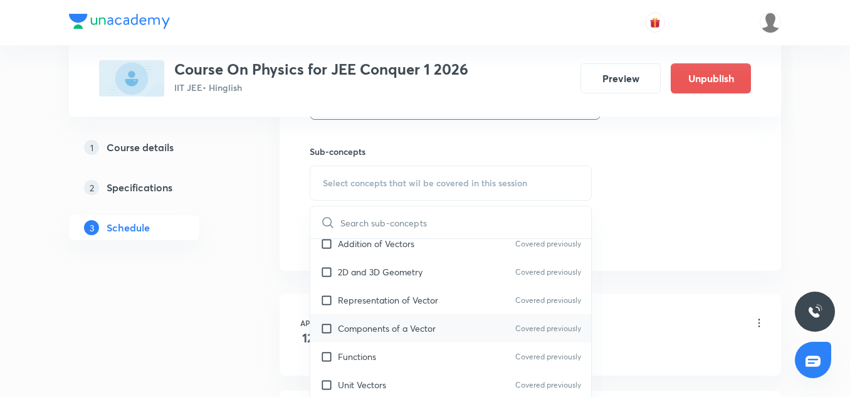
click at [360, 340] on div "Components of a Vector Covered previously" at bounding box center [450, 328] width 281 height 28
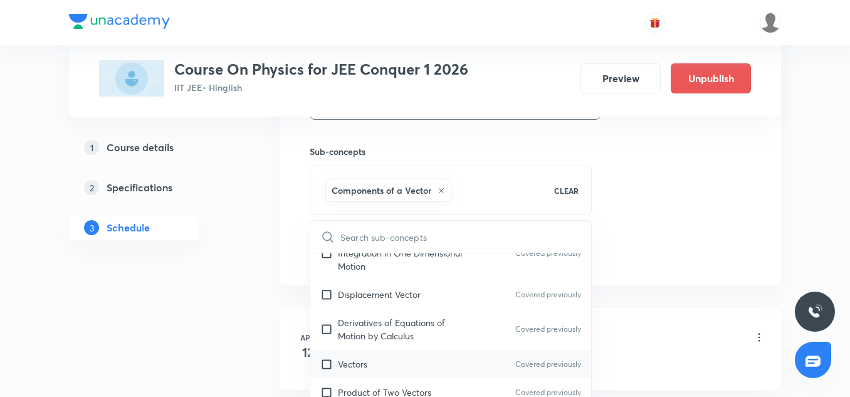
scroll to position [542, 0]
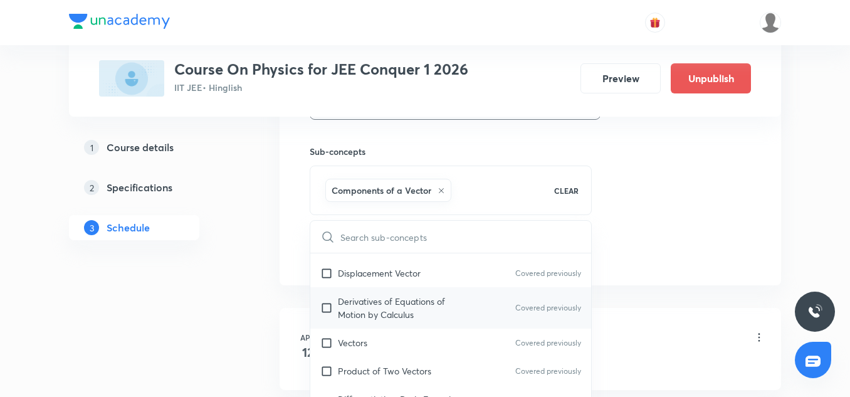
click at [371, 318] on p "Derivatives of Equations of Motion by Calculus" at bounding box center [401, 308] width 127 height 26
checkbox input "true"
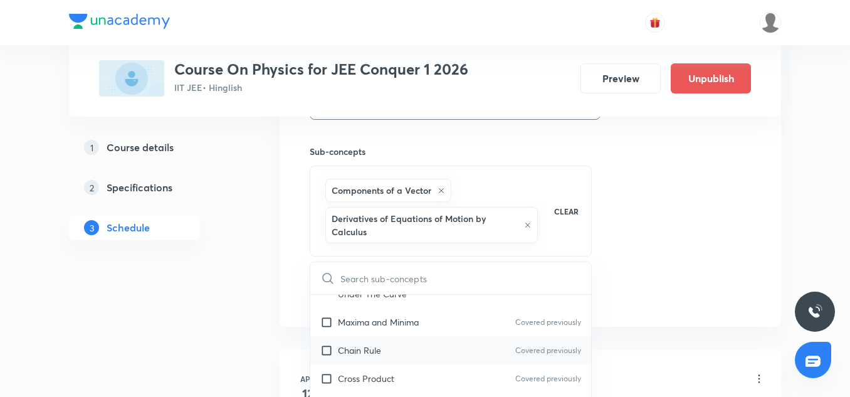
scroll to position [749, 0]
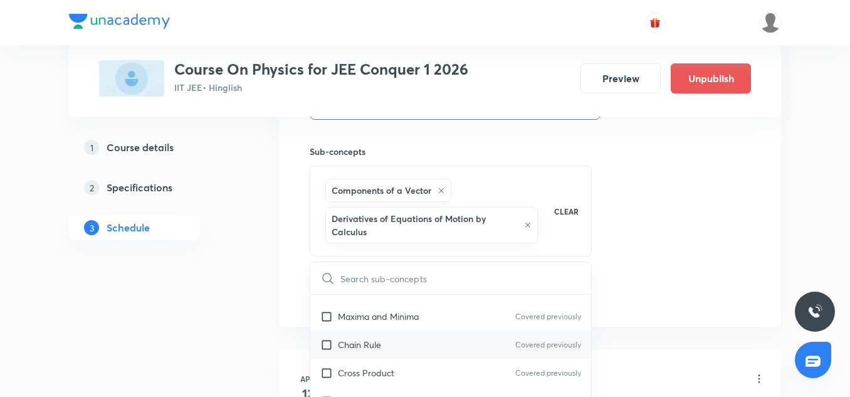
click at [367, 355] on div "Chain Rule Covered previously" at bounding box center [450, 344] width 281 height 28
checkbox input "true"
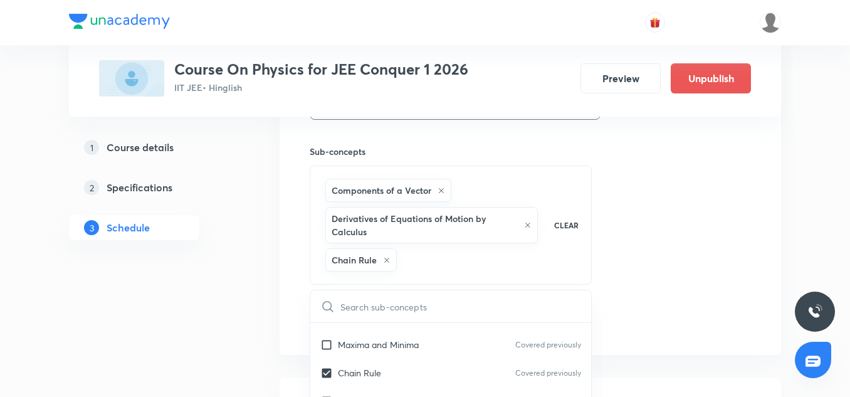
checkbox input "true"
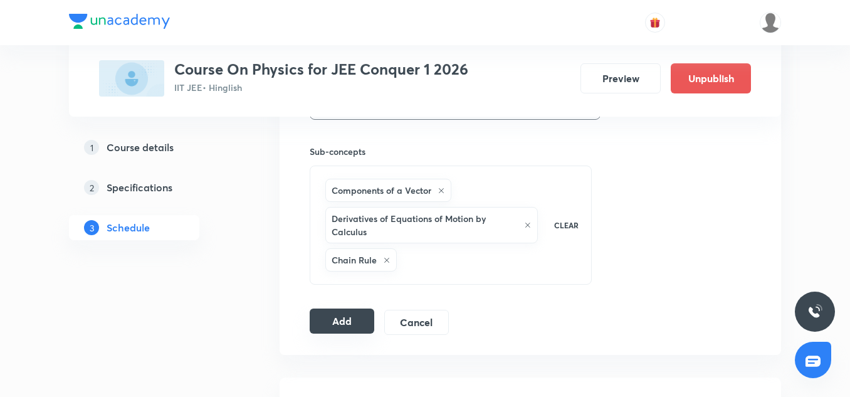
click at [348, 323] on button "Add" at bounding box center [342, 320] width 65 height 25
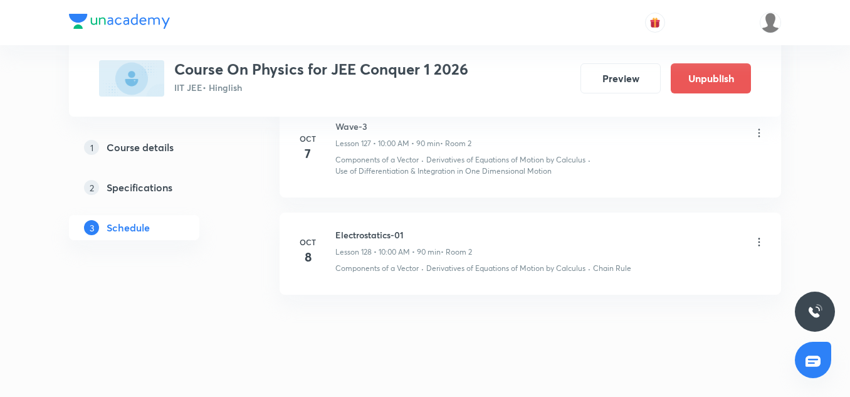
scroll to position [12564, 0]
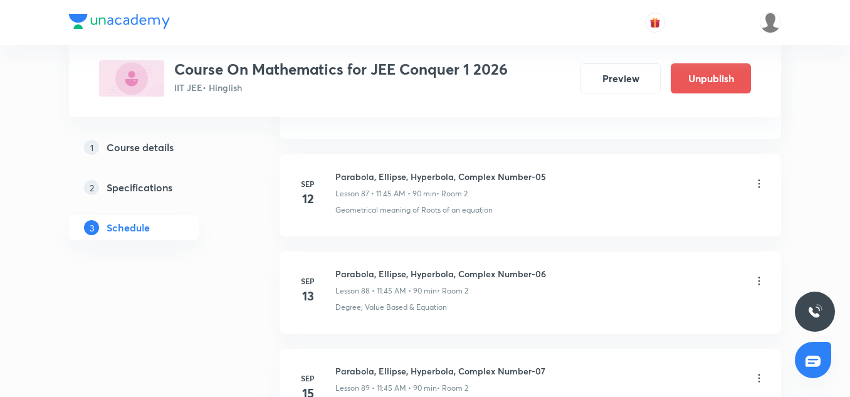
scroll to position [11105, 0]
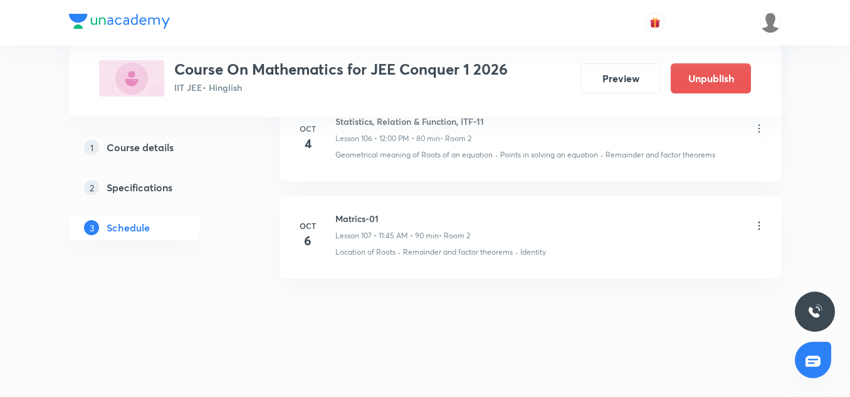
click at [370, 223] on h6 "Matrics-01" at bounding box center [402, 218] width 135 height 13
copy h6 "Matrics-01"
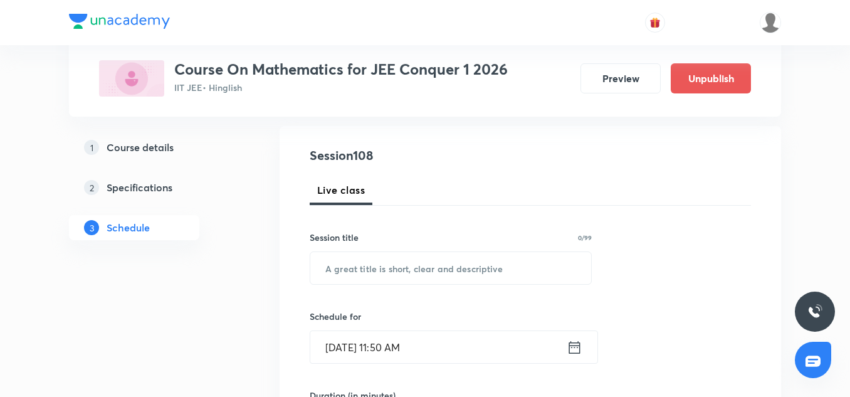
scroll to position [125, 0]
click at [360, 268] on input "text" at bounding box center [450, 267] width 281 height 32
paste input "Matrics-01"
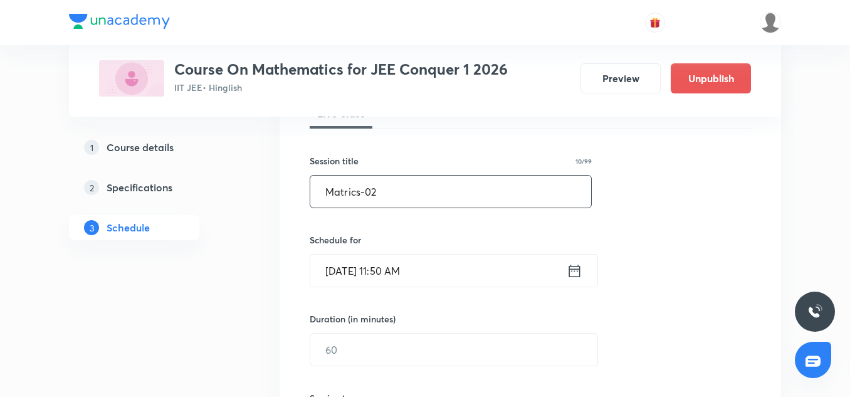
scroll to position [202, 0]
type input "Matrics-02"
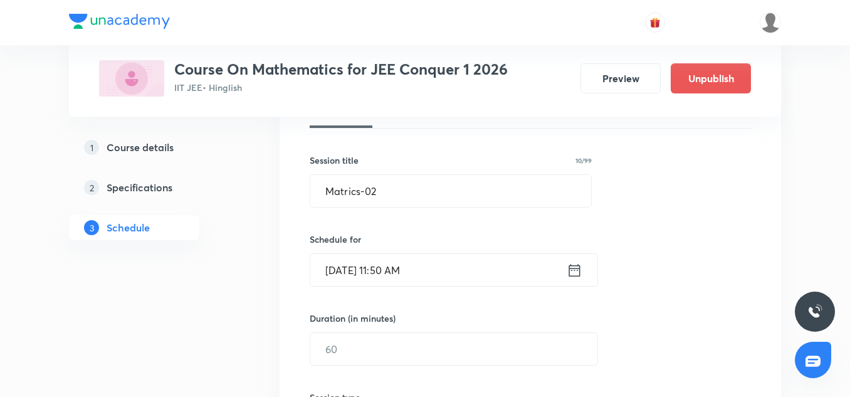
click at [348, 271] on input "Oct 6, 2025, 11:50 AM" at bounding box center [438, 270] width 256 height 32
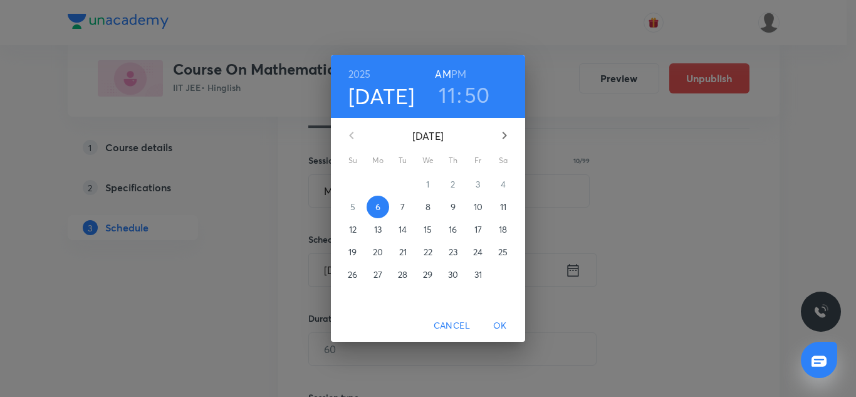
click at [402, 201] on p "7" at bounding box center [403, 207] width 4 height 13
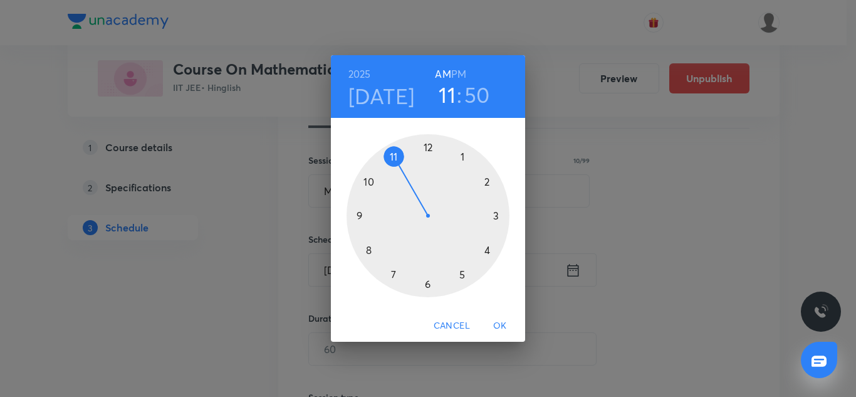
click at [469, 96] on h3 "50" at bounding box center [478, 94] width 26 height 26
click at [362, 215] on div at bounding box center [428, 215] width 163 height 163
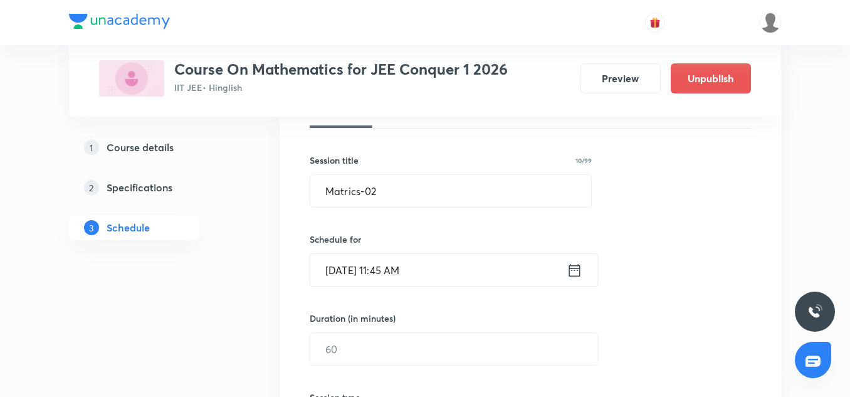
scroll to position [248, 0]
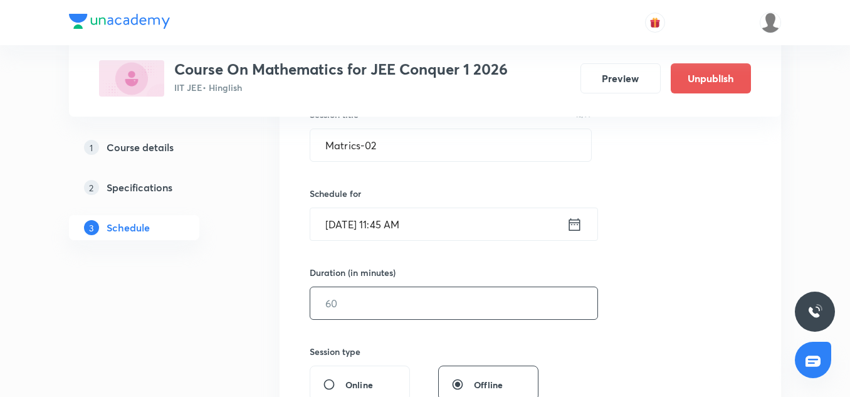
click at [323, 300] on input "text" at bounding box center [453, 303] width 287 height 32
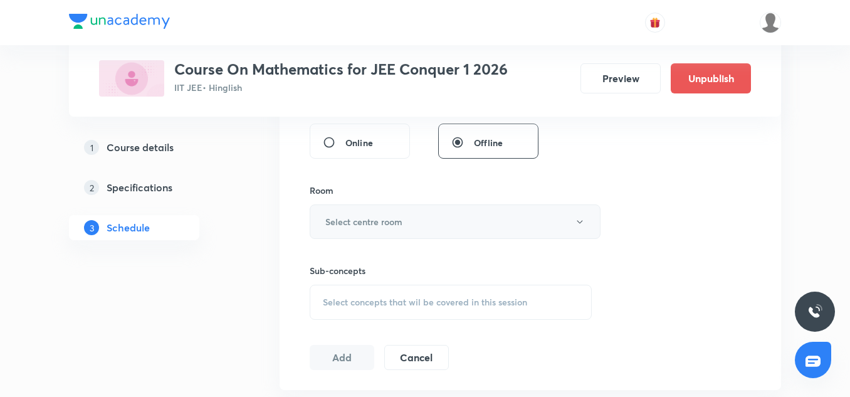
scroll to position [490, 0]
type input "90"
click at [352, 226] on h6 "Select centre room" at bounding box center [363, 220] width 77 height 13
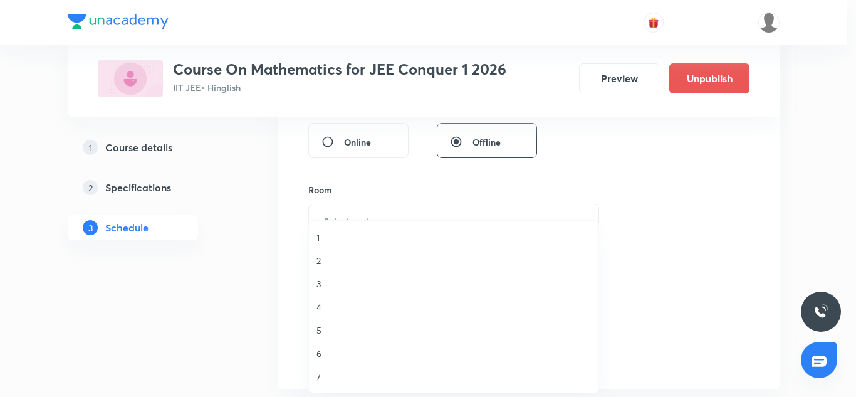
click at [329, 266] on span "2" at bounding box center [454, 260] width 275 height 13
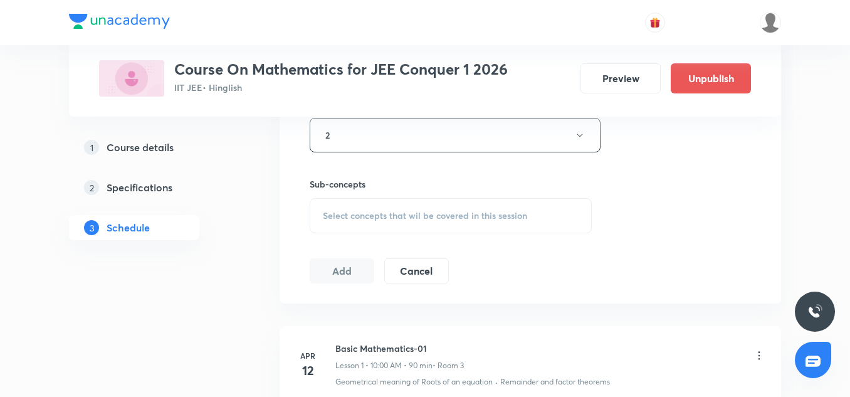
click at [376, 223] on div "Select concepts that wil be covered in this session" at bounding box center [451, 215] width 282 height 35
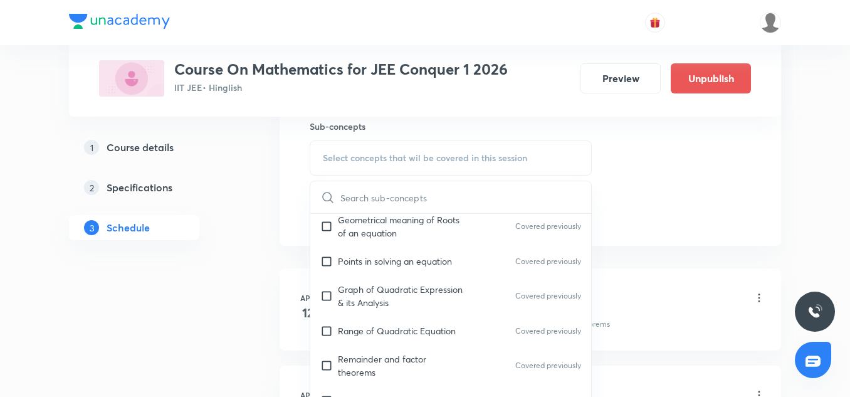
scroll to position [266, 0]
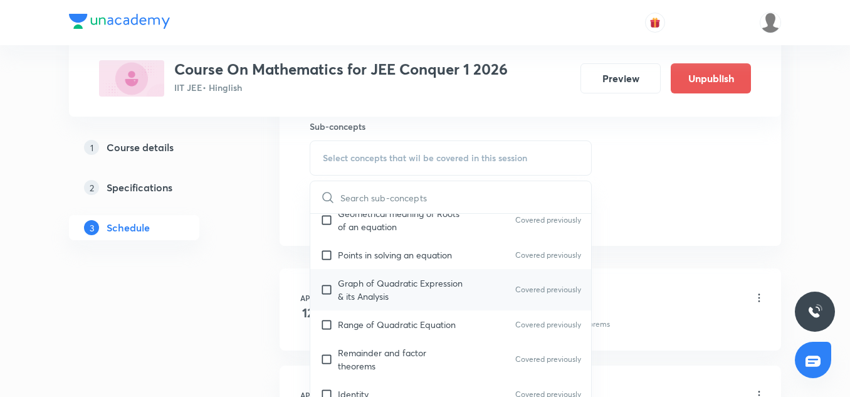
click at [350, 270] on div "Graph of Quadratic Expression & its Analysis Covered previously" at bounding box center [450, 289] width 281 height 41
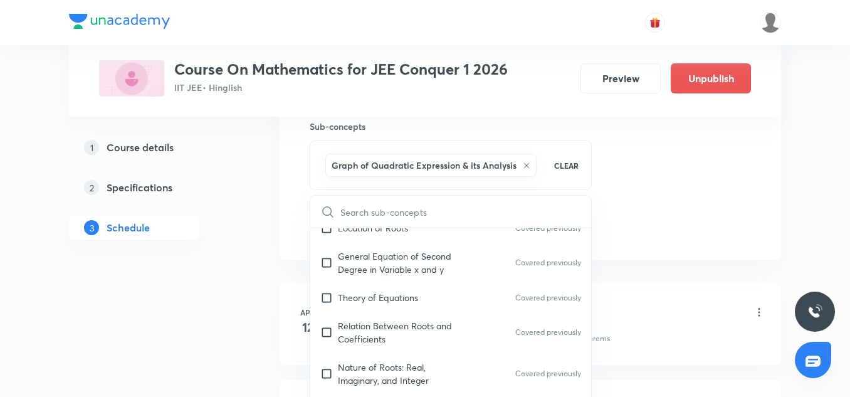
scroll to position [552, 0]
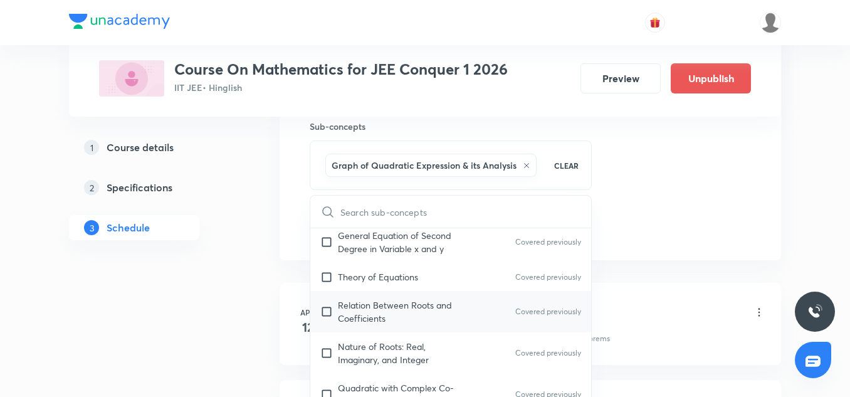
click at [354, 295] on div "Relation Between Roots and Coefficients Covered previously" at bounding box center [450, 311] width 281 height 41
checkbox input "true"
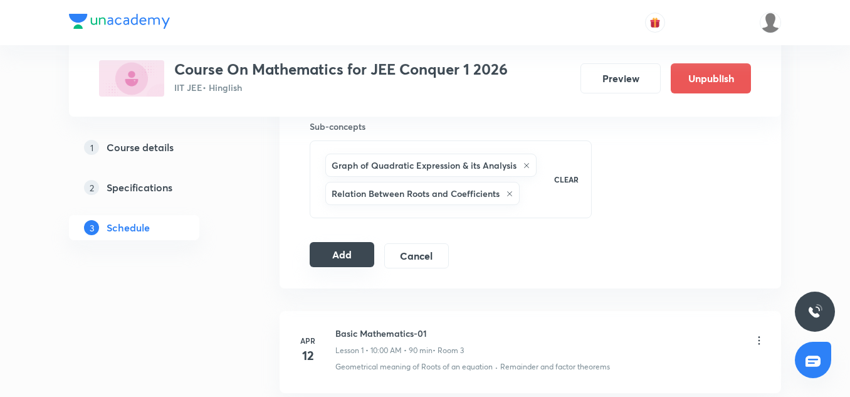
click at [345, 258] on button "Add" at bounding box center [342, 254] width 65 height 25
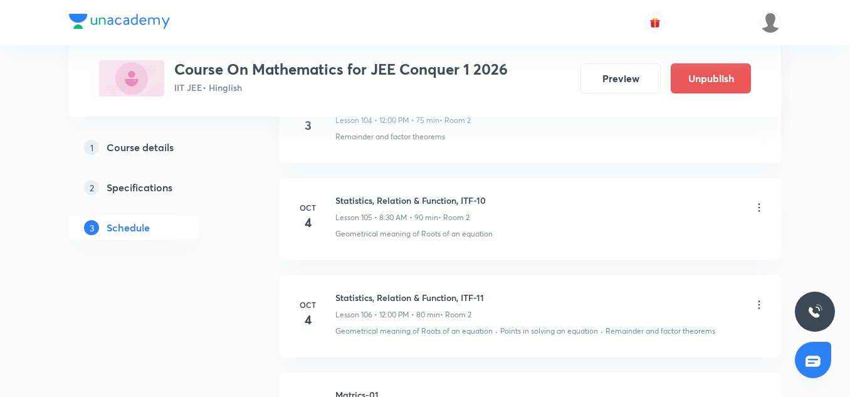
scroll to position [10626, 0]
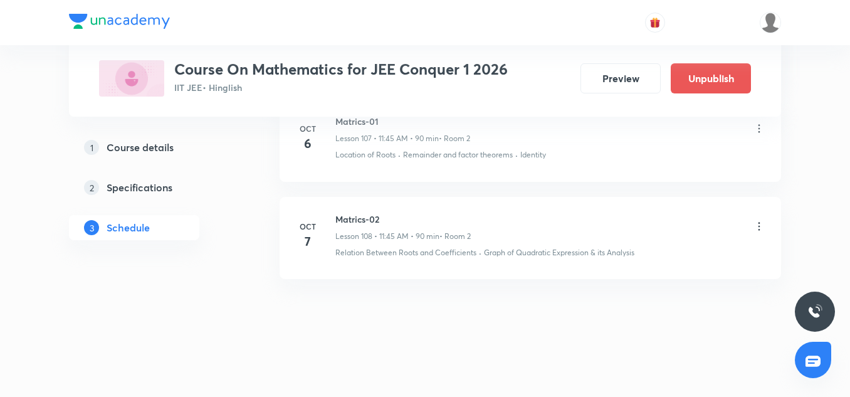
click at [360, 218] on h6 "Matrics-02" at bounding box center [402, 219] width 135 height 13
copy h6 "Matrics-02"
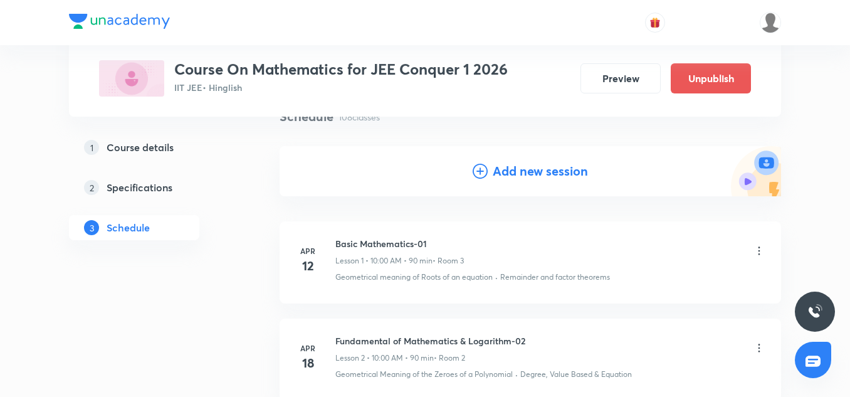
scroll to position [112, 0]
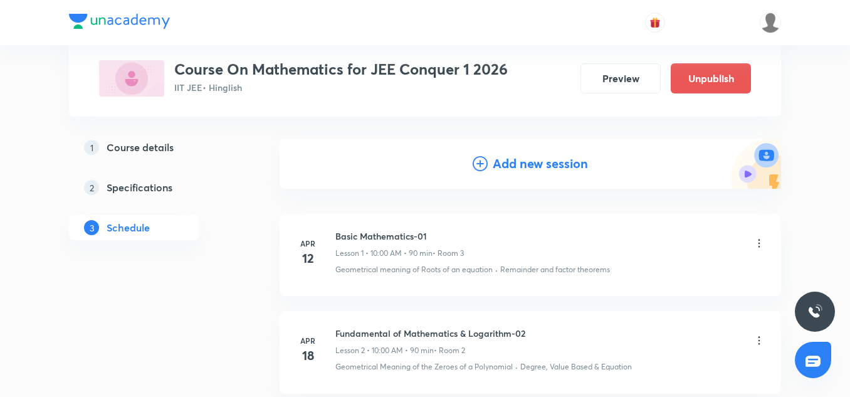
click at [518, 165] on h4 "Add new session" at bounding box center [540, 163] width 95 height 19
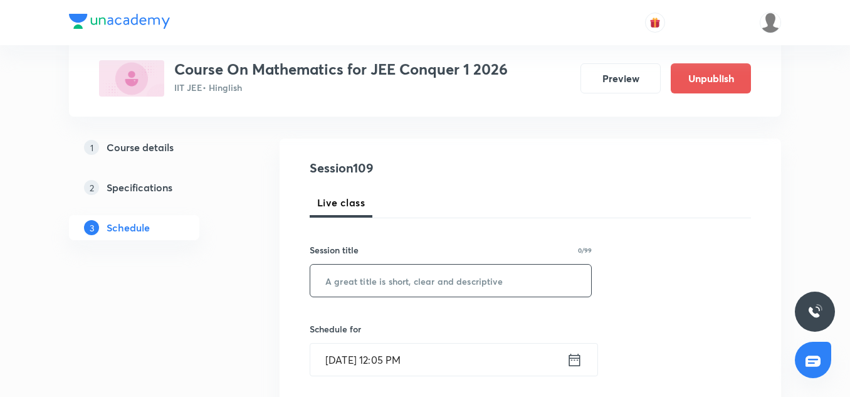
click at [352, 271] on input "text" at bounding box center [450, 281] width 281 height 32
paste input "Matrics-02"
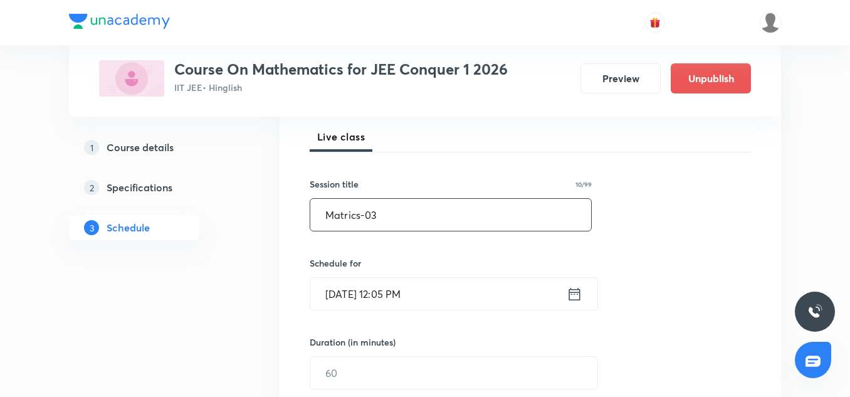
scroll to position [186, 0]
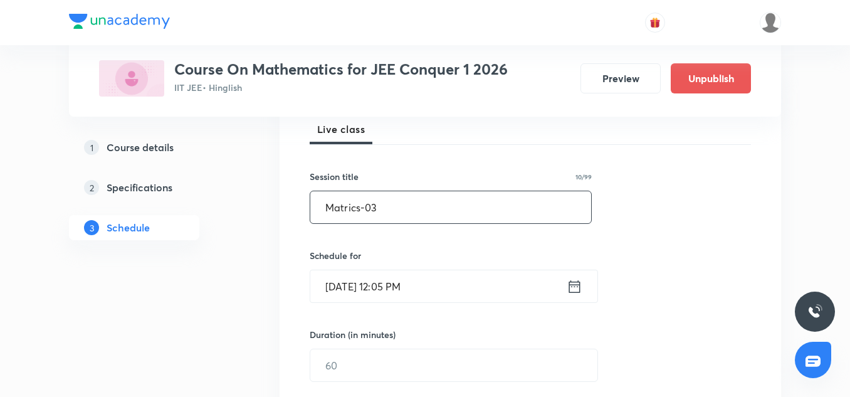
type input "Matrics-03"
click at [343, 279] on input "Oct 6, 2025, 12:05 PM" at bounding box center [438, 286] width 256 height 32
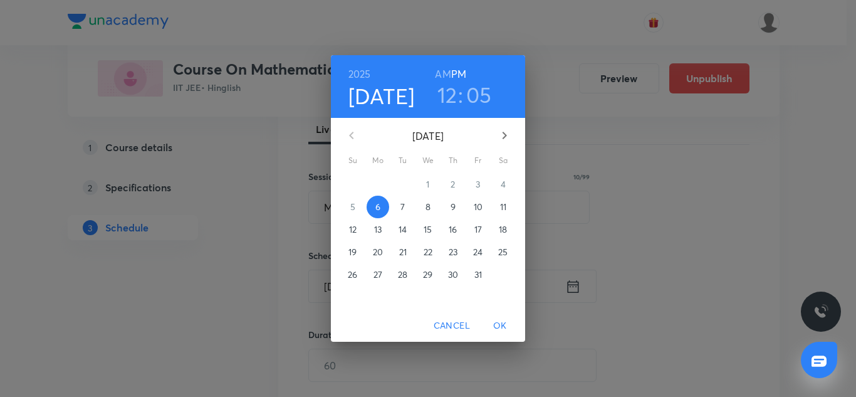
click at [399, 207] on span "7" at bounding box center [403, 207] width 23 height 13
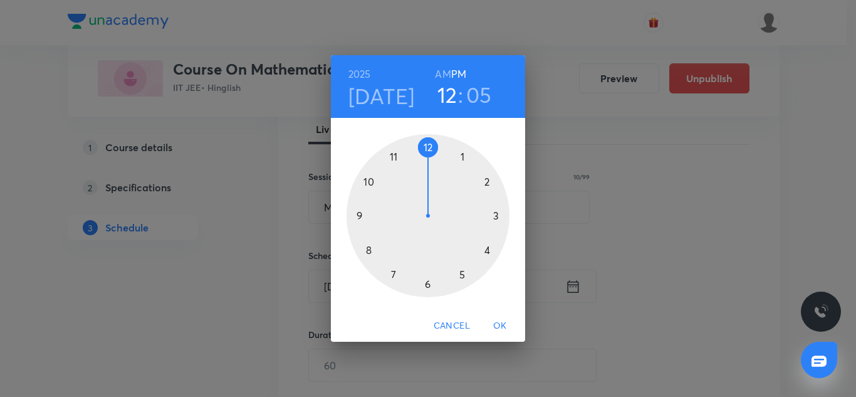
click at [394, 156] on div at bounding box center [428, 215] width 163 height 163
click at [359, 216] on div at bounding box center [428, 215] width 163 height 163
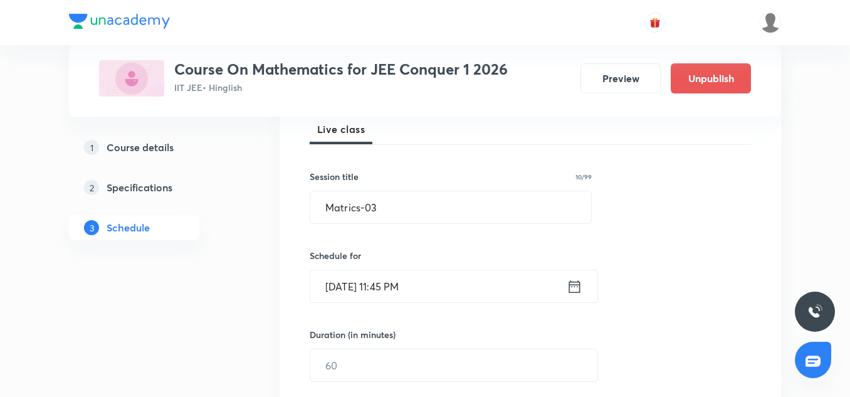
click at [428, 283] on input "Oct 7, 2025, 11:45 PM" at bounding box center [438, 286] width 256 height 32
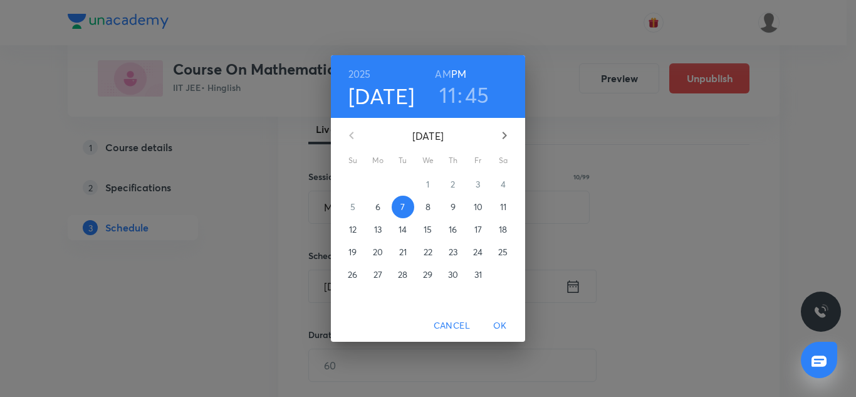
click at [441, 70] on h6 "AM" at bounding box center [443, 74] width 16 height 18
click at [362, 93] on h4 "[DATE]" at bounding box center [382, 96] width 66 height 26
click at [423, 206] on span "8" at bounding box center [428, 207] width 23 height 13
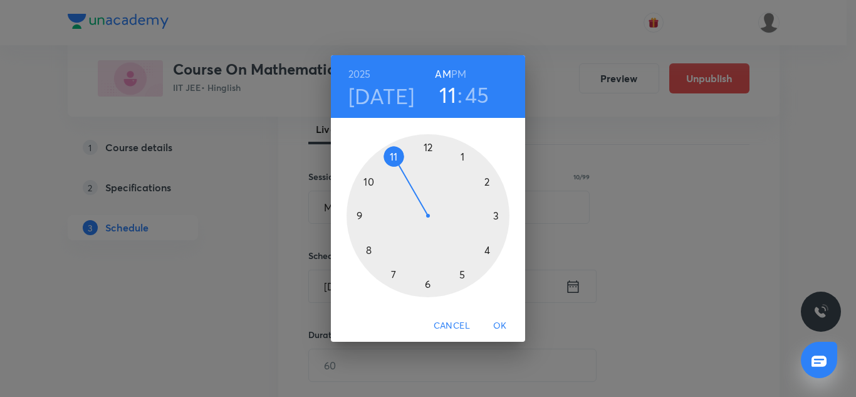
click at [500, 328] on span "OK" at bounding box center [500, 326] width 30 height 16
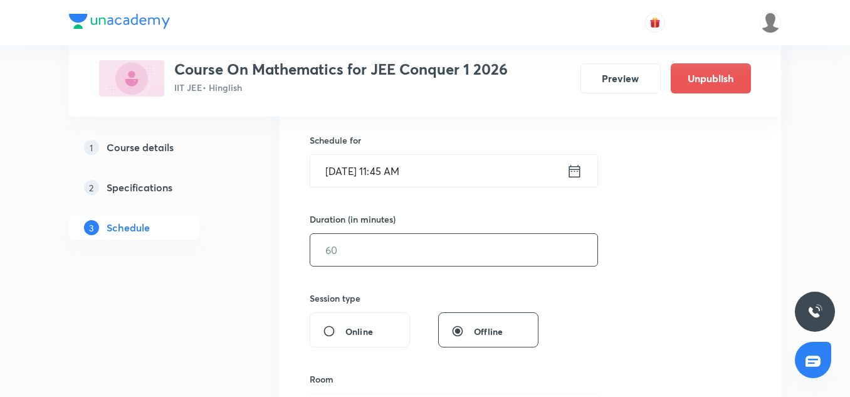
scroll to position [302, 0]
click at [350, 263] on input "text" at bounding box center [453, 249] width 287 height 32
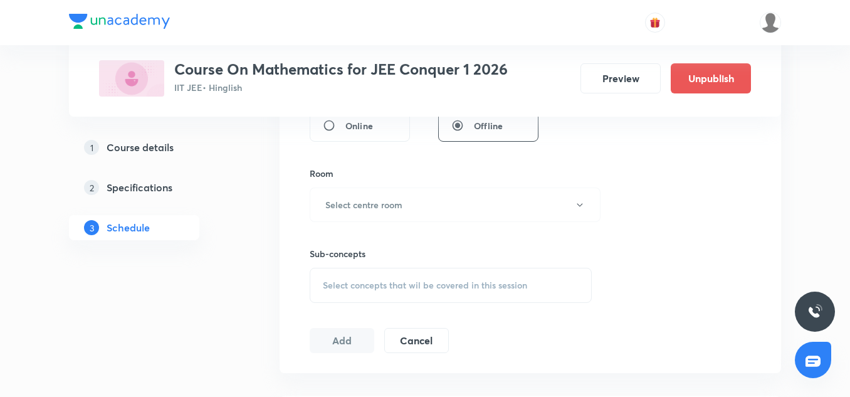
scroll to position [522, 0]
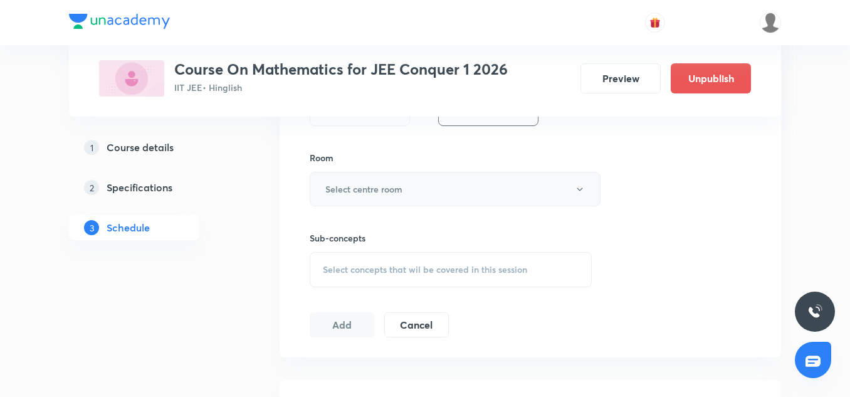
type input "90"
click at [343, 183] on h6 "Select centre room" at bounding box center [363, 188] width 77 height 13
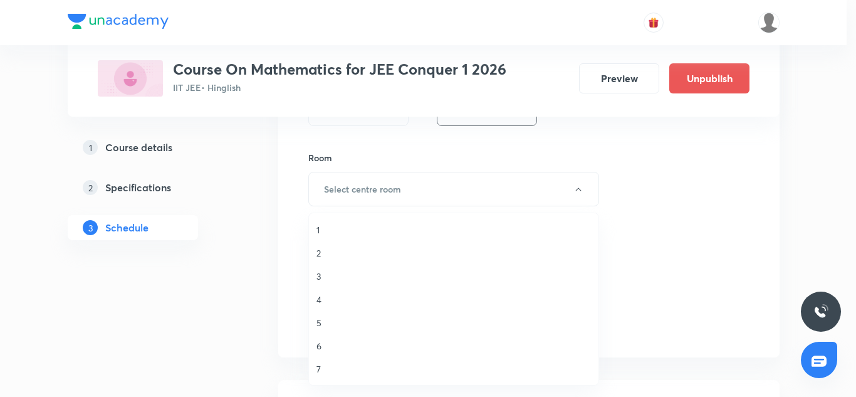
click at [325, 254] on span "2" at bounding box center [454, 252] width 275 height 13
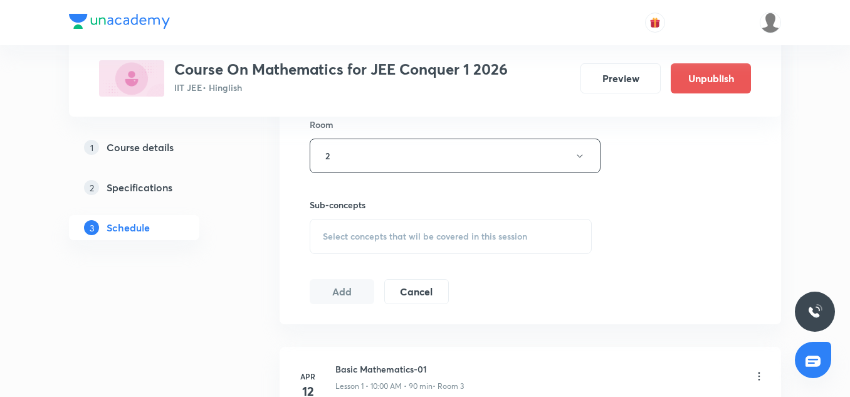
scroll to position [556, 0]
click at [359, 245] on div "Select concepts that wil be covered in this session" at bounding box center [451, 235] width 282 height 35
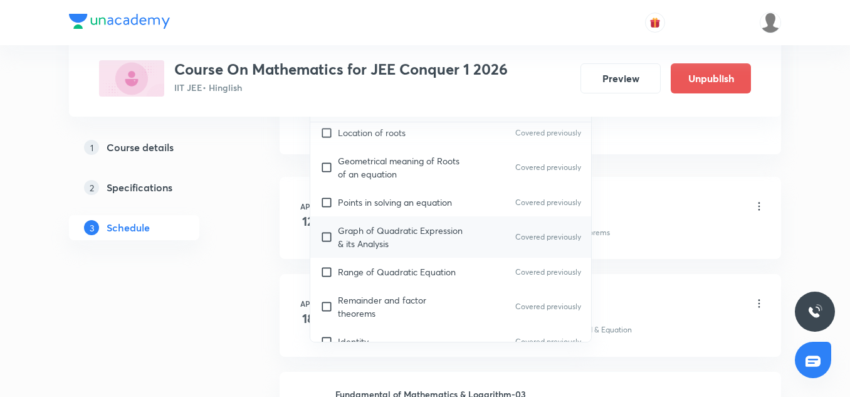
scroll to position [241, 0]
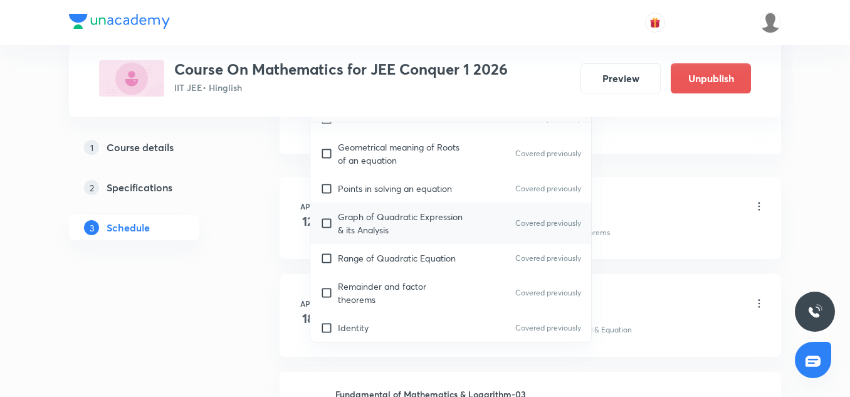
click at [355, 202] on div "Graph of Quadratic Expression & its Analysis Covered previously" at bounding box center [450, 222] width 281 height 41
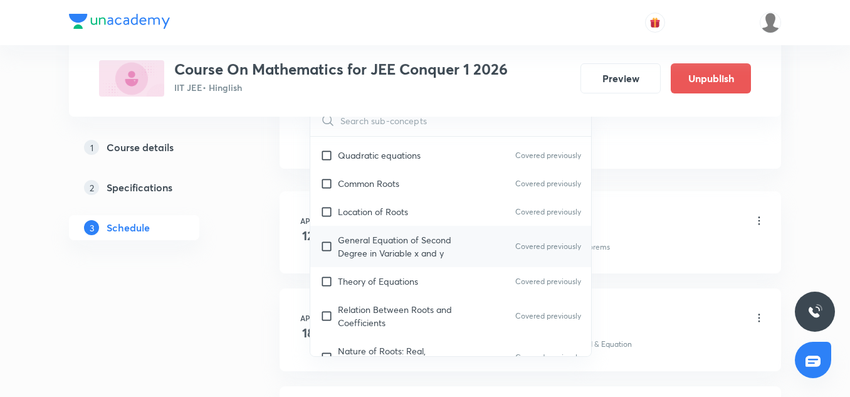
scroll to position [481, 0]
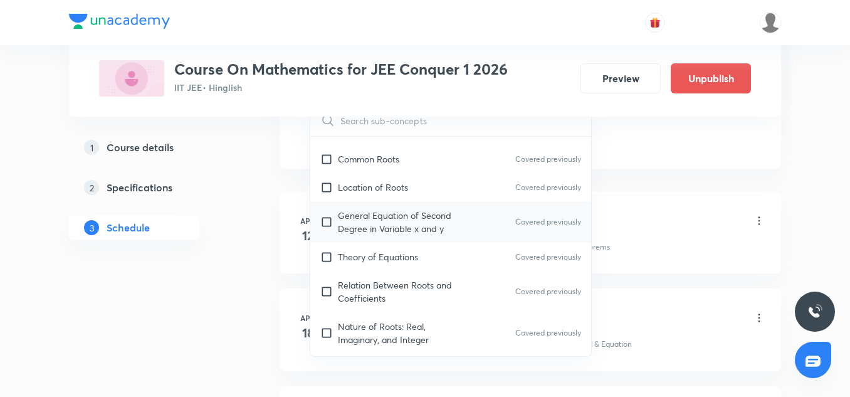
click at [338, 231] on p "General Equation of Second Degree in Variable x and y" at bounding box center [401, 222] width 127 height 26
checkbox input "true"
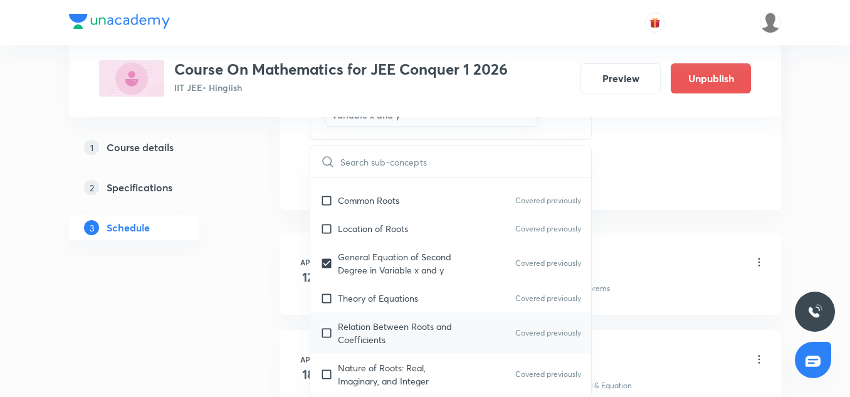
click at [369, 316] on div "Relation Between Roots and Coefficients Covered previously" at bounding box center [450, 332] width 281 height 41
checkbox input "true"
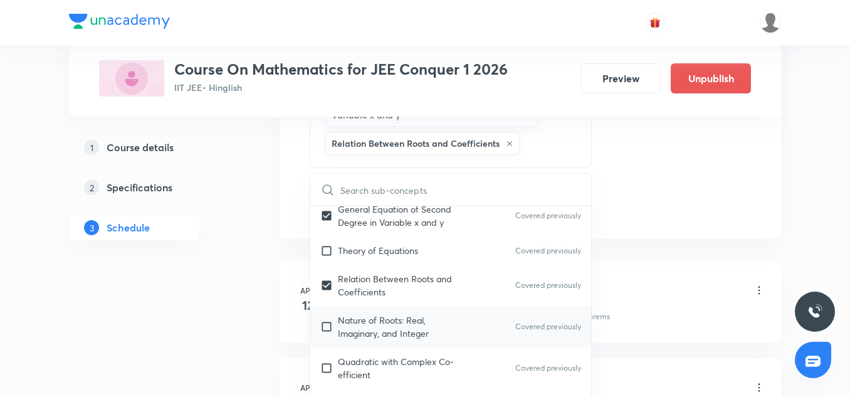
scroll to position [557, 0]
click at [370, 319] on p "Nature of Roots: Real, Imaginary, and Integer" at bounding box center [401, 326] width 127 height 26
checkbox input "true"
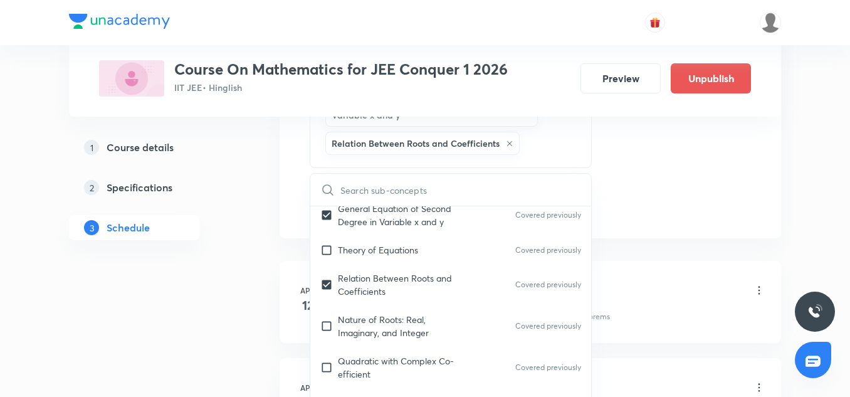
checkbox input "true"
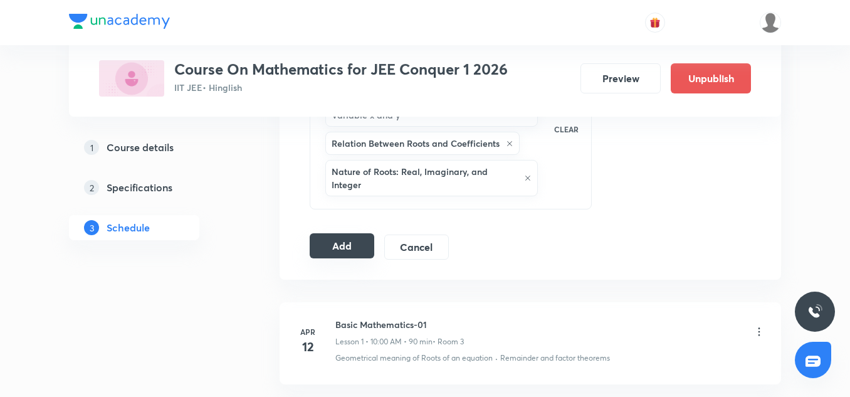
click at [373, 235] on button "Add" at bounding box center [342, 245] width 65 height 25
click at [349, 242] on button "Add" at bounding box center [342, 246] width 65 height 25
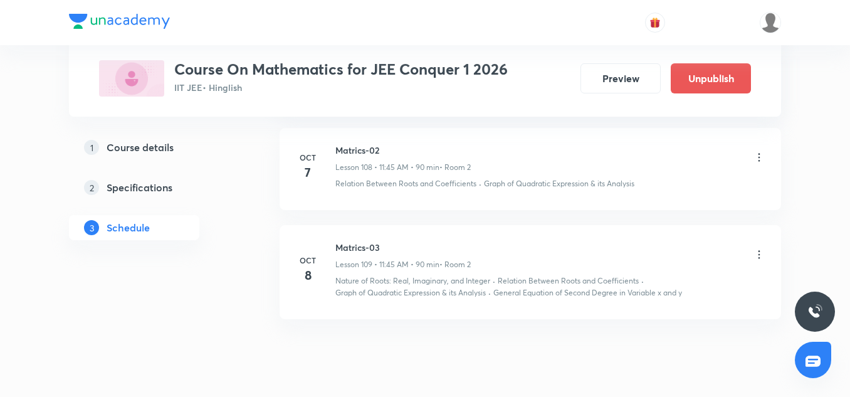
scroll to position [10735, 0]
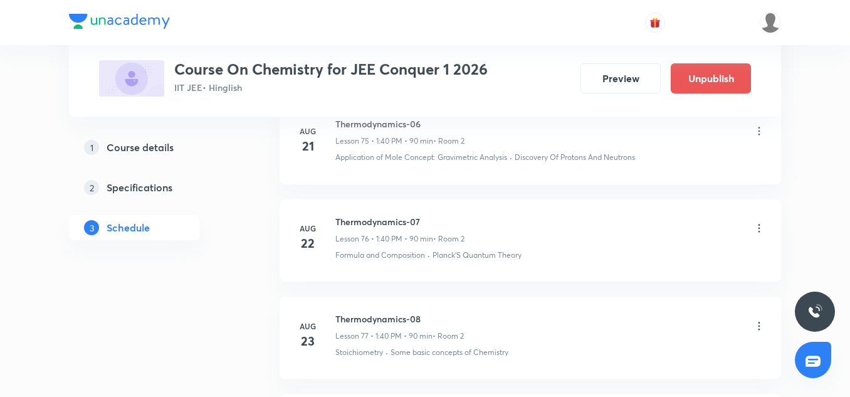
scroll to position [11533, 0]
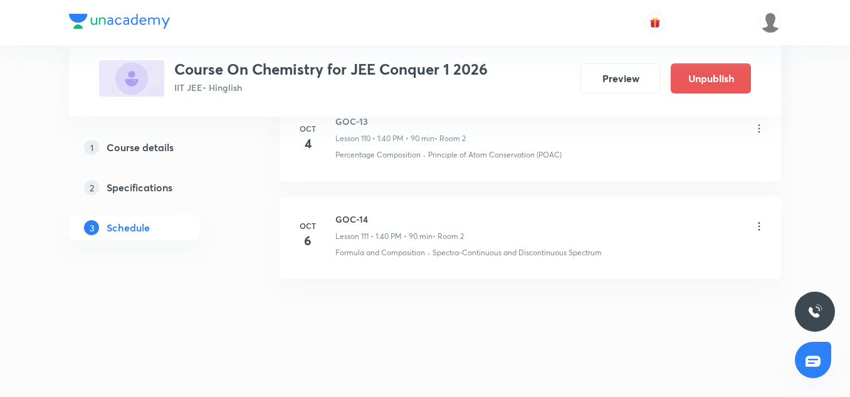
click at [354, 221] on h6 "GOC-14" at bounding box center [399, 219] width 129 height 13
copy h6 "GOC-14"
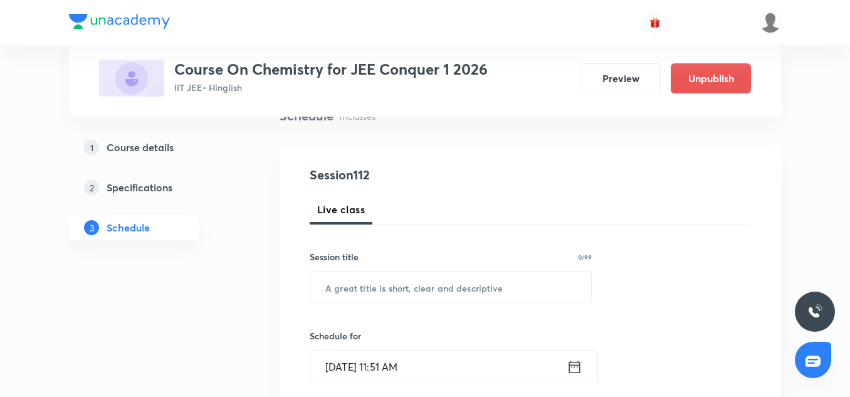
scroll to position [112, 0]
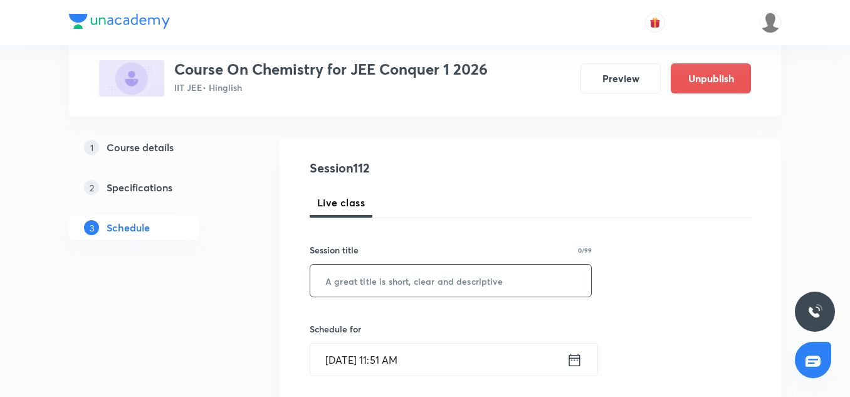
click at [350, 290] on input "text" at bounding box center [450, 281] width 281 height 32
paste input "GOC-14"
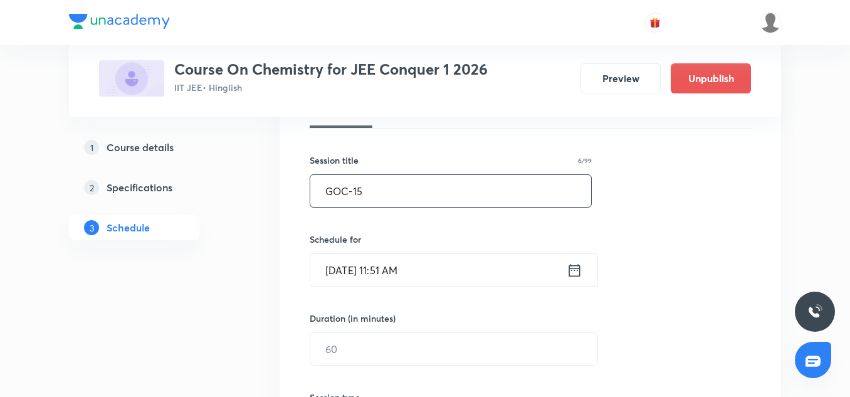
scroll to position [204, 0]
type input "GOC-15"
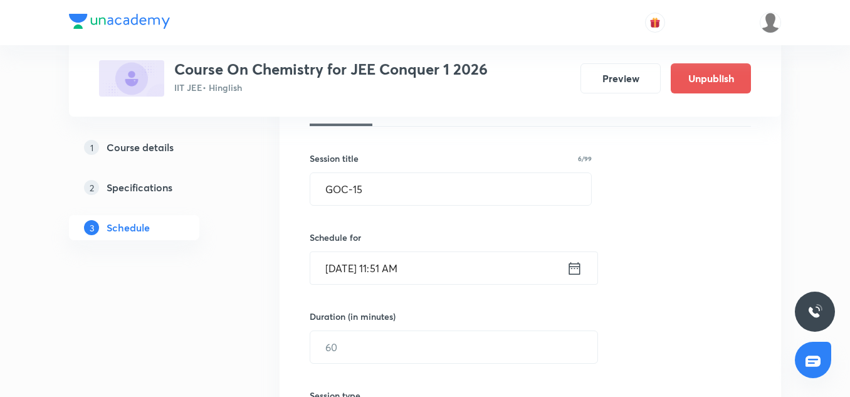
click at [339, 267] on input "[DATE] 11:51 AM" at bounding box center [438, 268] width 256 height 32
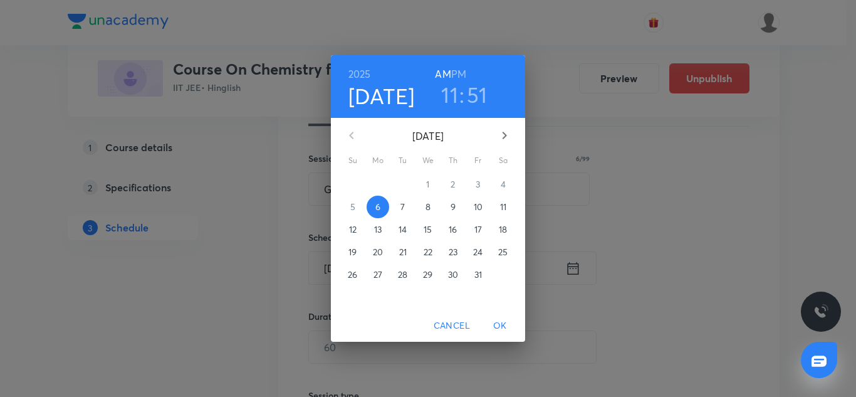
click at [402, 210] on p "7" at bounding box center [403, 207] width 4 height 13
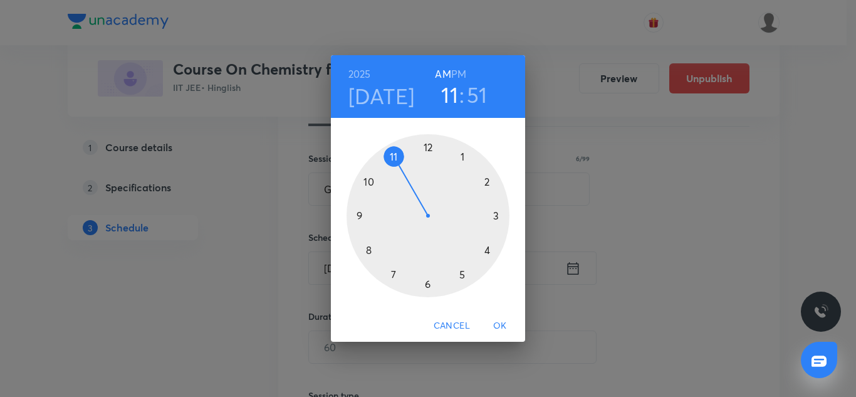
click at [463, 159] on div at bounding box center [428, 215] width 163 height 163
click at [367, 254] on div at bounding box center [428, 215] width 163 height 163
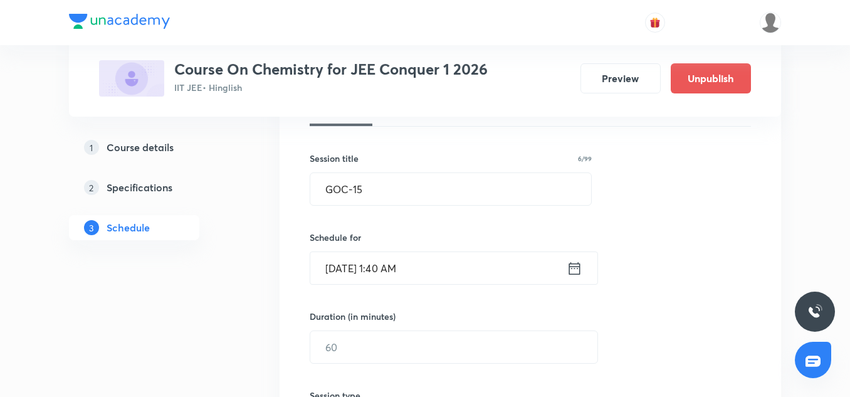
scroll to position [251, 0]
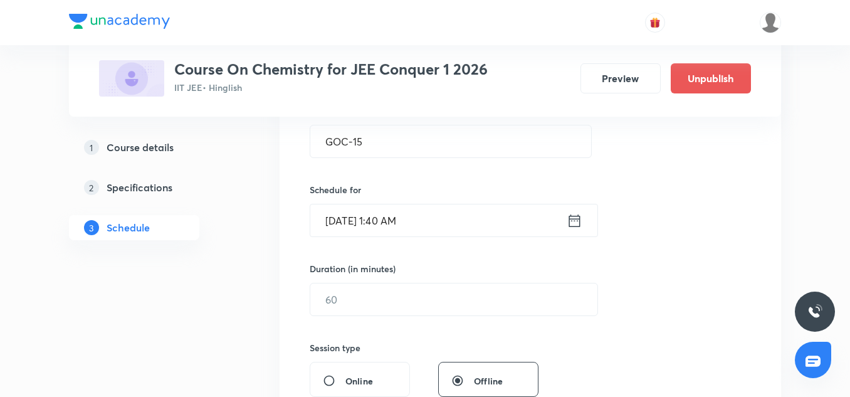
click at [438, 219] on input "[DATE] 1:40 AM" at bounding box center [438, 220] width 256 height 32
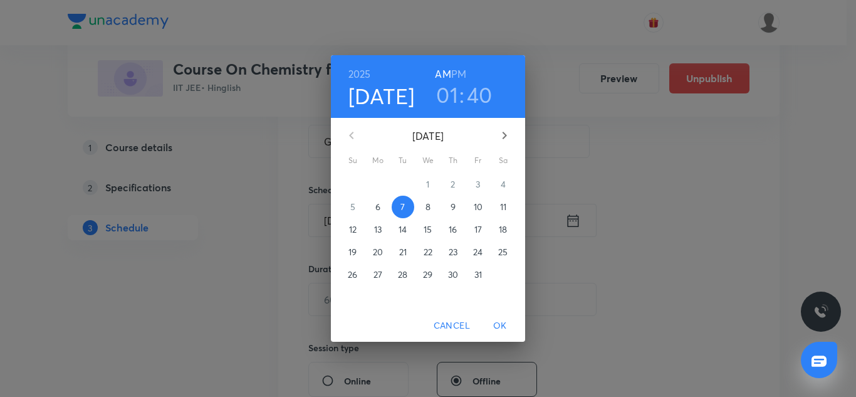
click at [463, 70] on h6 "PM" at bounding box center [458, 74] width 15 height 18
click at [508, 318] on span "OK" at bounding box center [500, 326] width 30 height 16
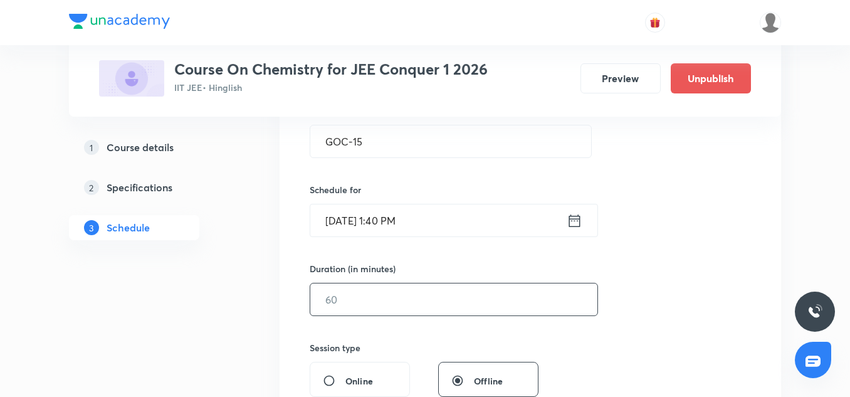
click at [342, 313] on input "text" at bounding box center [453, 299] width 287 height 32
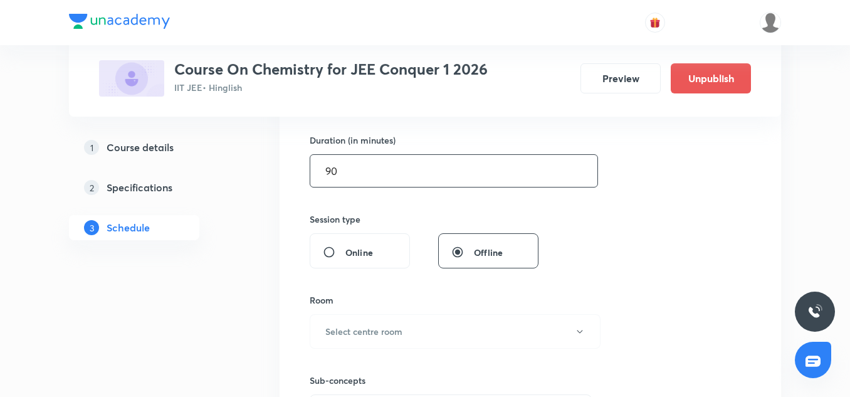
scroll to position [436, 0]
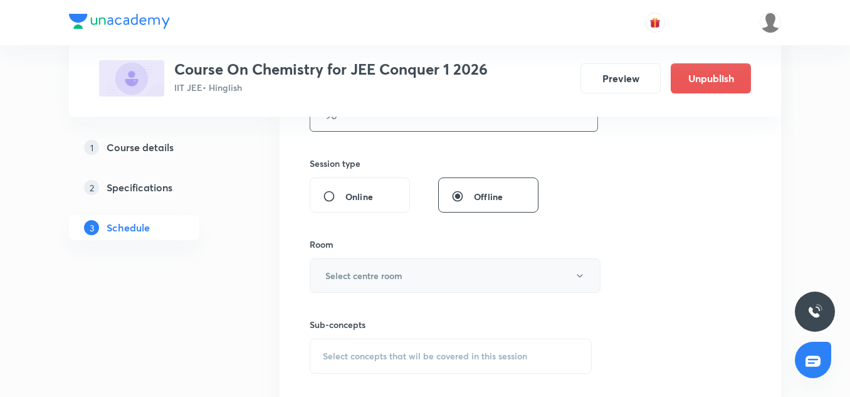
type input "90"
click at [345, 282] on button "Select centre room" at bounding box center [455, 275] width 291 height 34
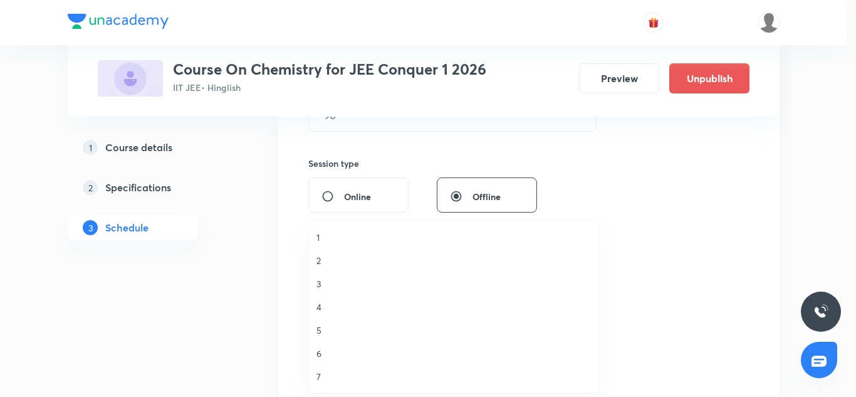
click at [320, 261] on span "2" at bounding box center [454, 260] width 275 height 13
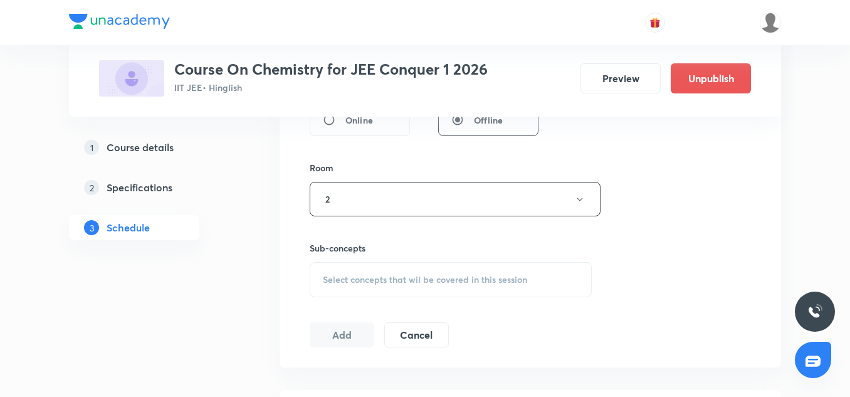
click at [355, 268] on div "Select concepts that wil be covered in this session" at bounding box center [451, 279] width 282 height 35
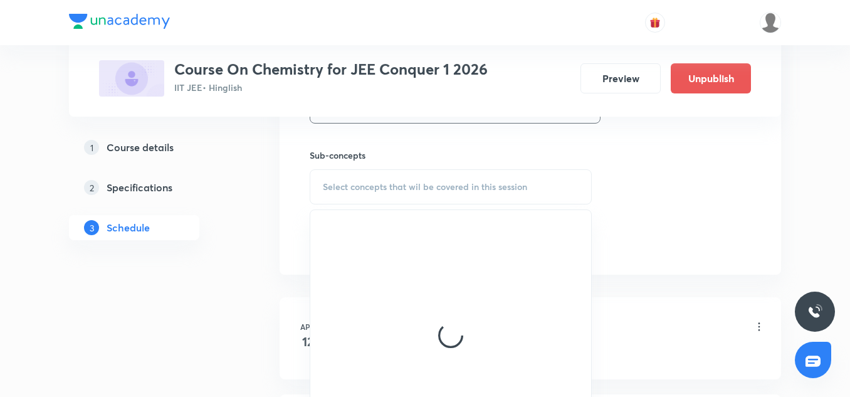
scroll to position [609, 0]
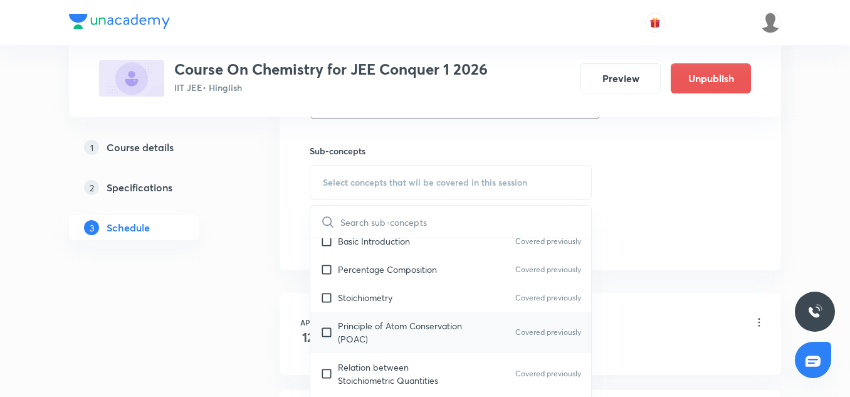
click at [404, 326] on p "Principle of Atom Conservation (POAC)" at bounding box center [401, 332] width 127 height 26
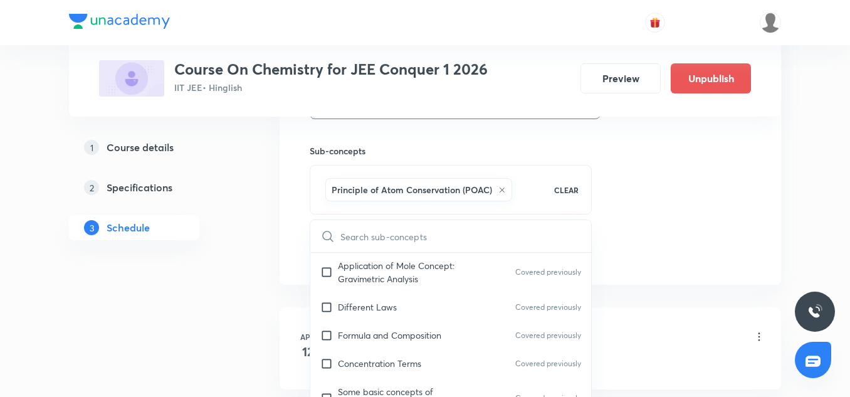
scroll to position [346, 0]
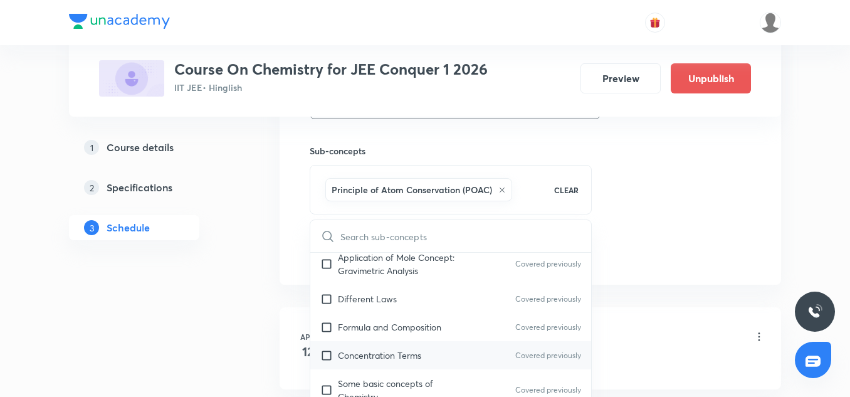
click at [377, 355] on p "Concentration Terms" at bounding box center [379, 355] width 83 height 13
checkbox input "true"
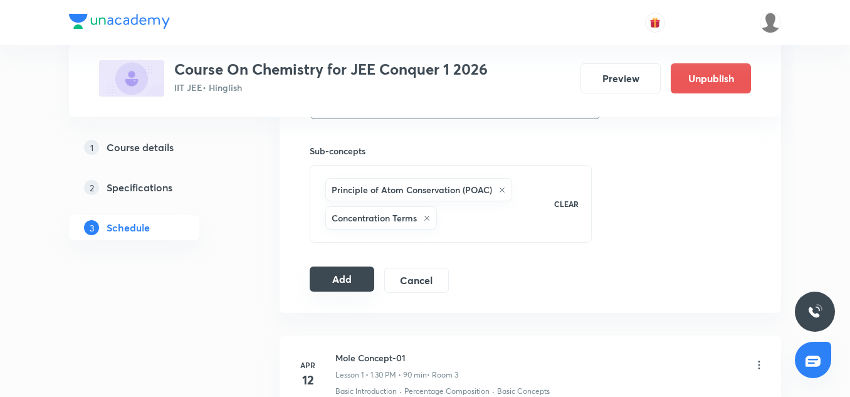
click at [346, 271] on button "Add" at bounding box center [342, 278] width 65 height 25
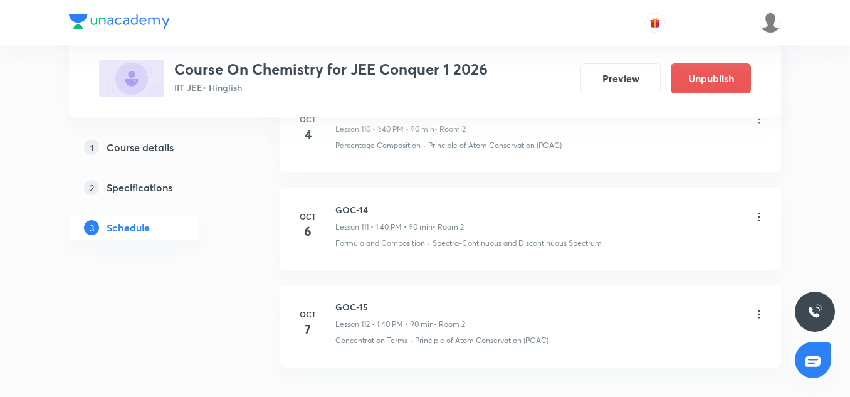
scroll to position [11054, 0]
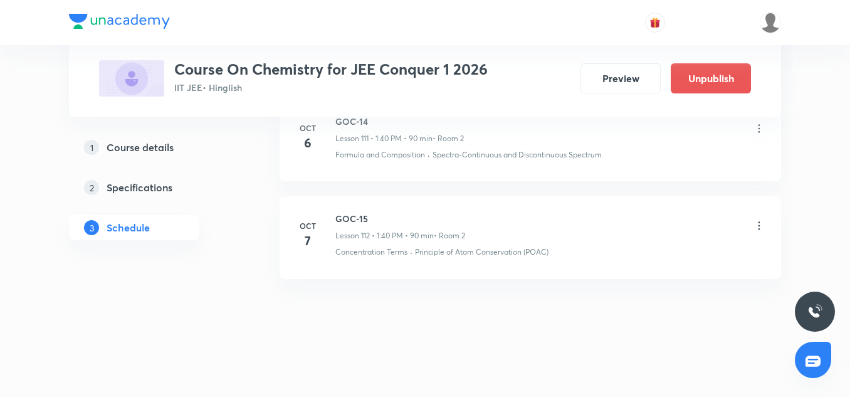
click at [348, 218] on h6 "GOC-15" at bounding box center [400, 218] width 130 height 13
copy h6 "GOC-15"
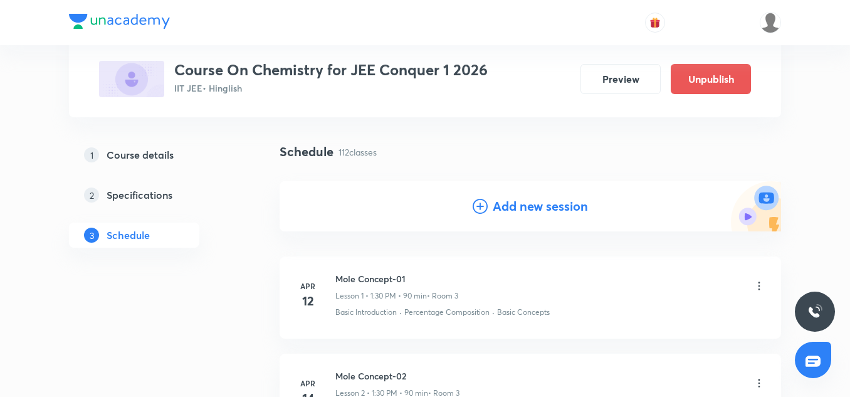
scroll to position [78, 0]
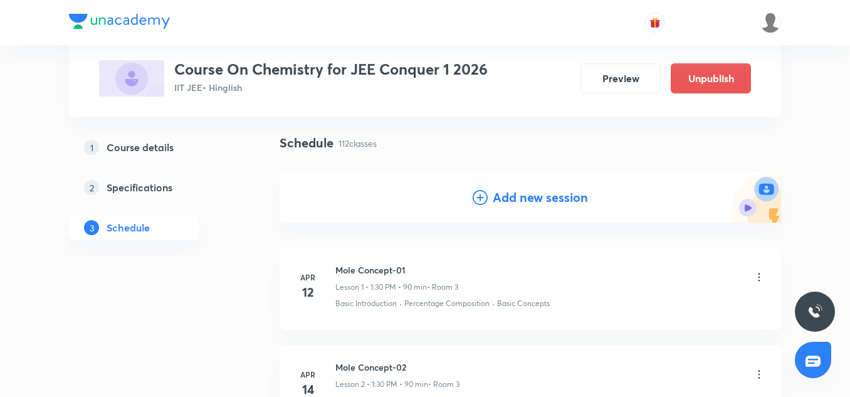
click at [507, 202] on h4 "Add new session" at bounding box center [540, 197] width 95 height 19
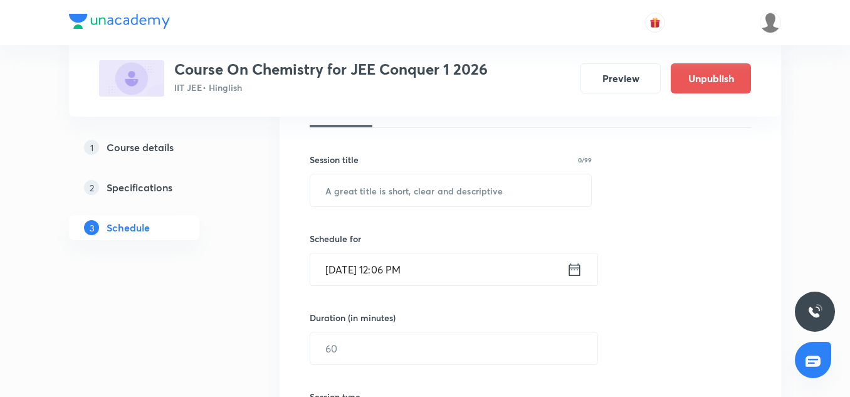
scroll to position [204, 0]
click at [339, 187] on input "text" at bounding box center [450, 189] width 281 height 32
paste input "GOC-15"
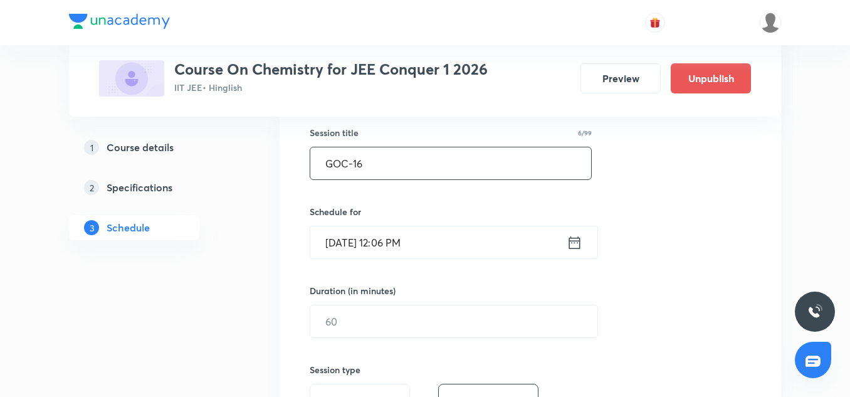
scroll to position [231, 0]
type input "GOC-16"
click at [328, 244] on input "[DATE] 12:06 PM" at bounding box center [438, 241] width 256 height 32
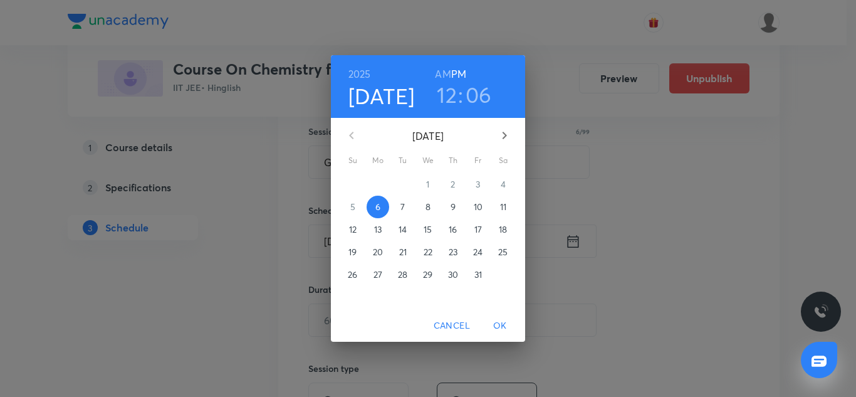
click at [404, 207] on p "7" at bounding box center [403, 207] width 4 height 13
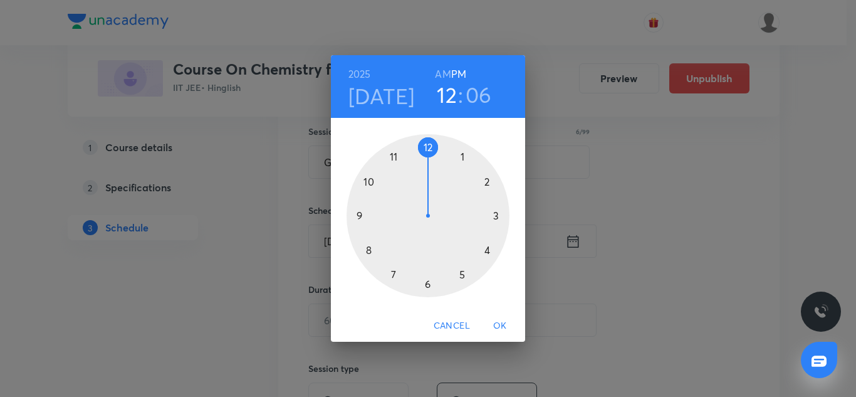
click at [379, 102] on h4 "[DATE]" at bounding box center [382, 96] width 66 height 26
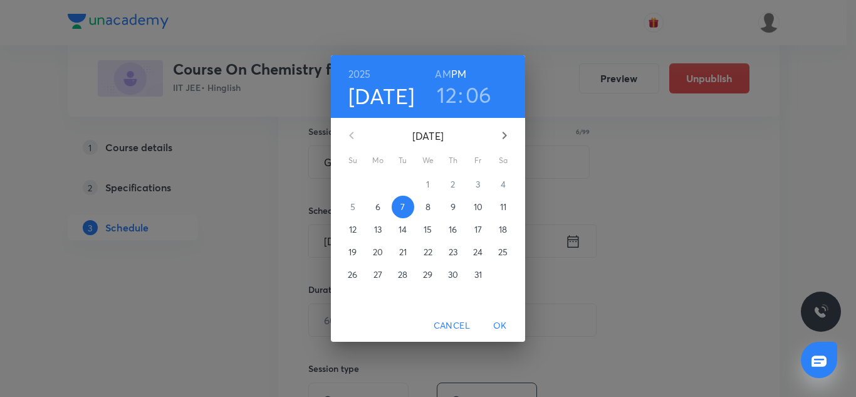
click at [428, 211] on p "8" at bounding box center [428, 207] width 5 height 13
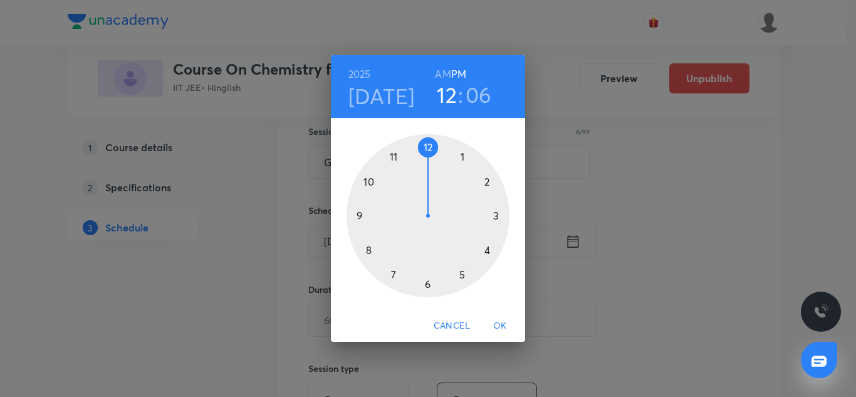
click at [463, 152] on div at bounding box center [428, 215] width 163 height 163
click at [368, 251] on div at bounding box center [428, 215] width 163 height 163
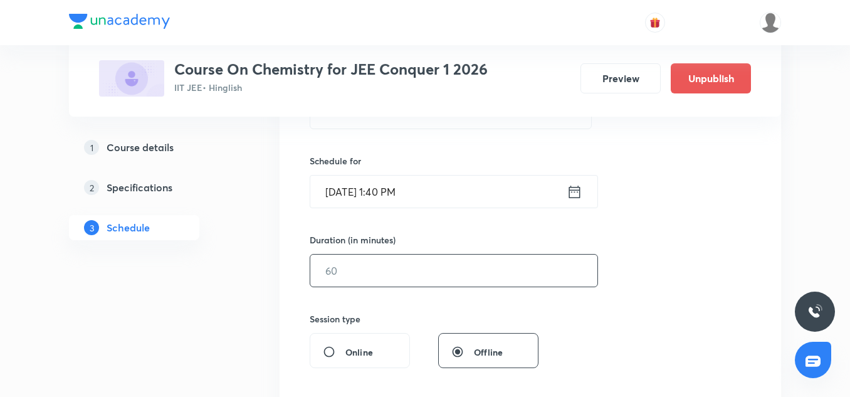
scroll to position [281, 0]
click at [349, 280] on input "text" at bounding box center [453, 269] width 287 height 32
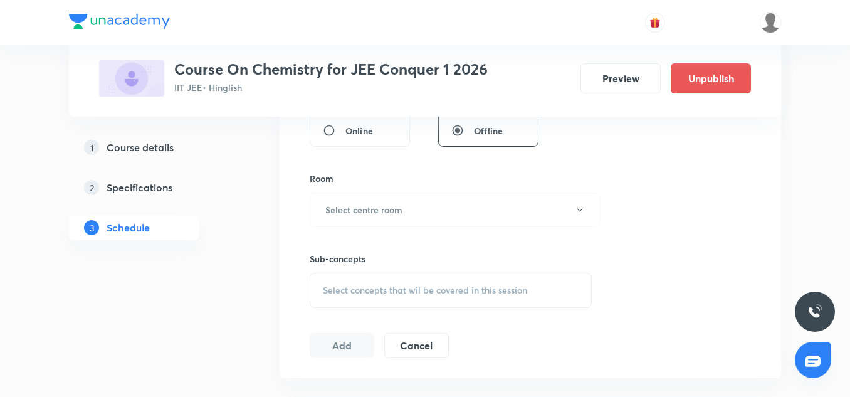
scroll to position [502, 0]
type input "90"
click at [346, 199] on button "Select centre room" at bounding box center [455, 209] width 291 height 34
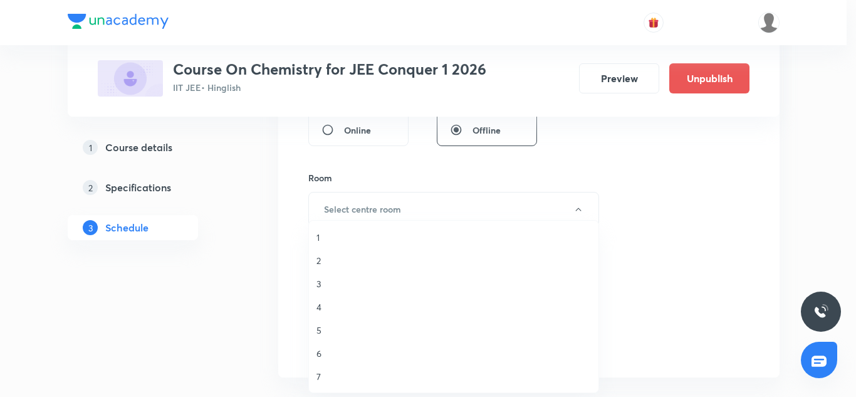
click at [328, 256] on span "2" at bounding box center [454, 260] width 275 height 13
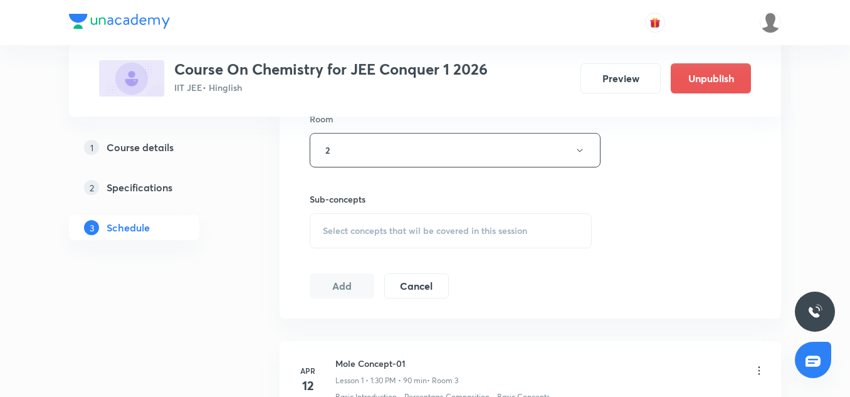
scroll to position [565, 0]
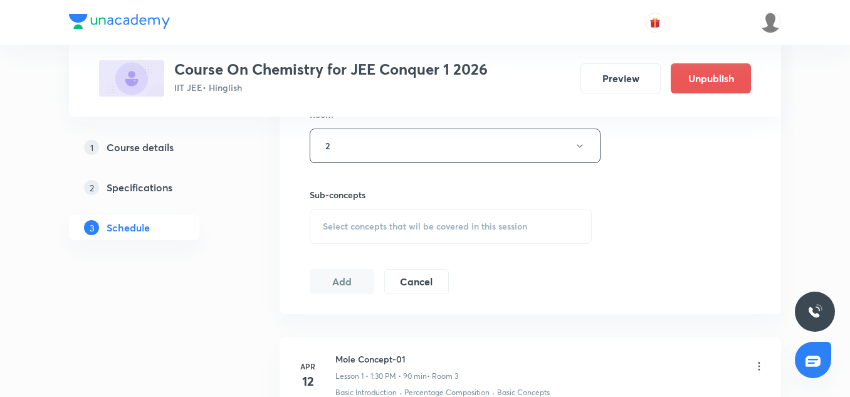
click at [397, 214] on div "Select concepts that wil be covered in this session" at bounding box center [451, 226] width 282 height 35
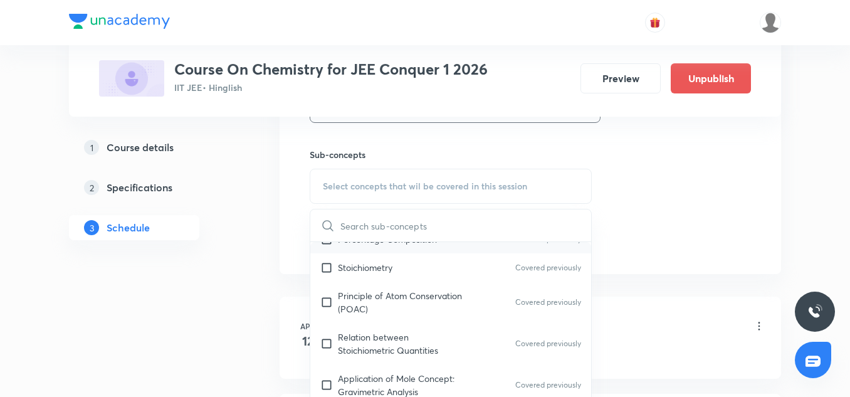
scroll to position [215, 0]
click at [377, 298] on p "Principle of Atom Conservation (POAC)" at bounding box center [401, 301] width 127 height 26
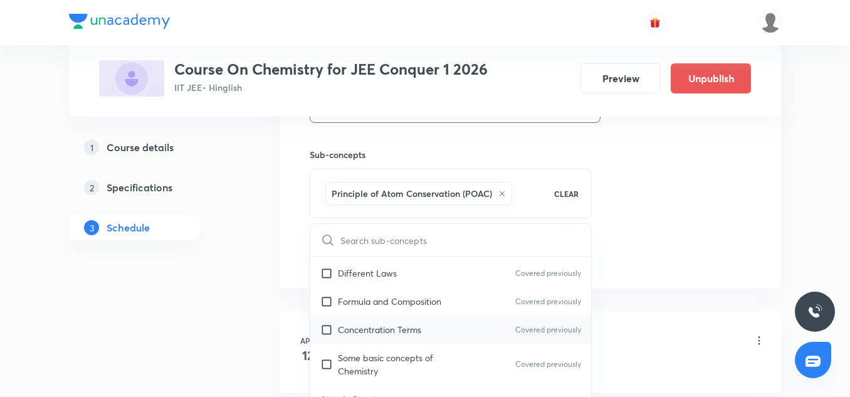
click at [365, 342] on div "Concentration Terms Covered previously" at bounding box center [450, 329] width 281 height 28
checkbox input "true"
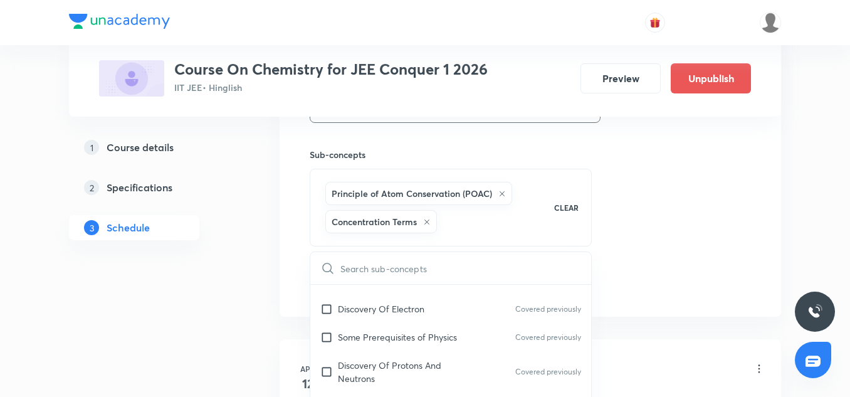
scroll to position [530, 0]
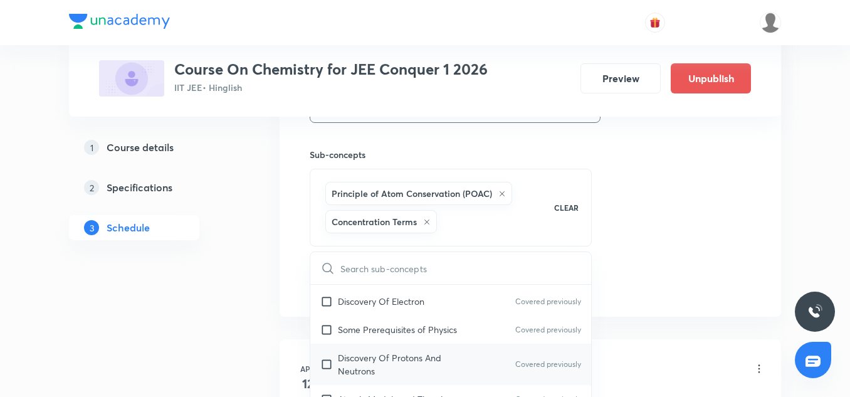
click at [385, 358] on p "Discovery Of Protons And Neutrons" at bounding box center [401, 364] width 127 height 26
checkbox input "true"
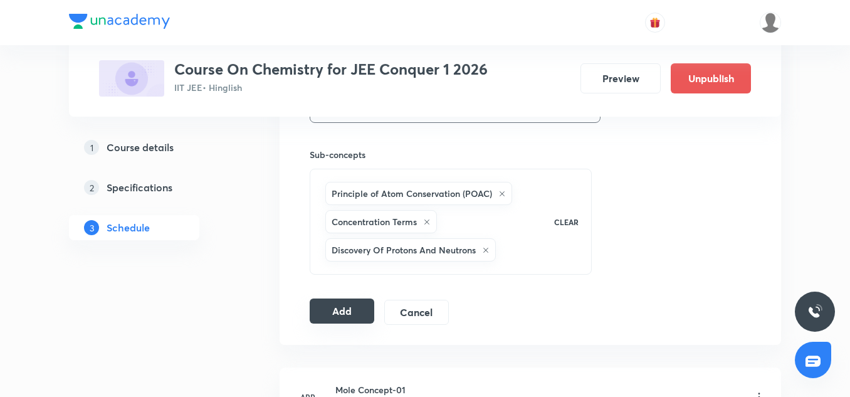
click at [334, 305] on button "Add" at bounding box center [342, 310] width 65 height 25
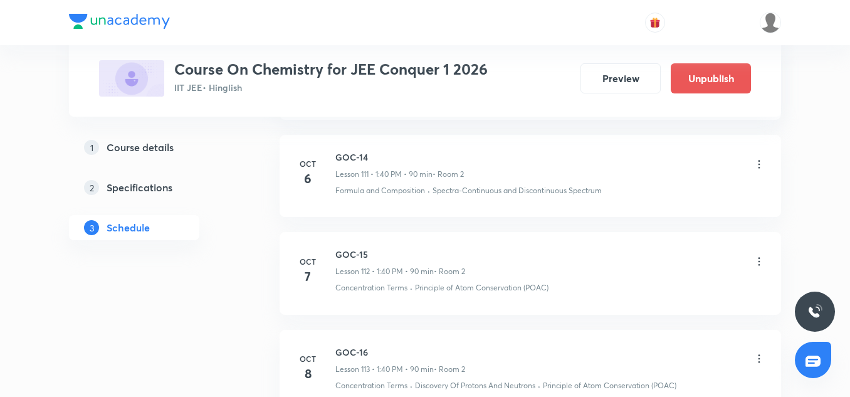
scroll to position [11152, 0]
